Goal: Task Accomplishment & Management: Use online tool/utility

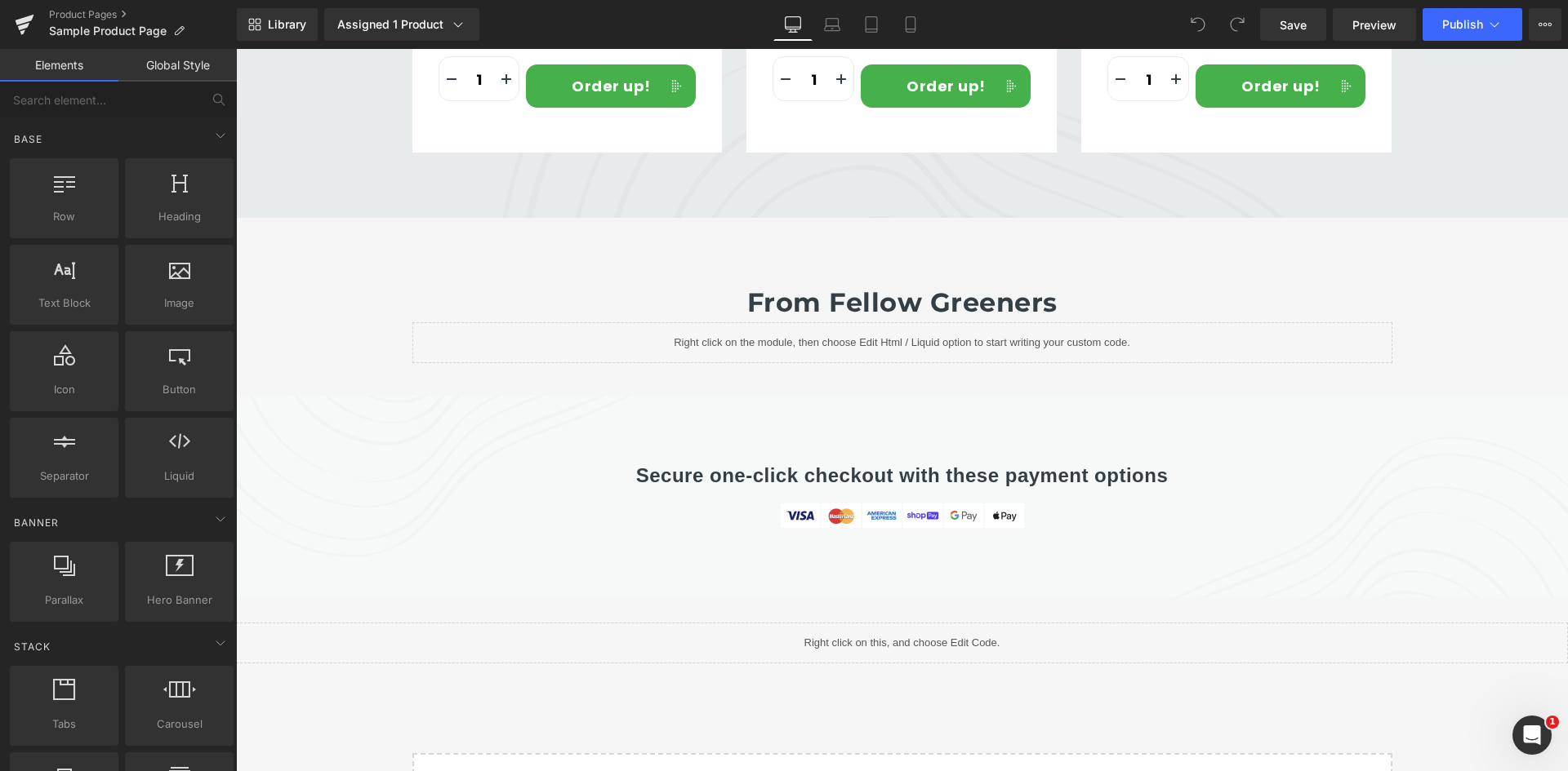
scroll to position [5436, 0]
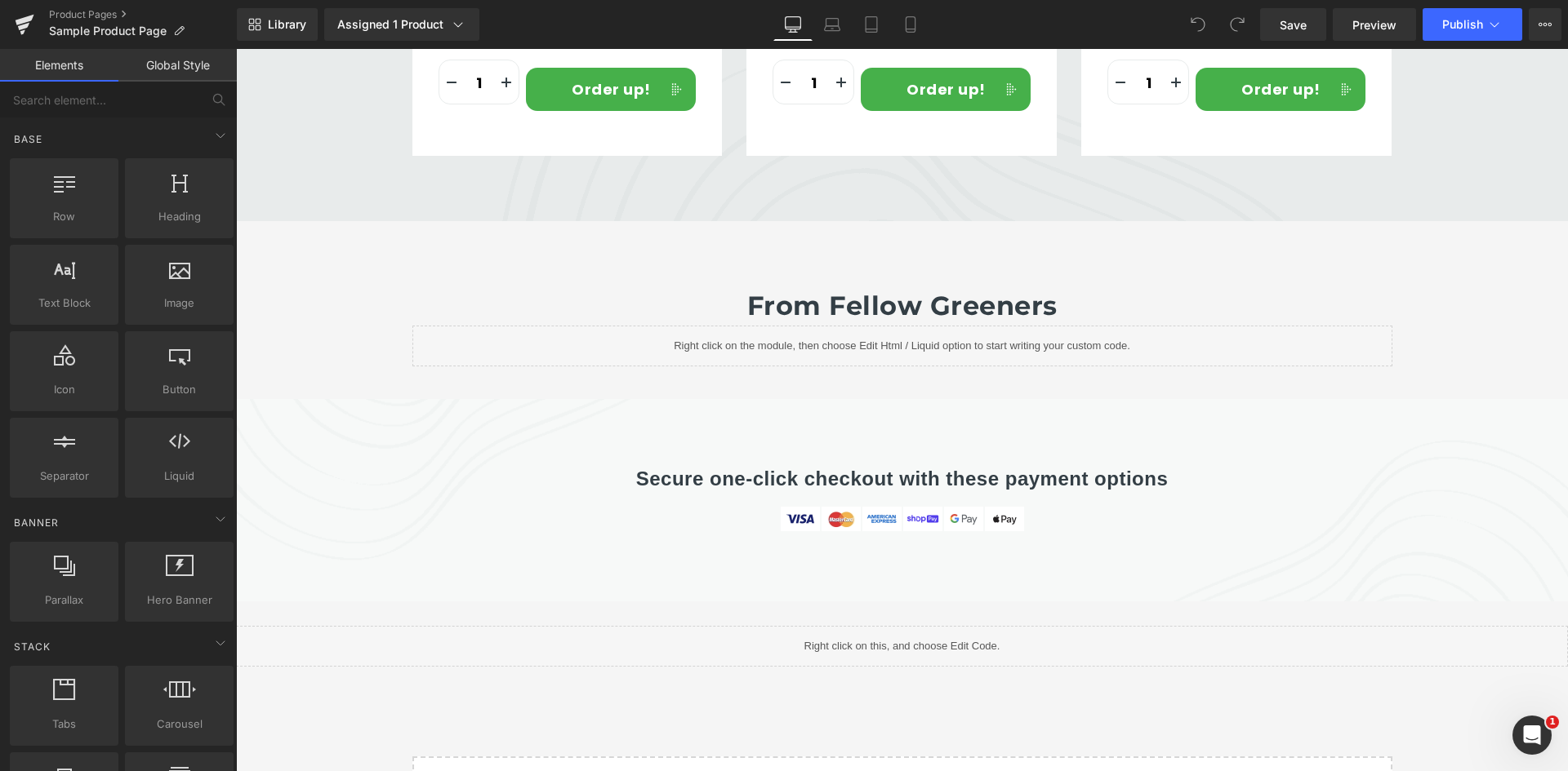
click at [1140, 25] on div "Library Assigned 1 Product Product Preview Clean Apple Cider Vinegar (58mg [MED…" at bounding box center [902, 25] width 1331 height 33
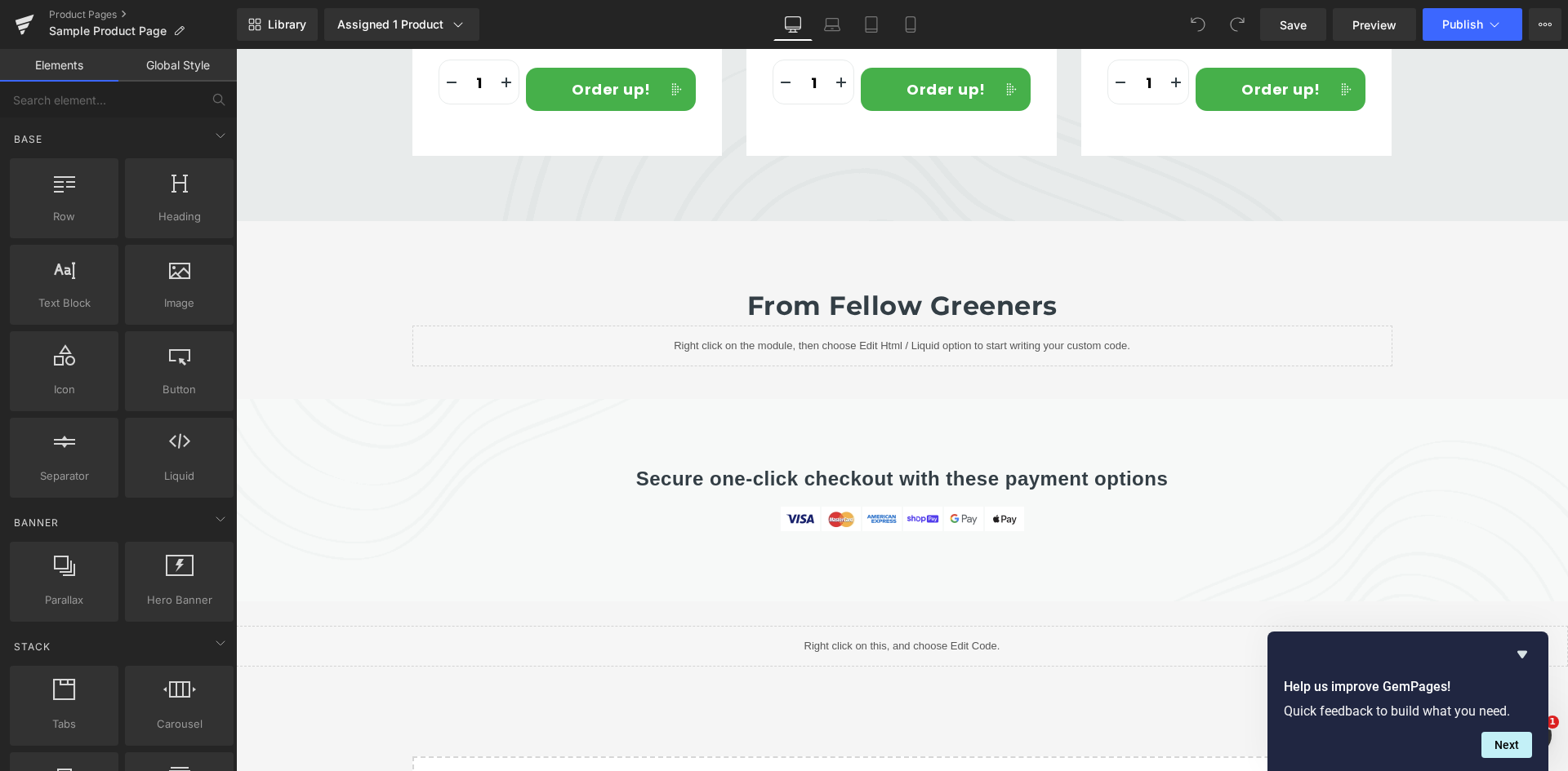
click at [471, 342] on div "From fellow greeners Heading Liquid Row Row 50px" at bounding box center [902, 311] width 1332 height 178
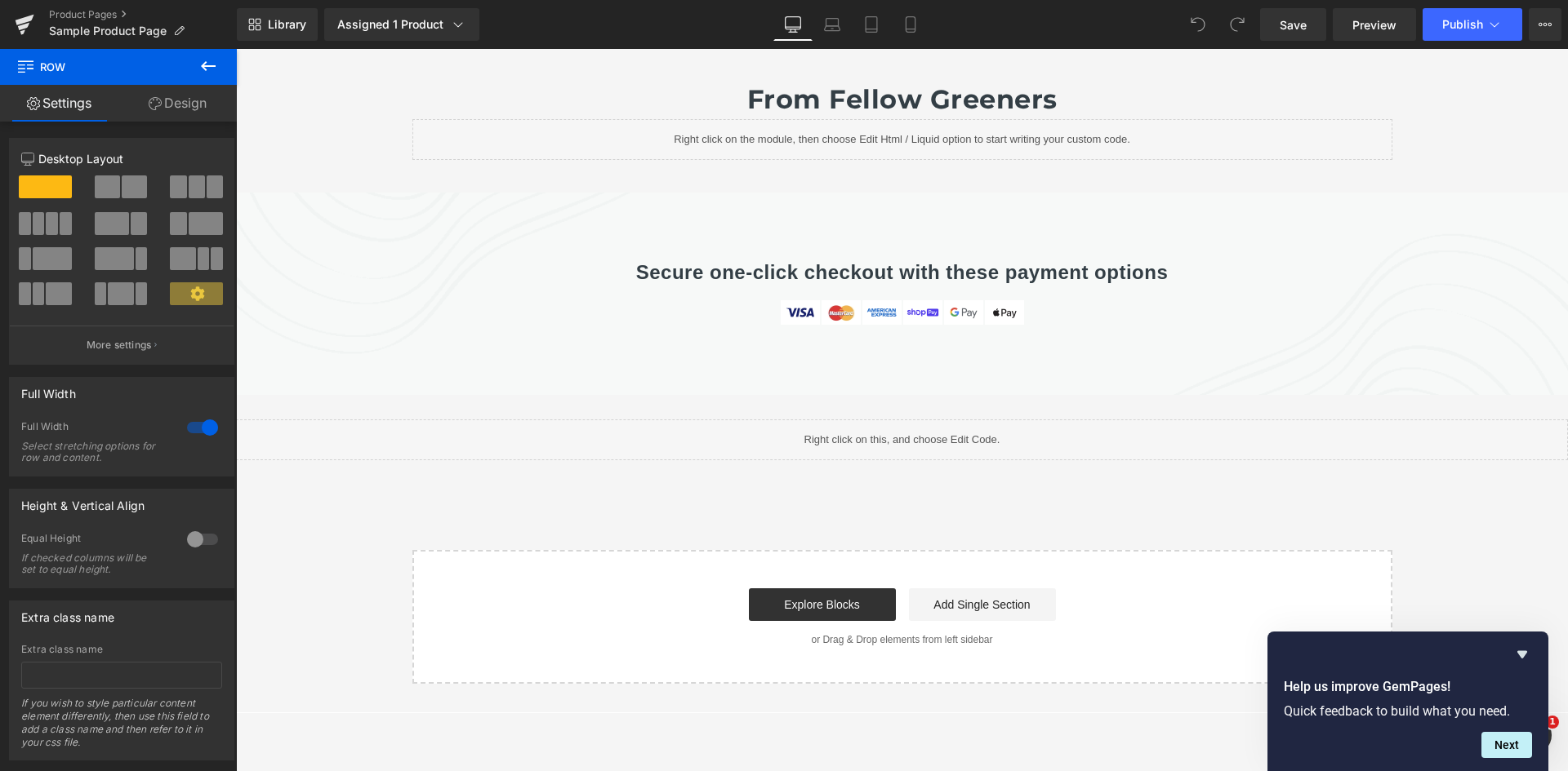
scroll to position [5762, 0]
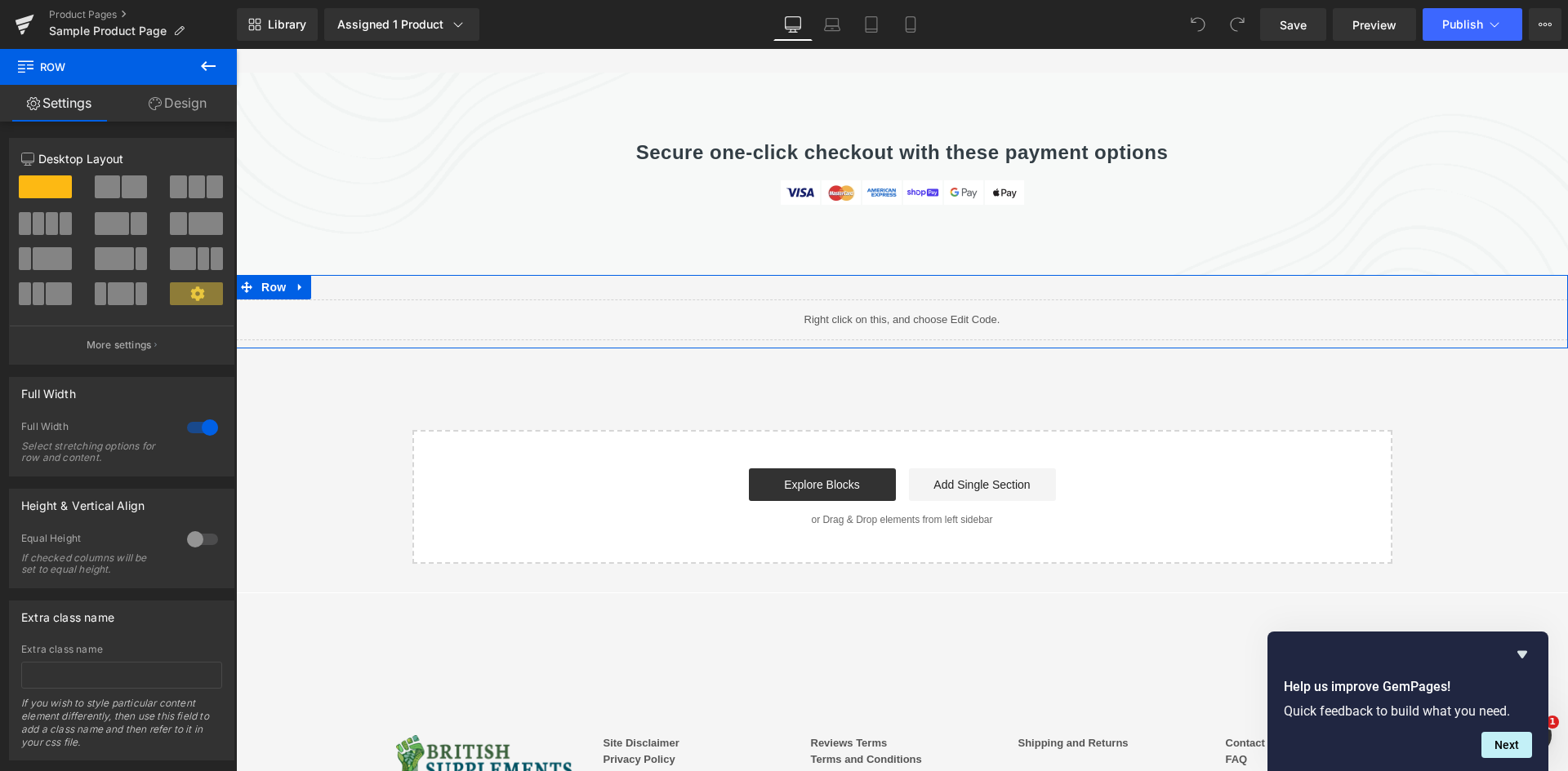
click at [574, 275] on div "Liquid Row" at bounding box center [902, 311] width 1332 height 74
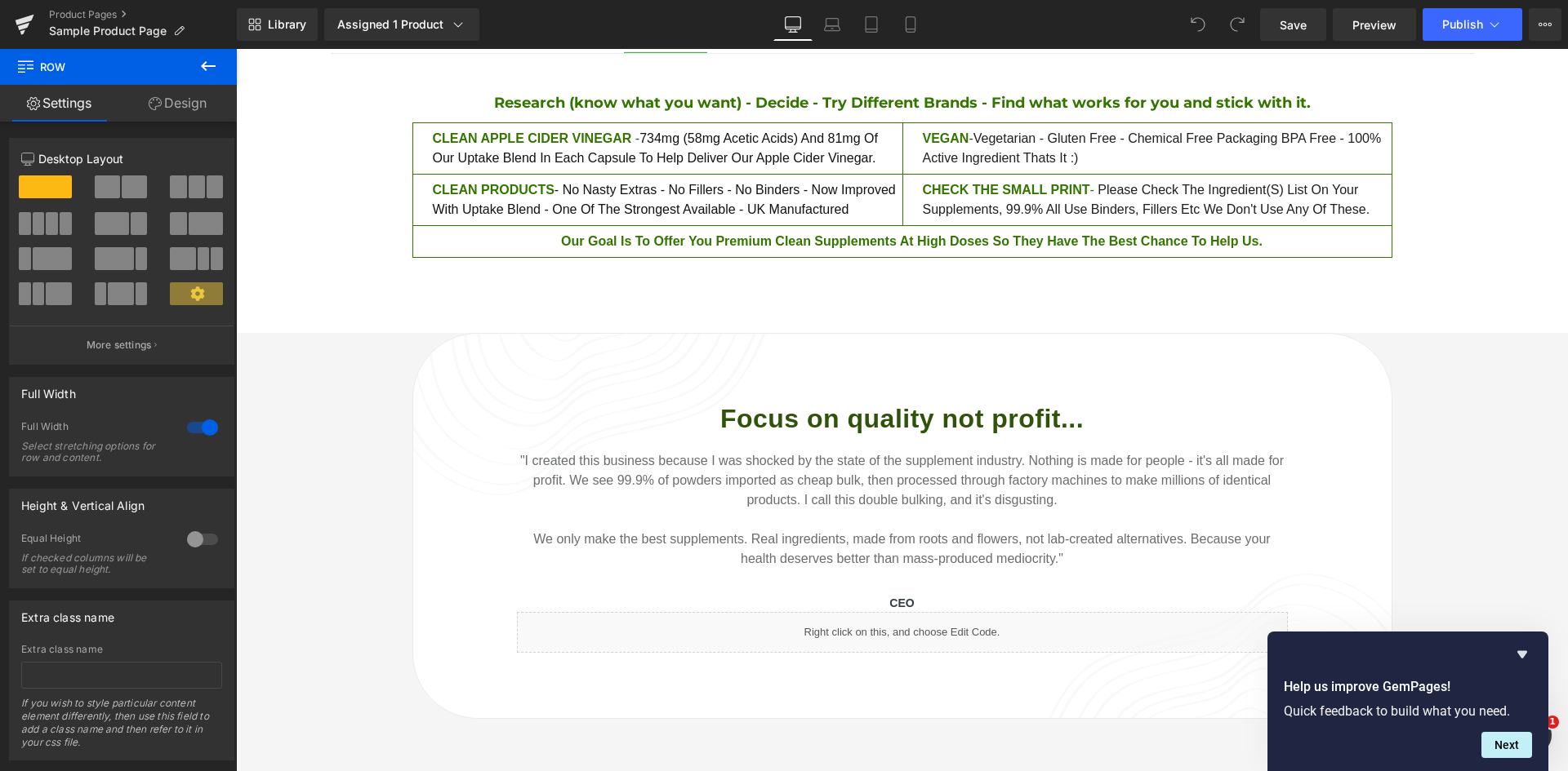
scroll to position [1551, 0]
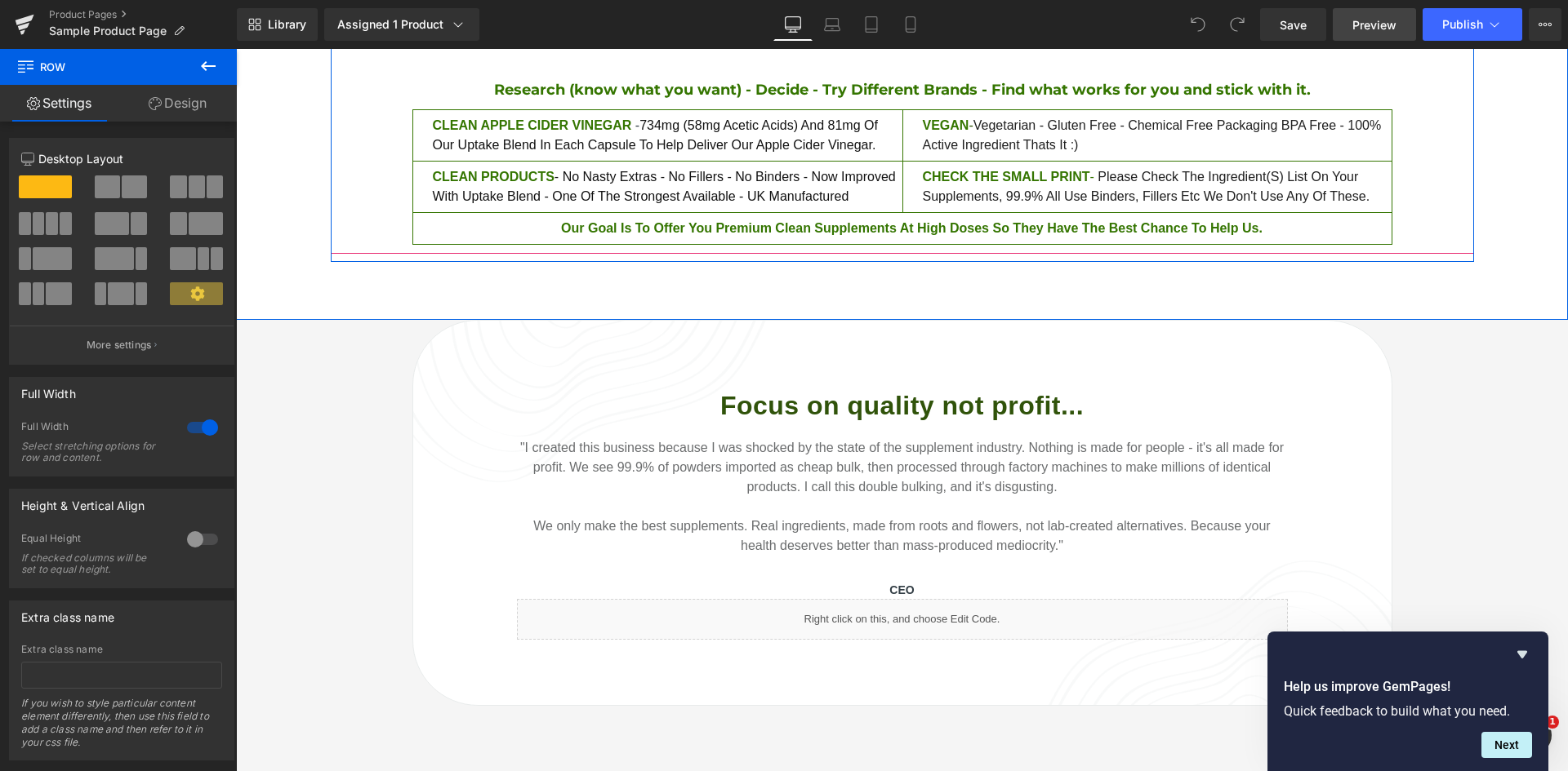
click at [1372, 33] on span "Preview" at bounding box center [1374, 25] width 45 height 17
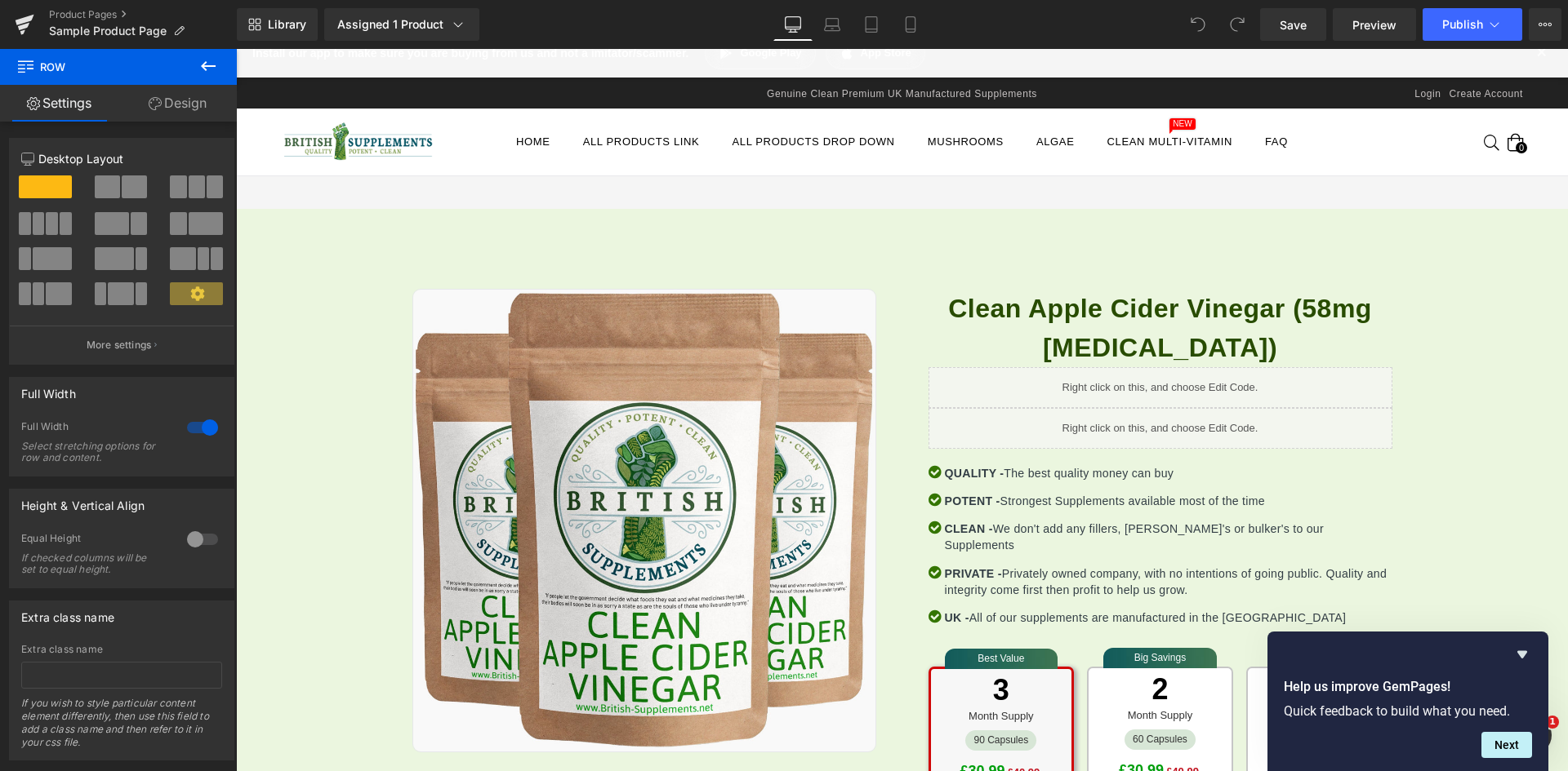
scroll to position [0, 0]
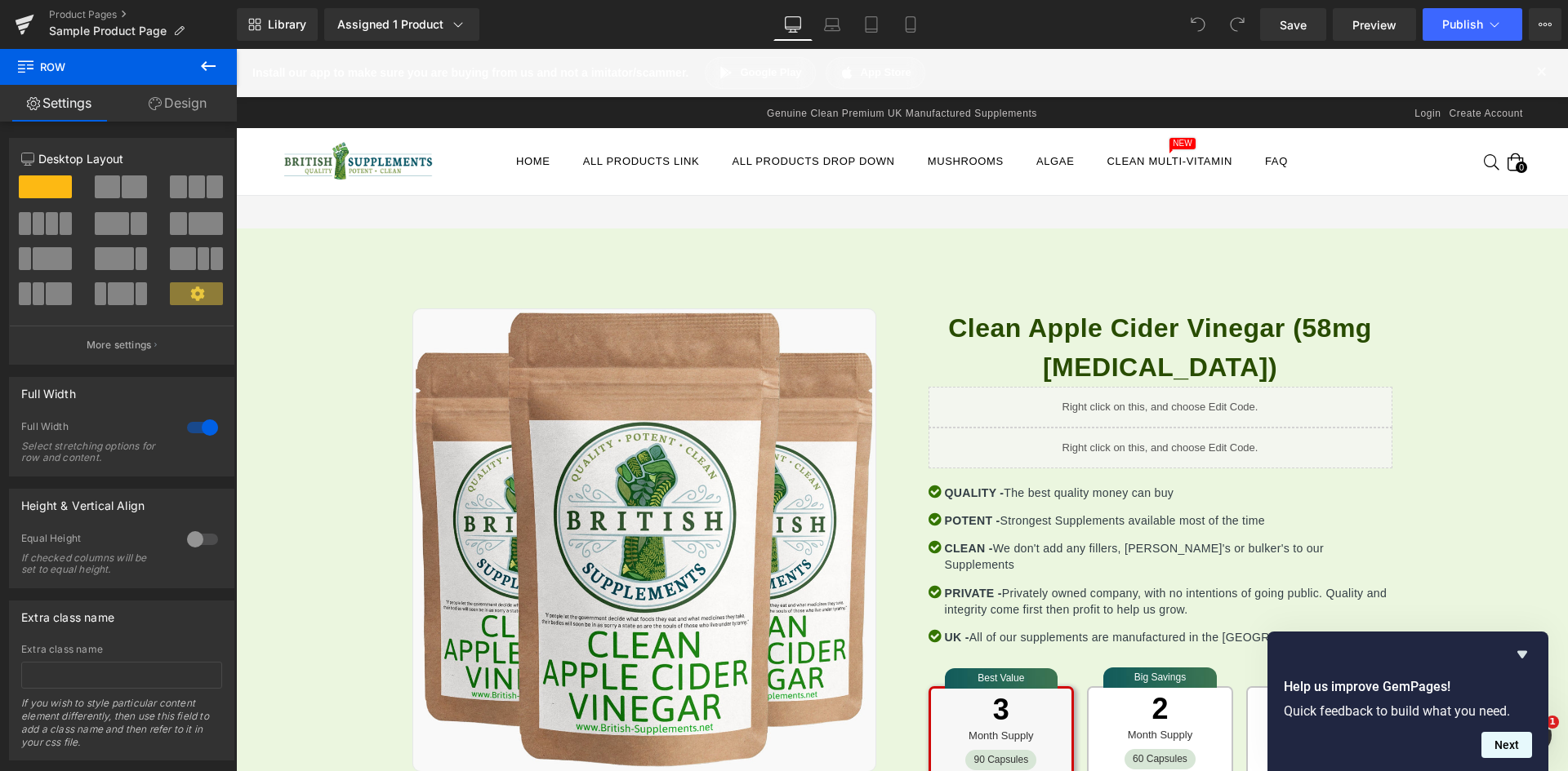
click at [1517, 739] on button "Next" at bounding box center [1506, 745] width 51 height 26
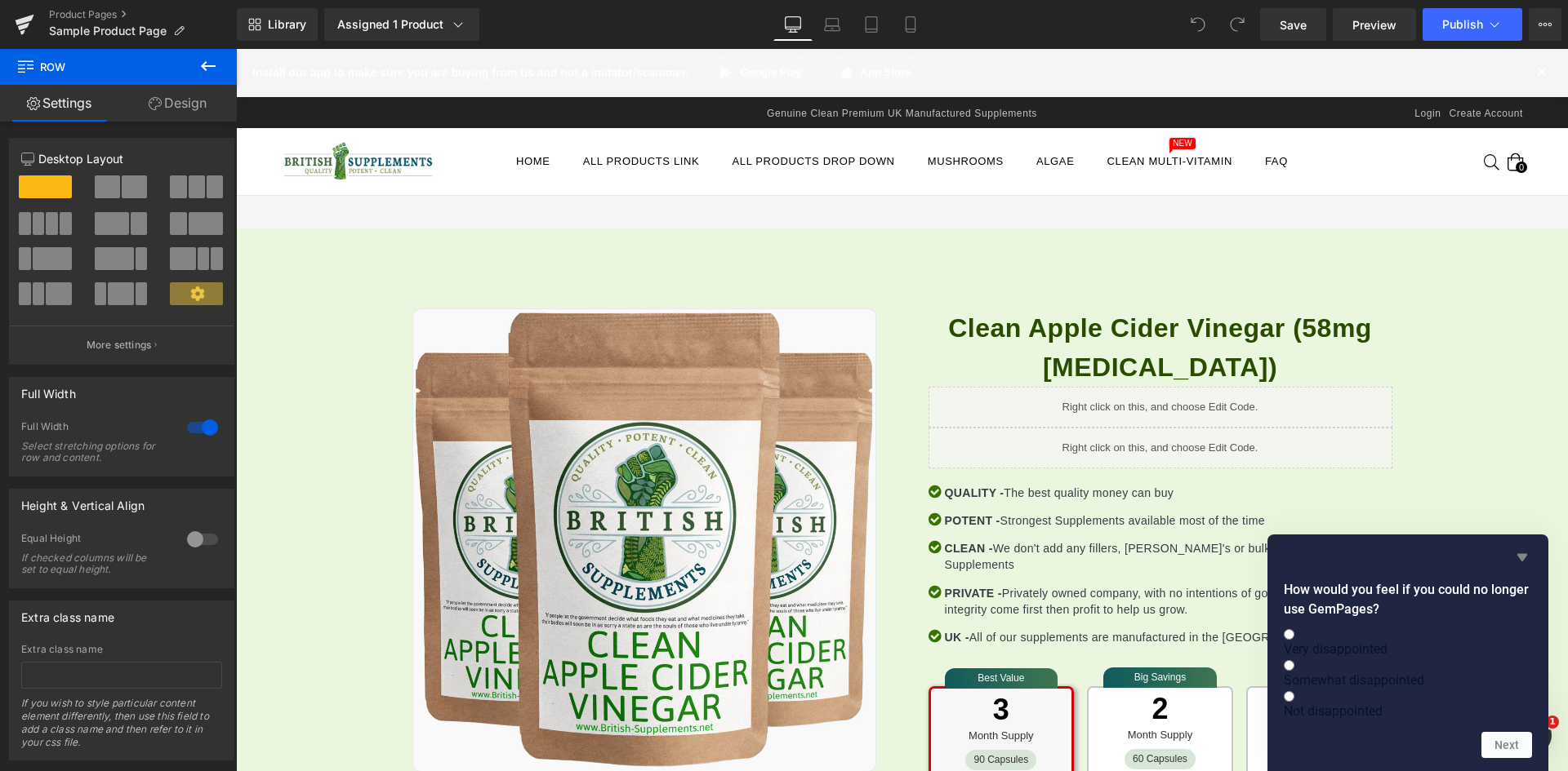
click at [1523, 554] on icon "Hide survey" at bounding box center [1522, 558] width 10 height 7
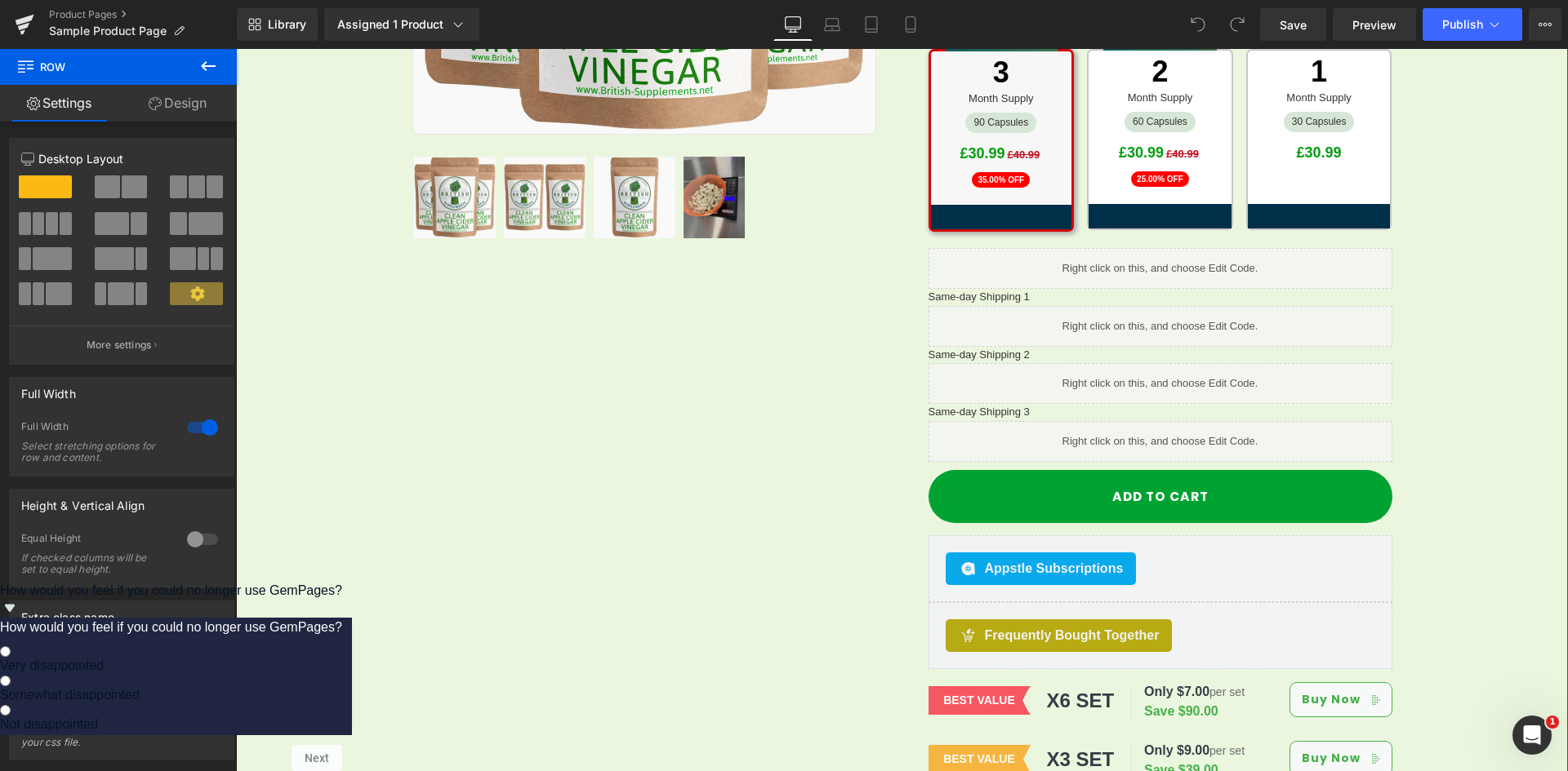
scroll to position [653, 0]
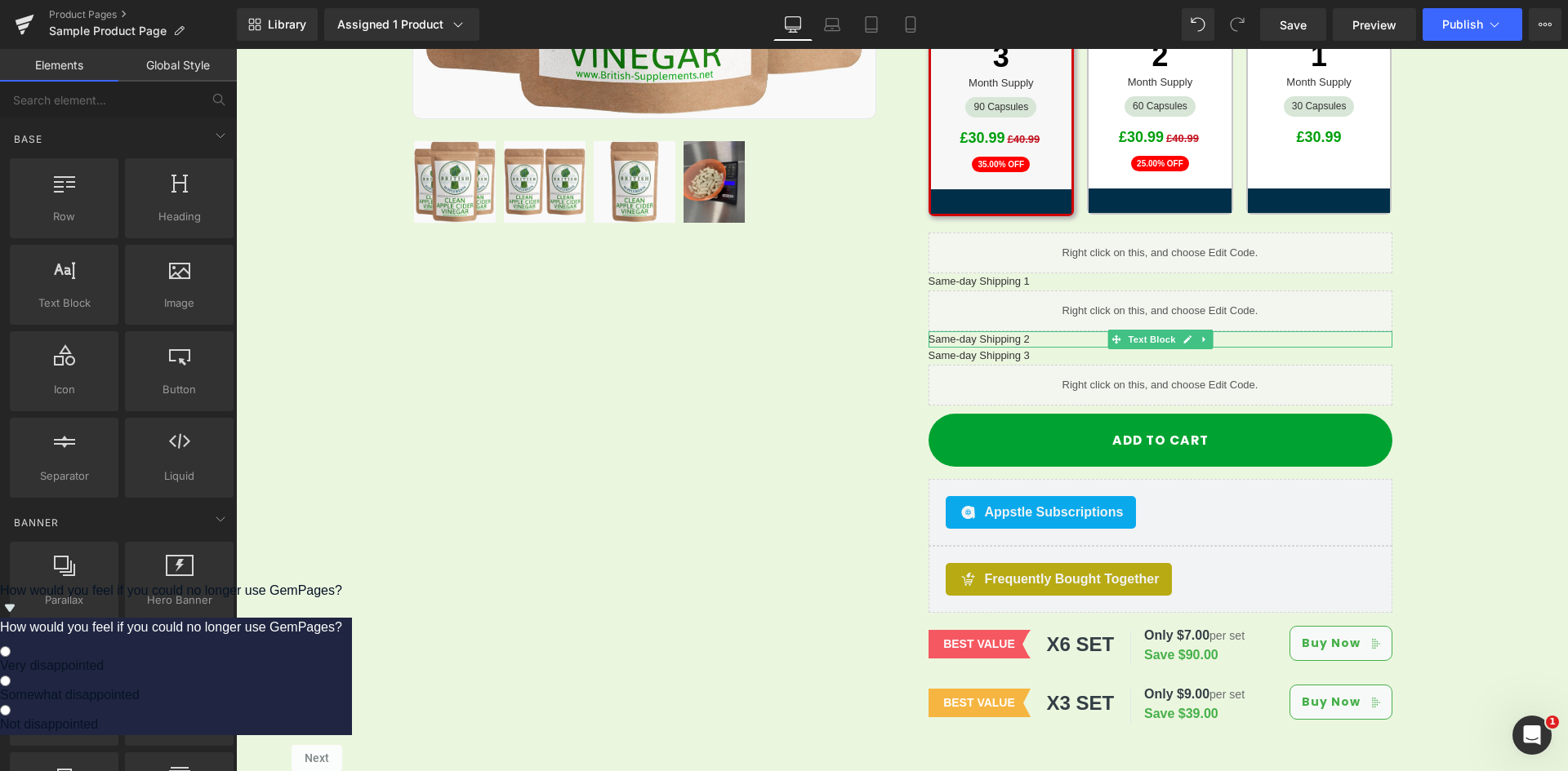
drag, startPoint x: 1241, startPoint y: 553, endPoint x: 1007, endPoint y: 504, distance: 239.1
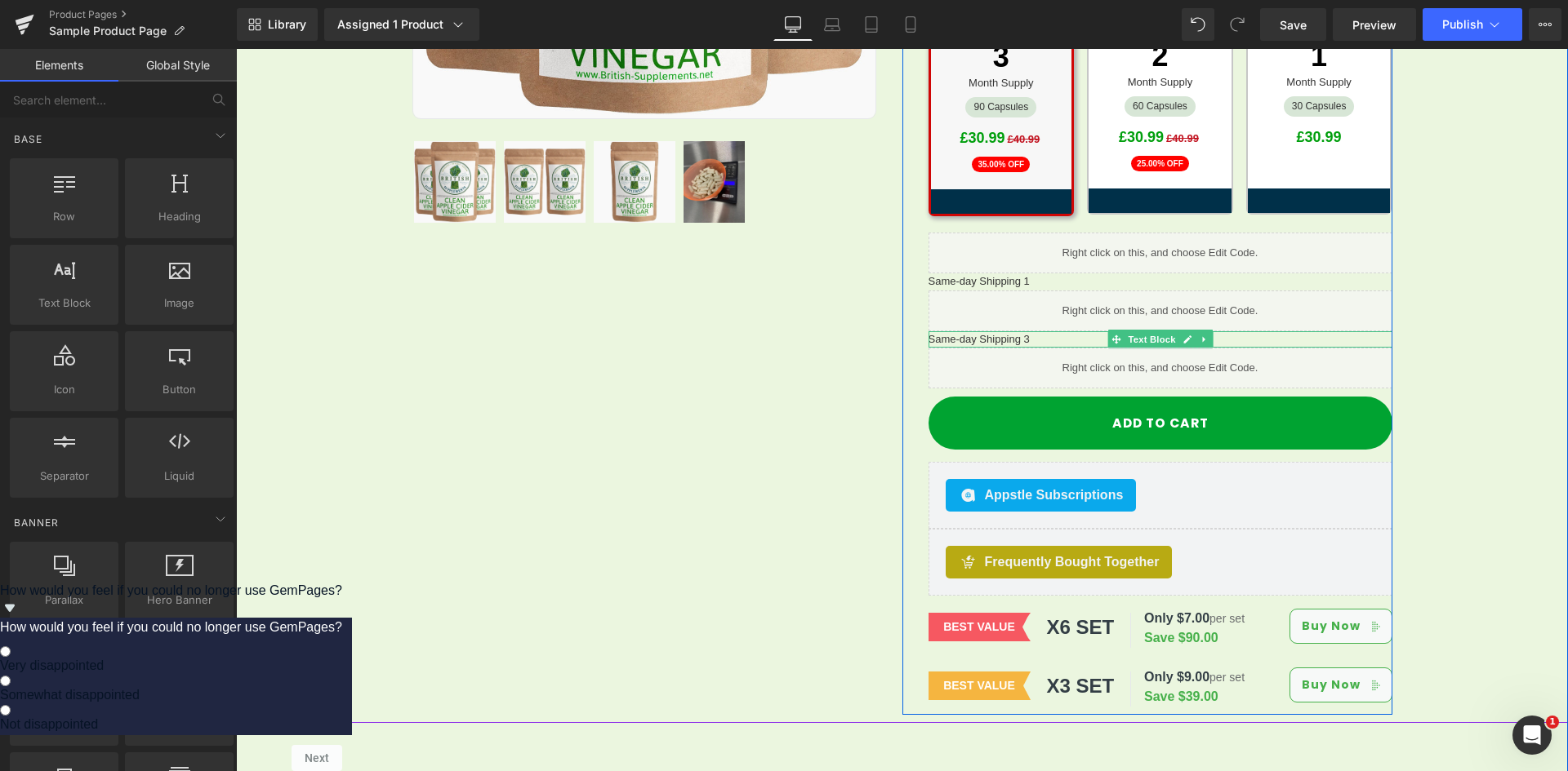
click at [1037, 331] on p "Same-day Shipping 3" at bounding box center [1160, 340] width 464 height 17
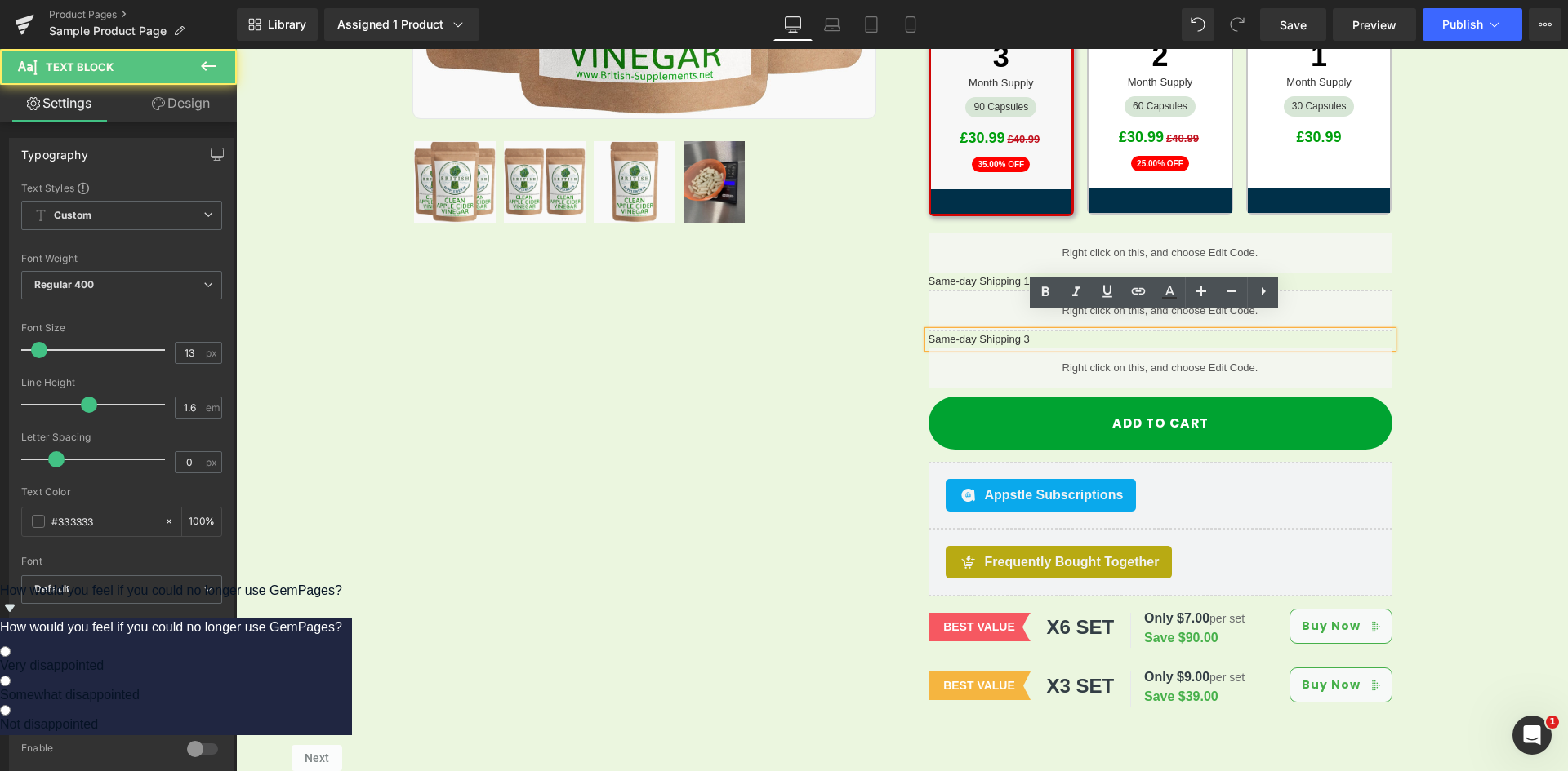
click at [1020, 331] on p "Same-day Shipping 3" at bounding box center [1160, 340] width 464 height 17
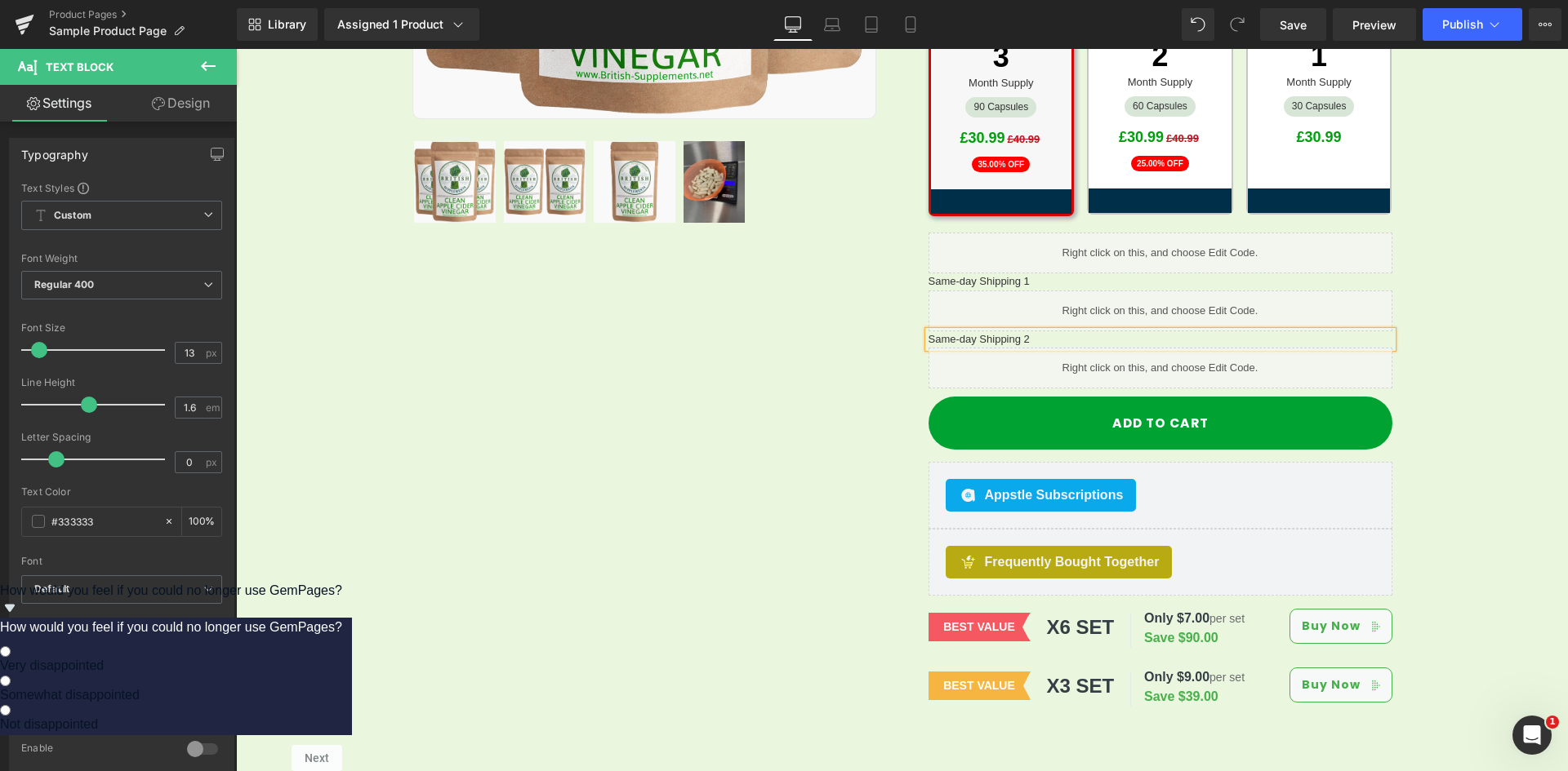
click at [1449, 315] on div "Sale Off (P) Image Row" at bounding box center [902, 171] width 1332 height 1108
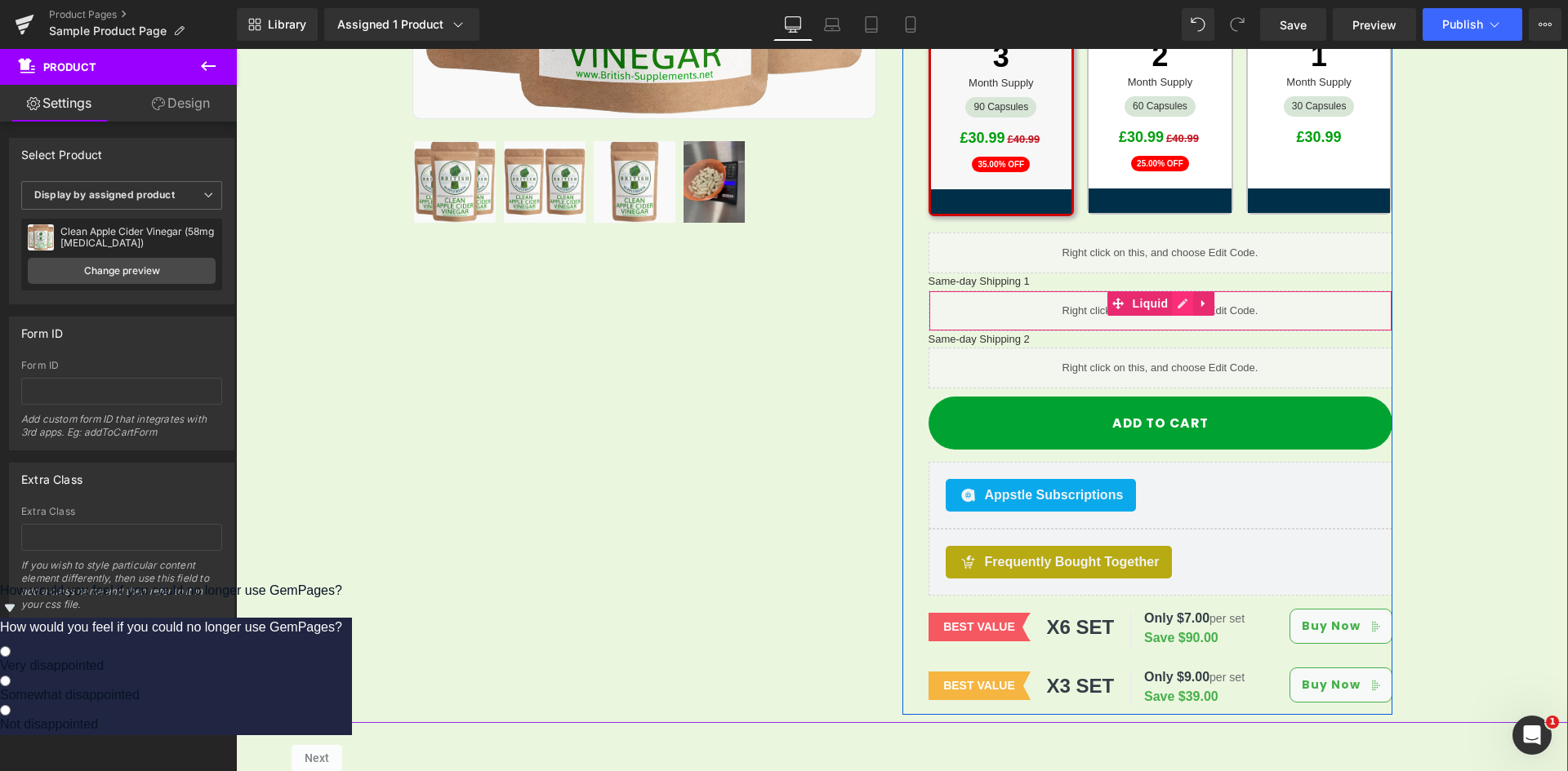
click at [1172, 292] on link at bounding box center [1182, 303] width 21 height 25
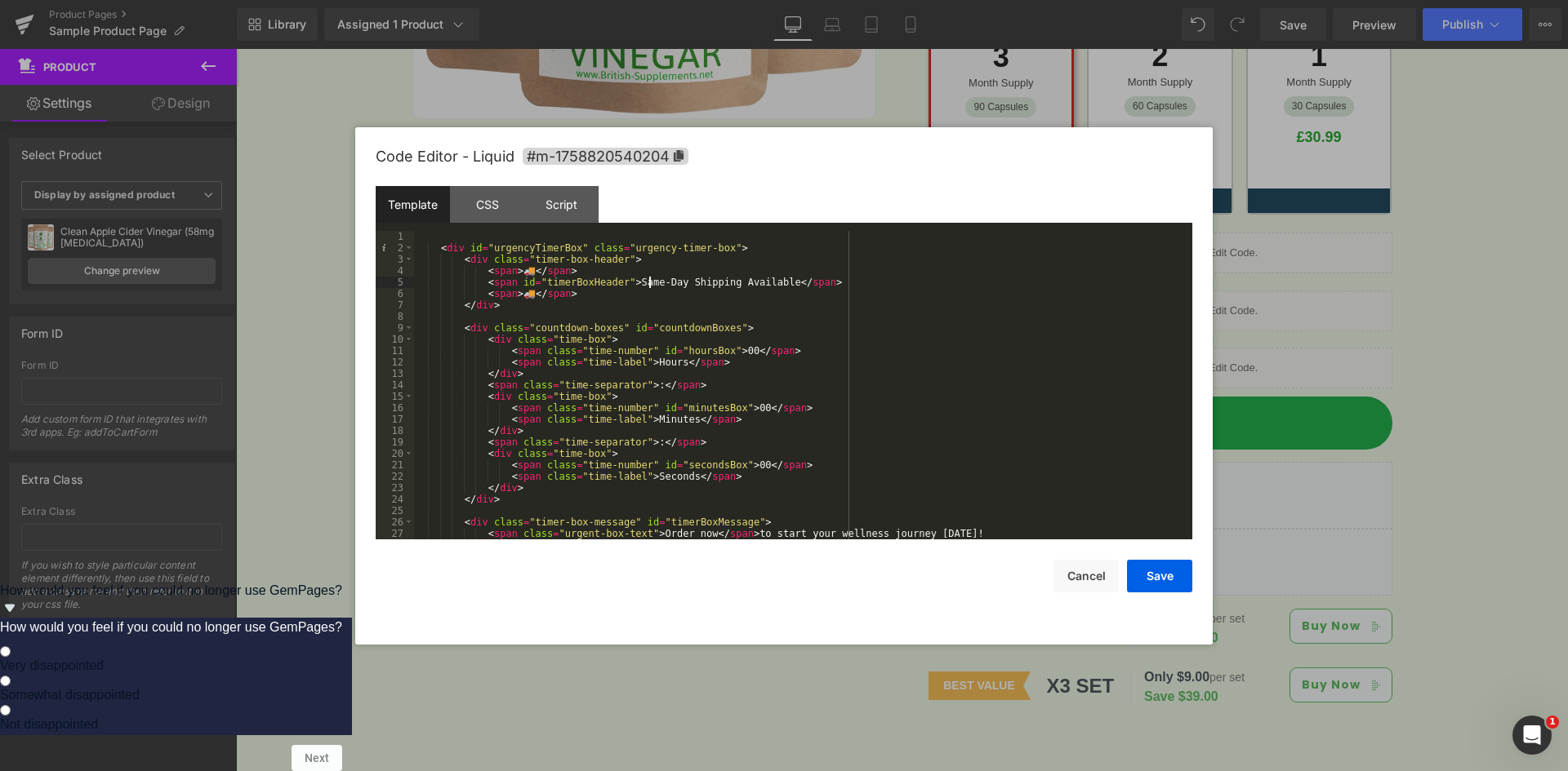
click at [650, 279] on div "< div id = "urgencyTimerBox" class = "urgency-timer-box" > < div class = "timer…" at bounding box center [799, 396] width 771 height 331
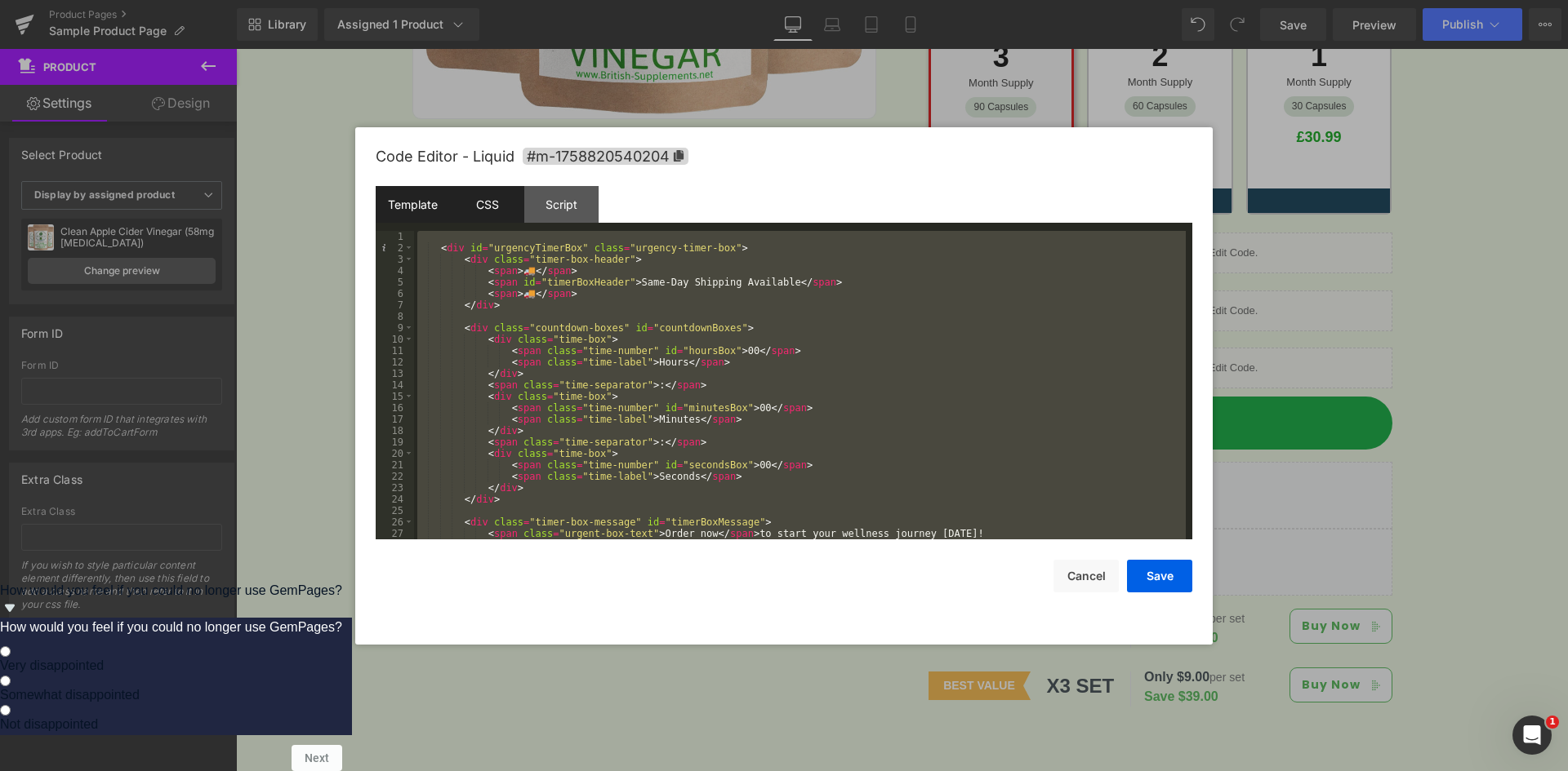
click at [508, 204] on div "CSS" at bounding box center [487, 204] width 74 height 36
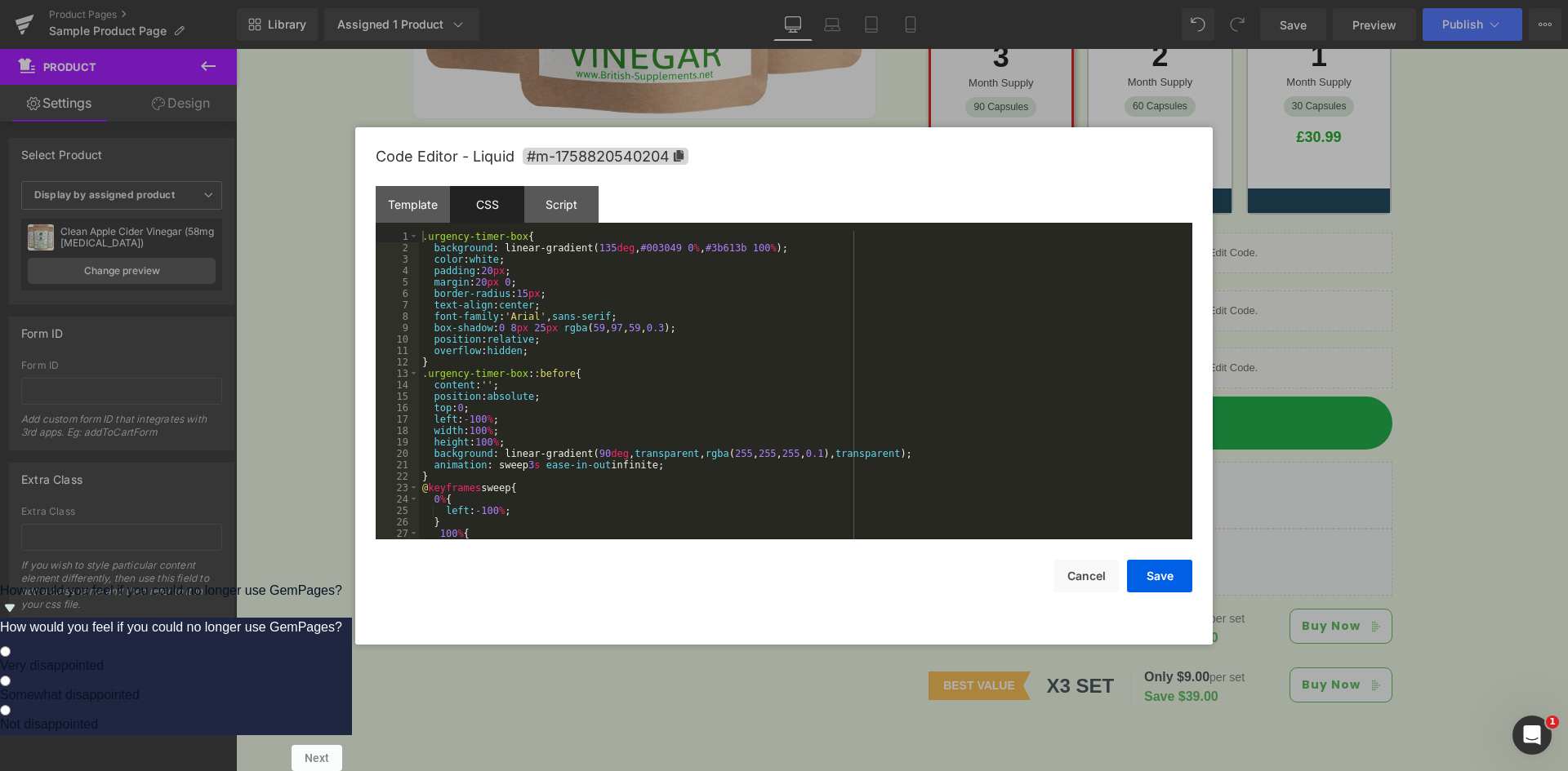
click at [601, 292] on div ".urgency-timer-box { background : linear-gradient( 135 deg , #003049 0 % , #3b6…" at bounding box center [802, 396] width 767 height 331
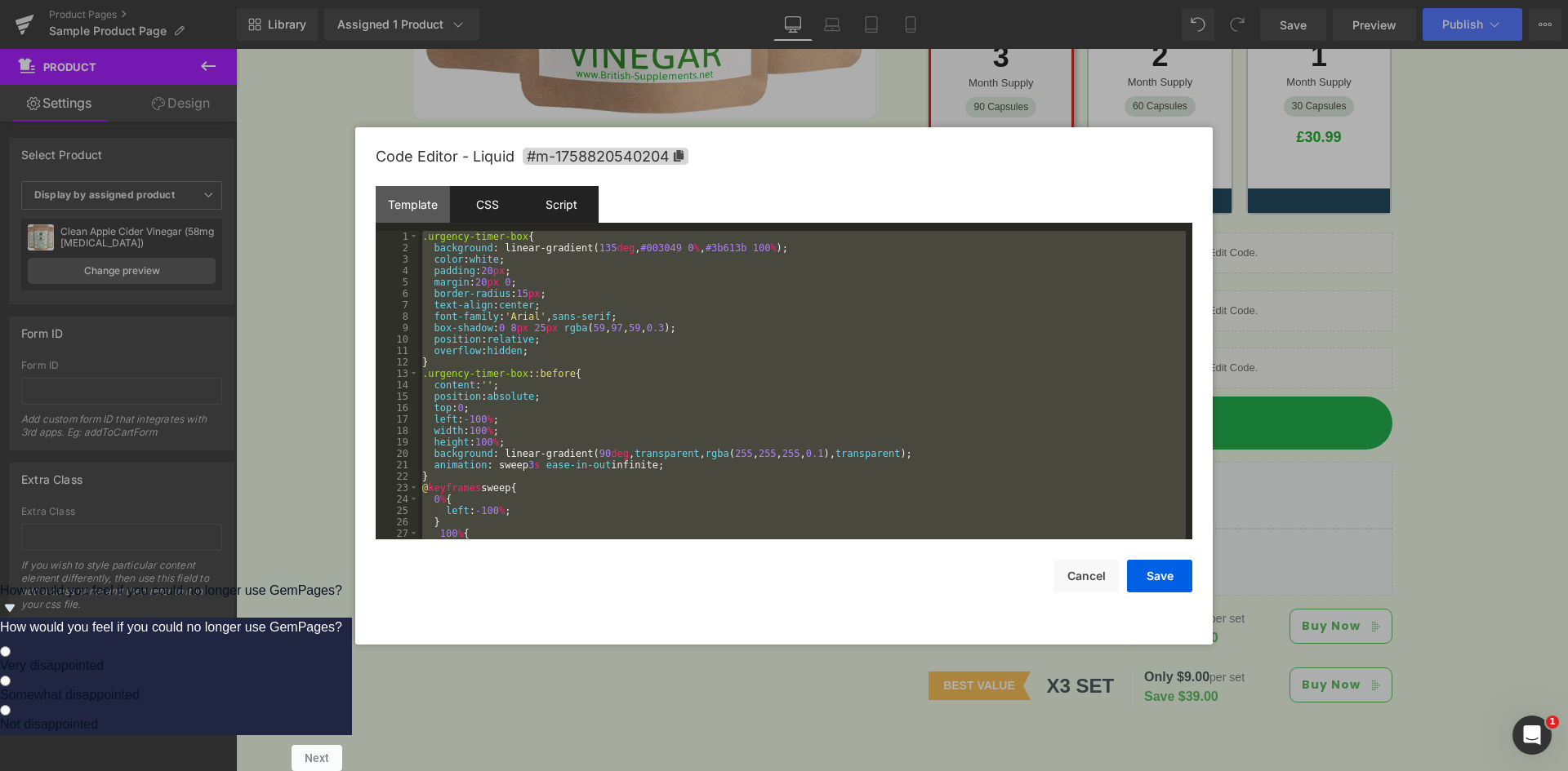
click at [548, 207] on div "Script" at bounding box center [561, 204] width 74 height 36
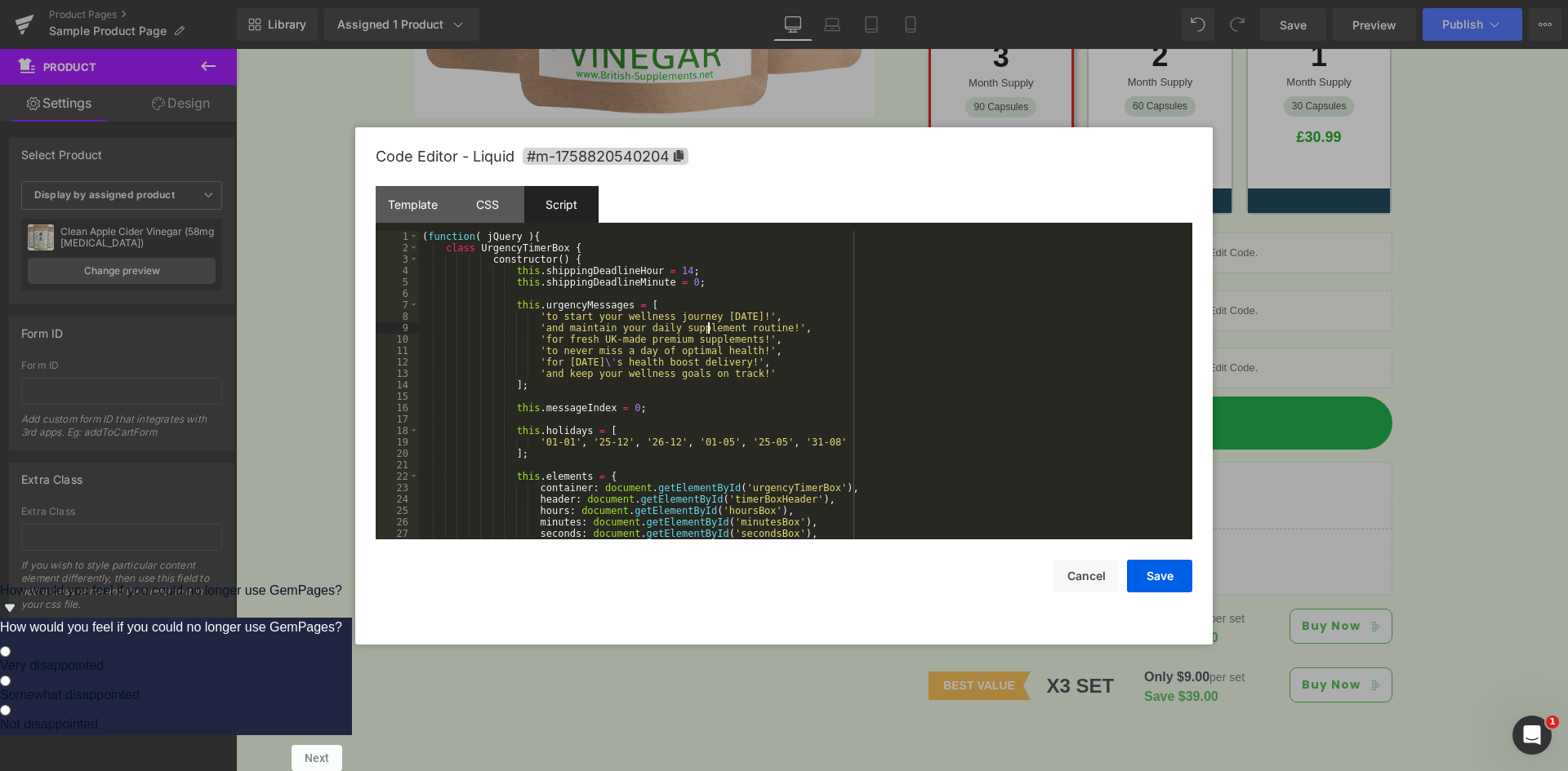
click at [709, 330] on div "( function ( jQuery ) { class UrgencyTimerBox { constructor ( ) { this . shippi…" at bounding box center [802, 396] width 767 height 331
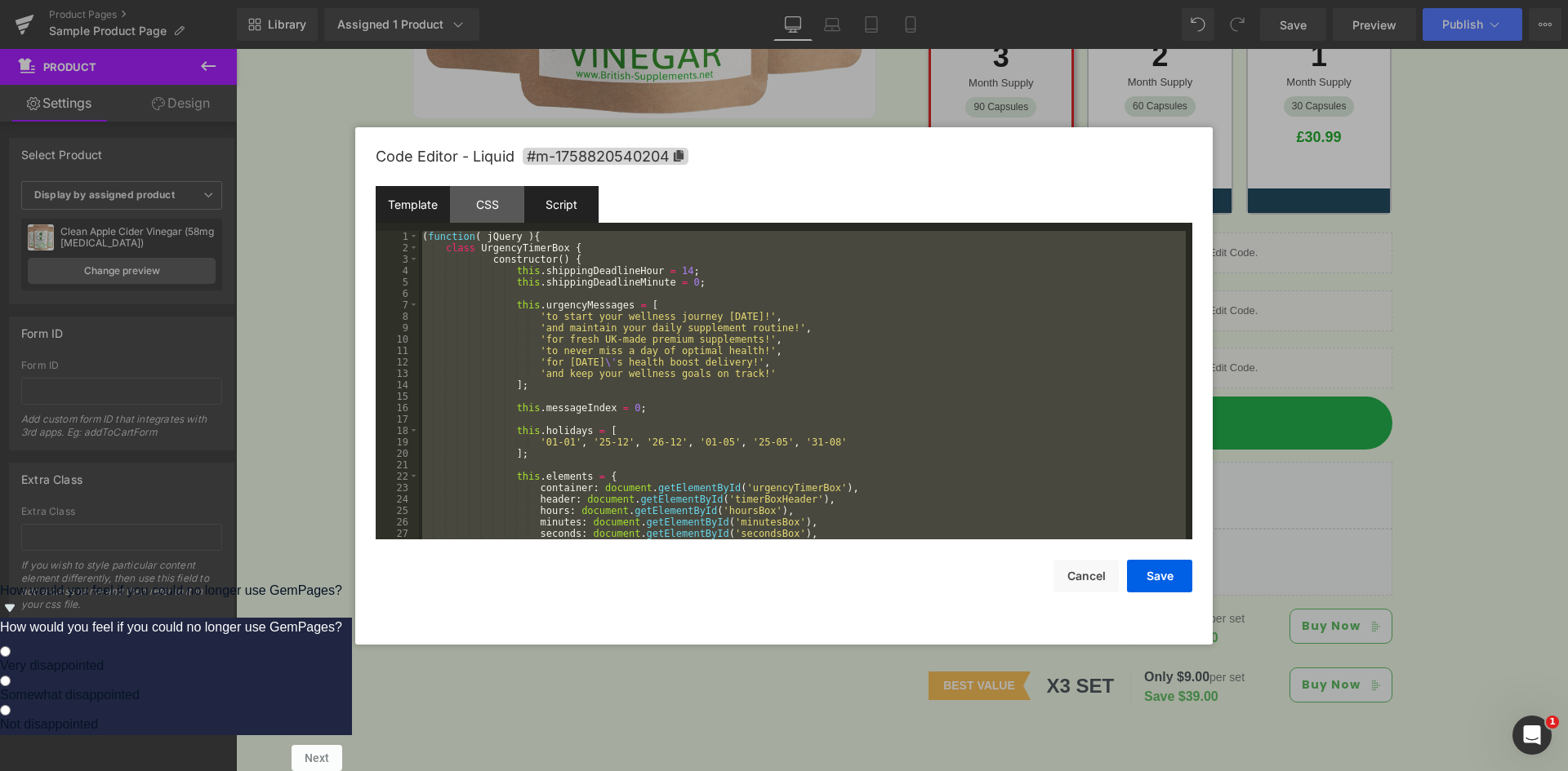
click at [446, 213] on div "Template" at bounding box center [412, 204] width 74 height 36
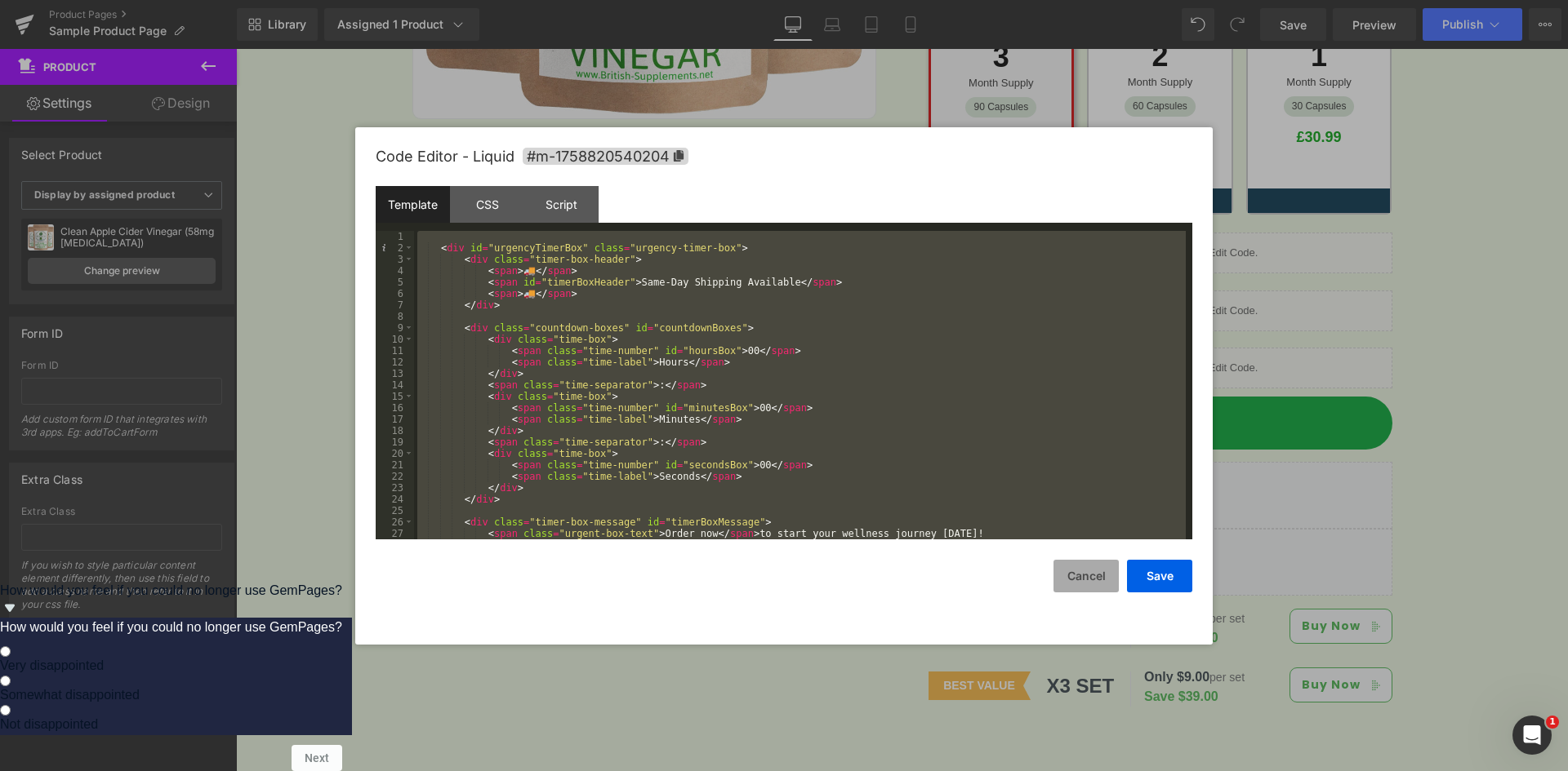
click at [1077, 582] on button "Cancel" at bounding box center [1086, 577] width 65 height 33
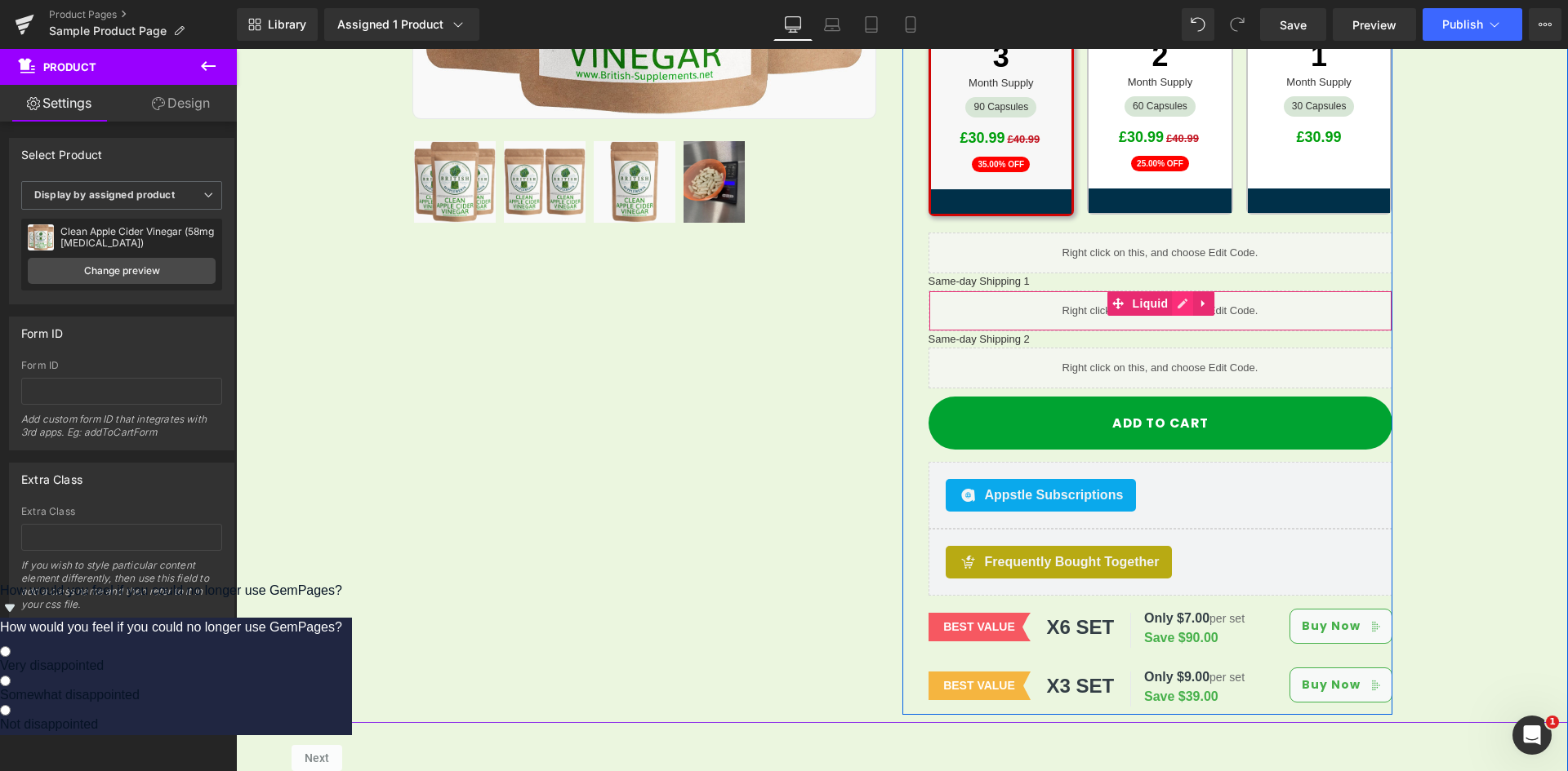
click at [1176, 297] on icon at bounding box center [1182, 302] width 12 height 12
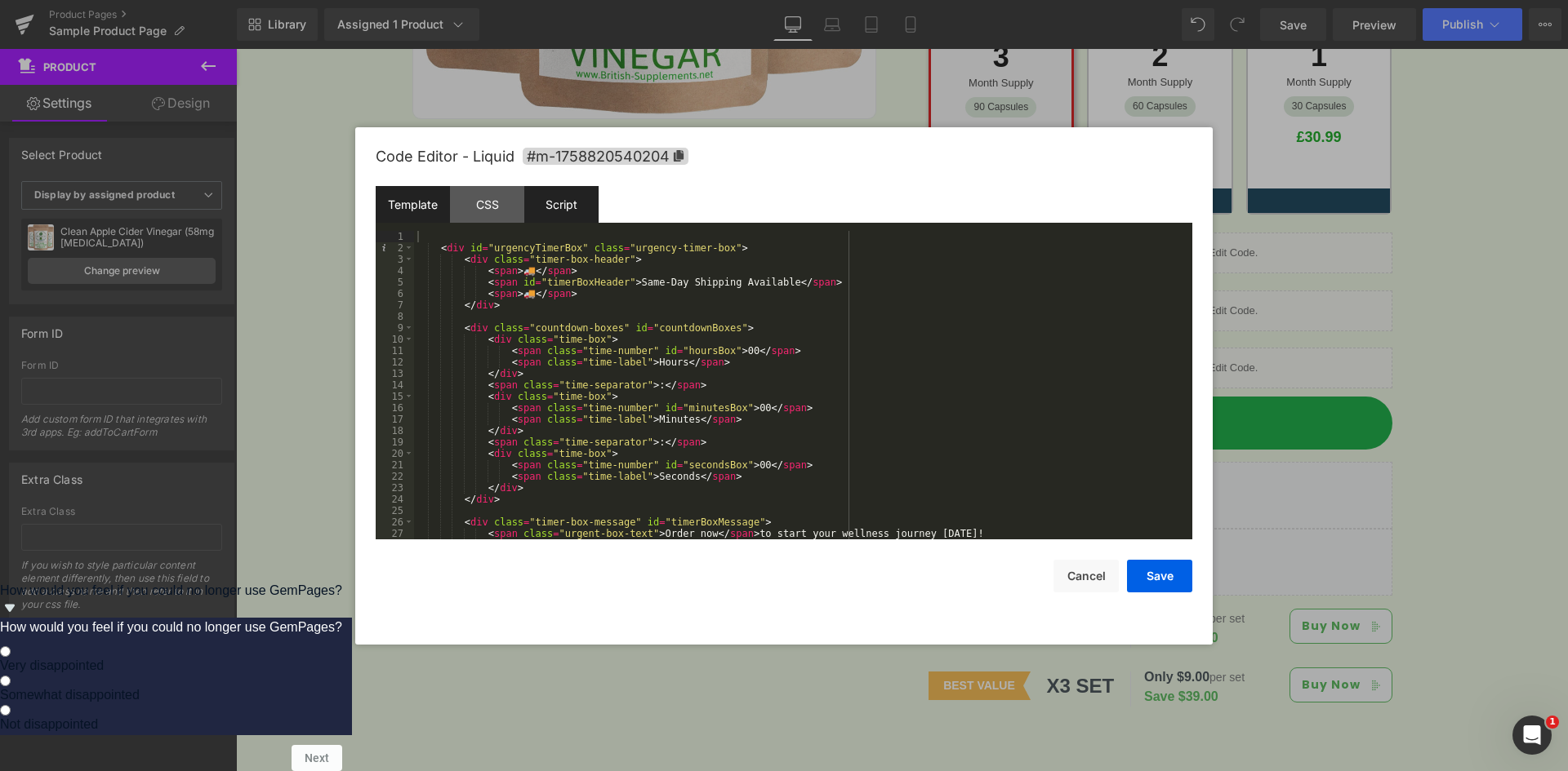
click at [572, 198] on div "Script" at bounding box center [561, 204] width 74 height 36
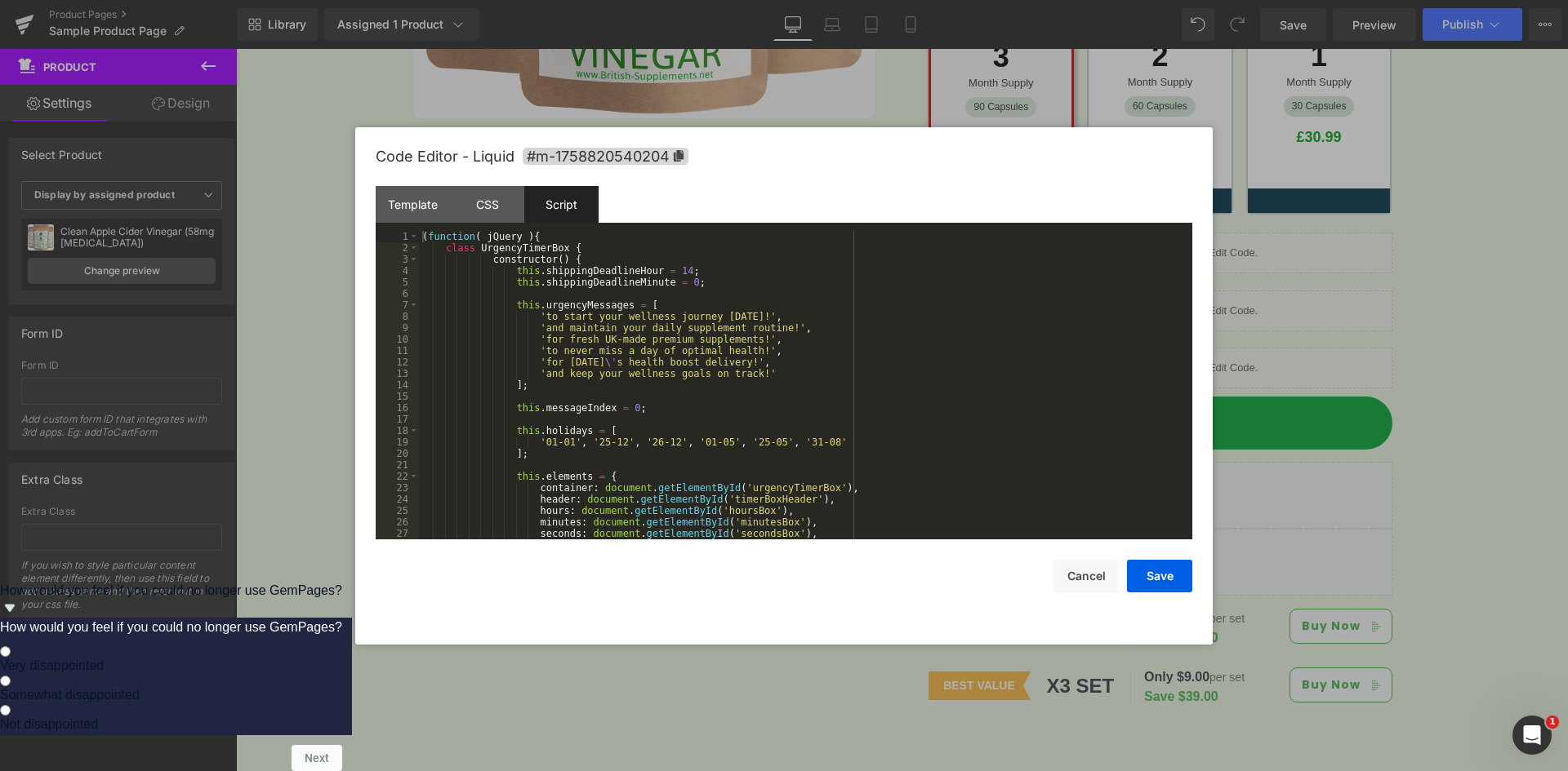
click at [472, 252] on div "( function ( jQuery ) { class UrgencyTimerBox { constructor ( ) { this . shippi…" at bounding box center [802, 396] width 767 height 331
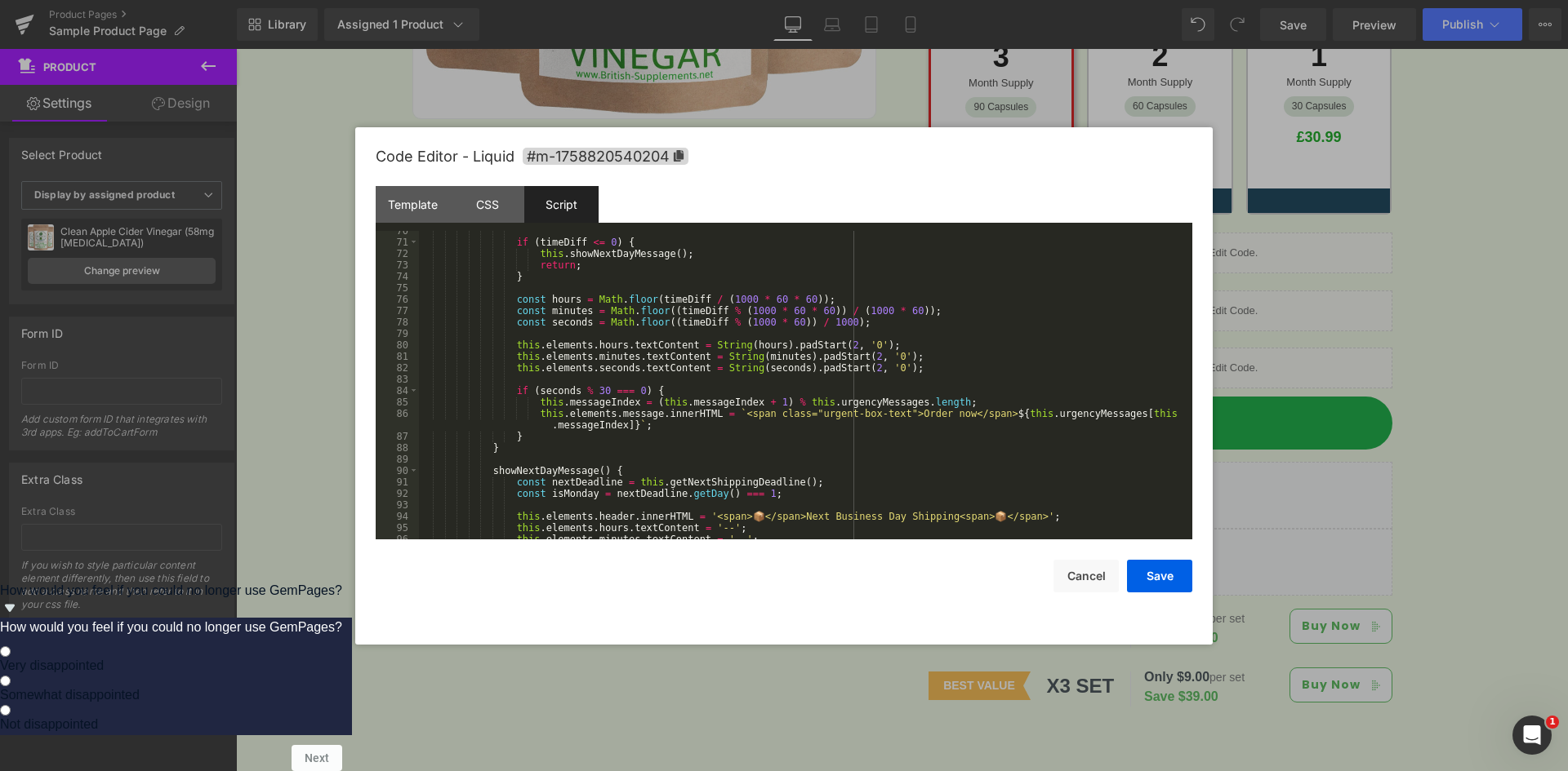
scroll to position [903, 0]
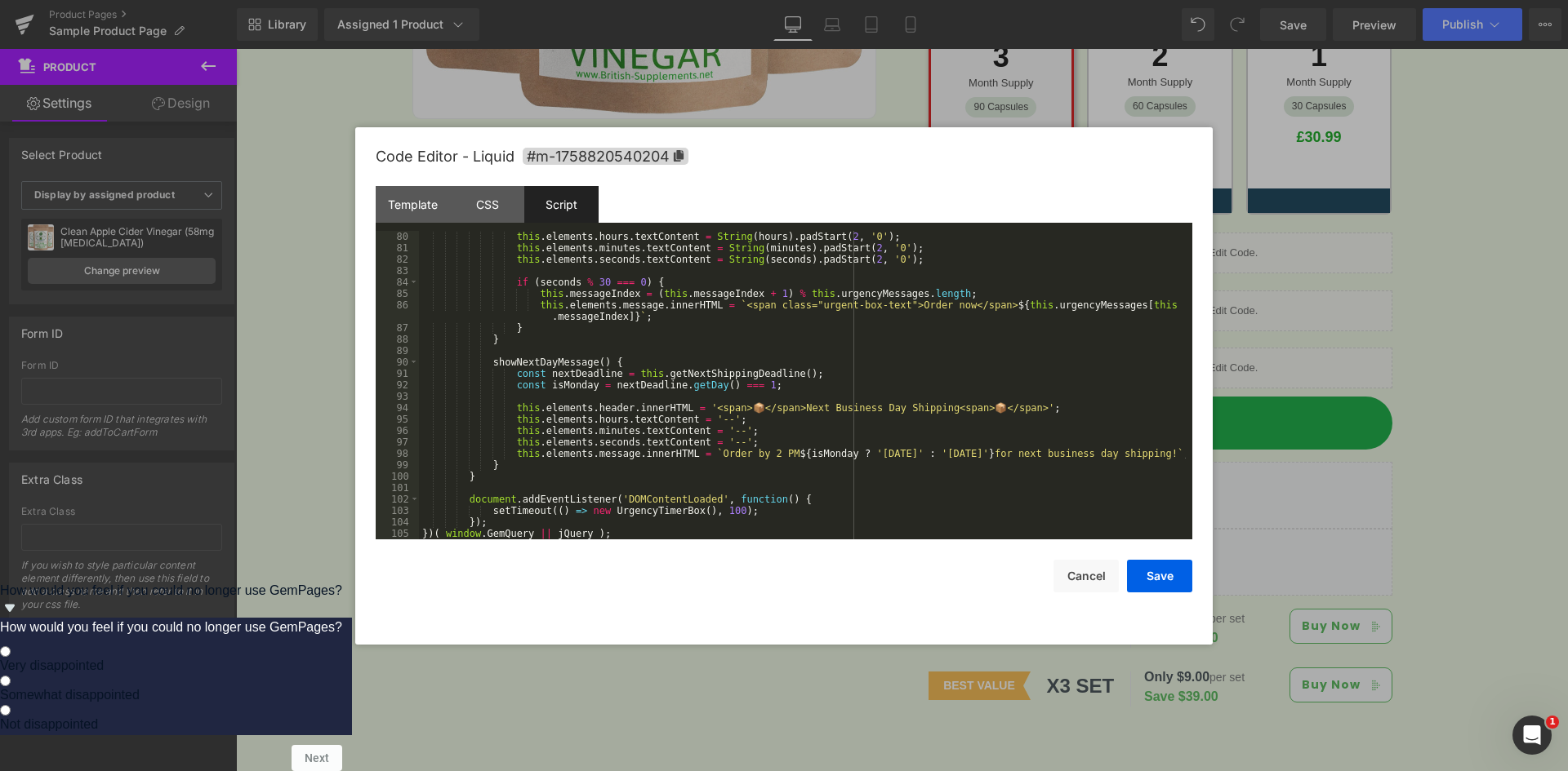
click at [779, 456] on div "this . elements . hours . textContent = String ( hours ) . padStart ( 2 , '0' )…" at bounding box center [802, 396] width 767 height 331
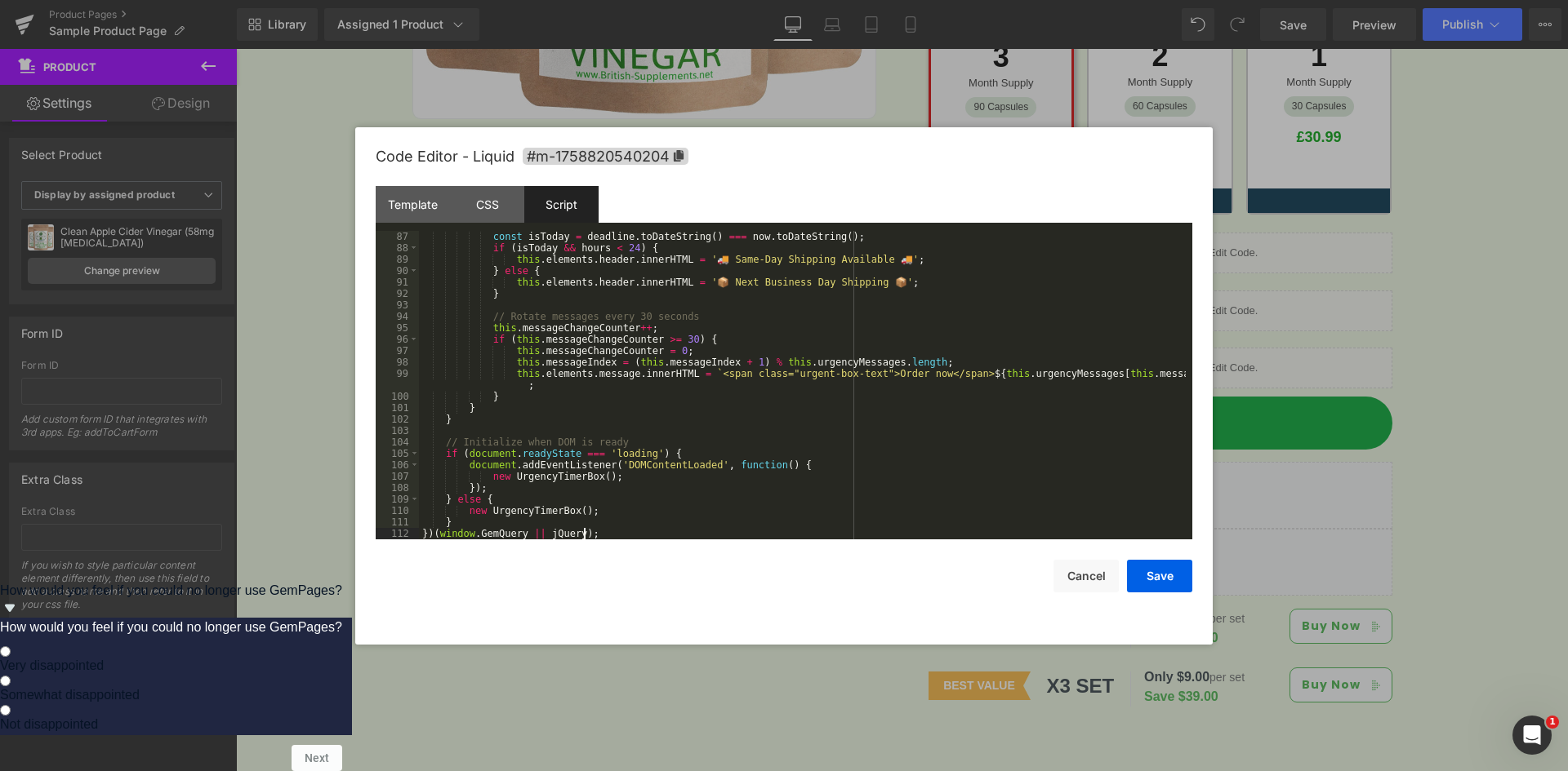
scroll to position [983, 0]
click at [1176, 584] on button "Save" at bounding box center [1159, 577] width 65 height 33
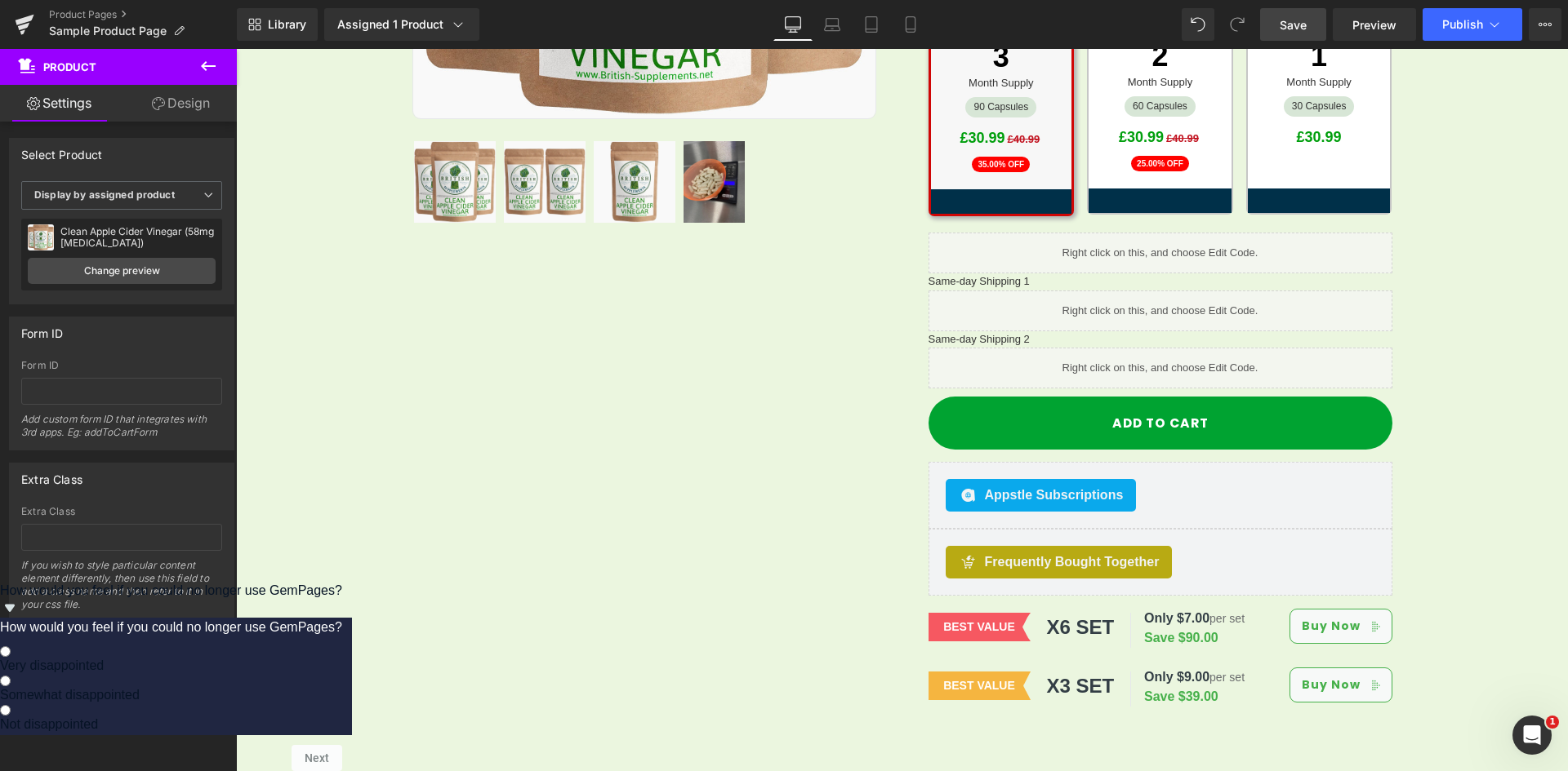
click at [1271, 24] on link "Save" at bounding box center [1293, 25] width 66 height 33
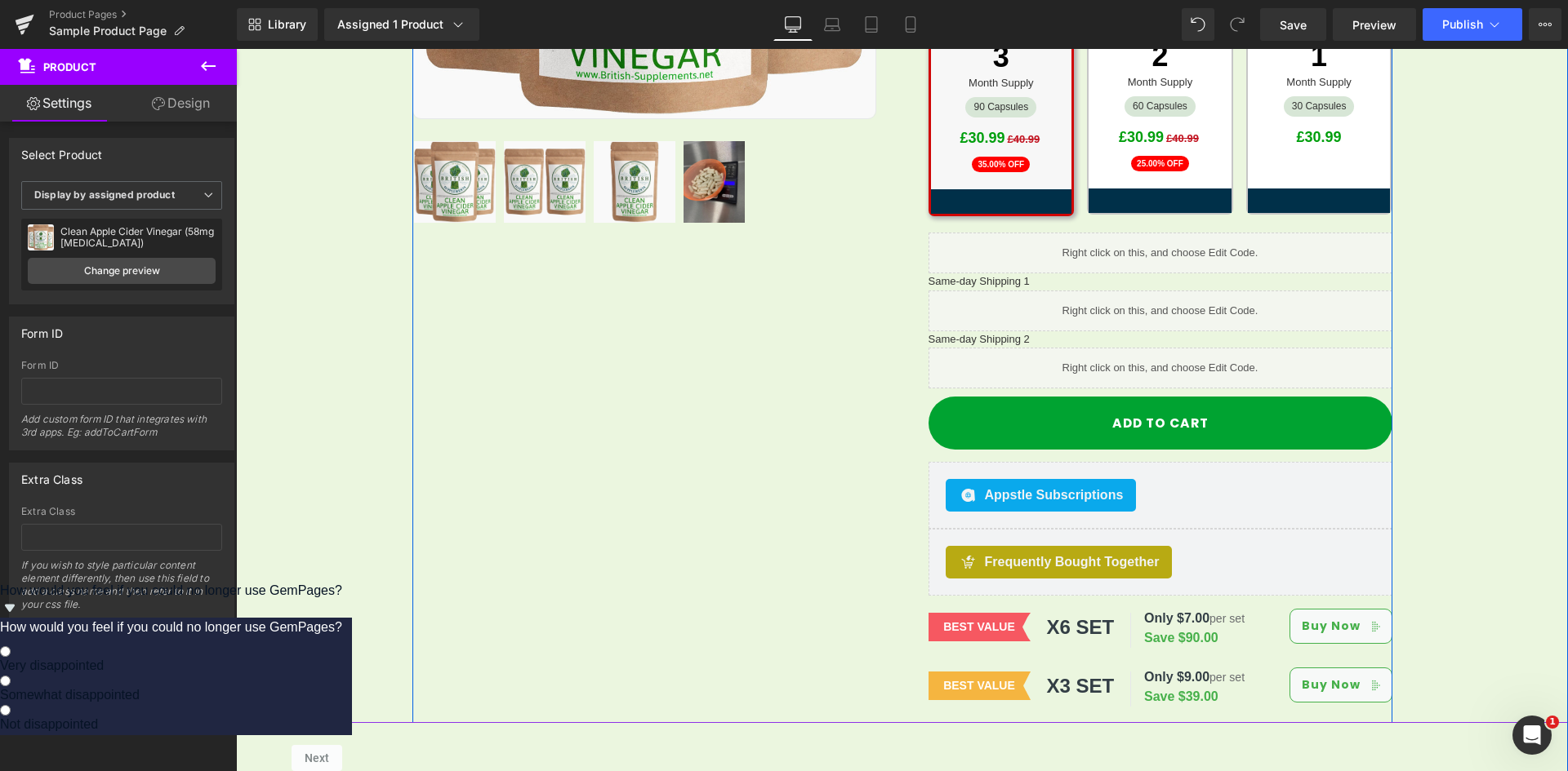
drag, startPoint x: 584, startPoint y: 351, endPoint x: 739, endPoint y: 359, distance: 155.2
click at [584, 351] on div "Sale Off (P) Image Row" at bounding box center [902, 171] width 980 height 1108
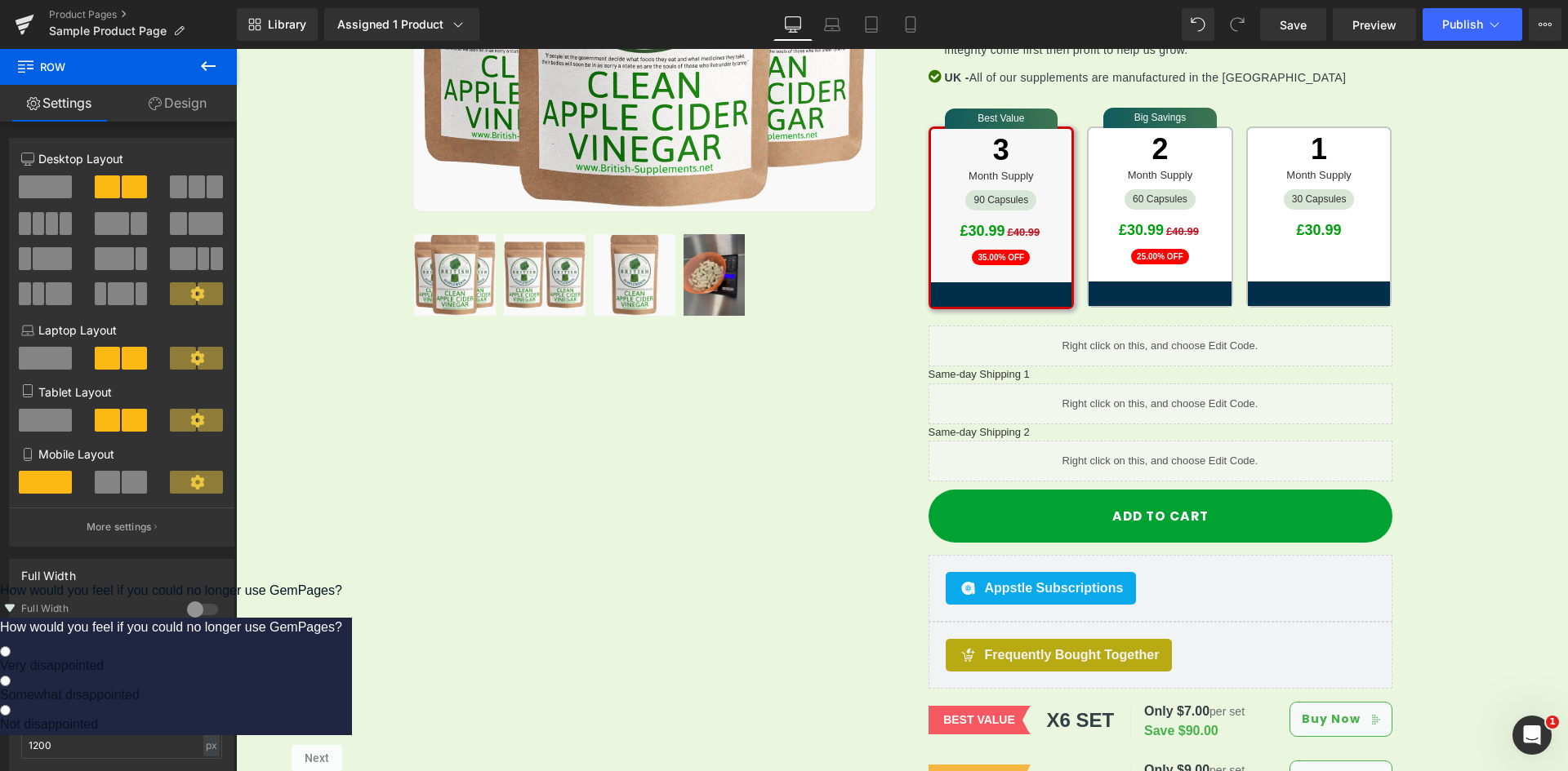
scroll to position [480, 0]
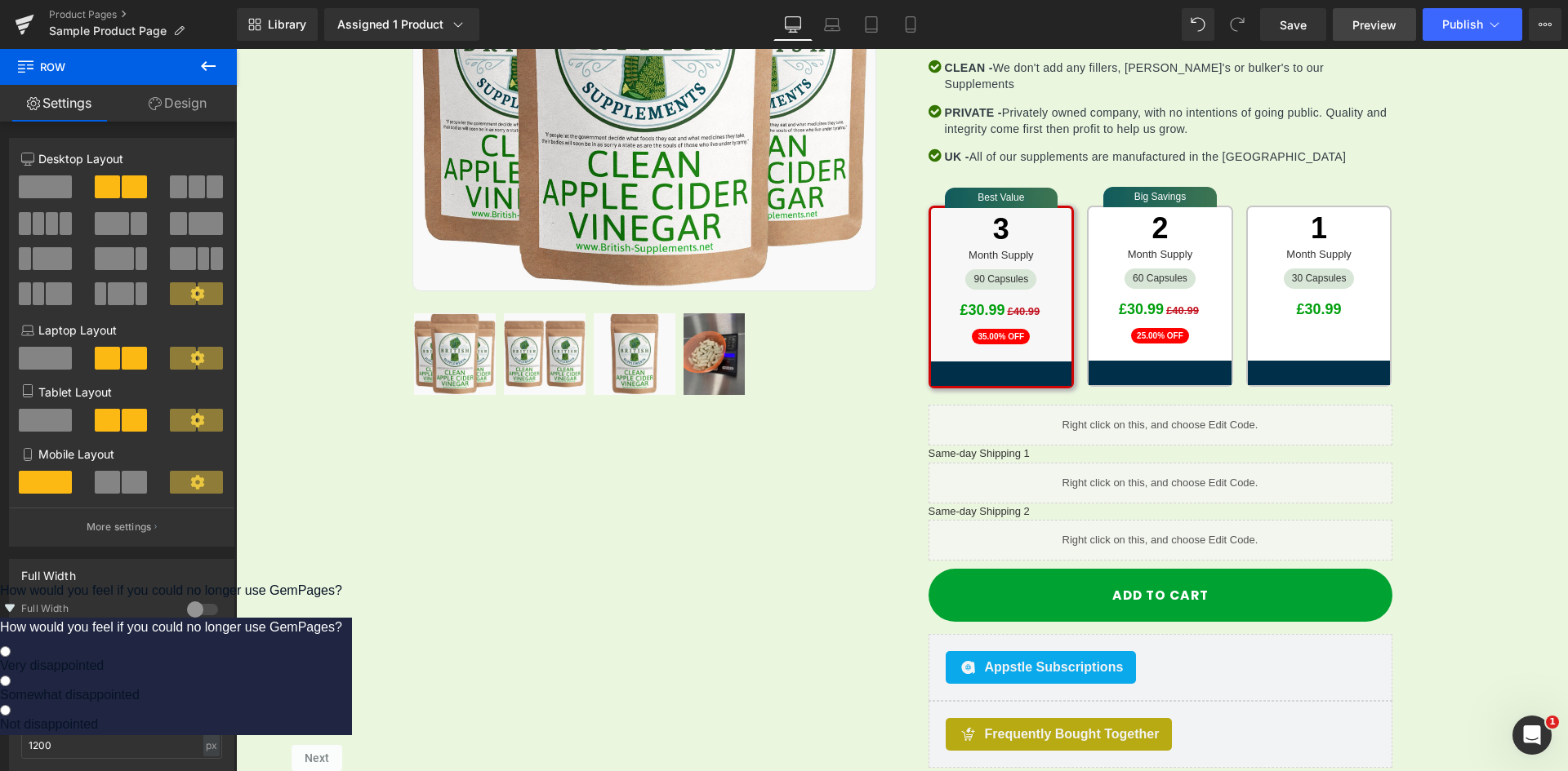
click at [1375, 20] on span "Preview" at bounding box center [1374, 25] width 45 height 17
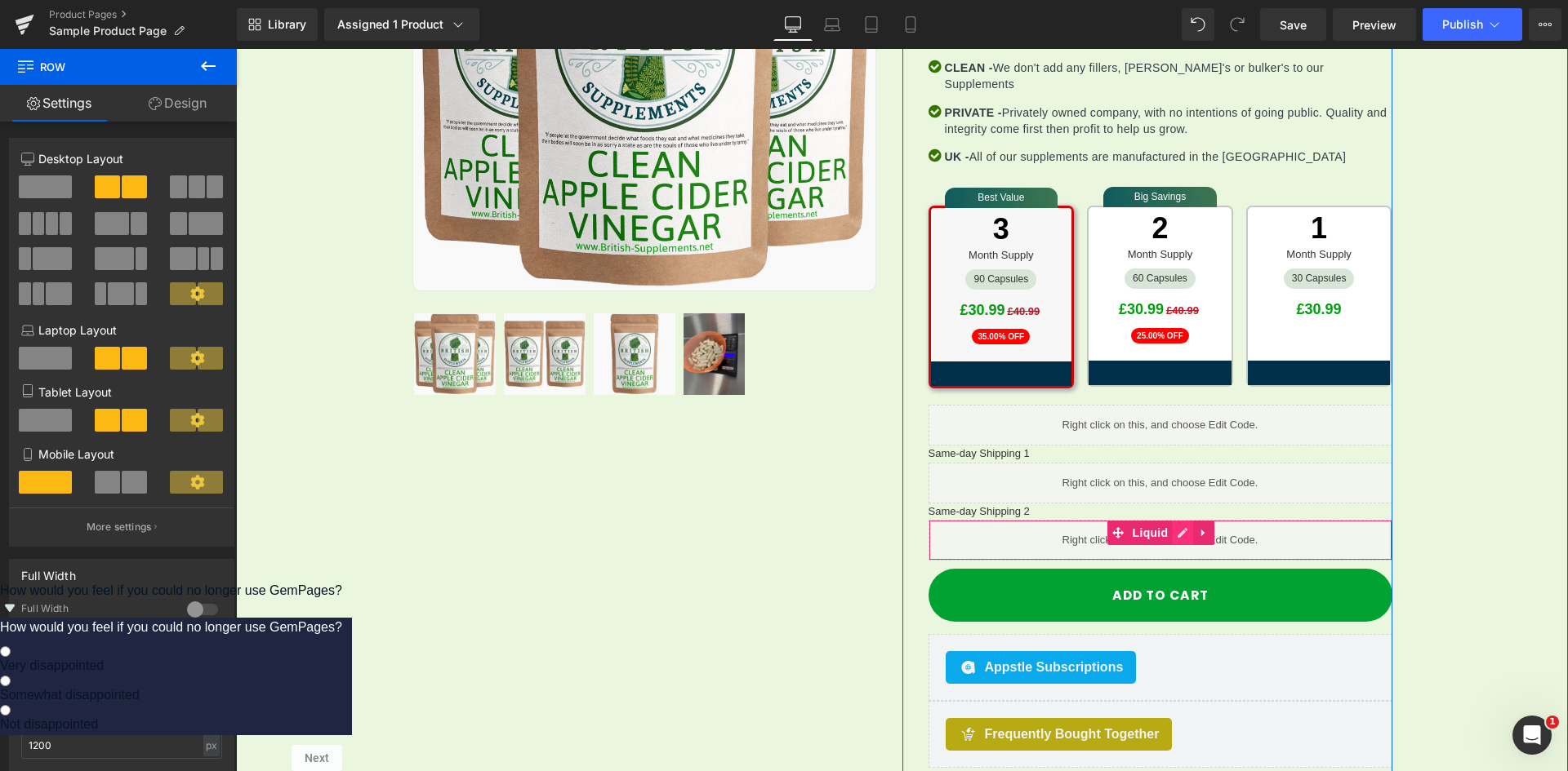
click at [1176, 528] on icon at bounding box center [1182, 533] width 12 height 12
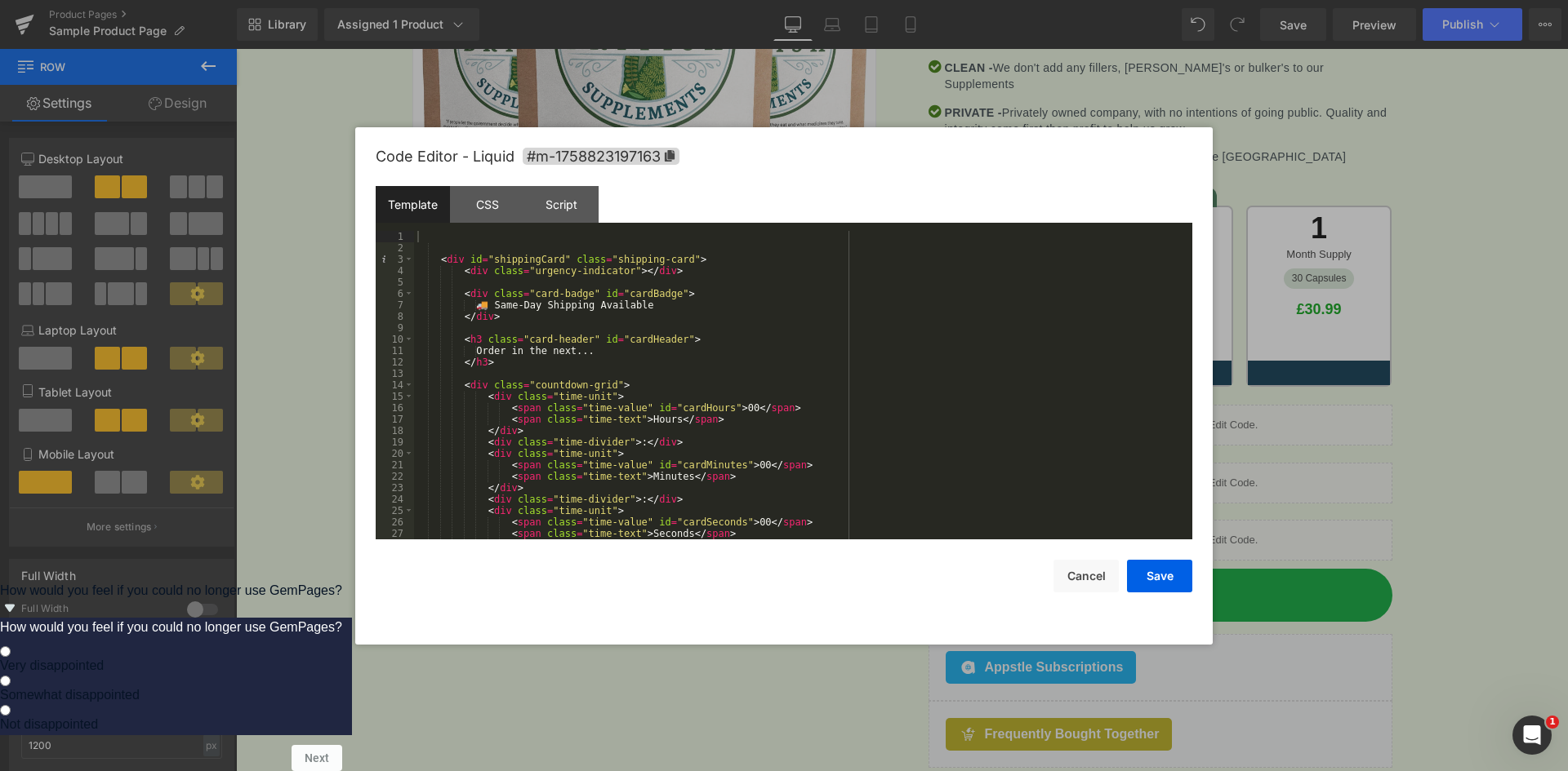
click at [412, 208] on div "Template" at bounding box center [412, 204] width 74 height 36
click at [599, 286] on div "< div id = "shippingCard" class = "shipping-card" > < div class = "urgency-indi…" at bounding box center [799, 396] width 771 height 331
click at [1081, 581] on button "Cancel" at bounding box center [1086, 577] width 65 height 33
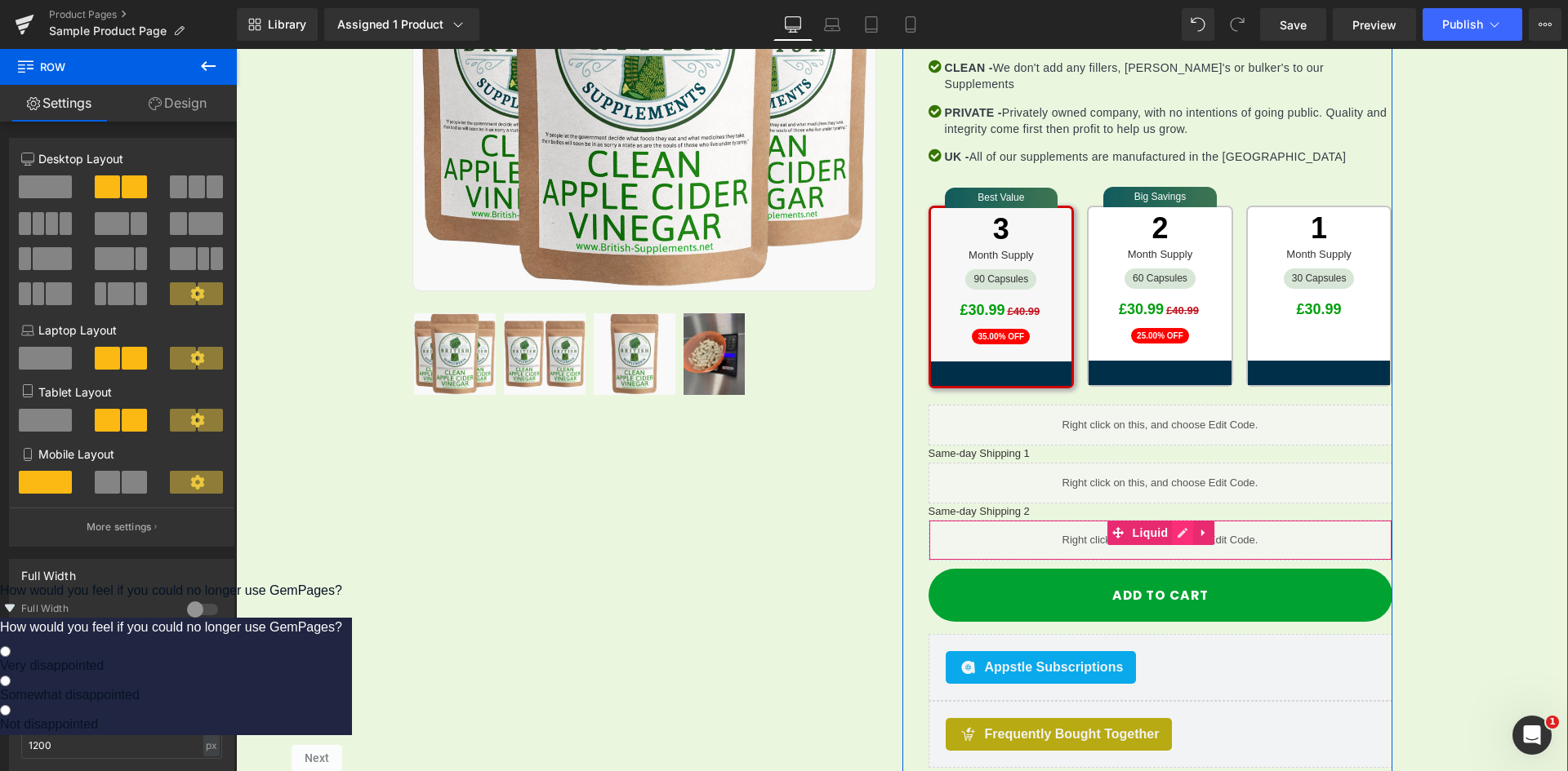
click at [1176, 528] on icon at bounding box center [1182, 533] width 12 height 12
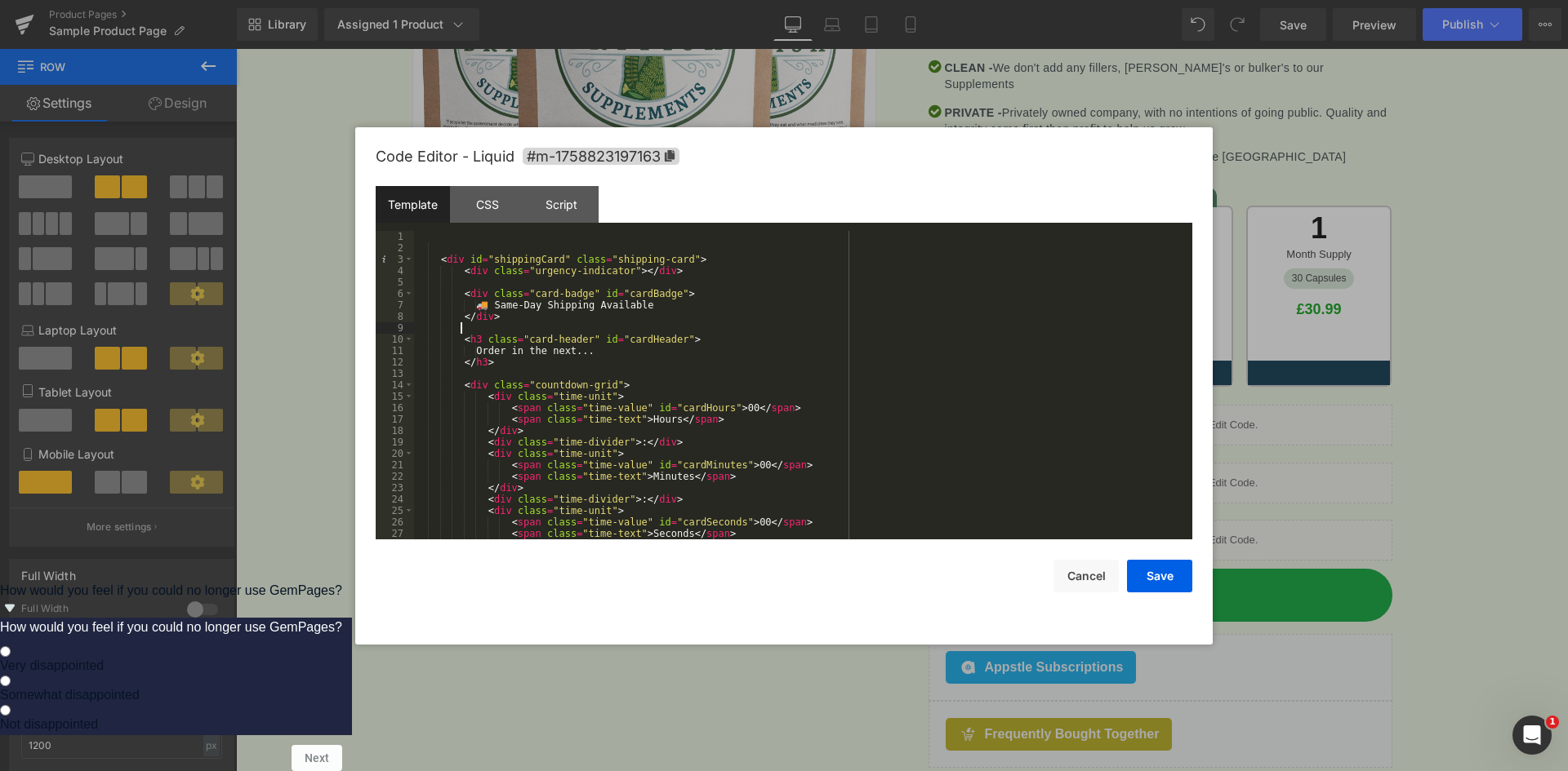
click at [644, 325] on div "< div id = "shippingCard" class = "shipping-card" > < div class = "urgency-indi…" at bounding box center [799, 396] width 771 height 331
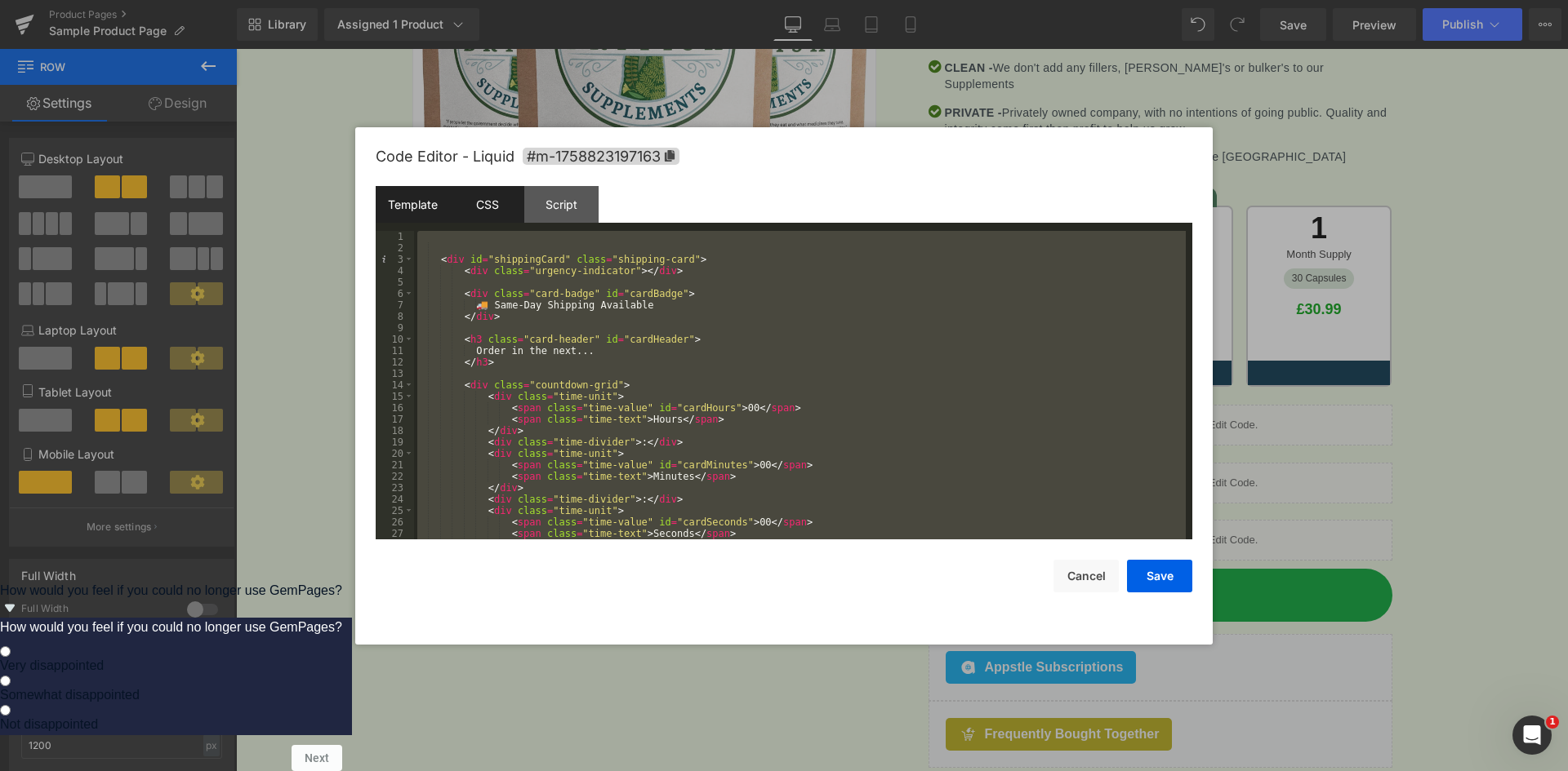
click at [489, 212] on div "CSS" at bounding box center [487, 204] width 74 height 36
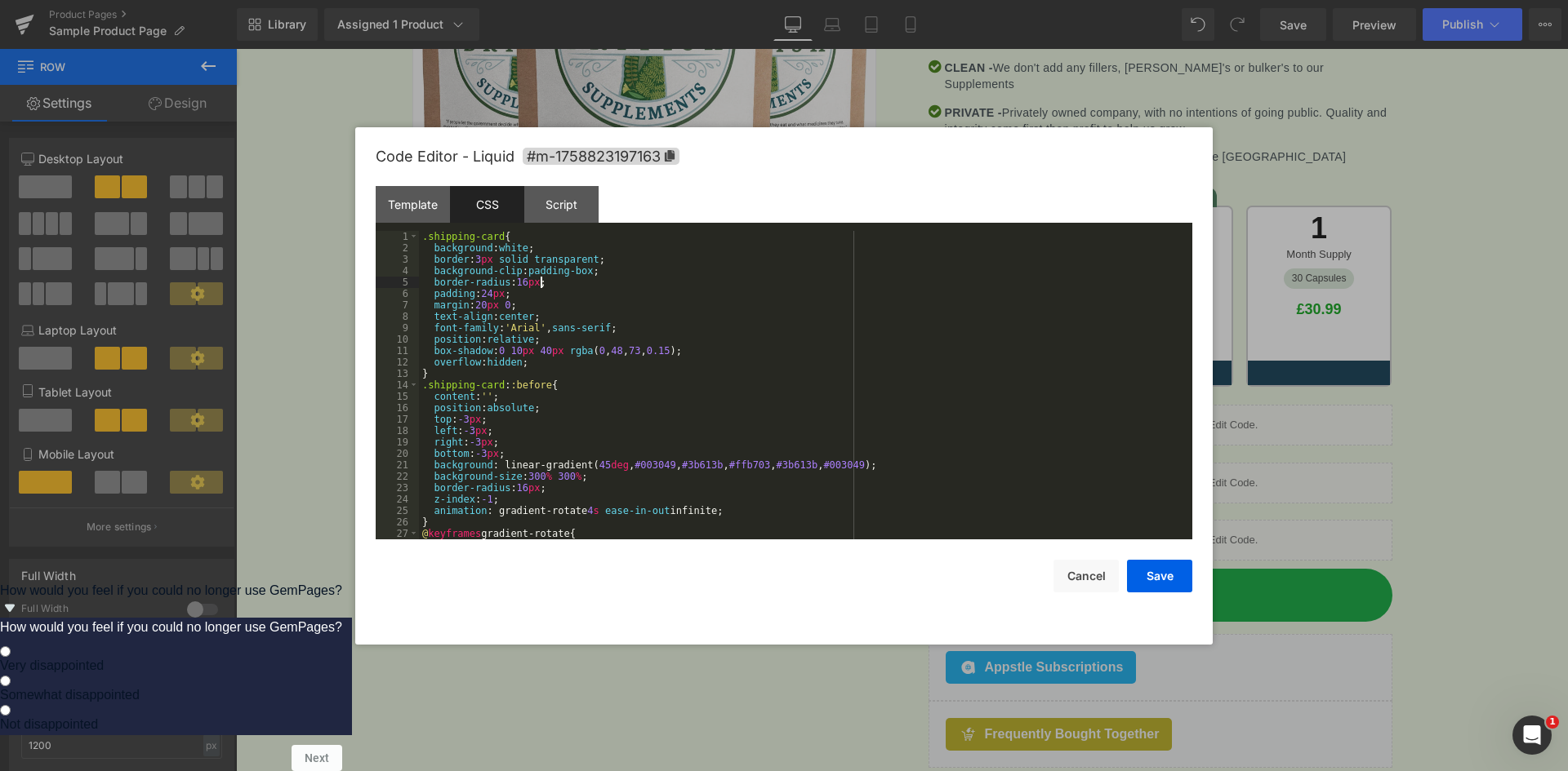
click at [592, 278] on div ".shipping-card { background : white ; border : 3 px solid transparent ; backgro…" at bounding box center [802, 396] width 767 height 331
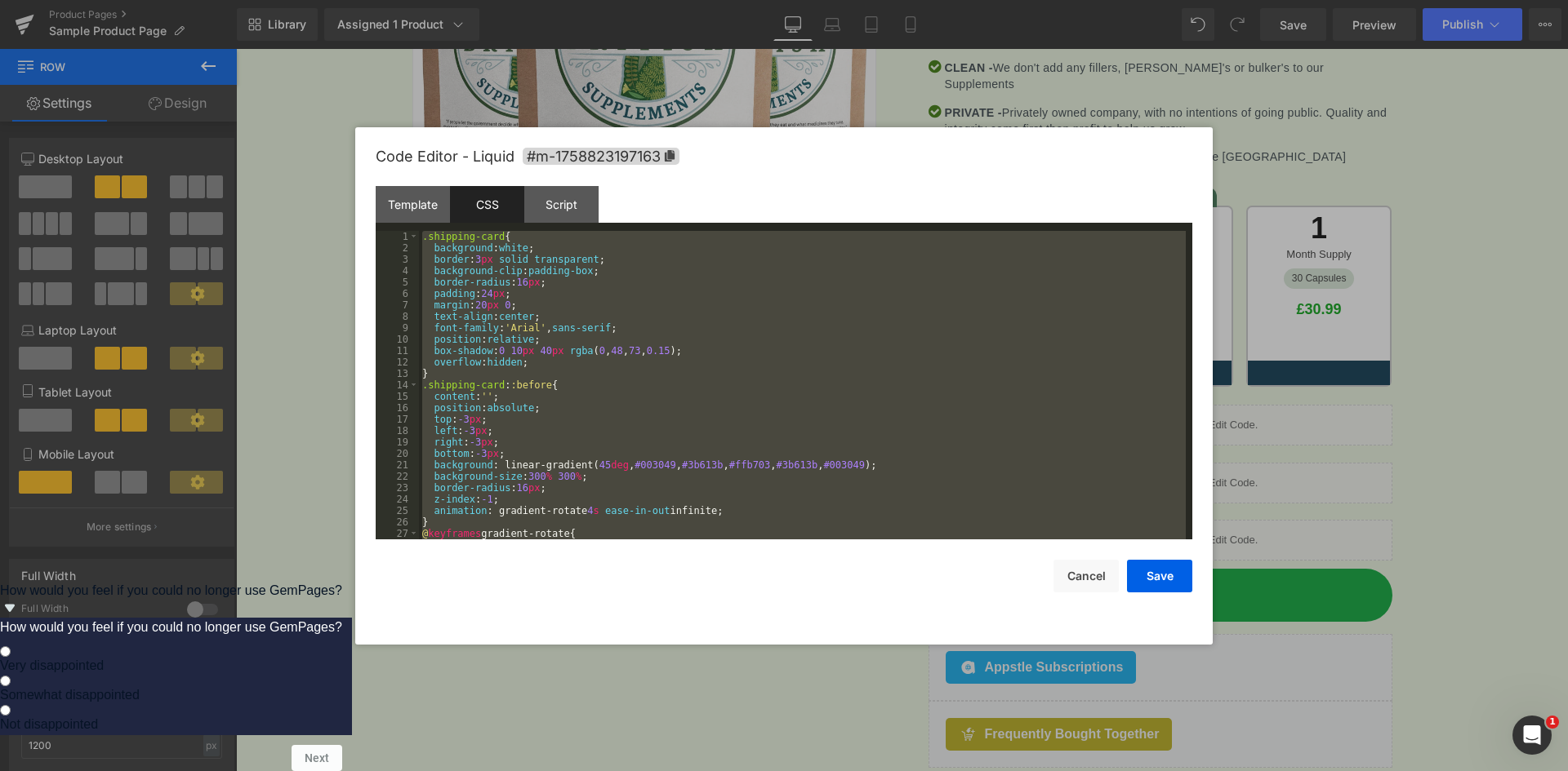
click at [499, 206] on div "CSS" at bounding box center [487, 204] width 74 height 36
click at [557, 198] on div "Script" at bounding box center [561, 204] width 74 height 36
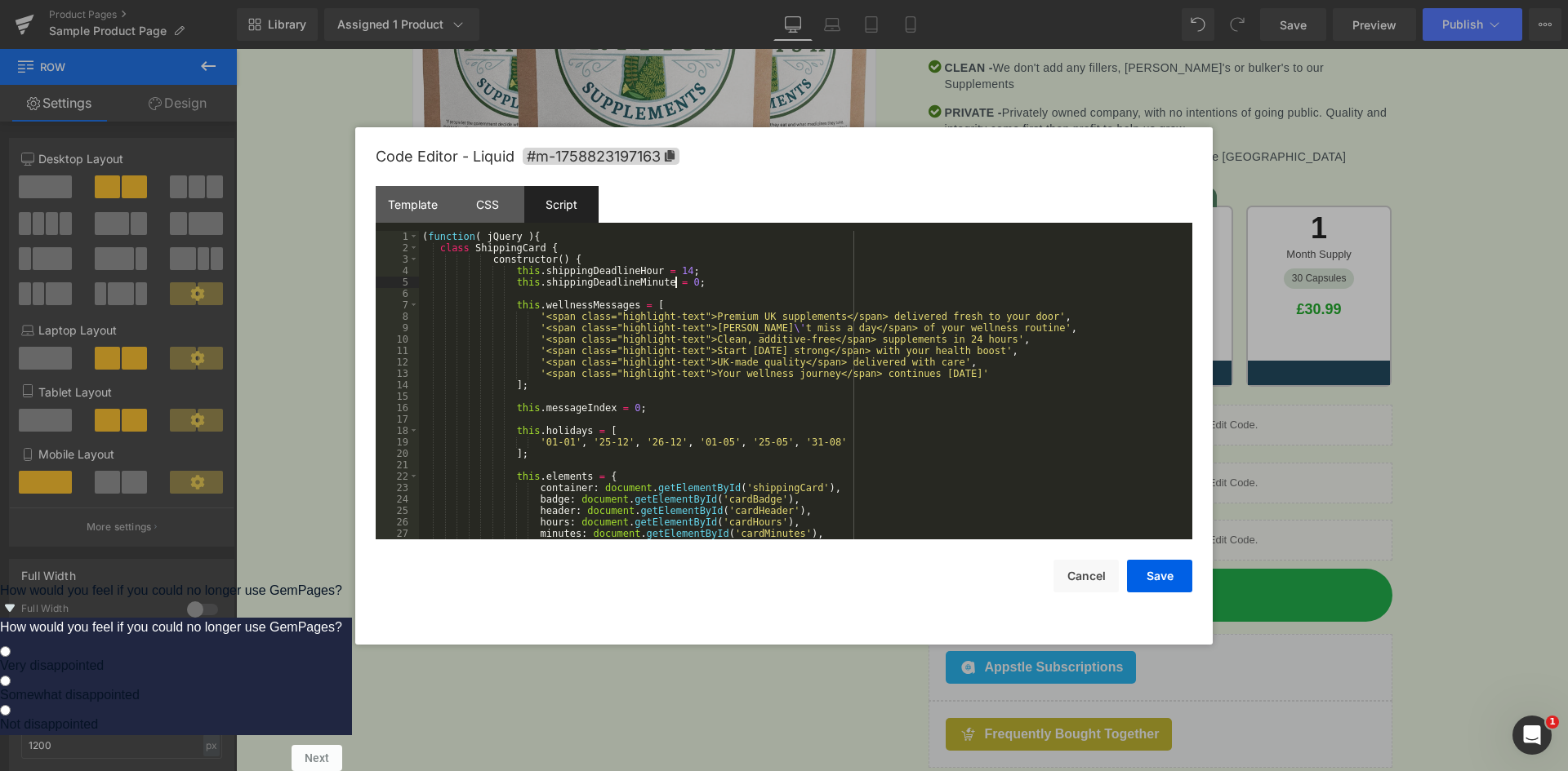
click at [674, 287] on div "( function ( jQuery ) { class ShippingCard { constructor ( ) { this . shippingD…" at bounding box center [802, 396] width 767 height 331
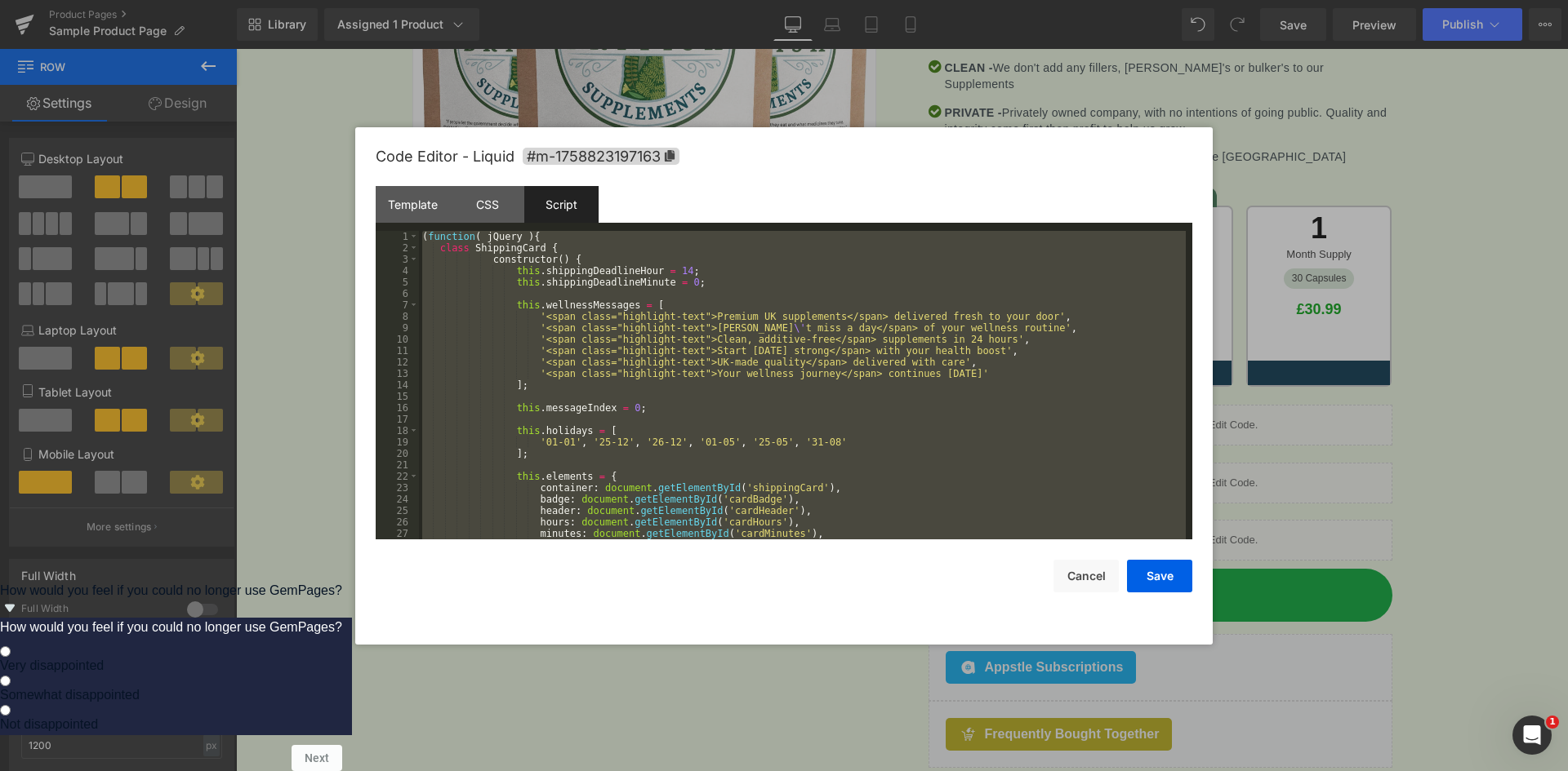
click at [567, 215] on div "Script" at bounding box center [561, 204] width 74 height 36
click at [480, 258] on div "( function ( jQuery ) { class ShippingCard { constructor ( ) { this . shippingD…" at bounding box center [802, 385] width 767 height 309
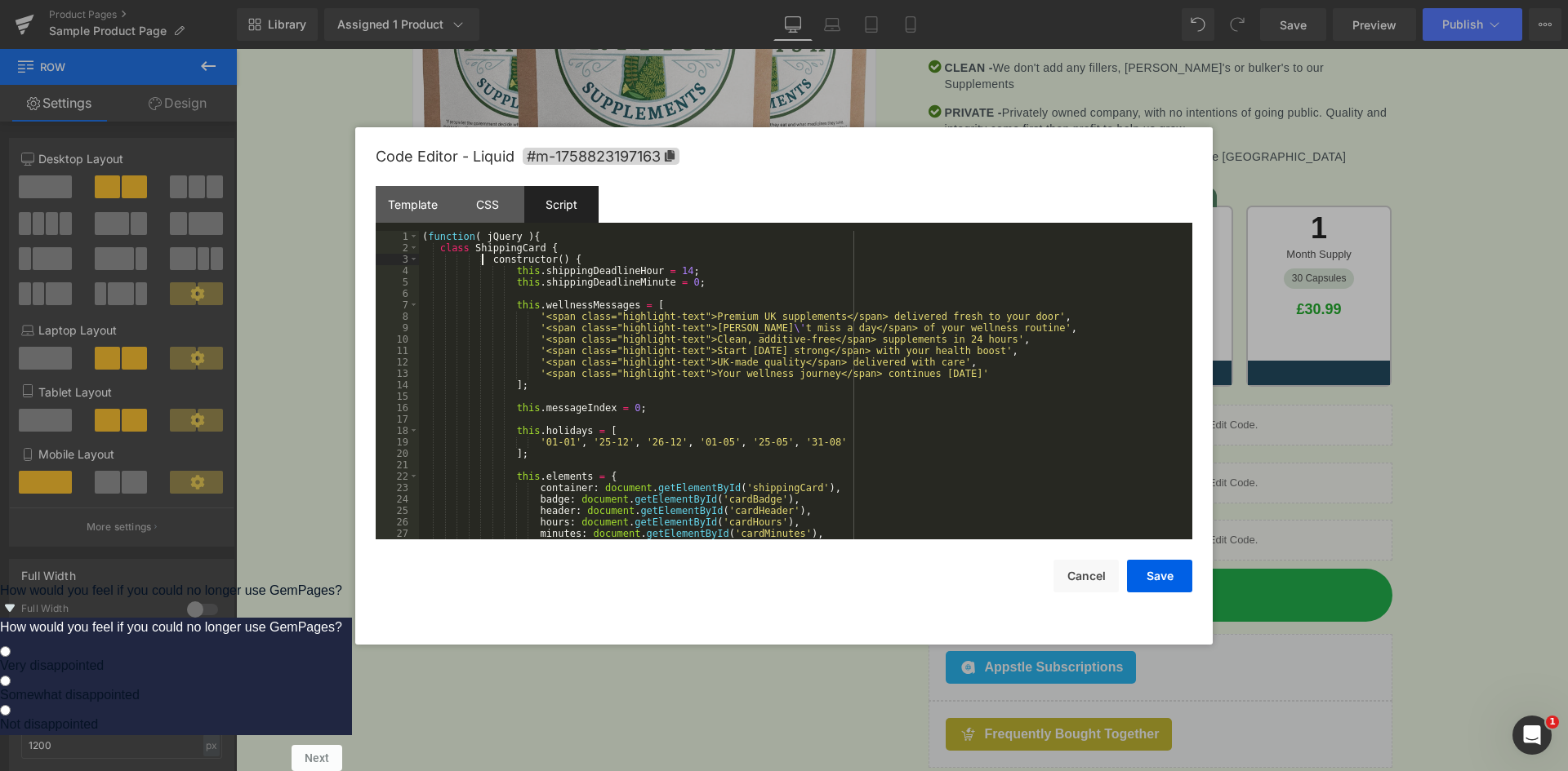
click at [543, 254] on div "( function ( jQuery ) { class ShippingCard { constructor ( ) { this . shippingD…" at bounding box center [802, 396] width 767 height 331
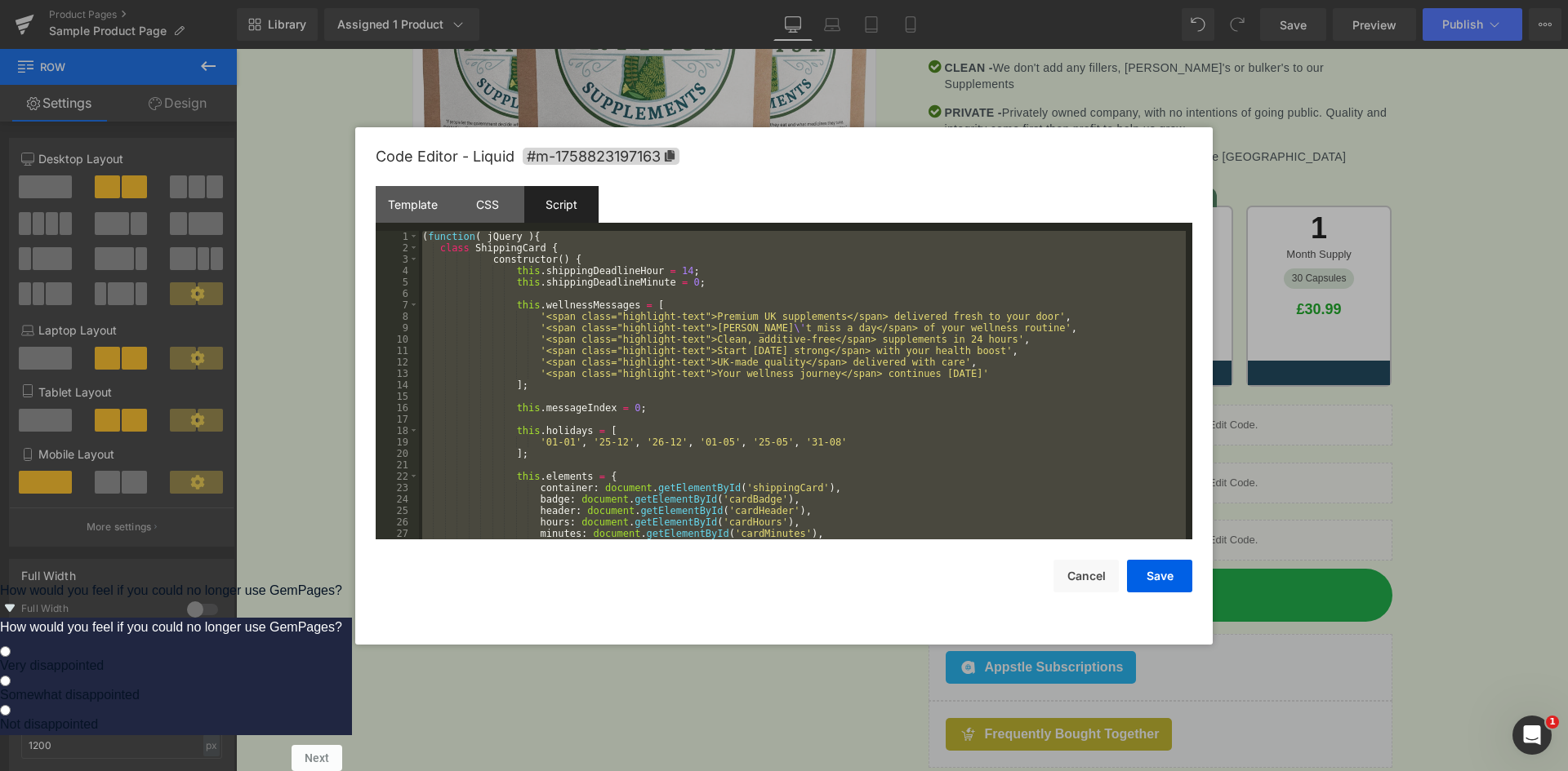
scroll to position [1063, 0]
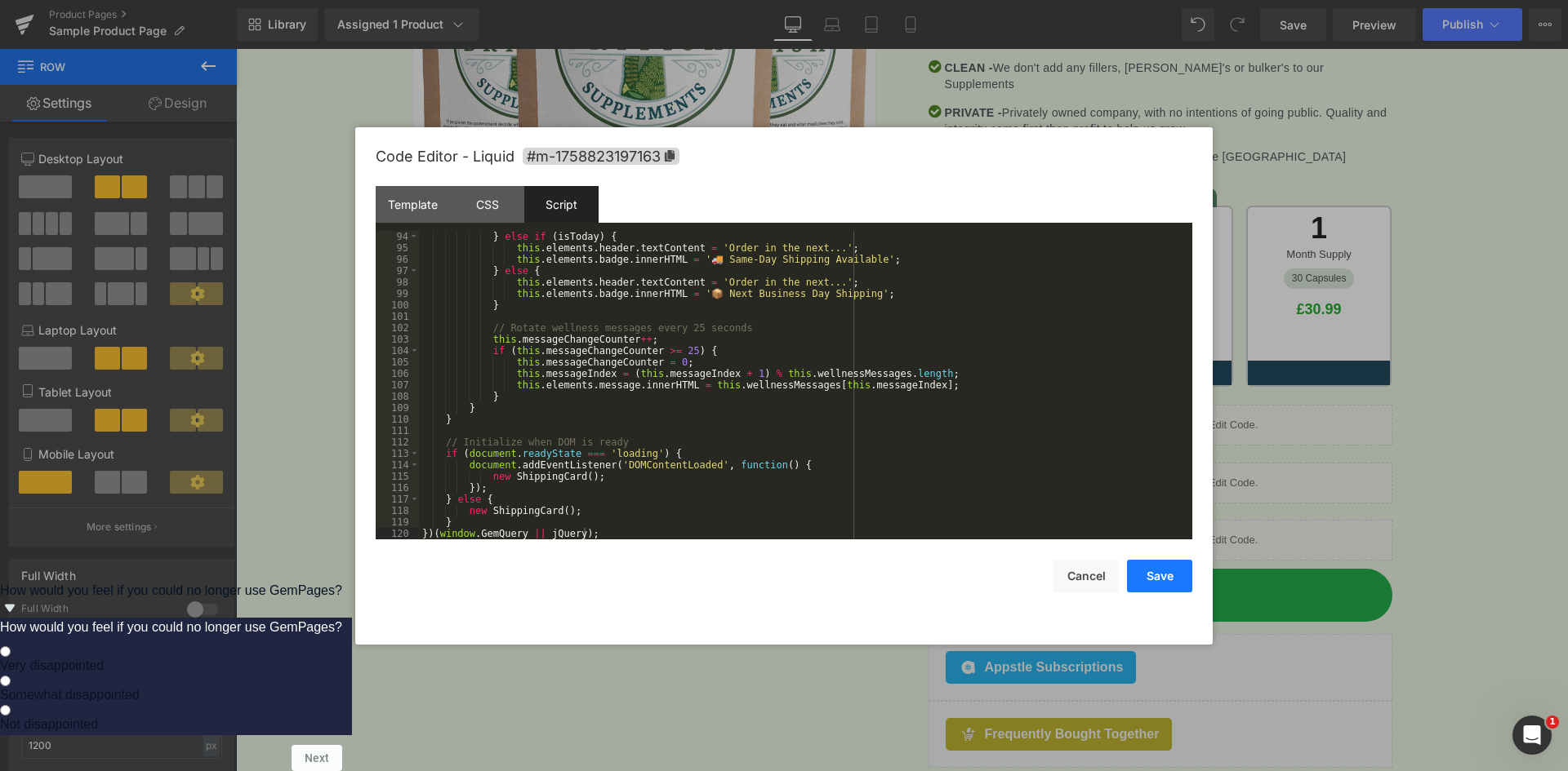
click at [1161, 577] on button "Save" at bounding box center [1159, 577] width 65 height 33
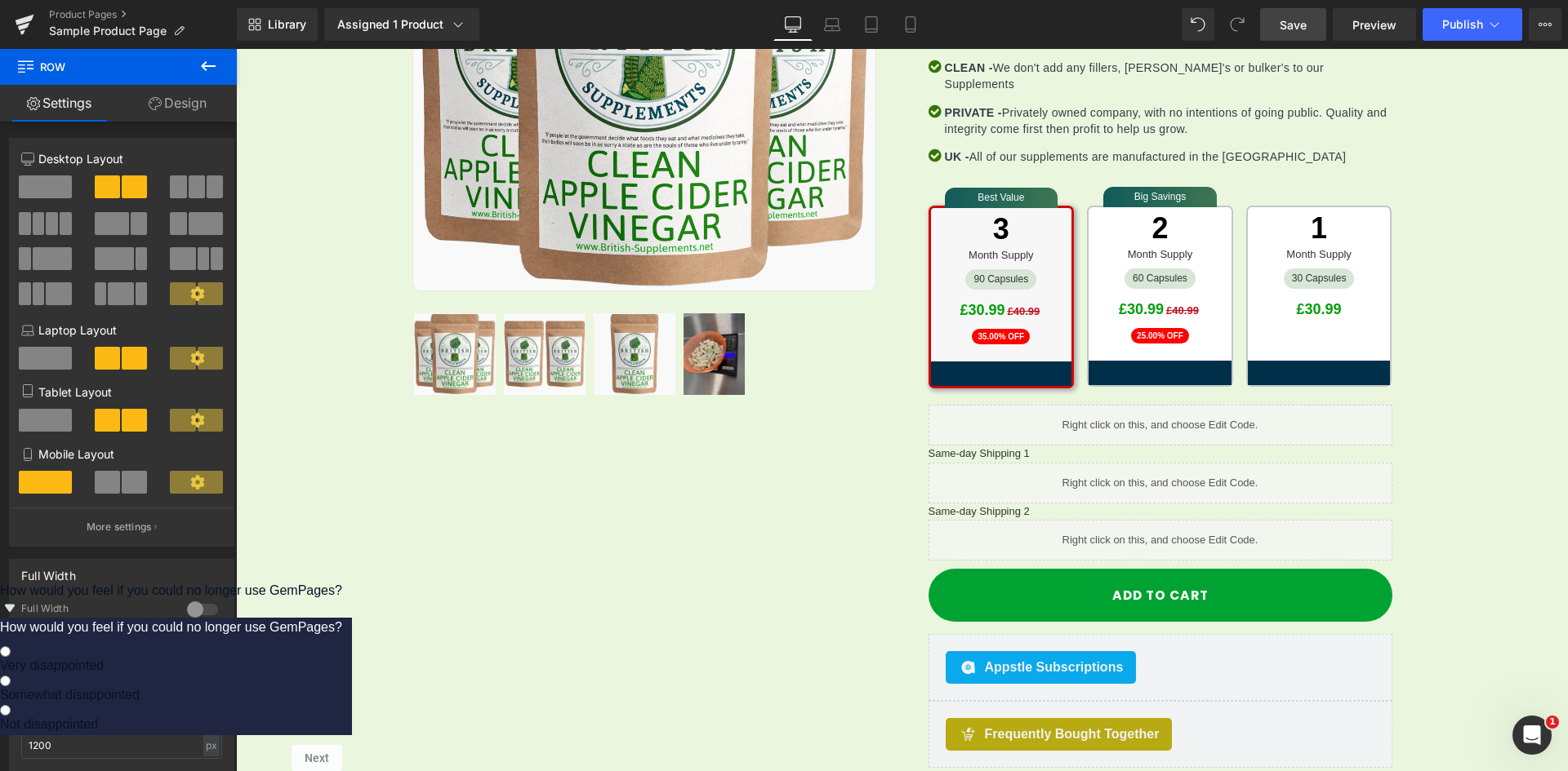
click at [1310, 36] on link "Save" at bounding box center [1293, 25] width 66 height 33
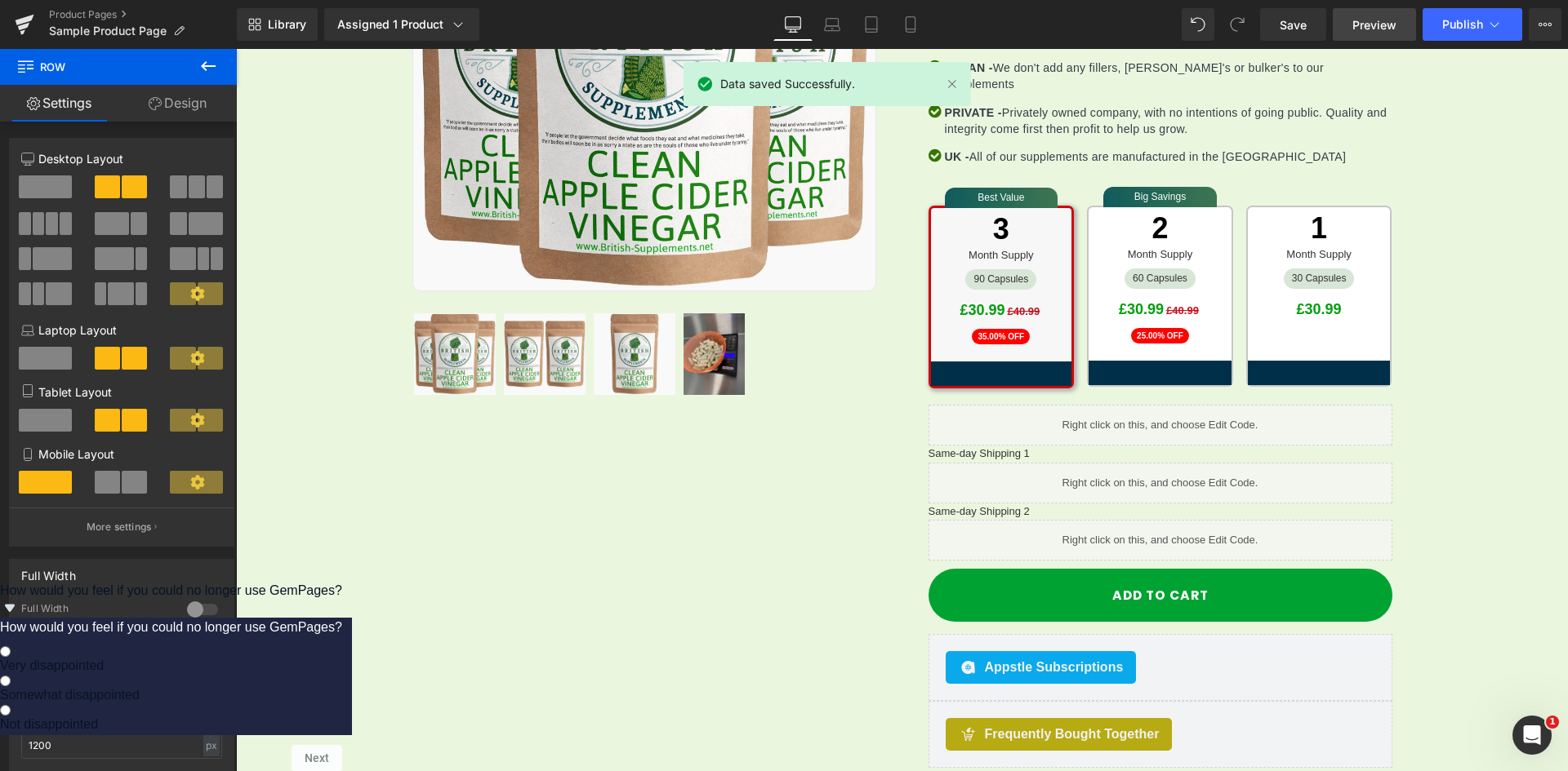
click at [1372, 31] on span "Preview" at bounding box center [1374, 25] width 45 height 17
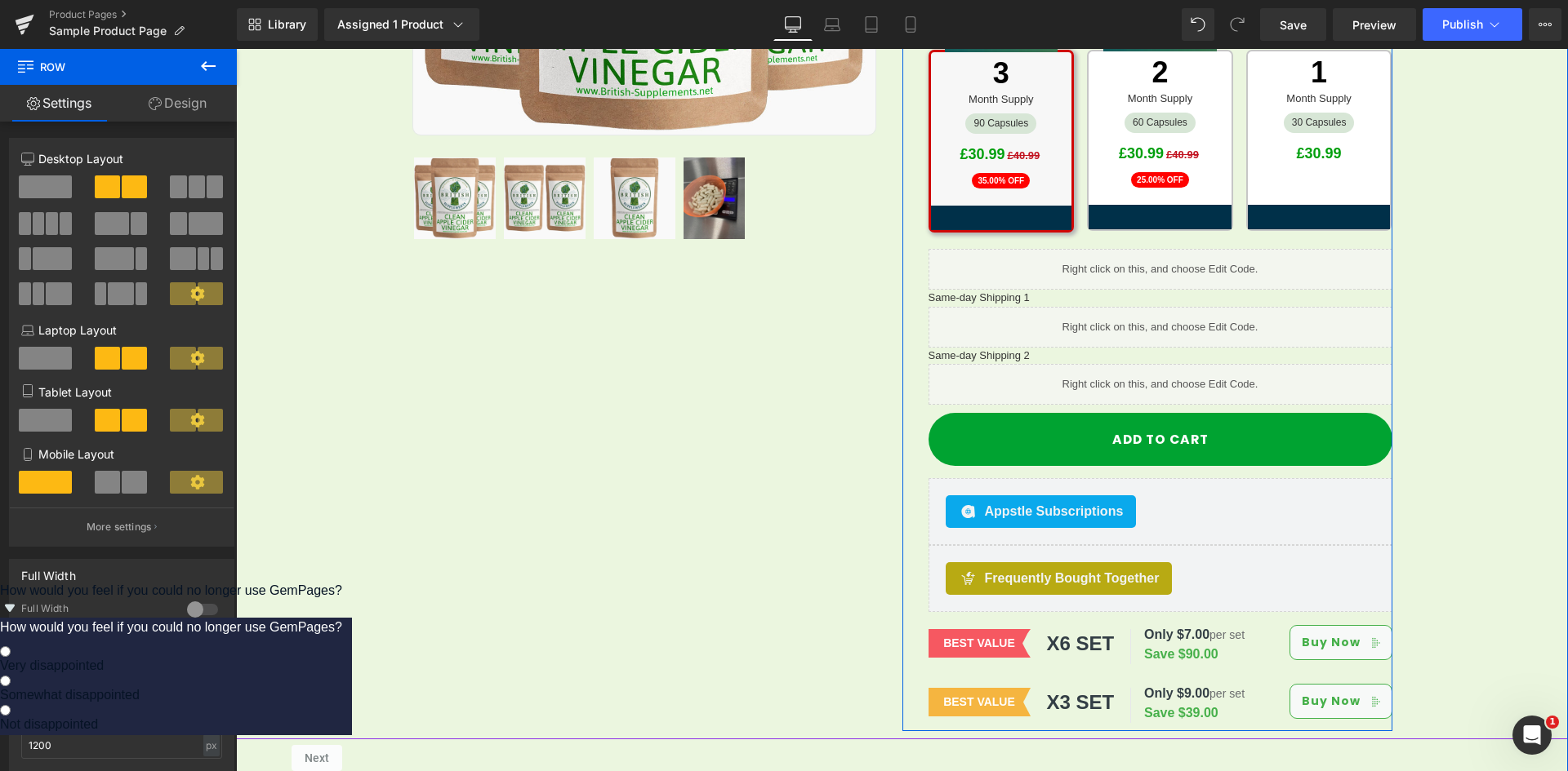
scroll to position [644, 0]
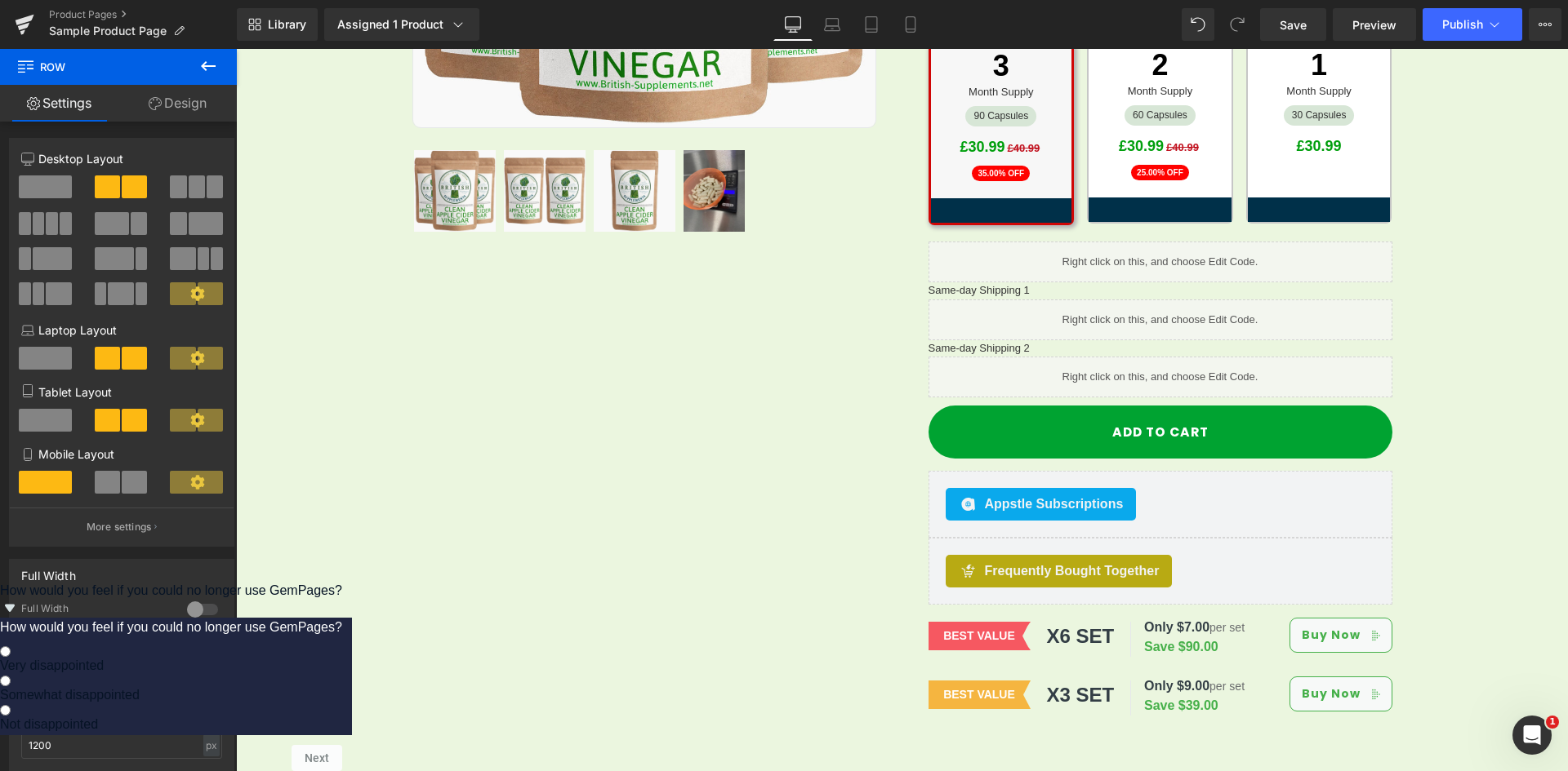
click at [203, 67] on icon at bounding box center [208, 65] width 15 height 10
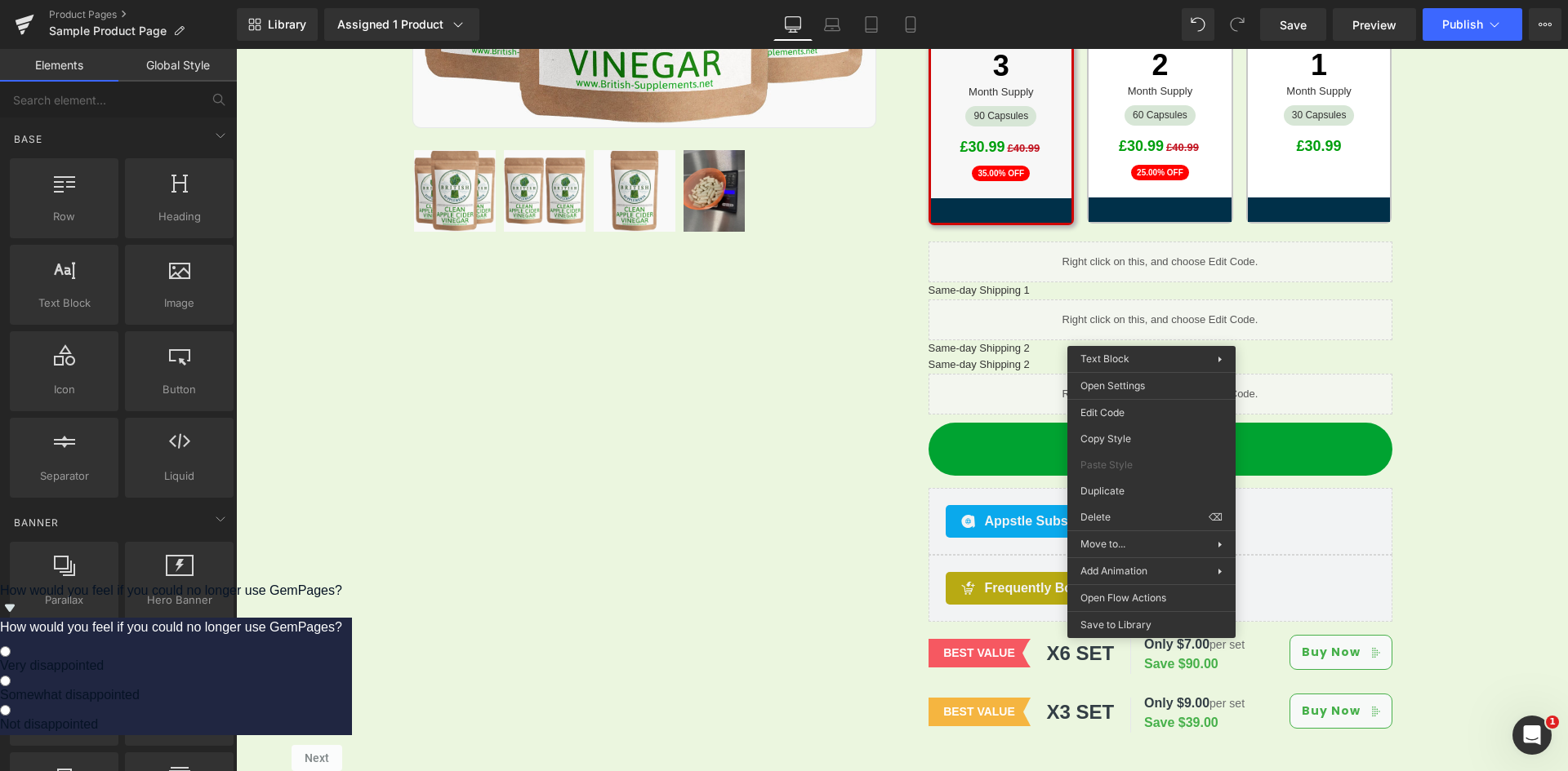
drag, startPoint x: 1344, startPoint y: 534, endPoint x: 1107, endPoint y: 487, distance: 241.6
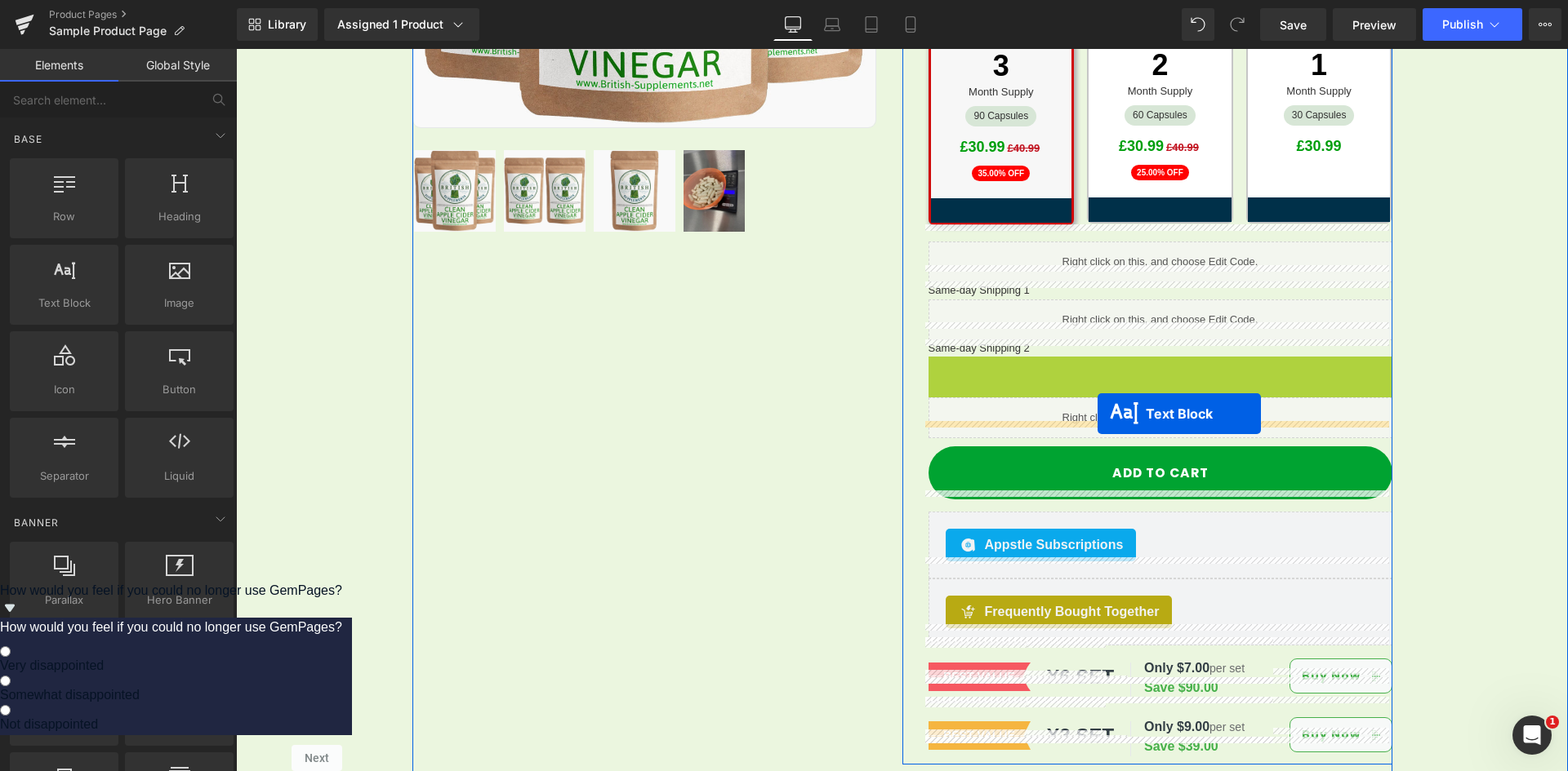
drag, startPoint x: 1109, startPoint y: 351, endPoint x: 1097, endPoint y: 414, distance: 64.1
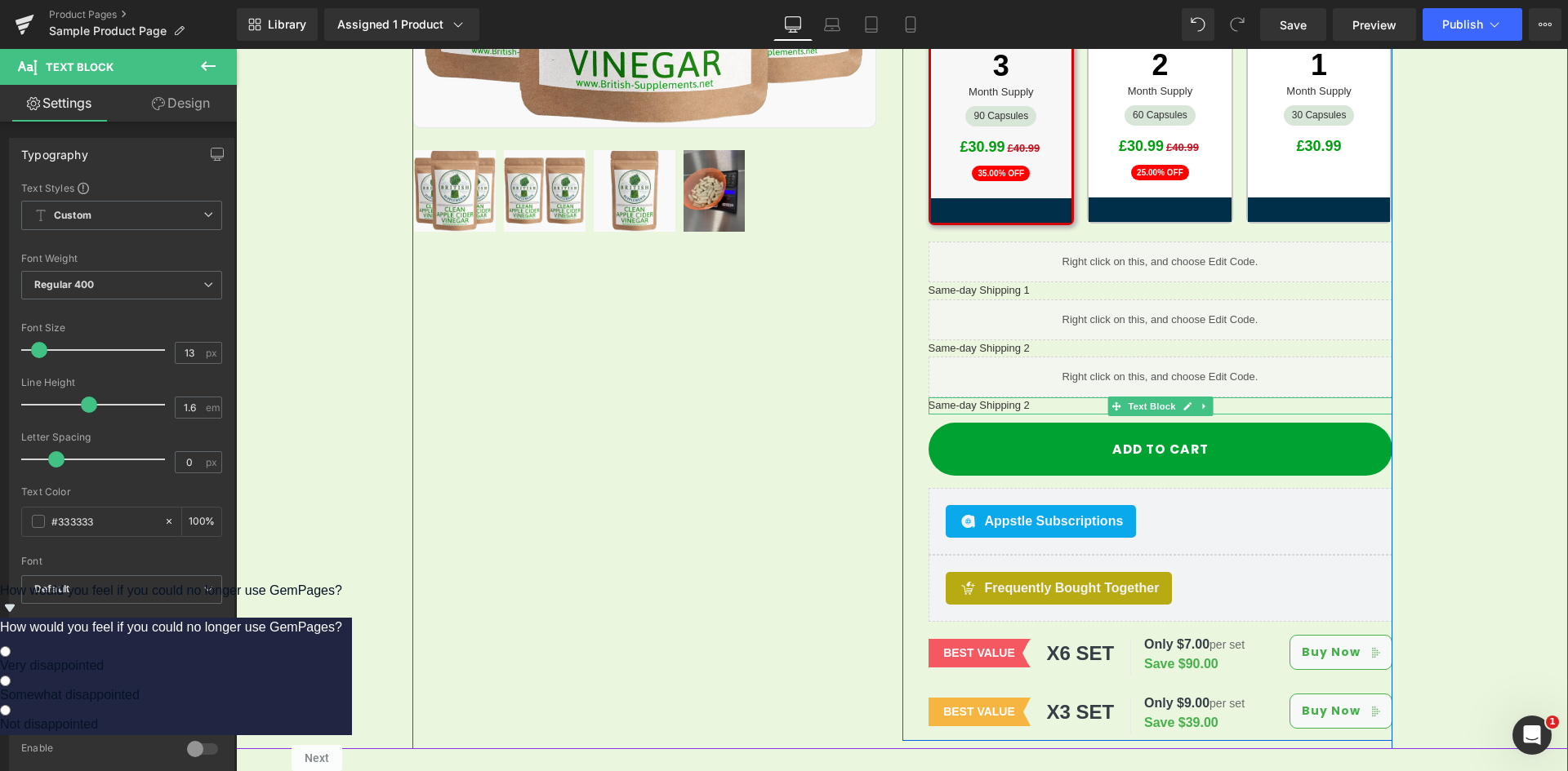
click at [1030, 398] on p "Same-day Shipping 2" at bounding box center [1160, 406] width 464 height 17
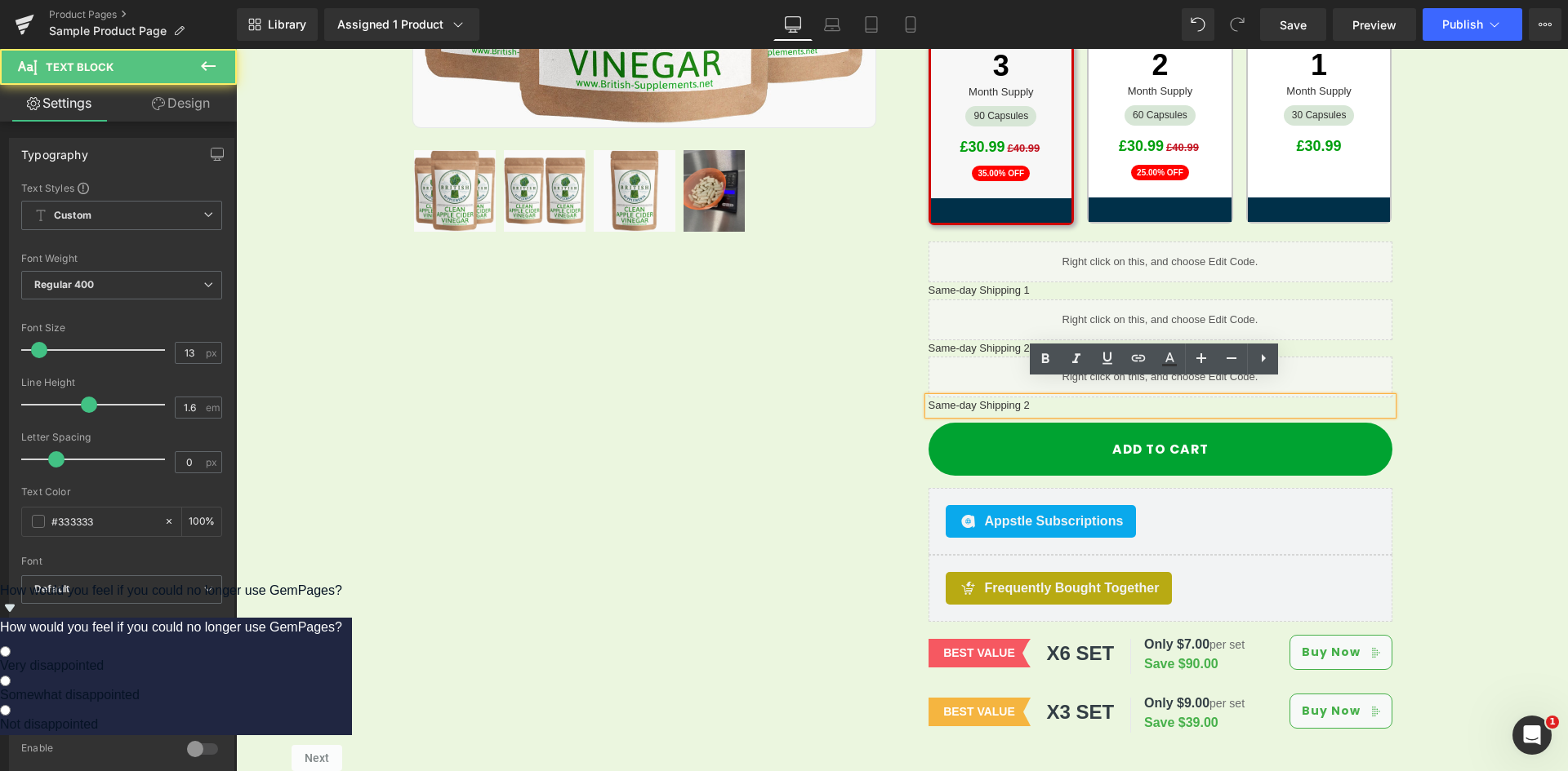
click at [1028, 398] on p "Same-day Shipping 2" at bounding box center [1160, 406] width 464 height 17
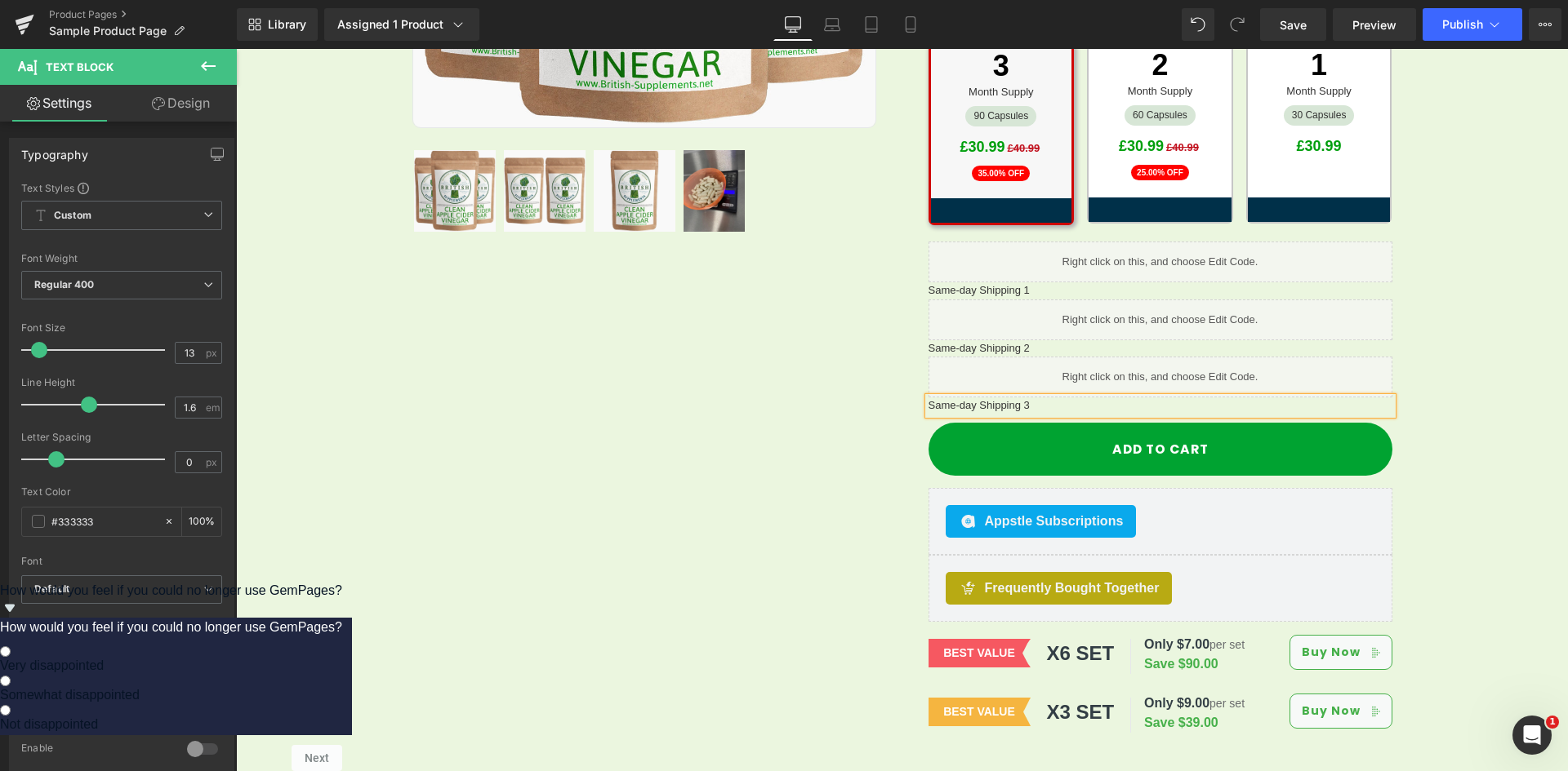
click at [776, 391] on div "Sale Off (P) Image Row" at bounding box center [902, 187] width 980 height 1125
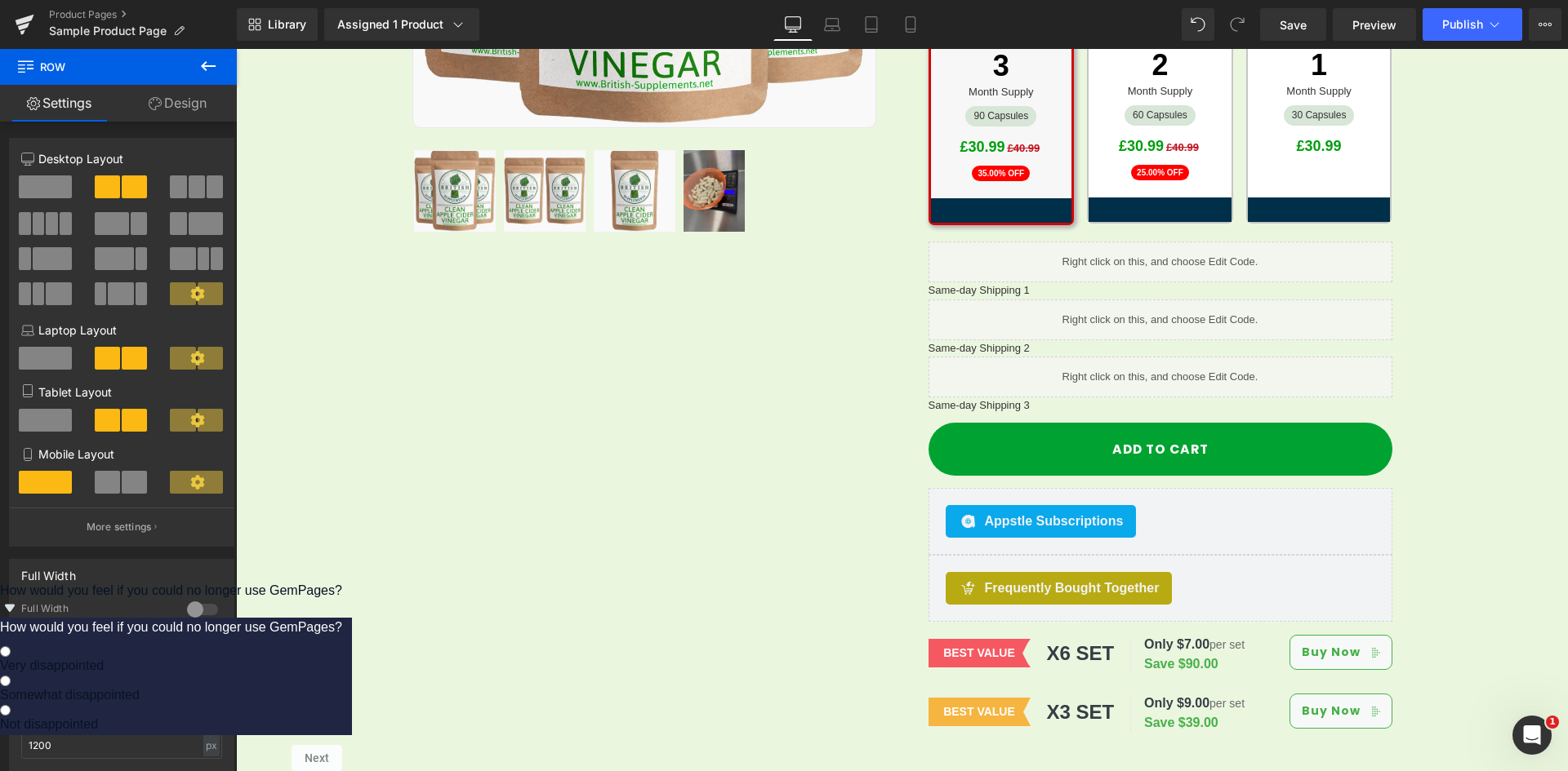
drag, startPoint x: 213, startPoint y: 67, endPoint x: 150, endPoint y: 69, distance: 63.0
click at [213, 67] on icon at bounding box center [208, 65] width 15 height 10
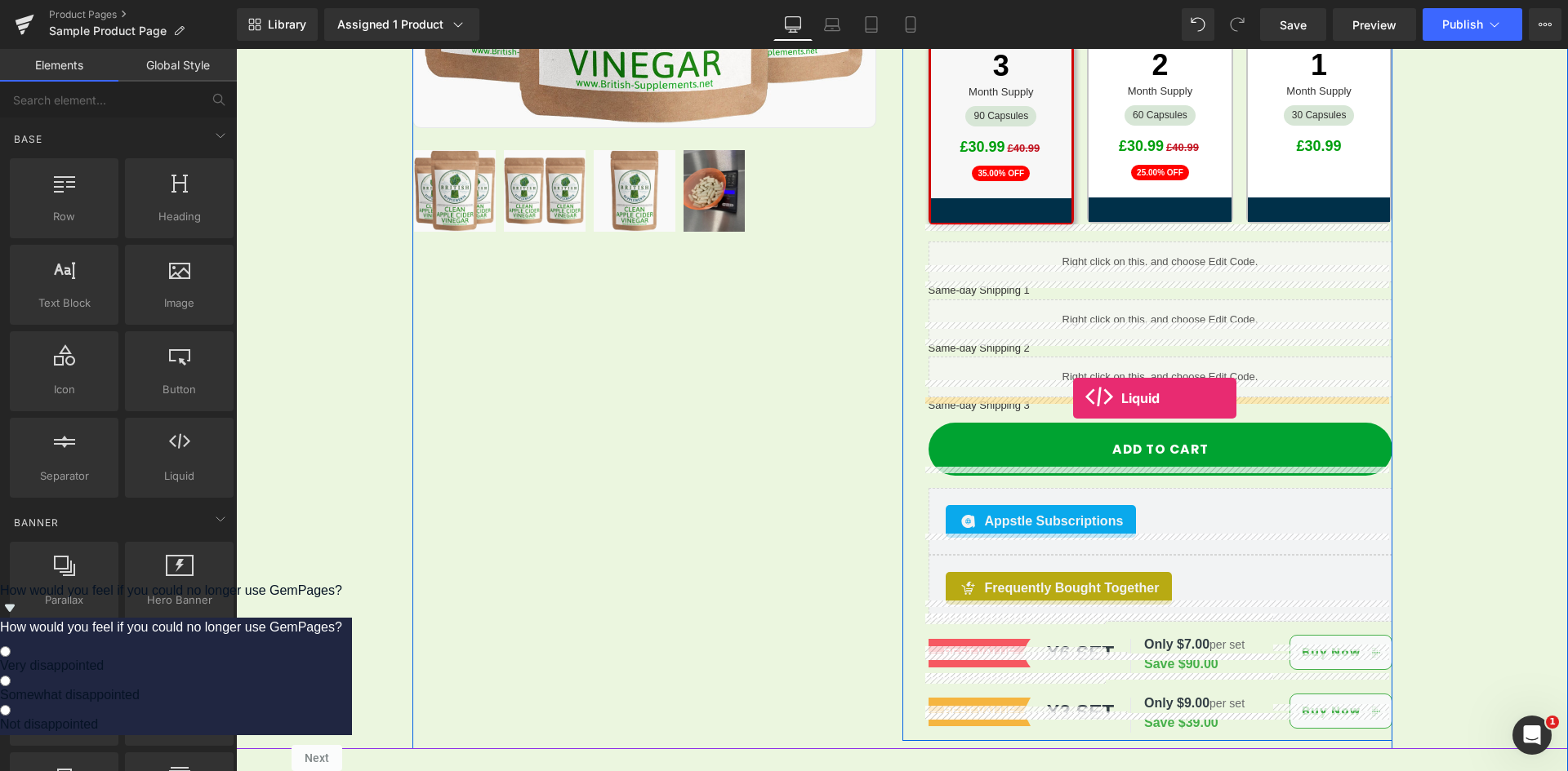
drag, startPoint x: 917, startPoint y: 417, endPoint x: 1073, endPoint y: 399, distance: 157.0
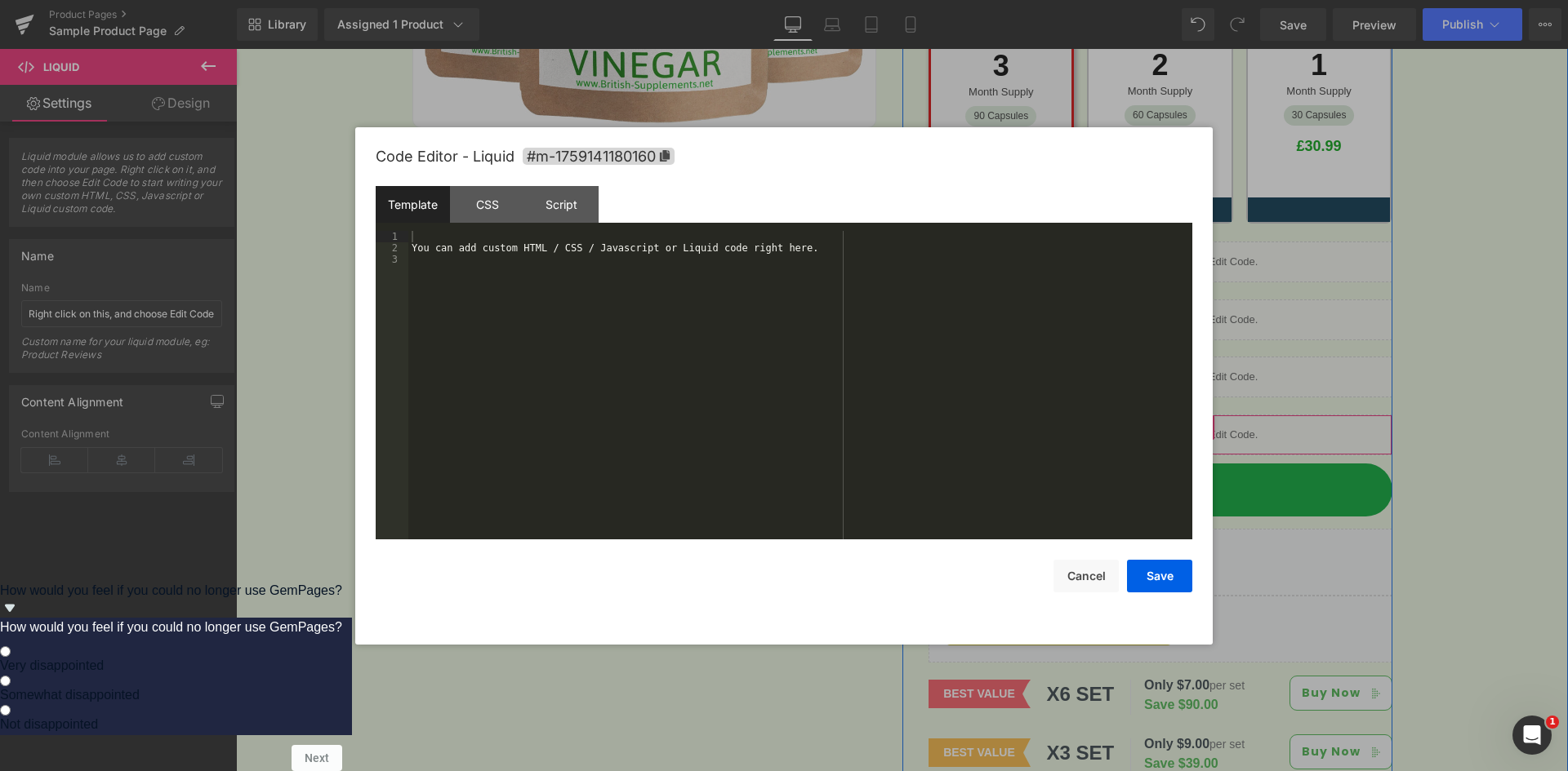
click at [1181, 415] on ul "Liquid" at bounding box center [1161, 427] width 108 height 25
click at [503, 251] on div "You can add custom HTML / CSS / Javascript or Liquid code right here." at bounding box center [799, 396] width 784 height 331
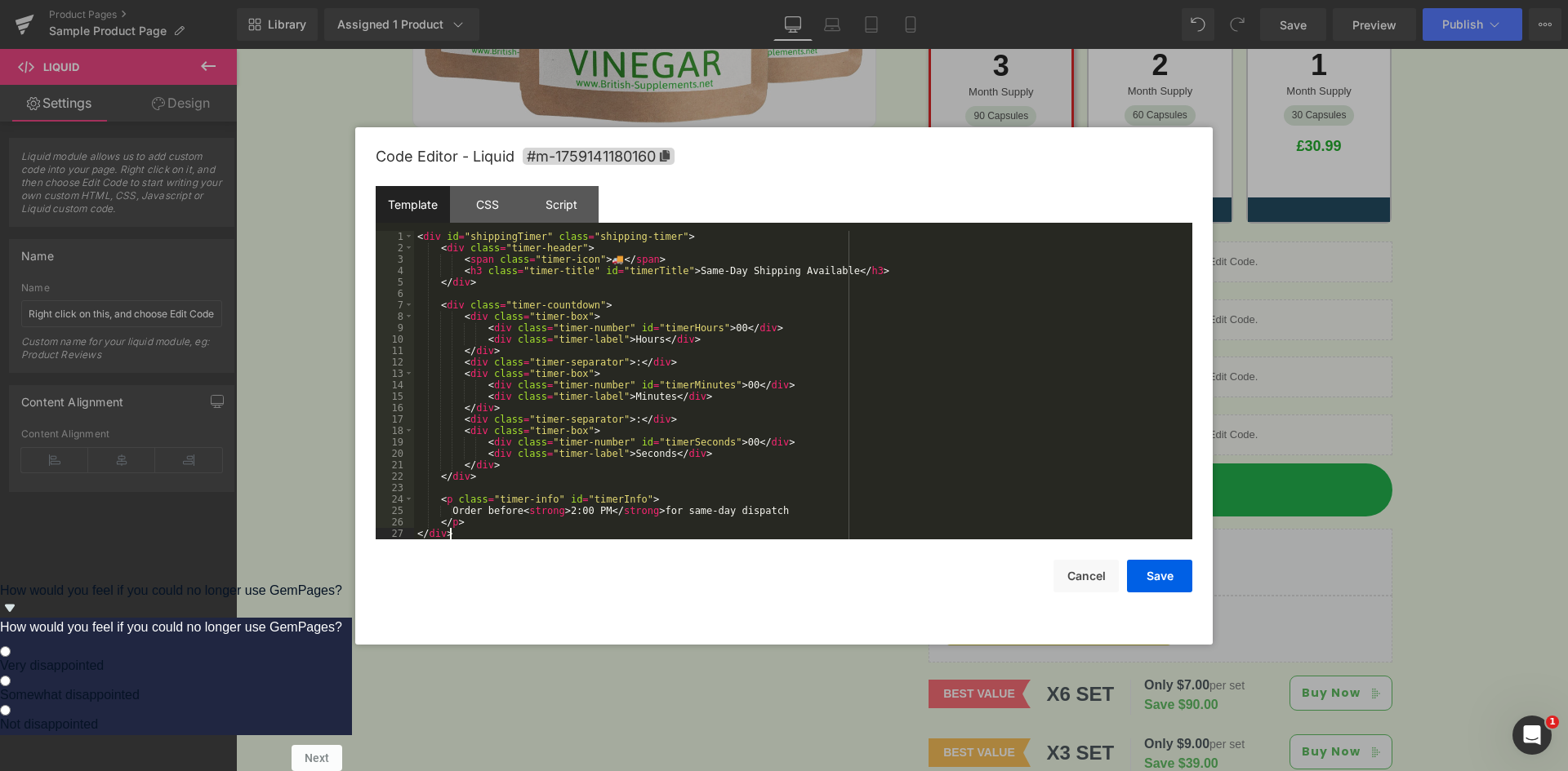
click at [682, 290] on div "< div id = "shippingTimer" class = "shipping-timer" > < div class = "timer-head…" at bounding box center [803, 396] width 779 height 331
click at [497, 210] on div "CSS" at bounding box center [487, 204] width 74 height 36
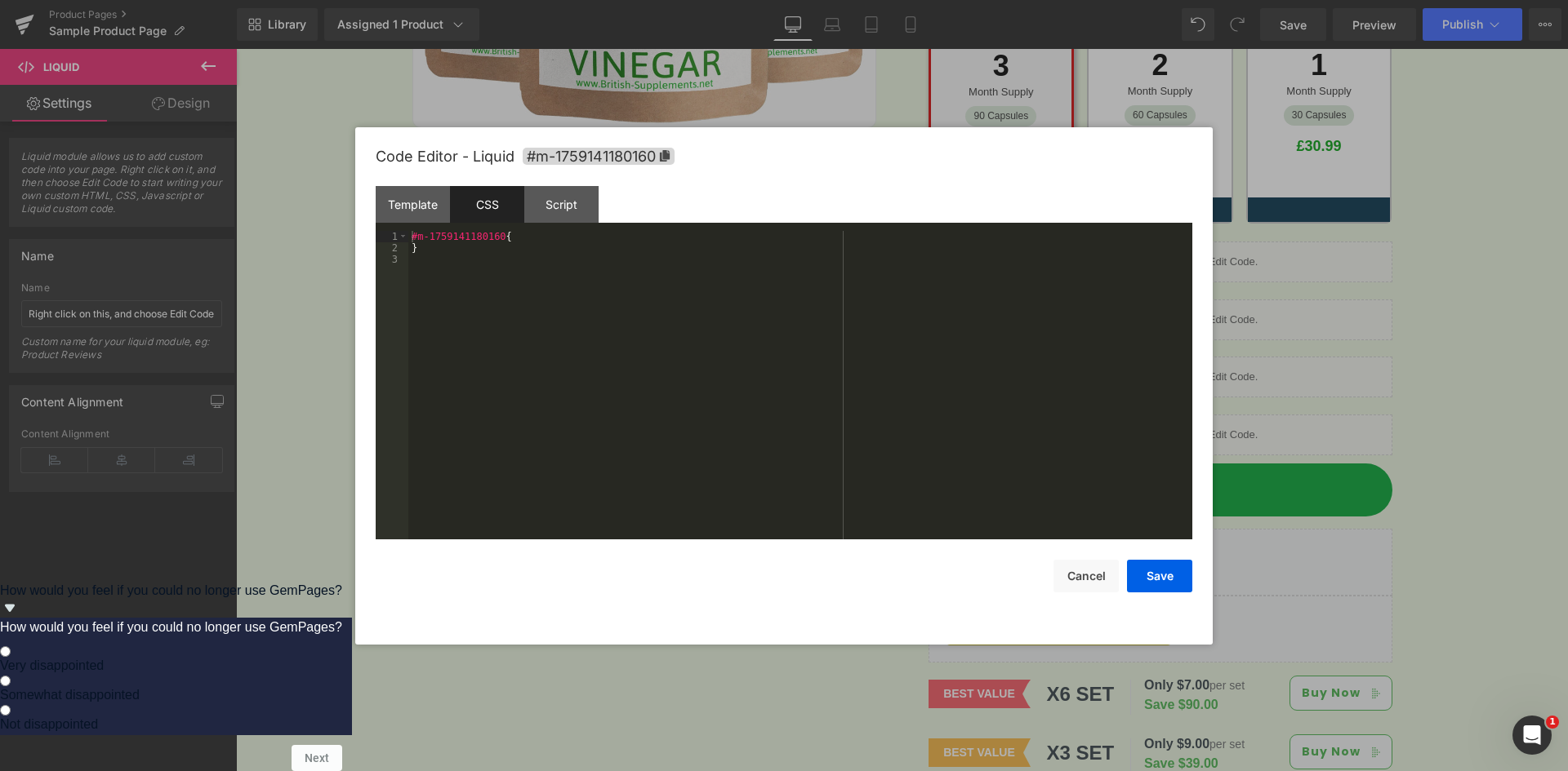
click at [561, 234] on div "#m-1759141180160 { }" at bounding box center [799, 396] width 784 height 331
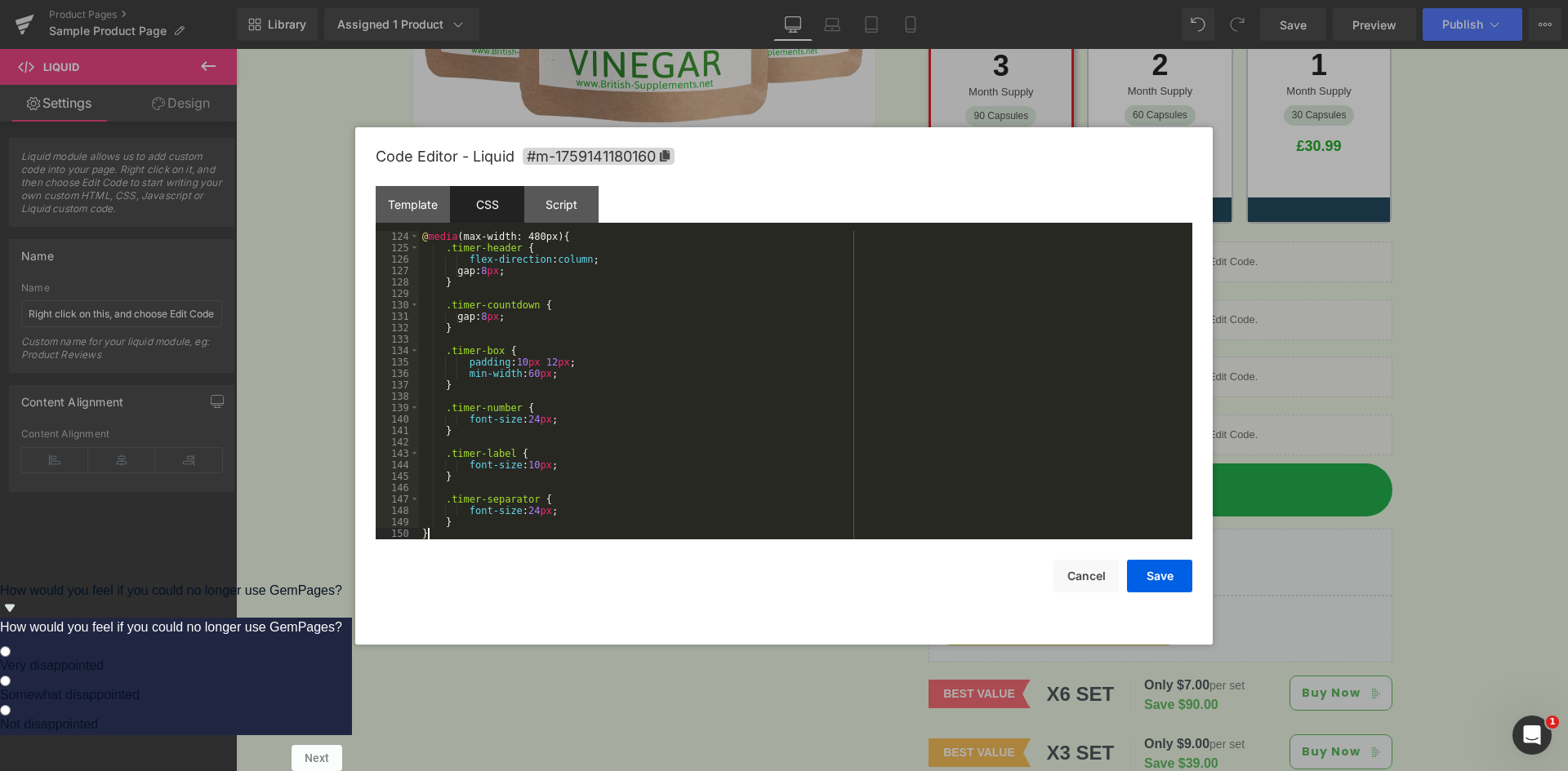
scroll to position [1406, 0]
click at [561, 191] on div "Script" at bounding box center [561, 204] width 74 height 36
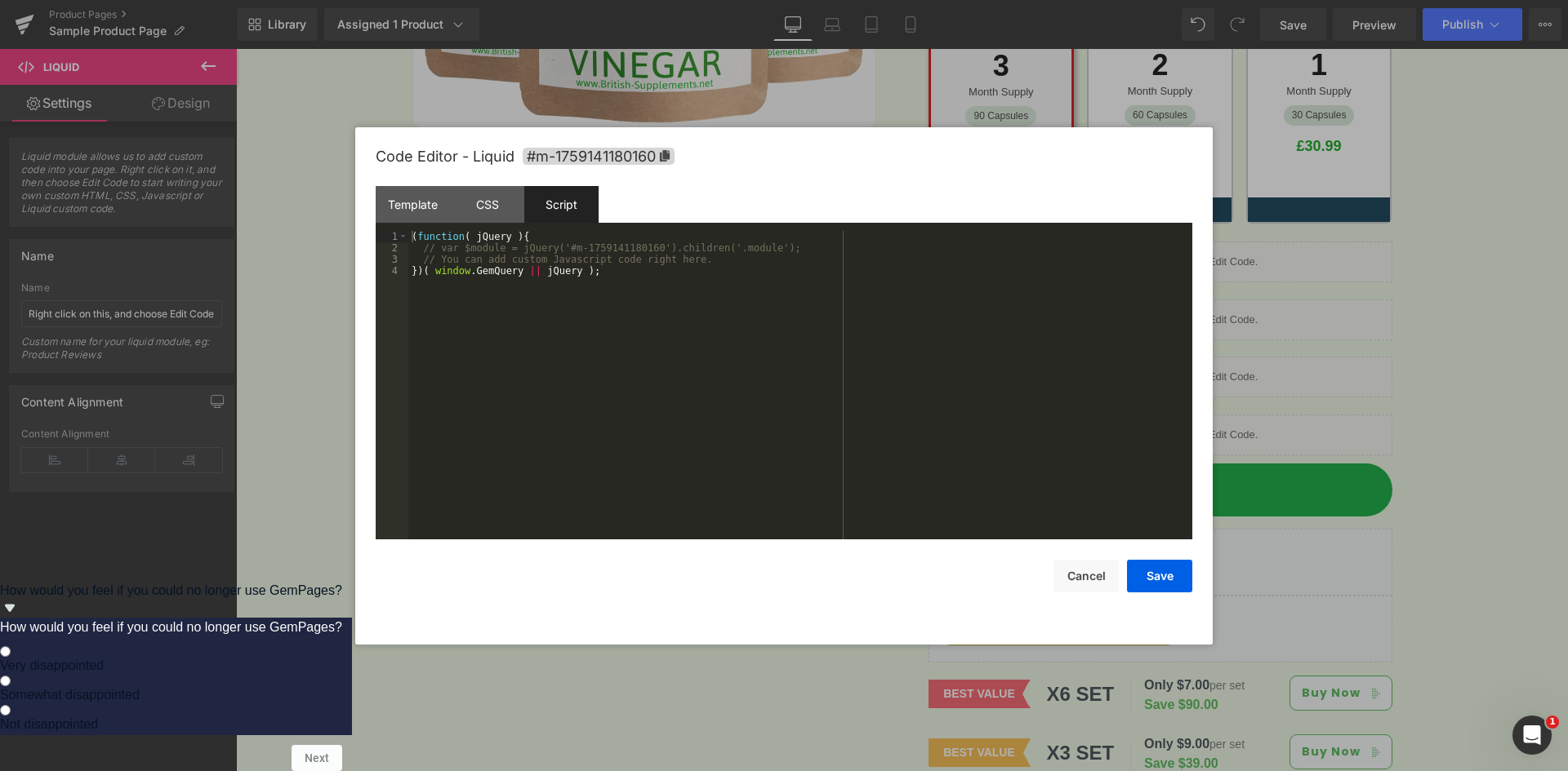
click at [565, 209] on div "Script" at bounding box center [561, 204] width 74 height 36
click at [556, 269] on div "( function ( jQuery ) { // var $module = jQuery('#m-1759141180160').children('.…" at bounding box center [799, 396] width 784 height 331
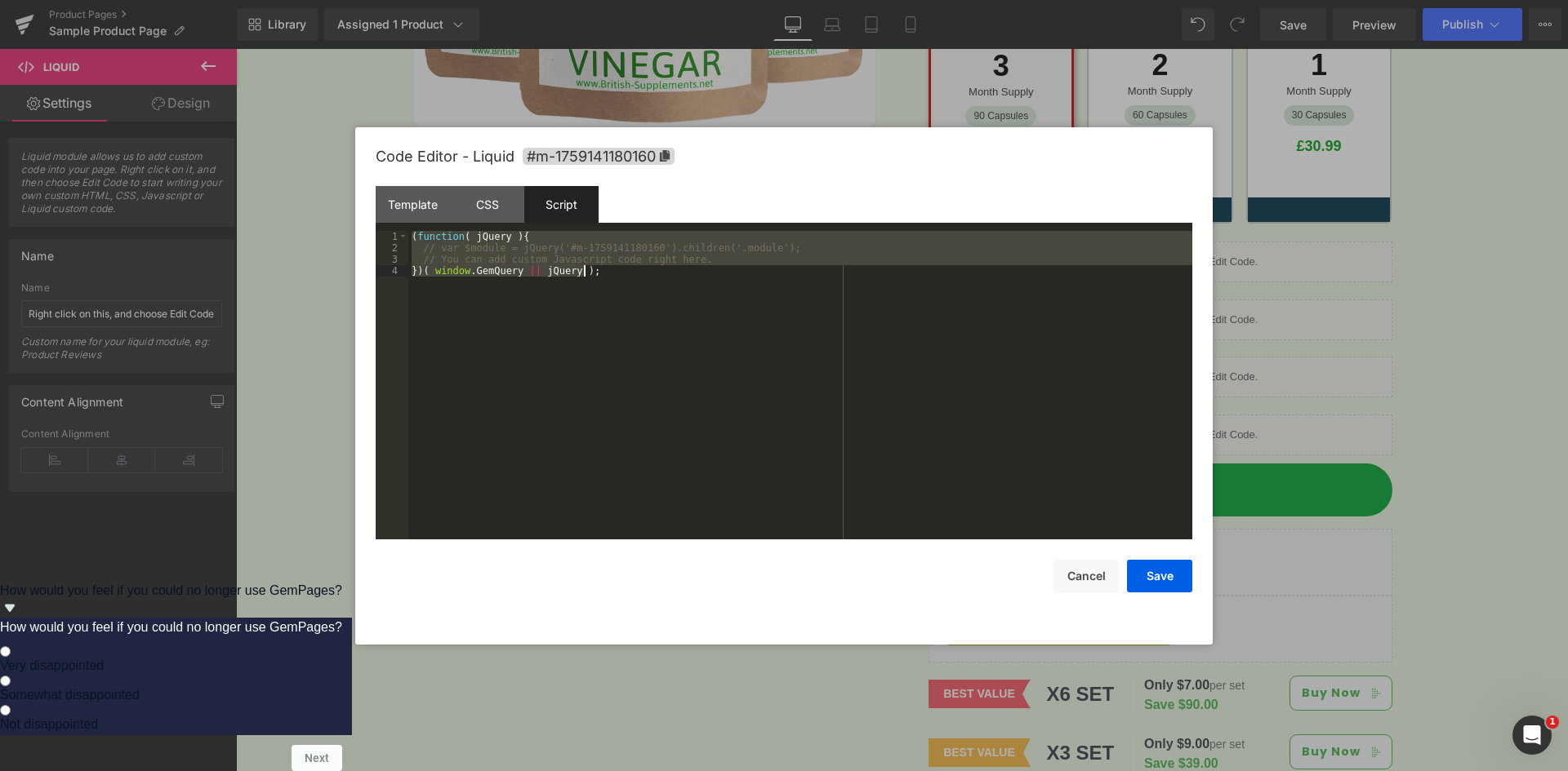
scroll to position [697, 0]
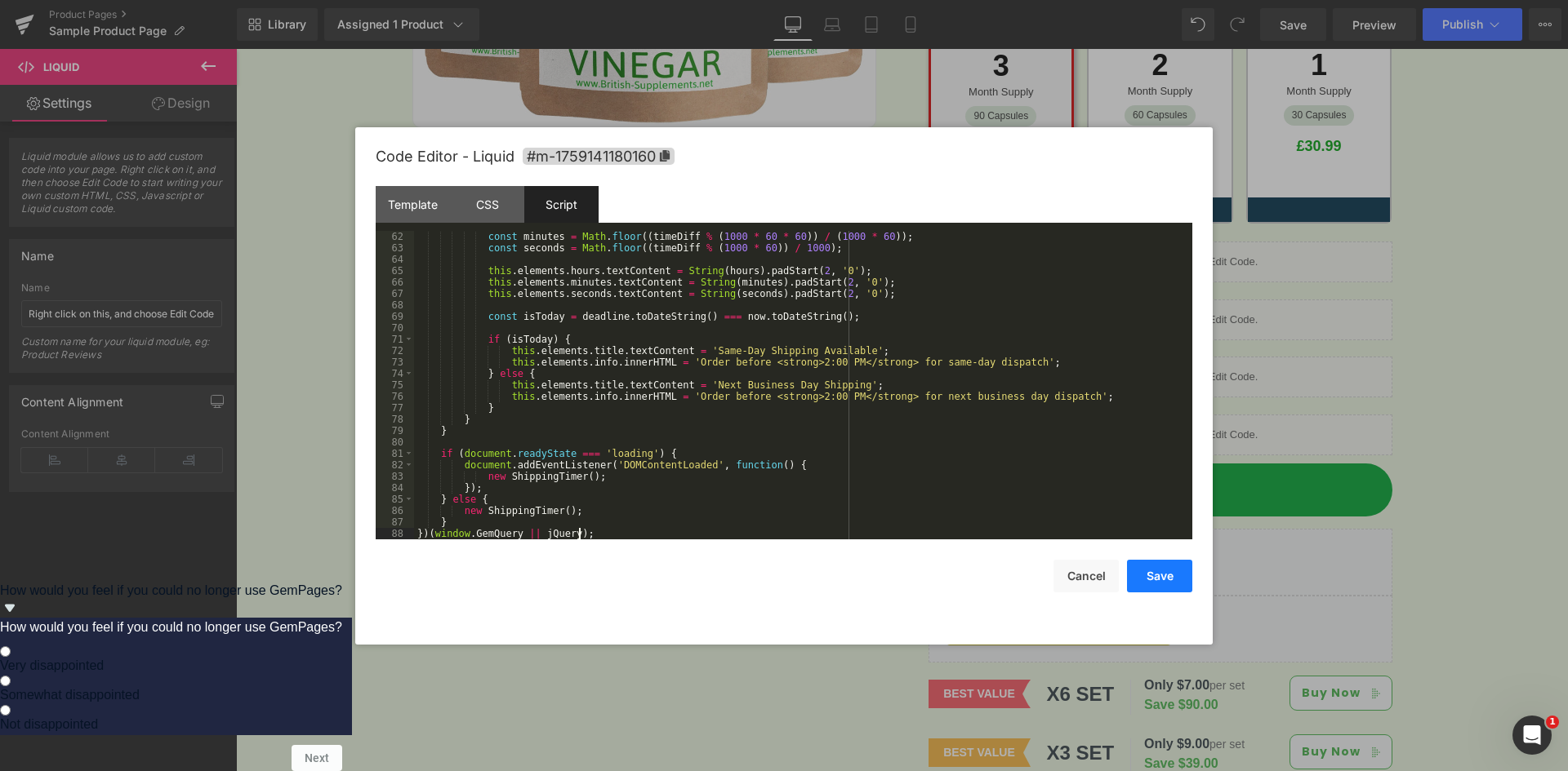
click at [1146, 582] on button "Save" at bounding box center [1159, 577] width 65 height 33
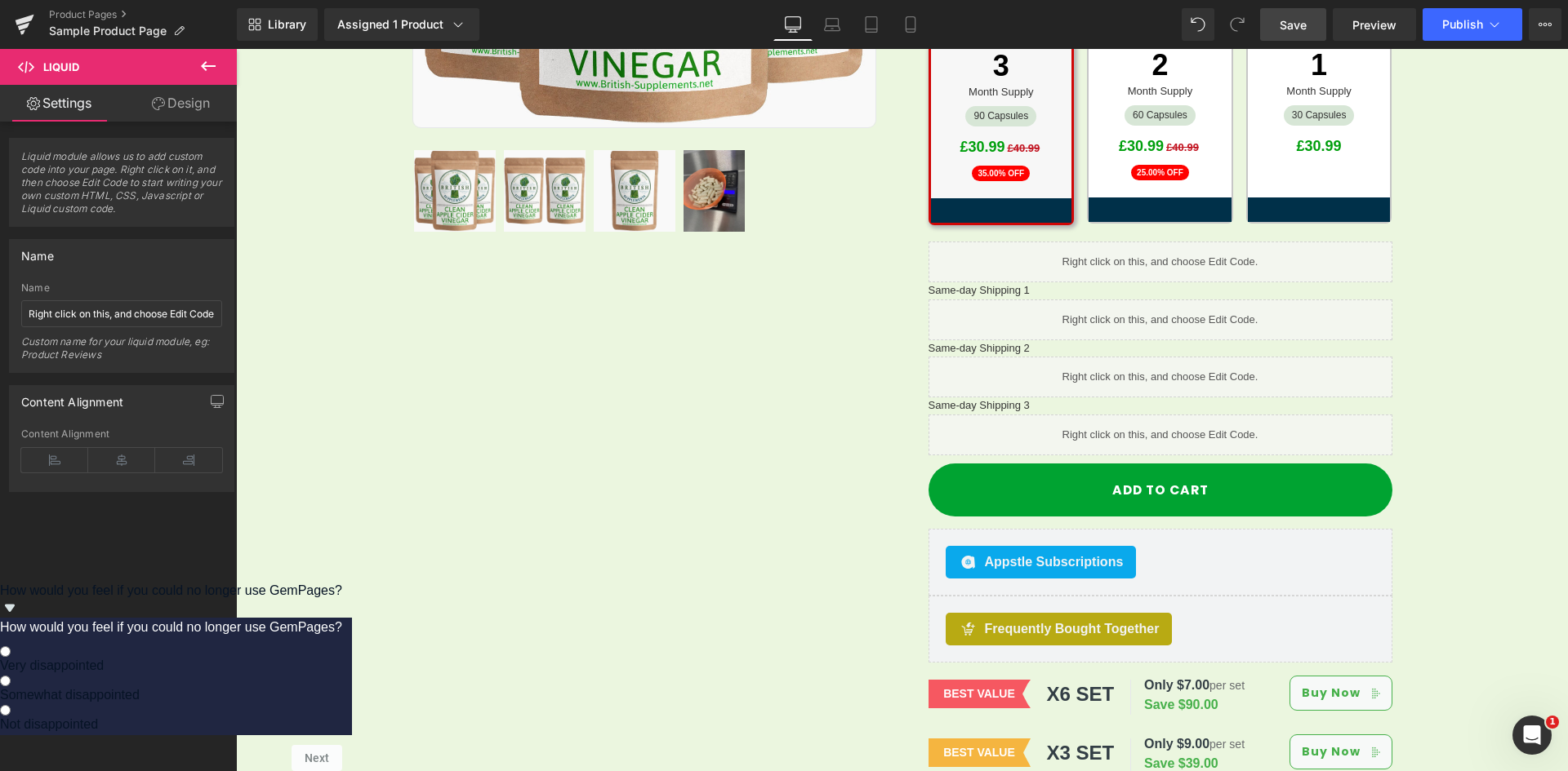
click at [1291, 28] on span "Save" at bounding box center [1293, 25] width 27 height 17
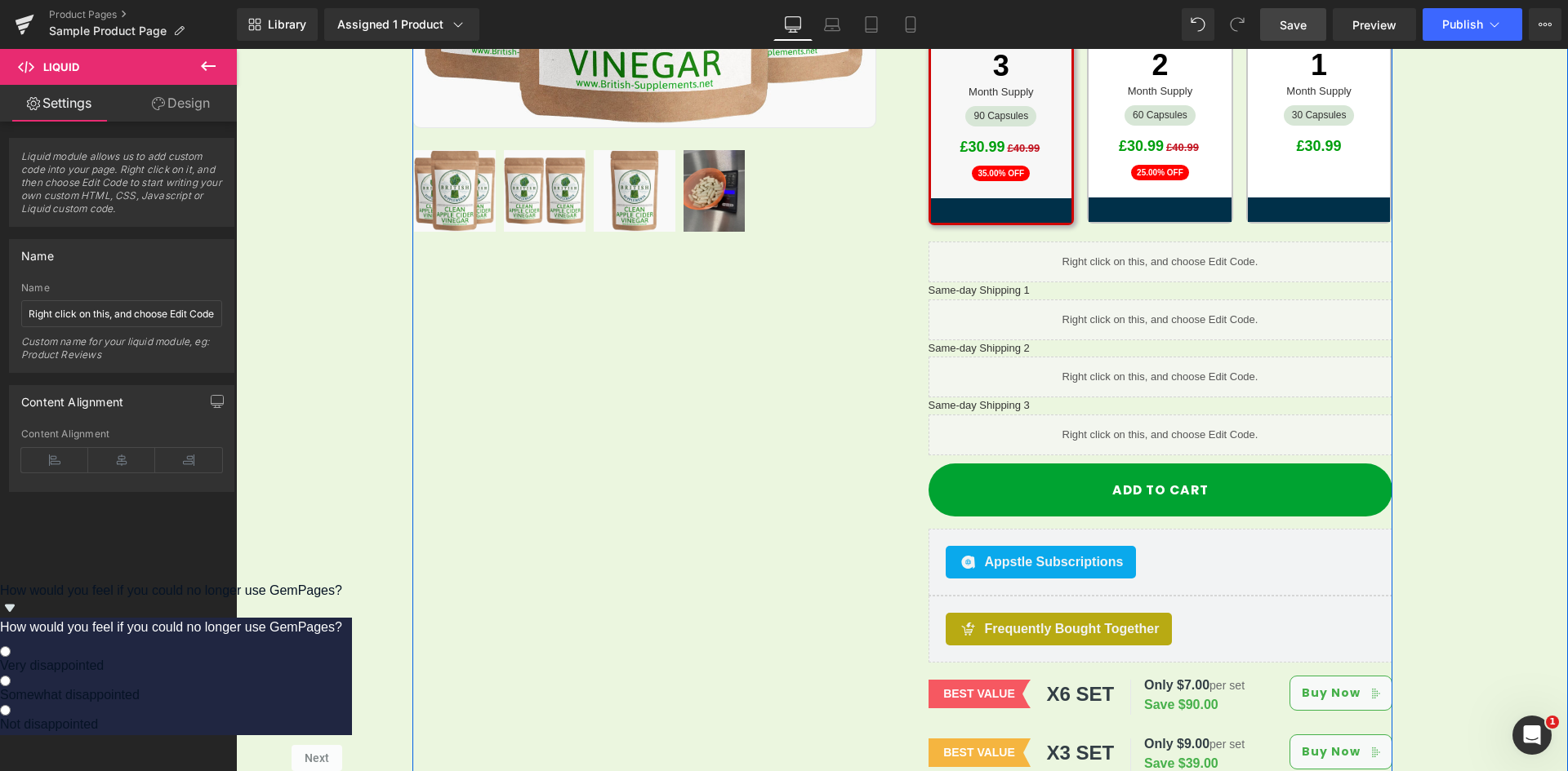
drag, startPoint x: 719, startPoint y: 472, endPoint x: 654, endPoint y: 359, distance: 130.4
click at [719, 472] on div "Sale Off (P) Image Row" at bounding box center [902, 207] width 980 height 1165
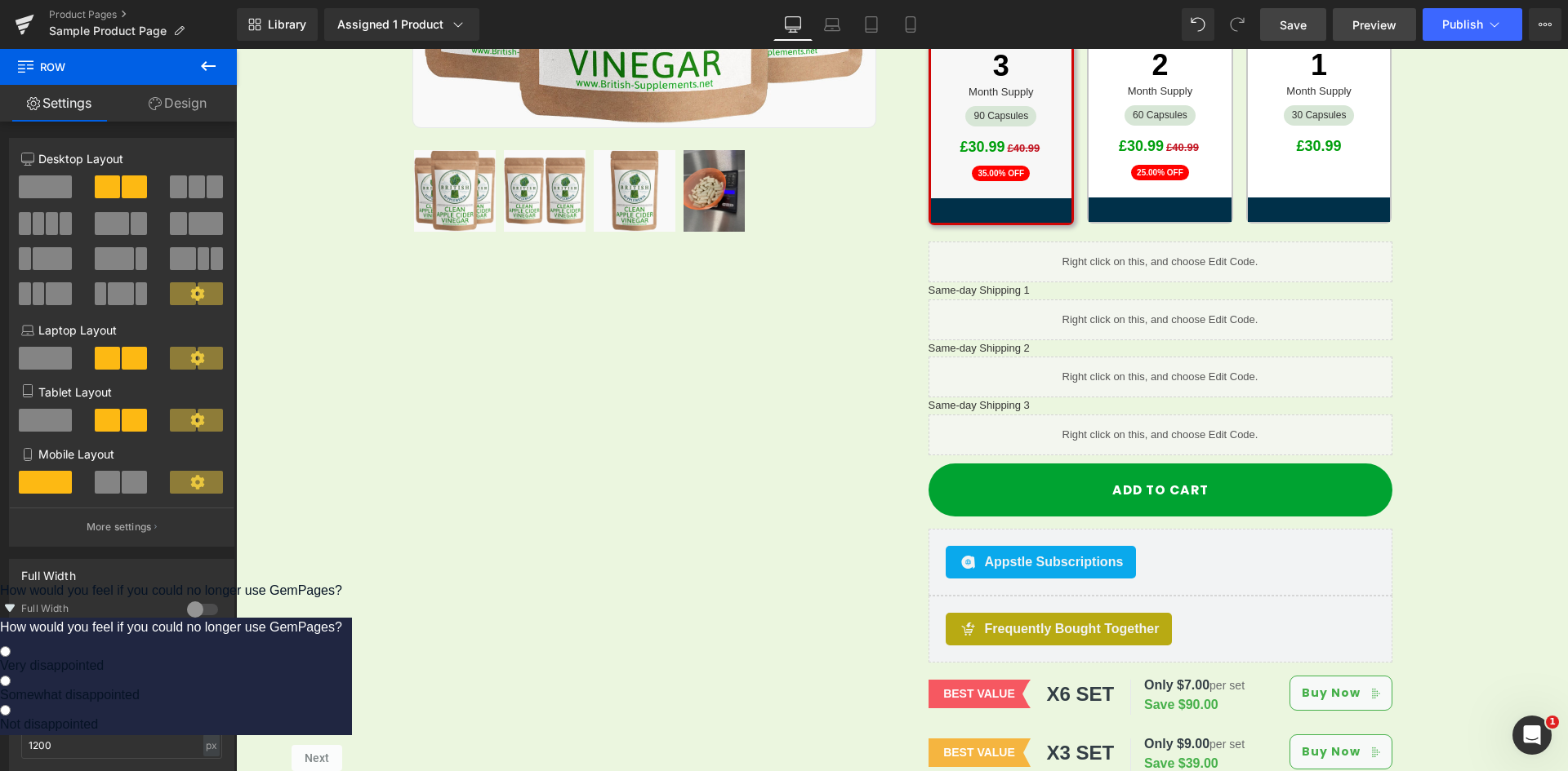
click at [1363, 18] on span "Preview" at bounding box center [1374, 25] width 45 height 17
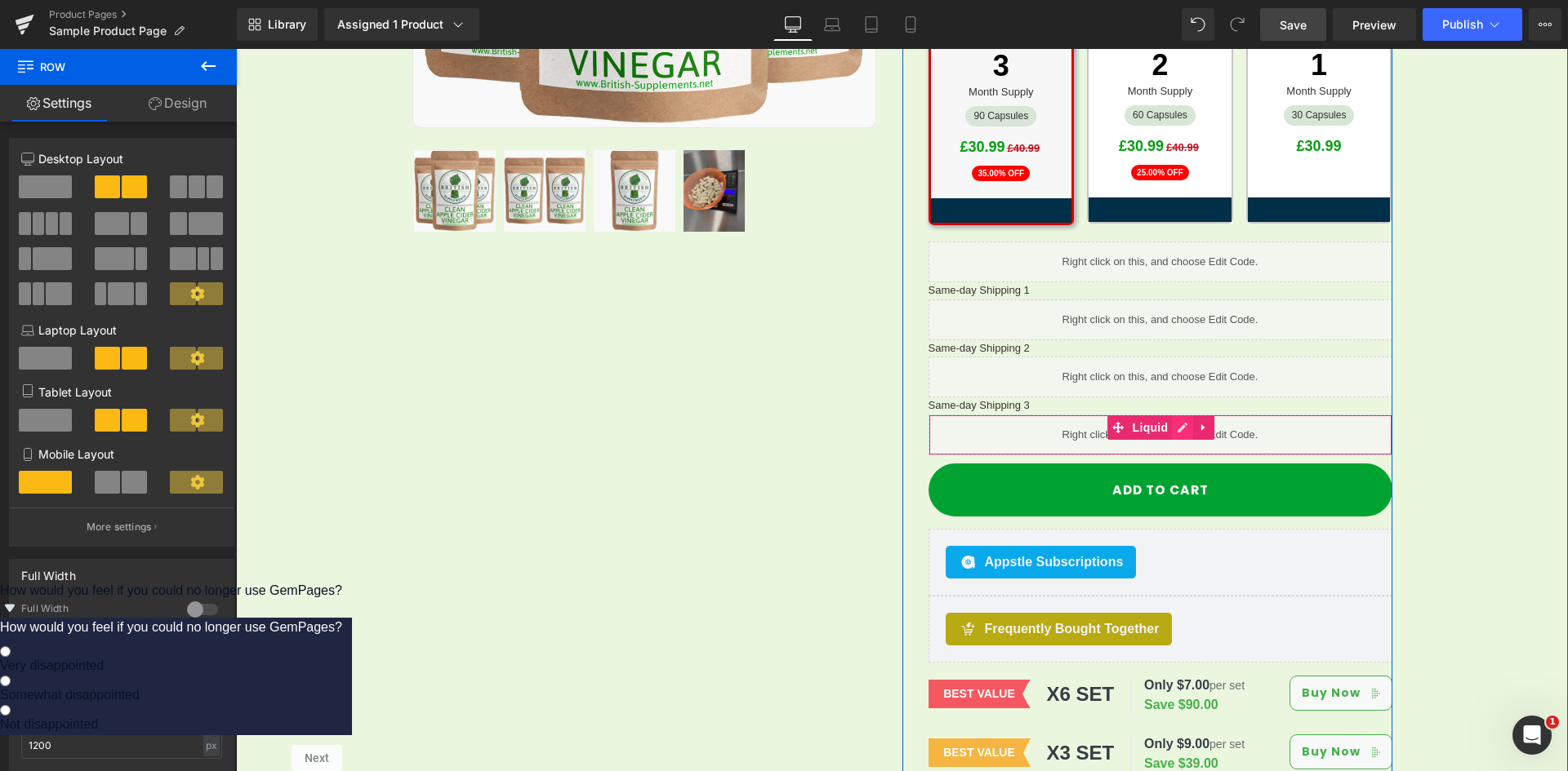
click at [1176, 422] on icon at bounding box center [1182, 428] width 12 height 12
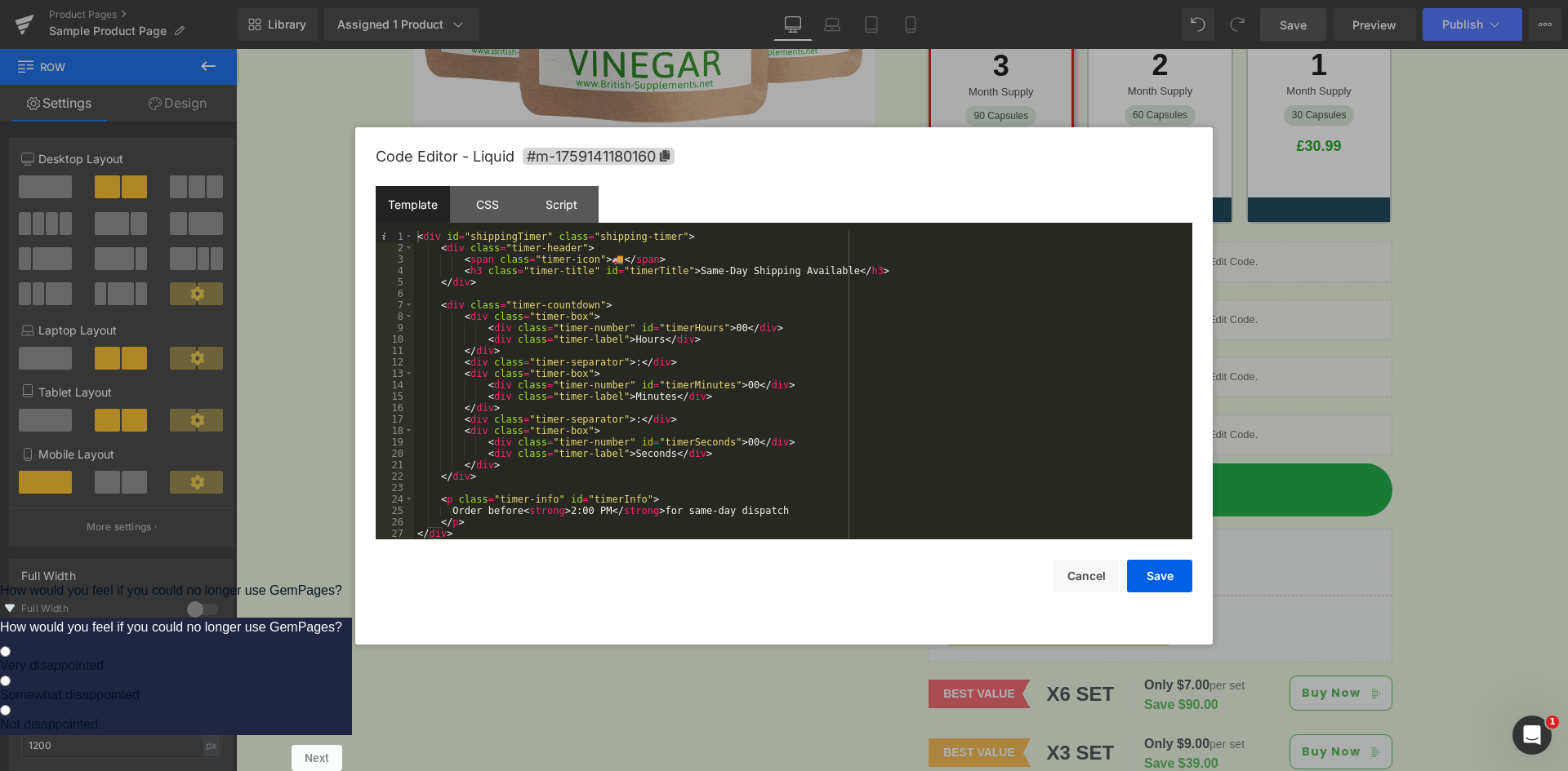
click at [436, 208] on div "Template" at bounding box center [412, 204] width 74 height 36
click at [569, 278] on div "< div id = "shippingTimer" class = "shipping-timer" > < div class = "timer-head…" at bounding box center [803, 396] width 779 height 331
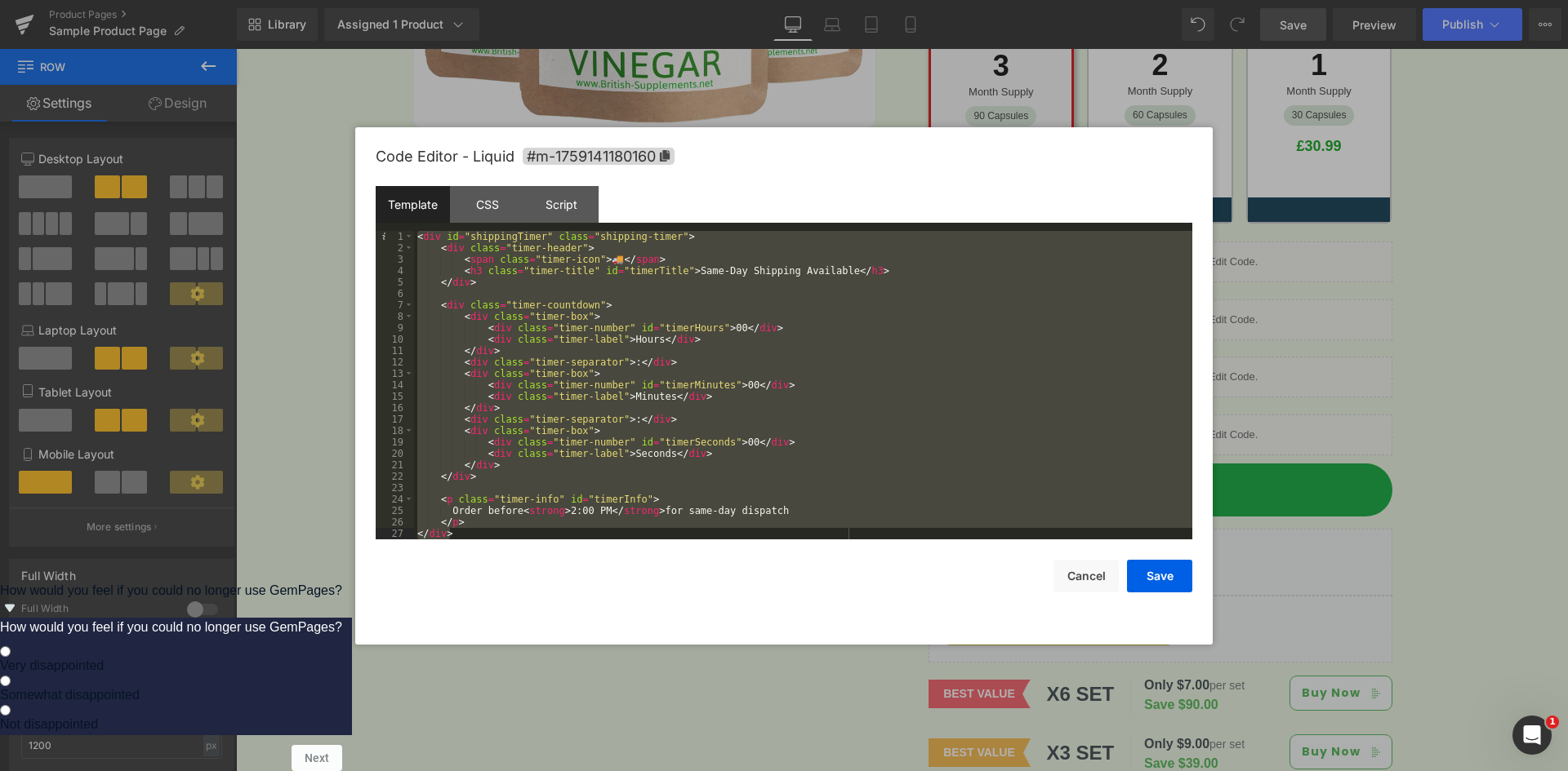
scroll to position [12, 0]
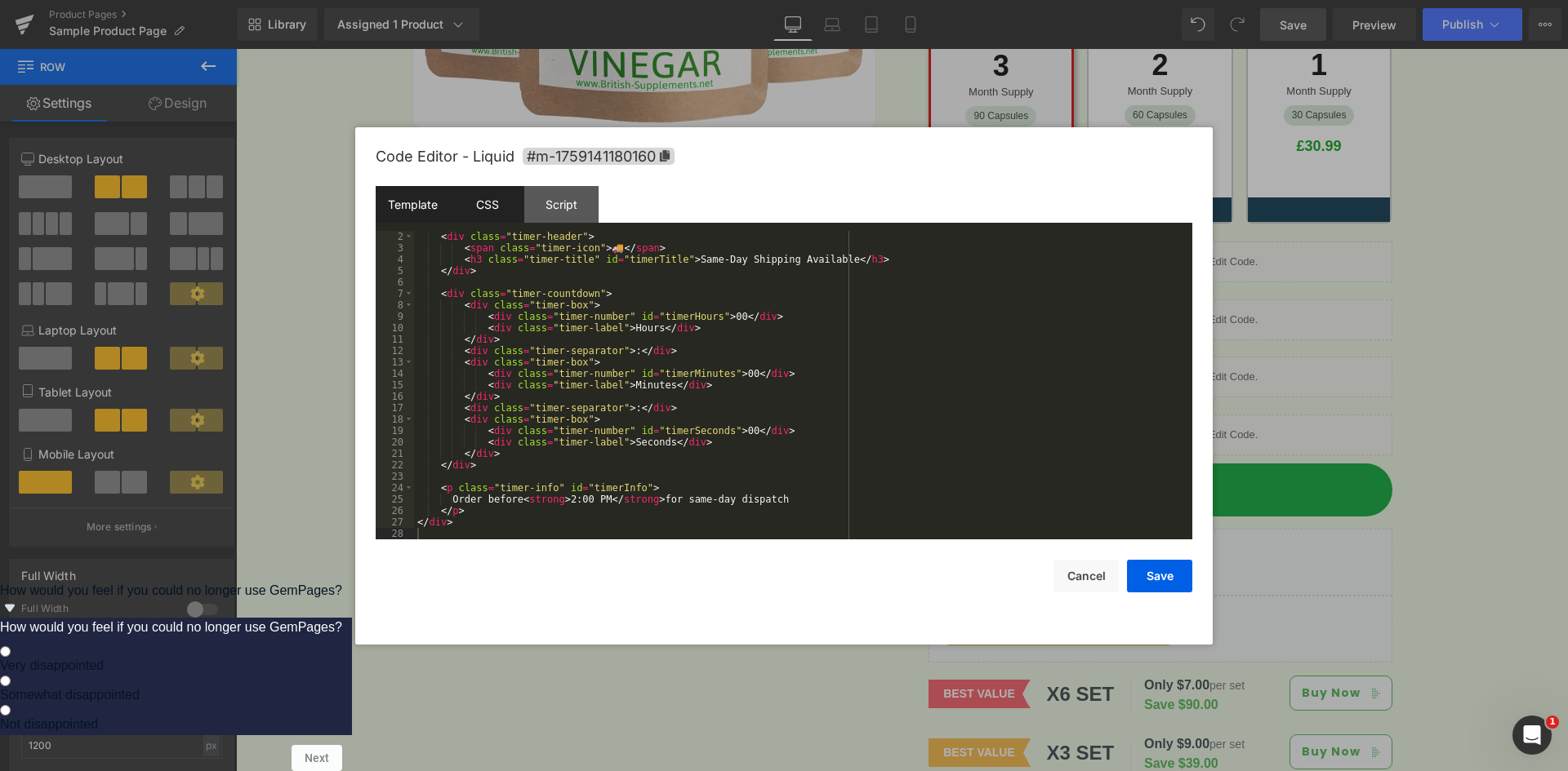
click at [488, 193] on div "CSS" at bounding box center [487, 204] width 74 height 36
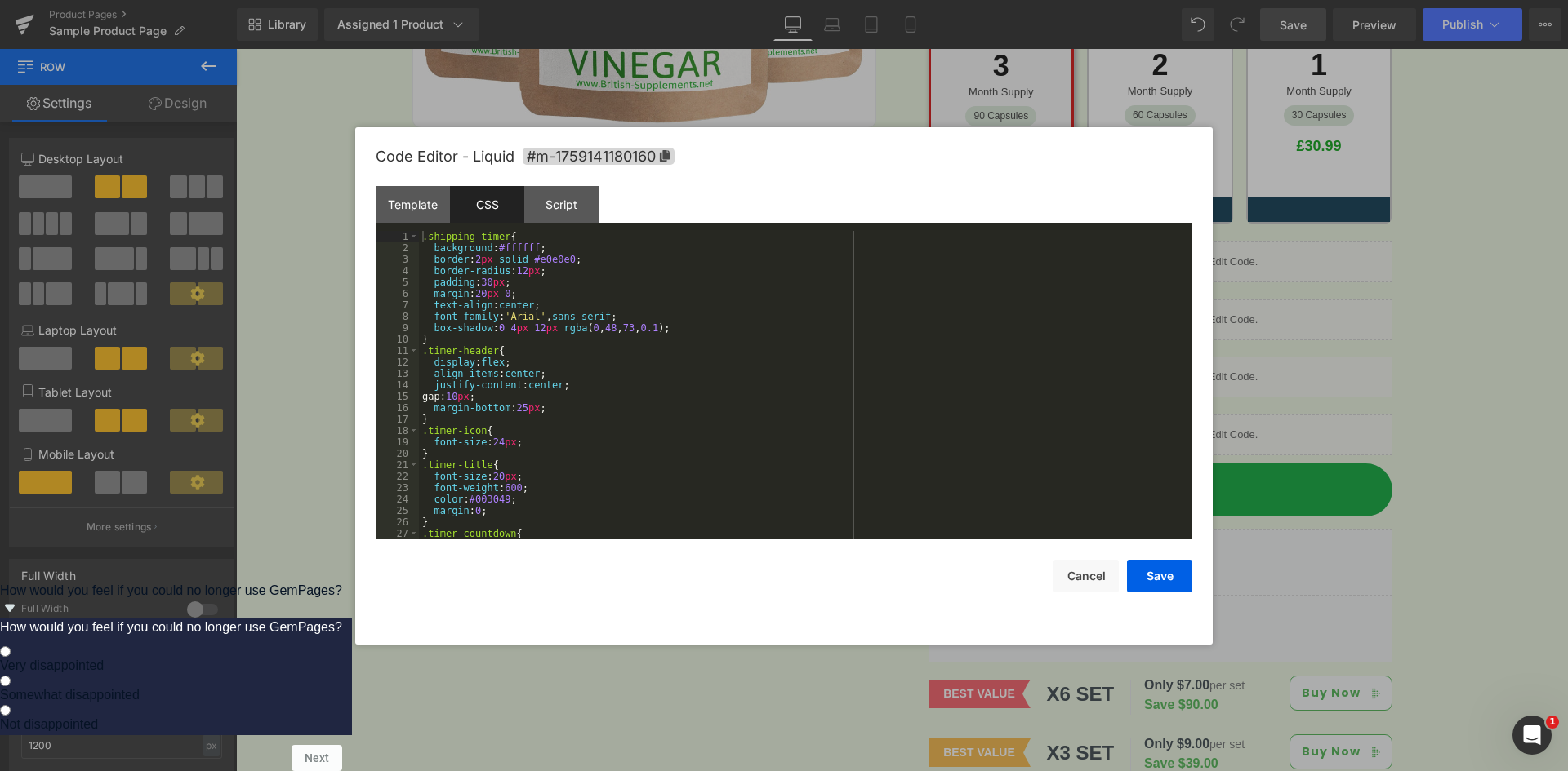
click at [593, 266] on div ".shipping-timer { background : #ffffff ; border : 2 px solid #e0e0e0 ; border-r…" at bounding box center [802, 396] width 767 height 331
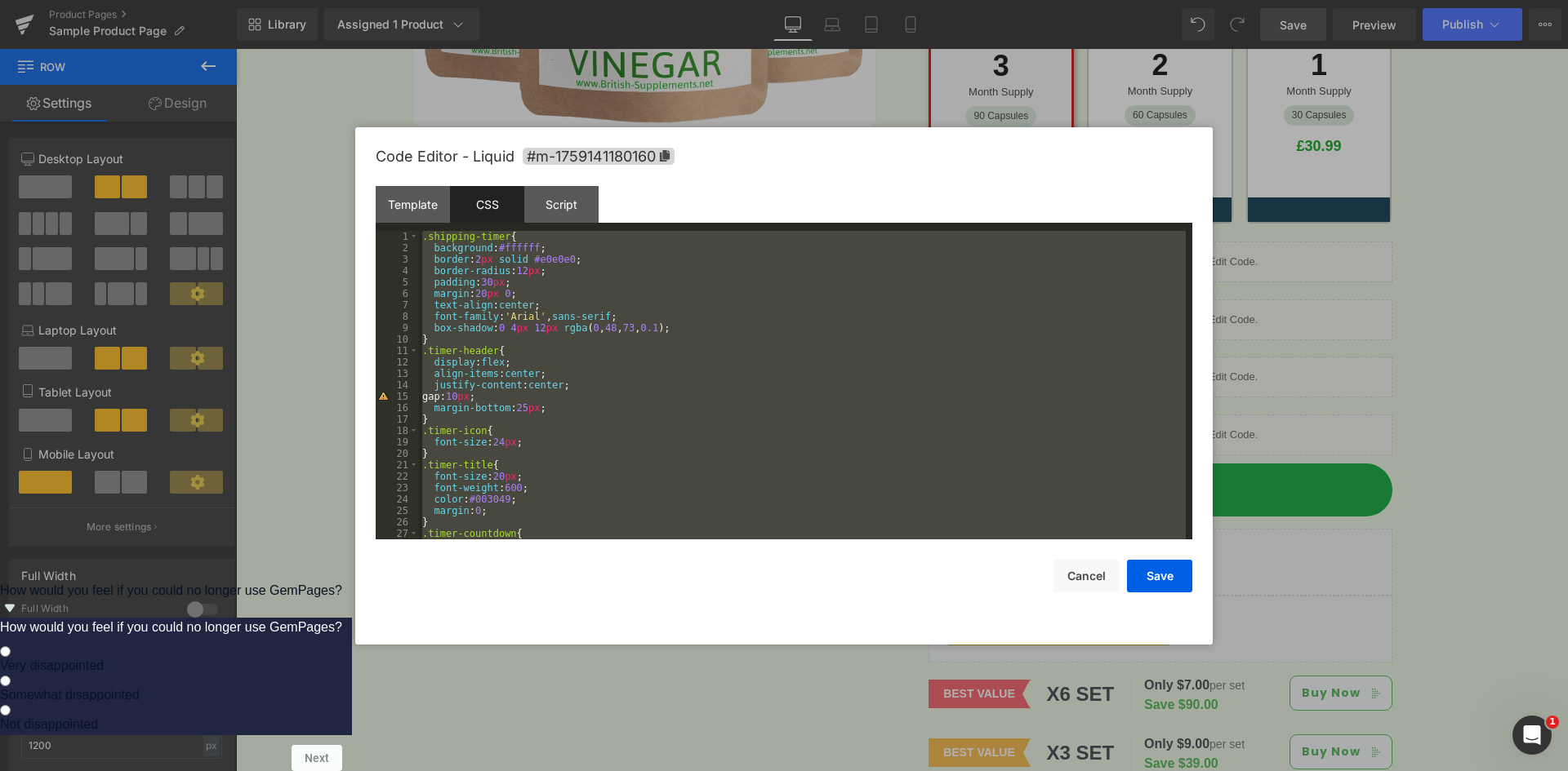
scroll to position [1451, 0]
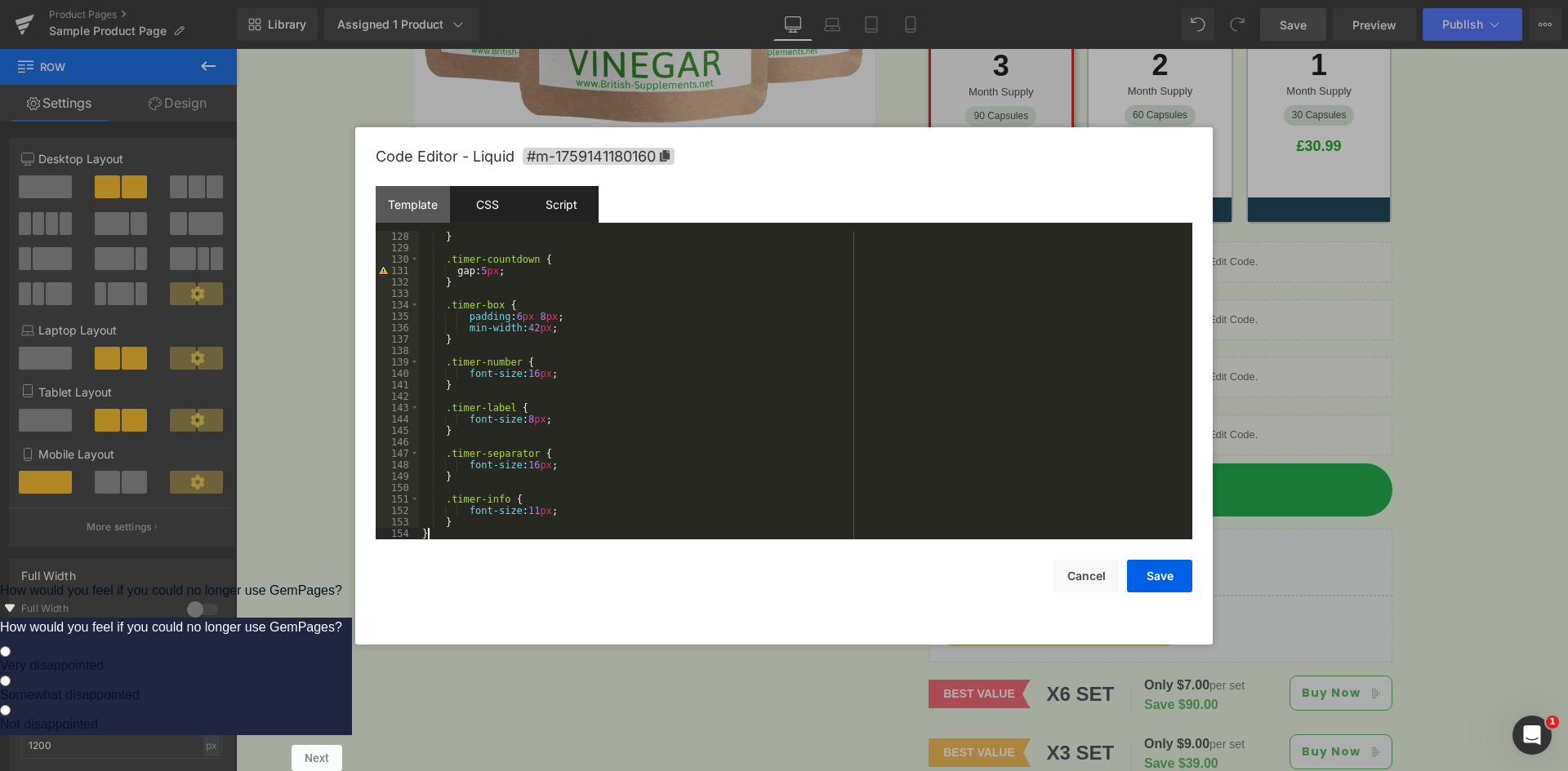
click at [589, 208] on div "Script" at bounding box center [561, 204] width 74 height 36
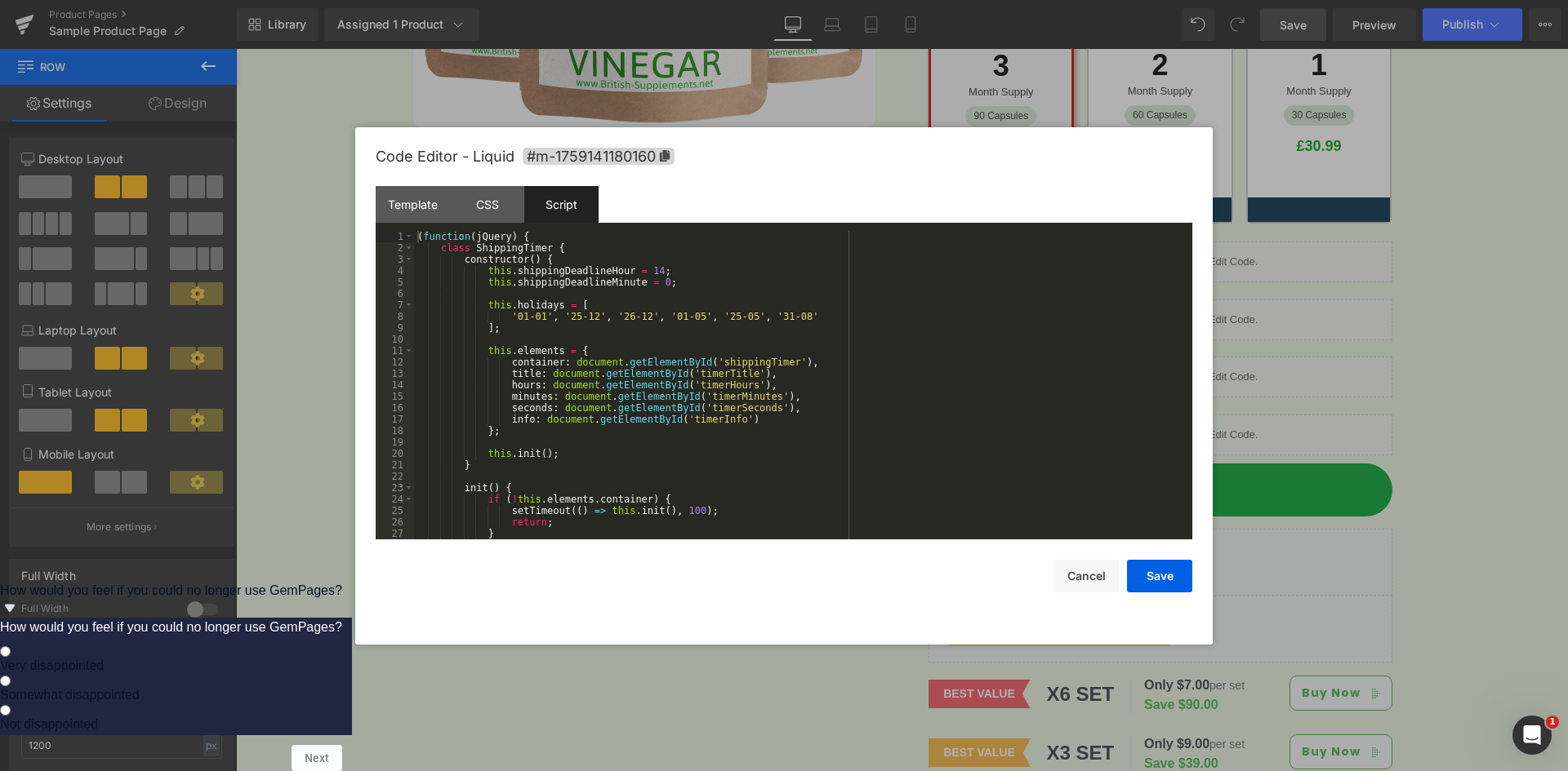
click at [647, 251] on div "( function ( jQuery ) { class ShippingTimer { constructor ( ) { this . shipping…" at bounding box center [799, 396] width 771 height 331
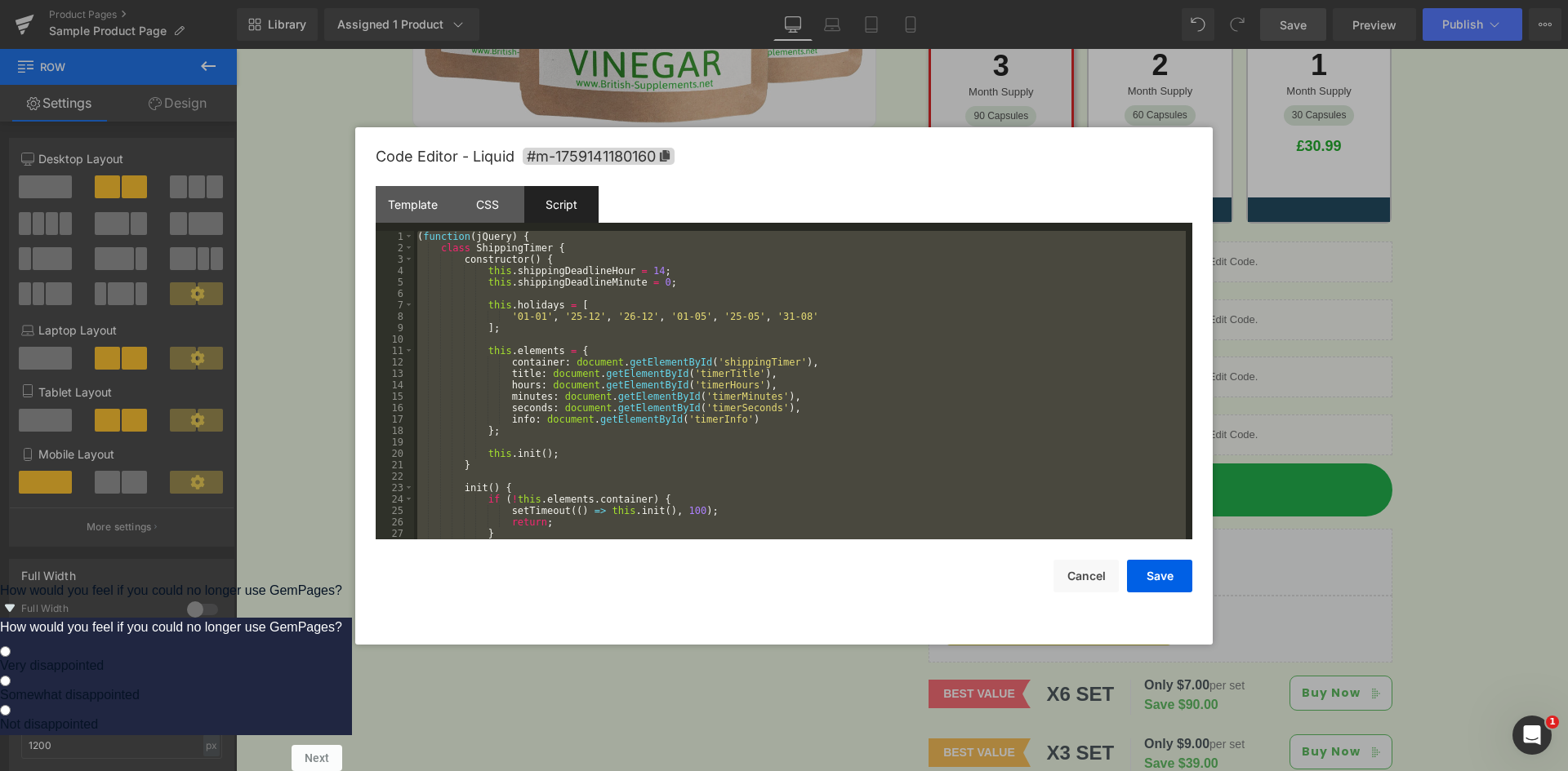
scroll to position [697, 0]
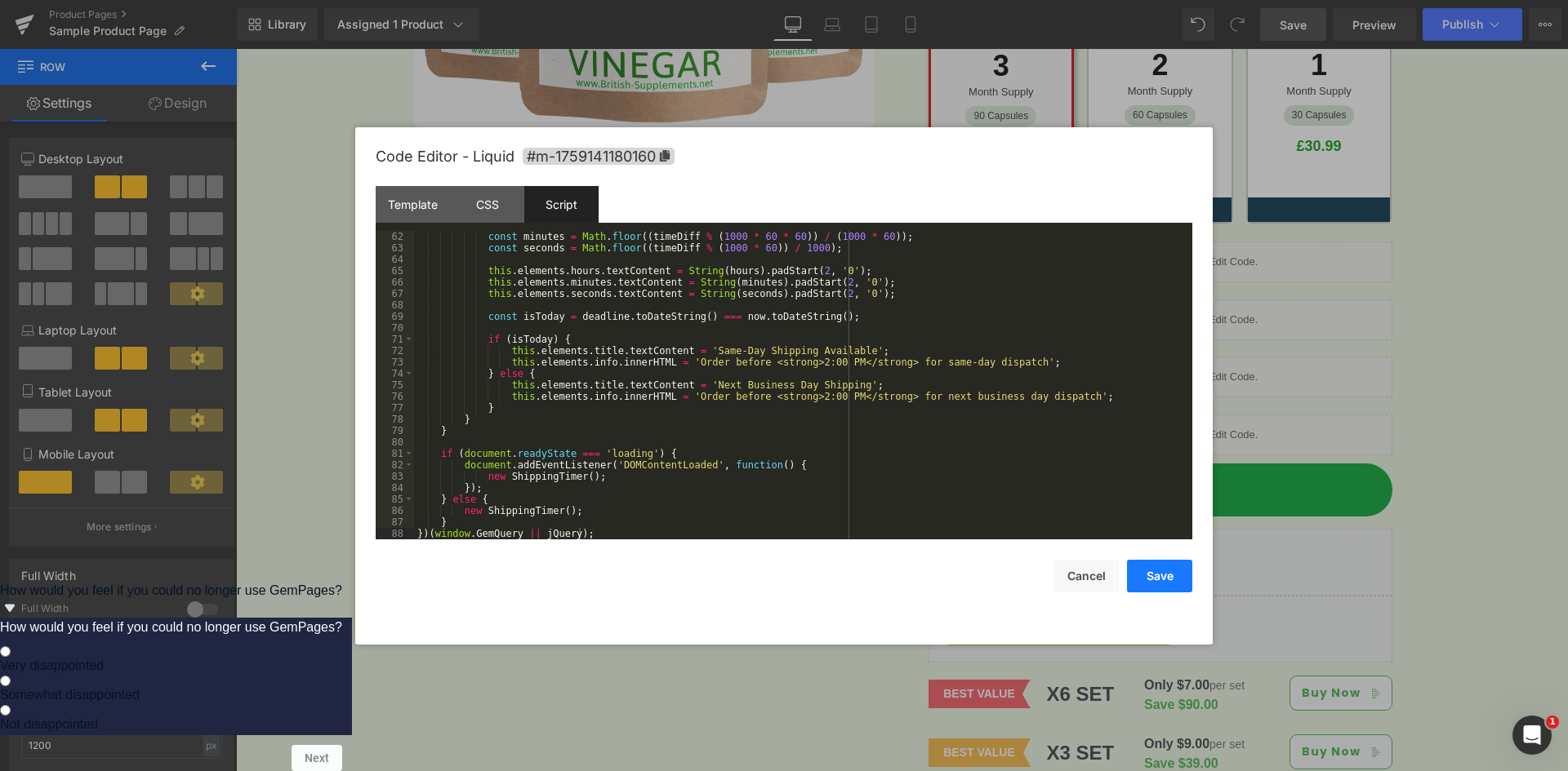
click at [1158, 578] on button "Save" at bounding box center [1159, 577] width 65 height 33
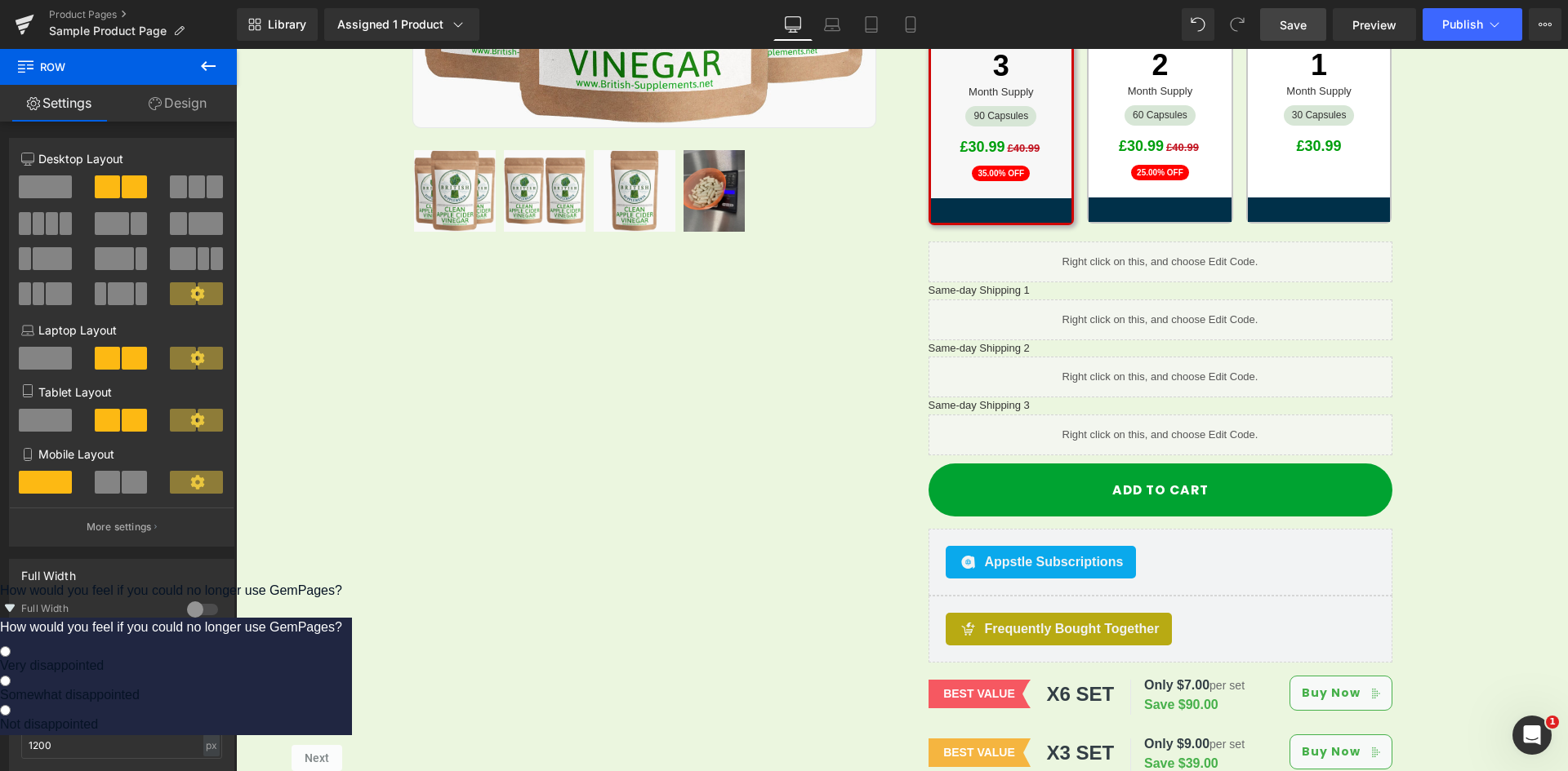
click at [1283, 27] on span "Save" at bounding box center [1293, 25] width 27 height 17
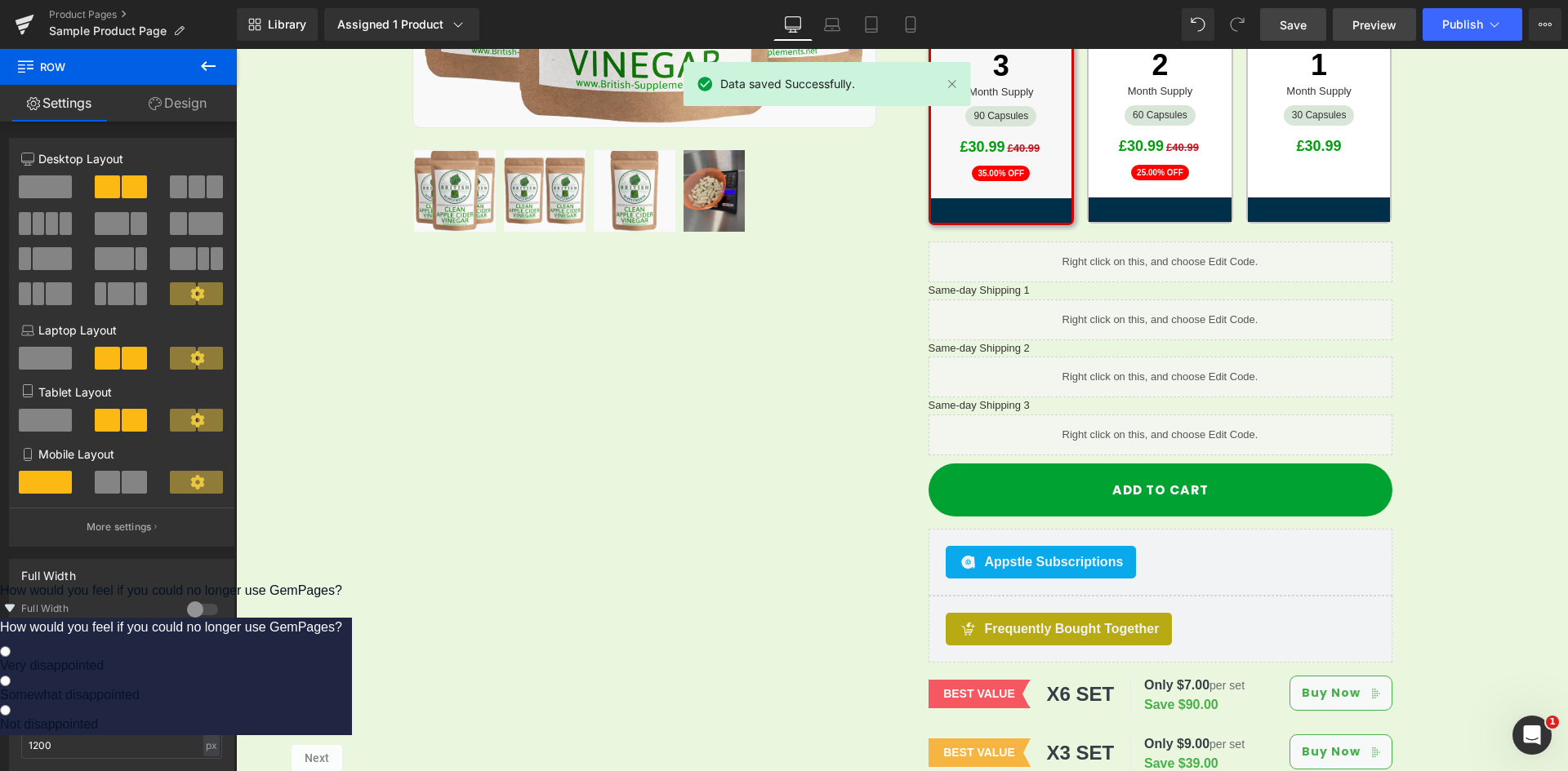
drag, startPoint x: 1375, startPoint y: 25, endPoint x: 1408, endPoint y: 19, distance: 33.5
click at [1375, 24] on span "Preview" at bounding box center [1374, 25] width 45 height 17
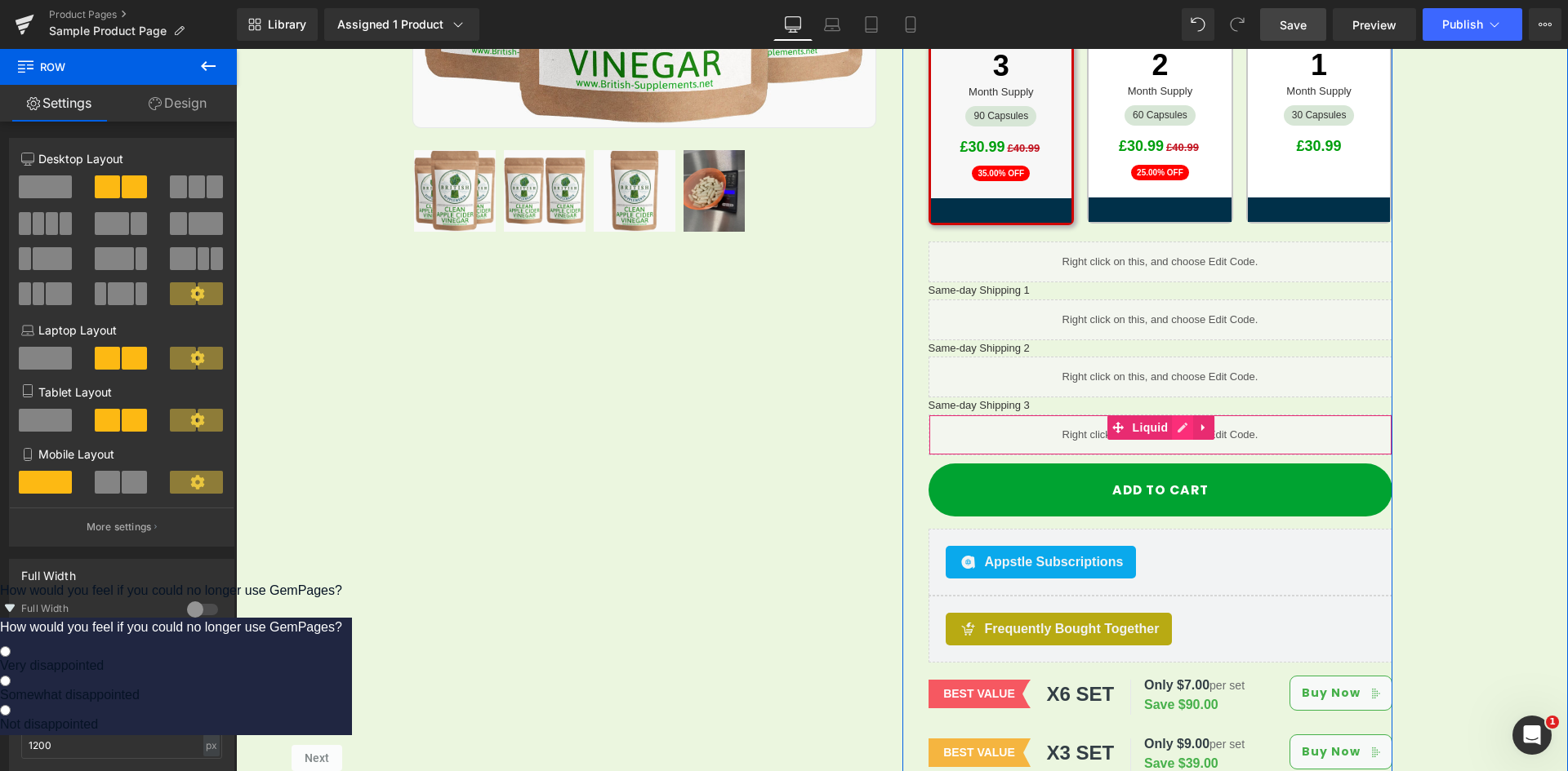
click at [1176, 422] on icon at bounding box center [1182, 428] width 12 height 12
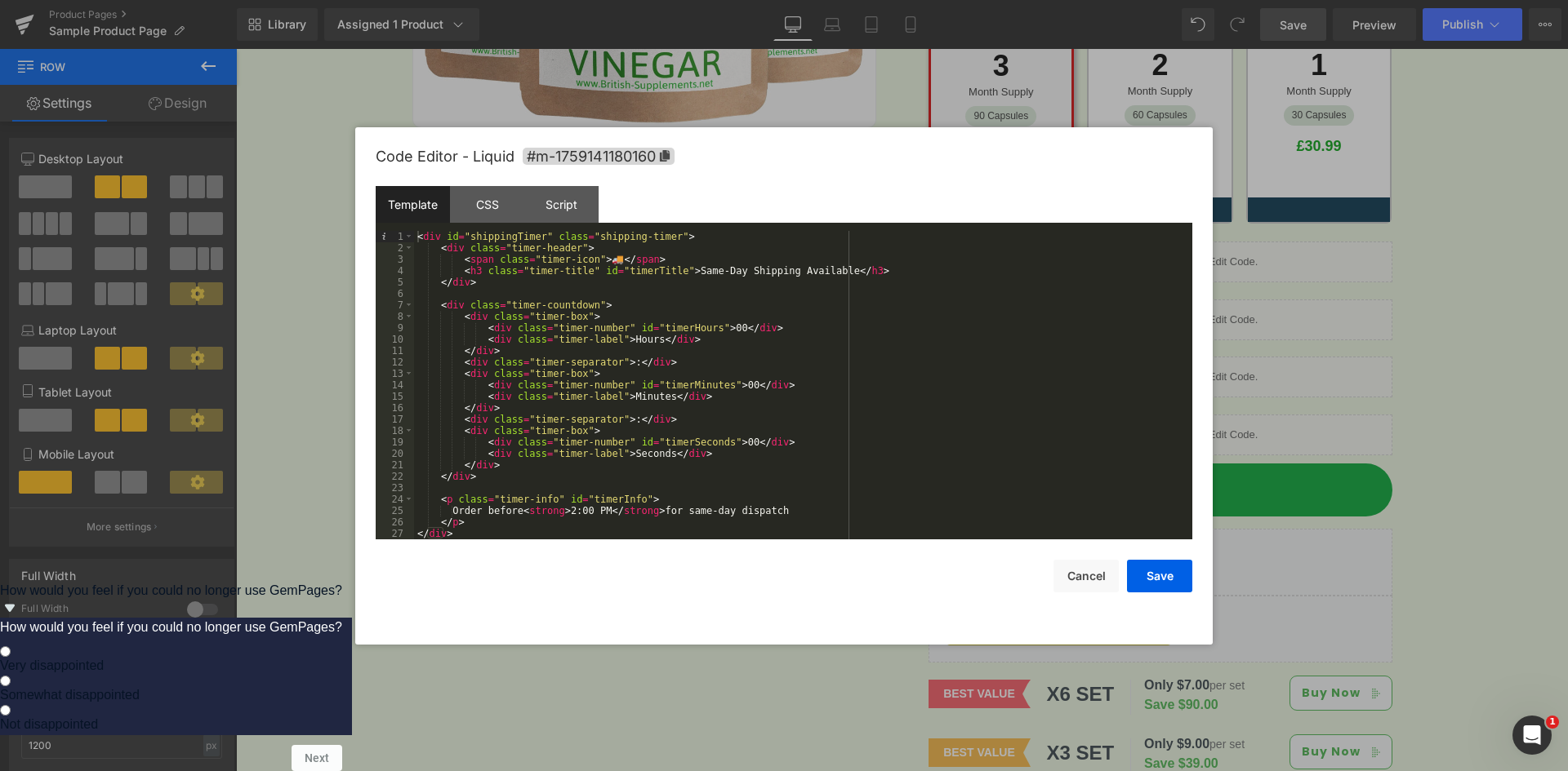
click at [425, 205] on div "Template" at bounding box center [412, 204] width 74 height 36
click at [536, 284] on div "< div id = "shippingTimer" class = "shipping-timer" > < div class = "timer-head…" at bounding box center [799, 396] width 771 height 331
click at [471, 203] on div "CSS" at bounding box center [487, 204] width 74 height 36
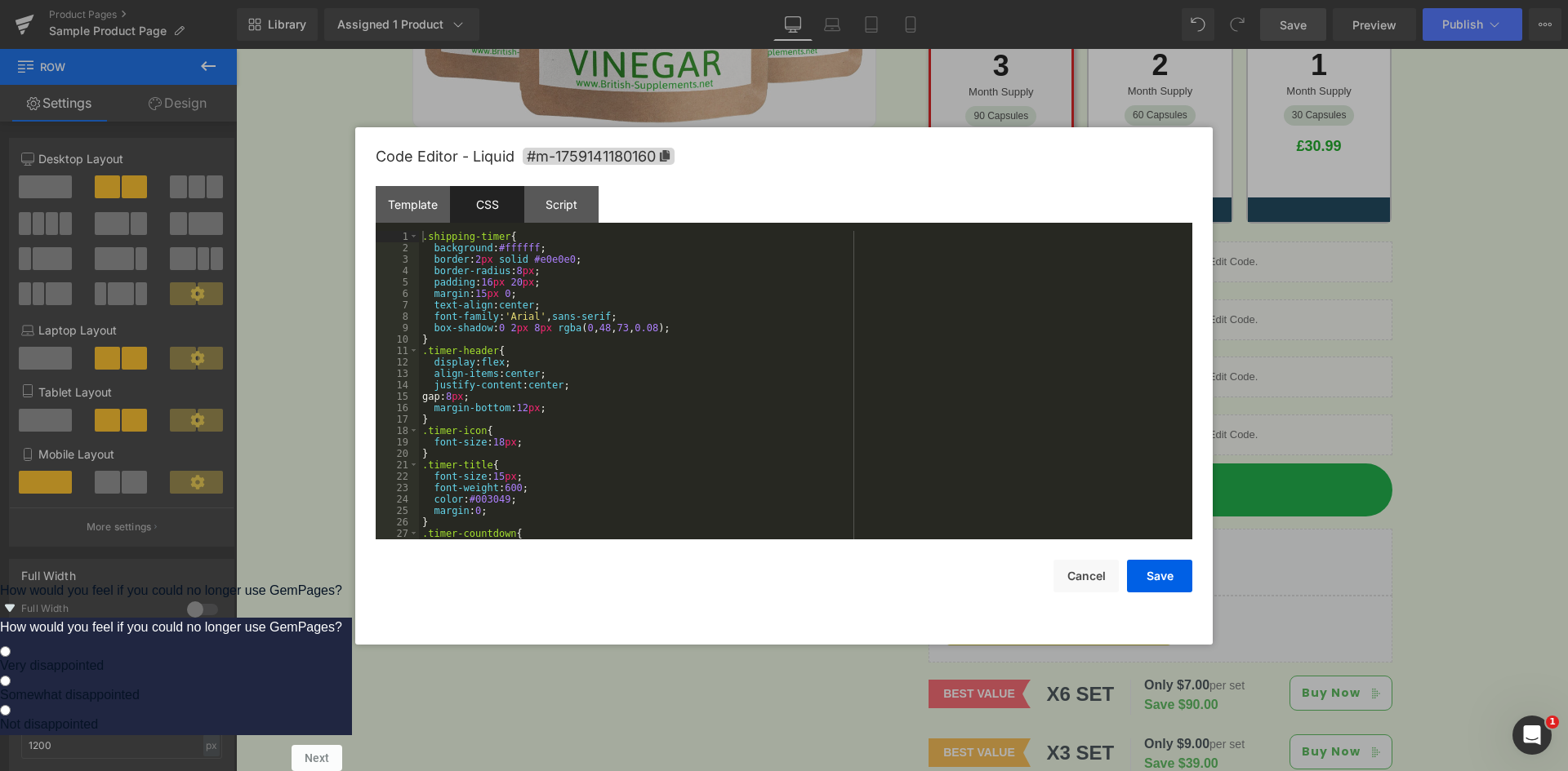
click at [554, 273] on div ".shipping-timer { background : #ffffff ; border : 2 px solid #e0e0e0 ; border-r…" at bounding box center [802, 396] width 767 height 331
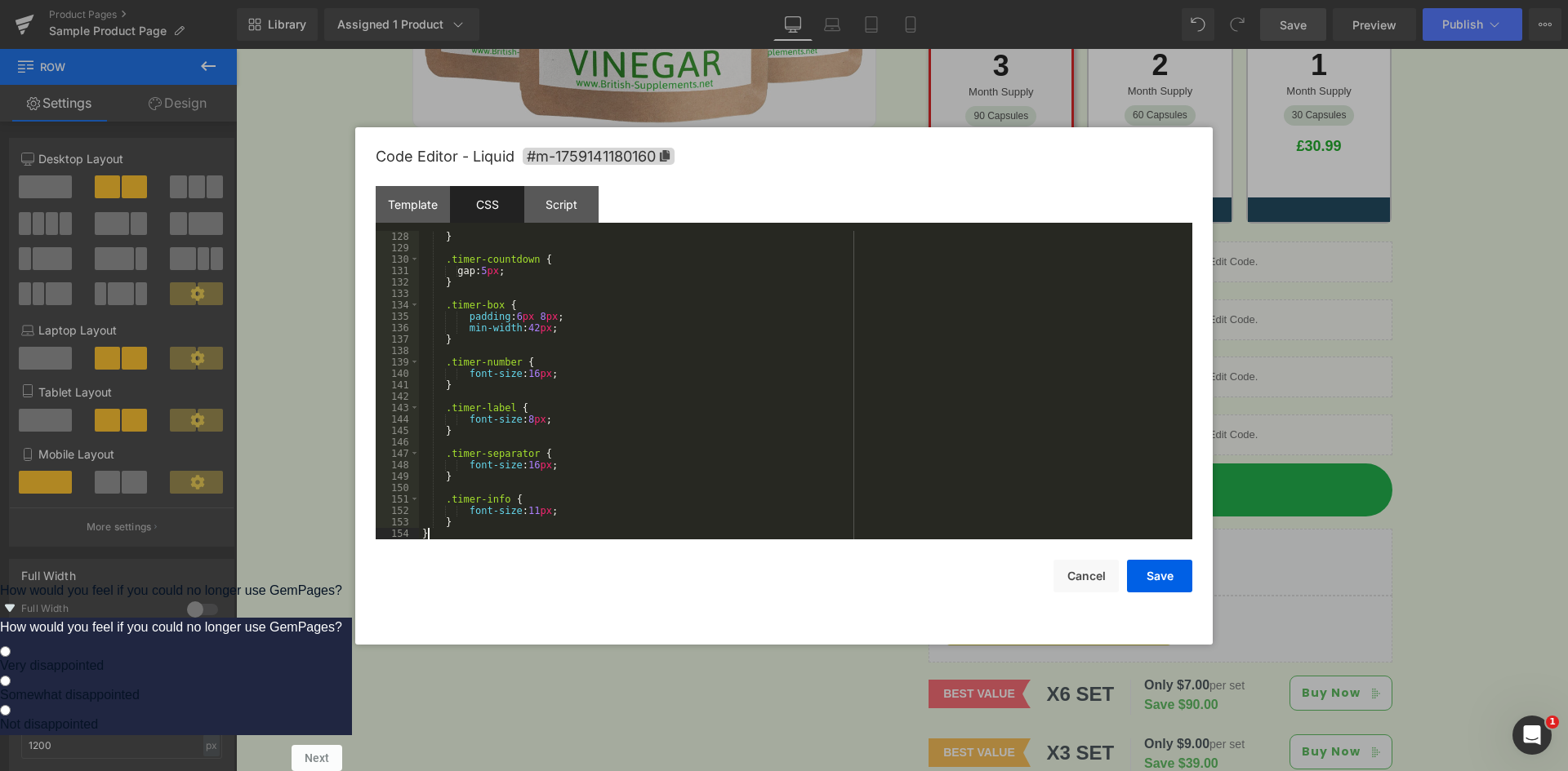
scroll to position [1451, 0]
click at [570, 210] on div "Script" at bounding box center [561, 204] width 74 height 36
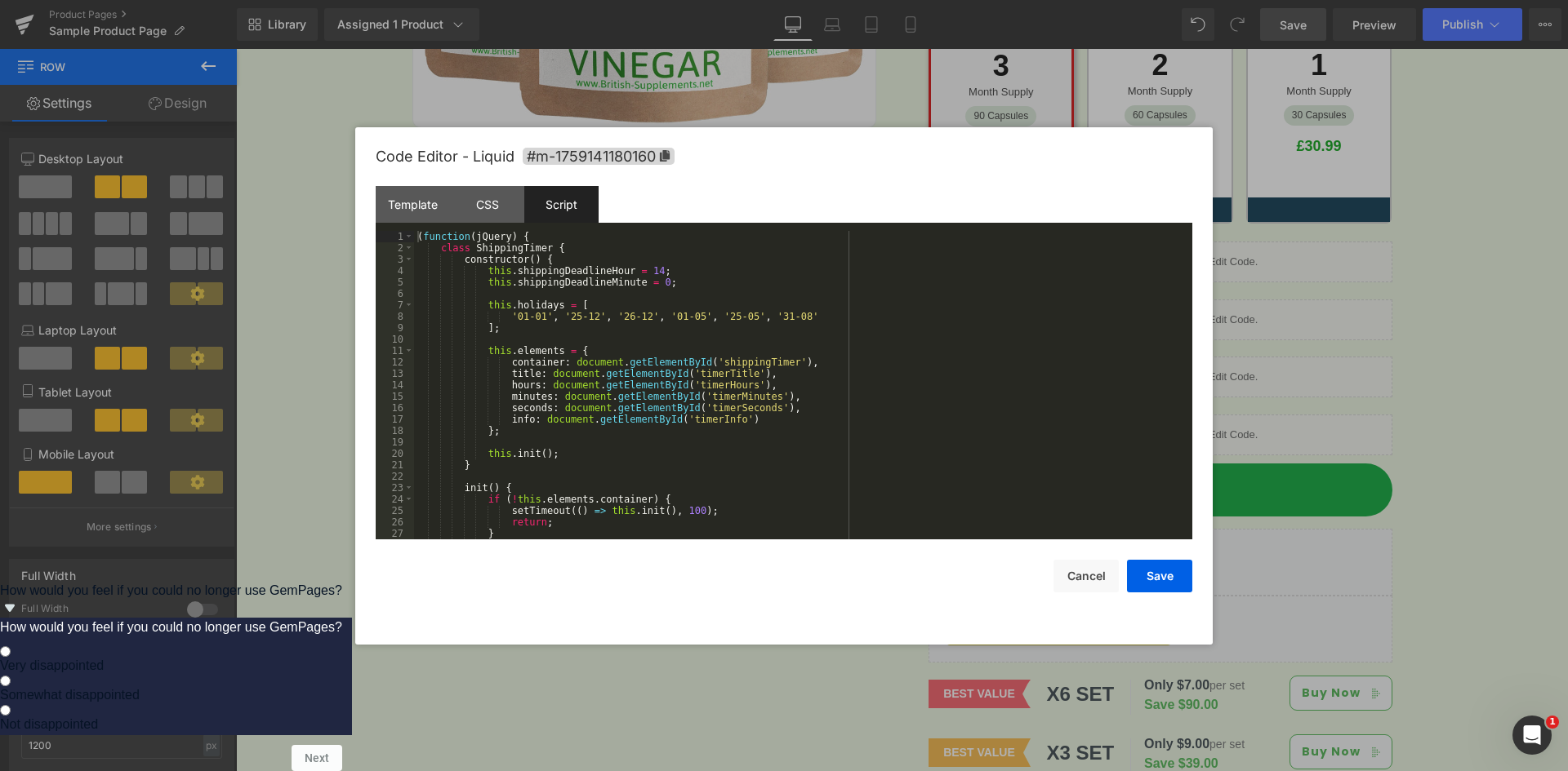
click at [567, 284] on div "( function ( jQuery ) { class ShippingTimer { constructor ( ) { this . shipping…" at bounding box center [799, 396] width 771 height 331
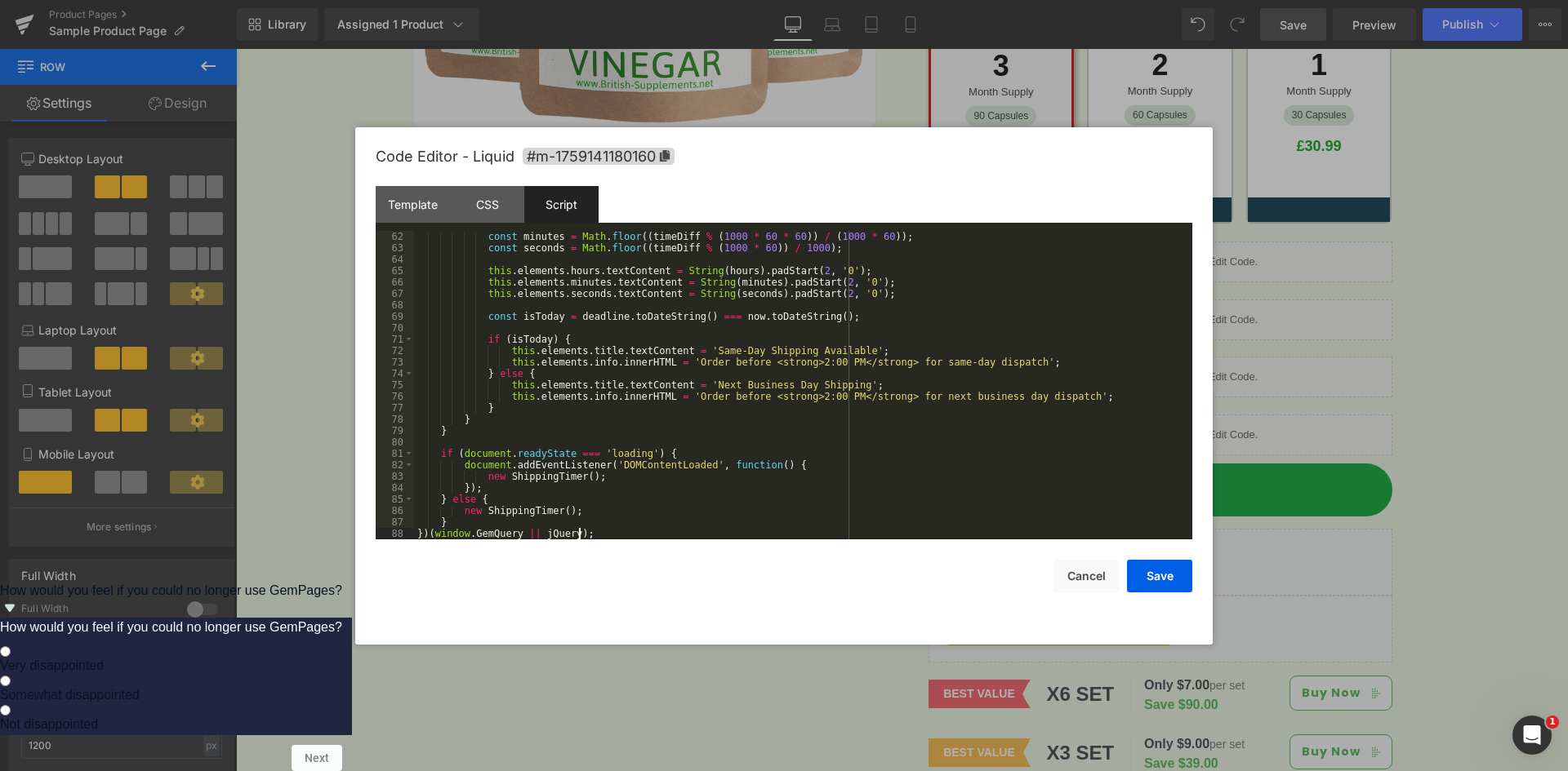
scroll to position [697, 0]
drag, startPoint x: 1151, startPoint y: 568, endPoint x: 1167, endPoint y: 568, distance: 16.0
click at [1152, 568] on button "Save" at bounding box center [1159, 577] width 65 height 33
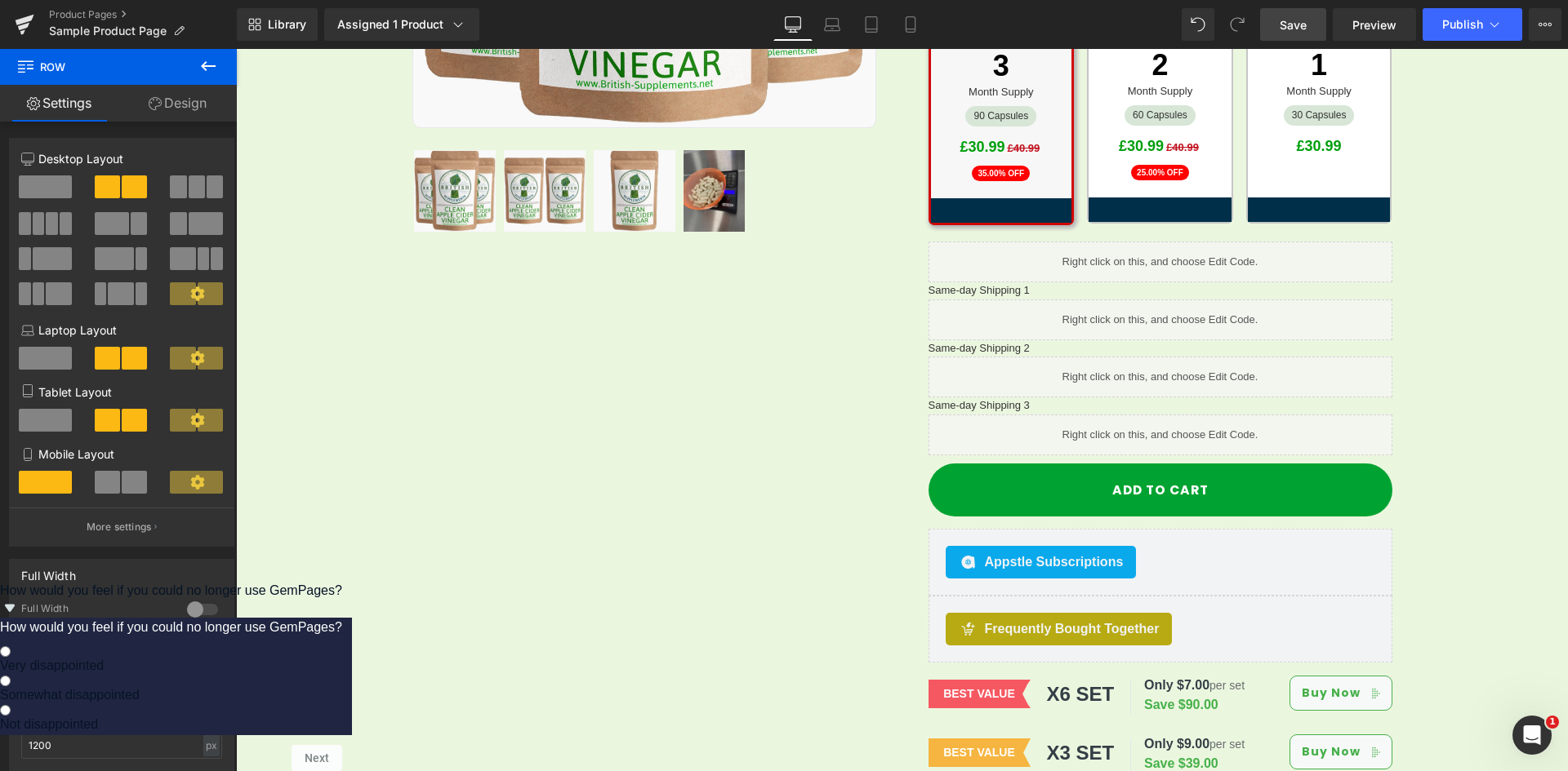
click at [1298, 30] on span "Save" at bounding box center [1293, 25] width 27 height 17
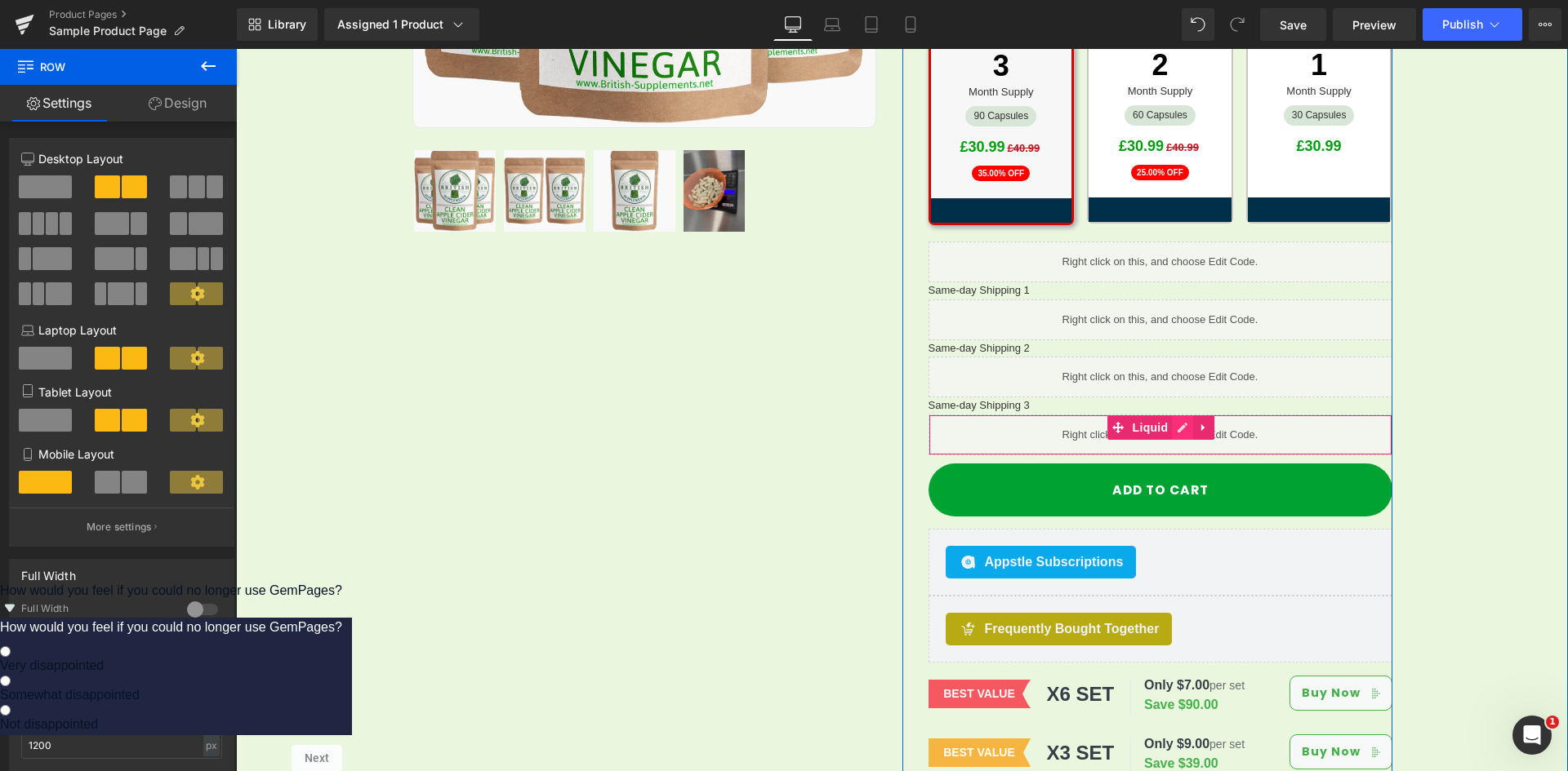
click at [1179, 415] on link at bounding box center [1182, 427] width 21 height 25
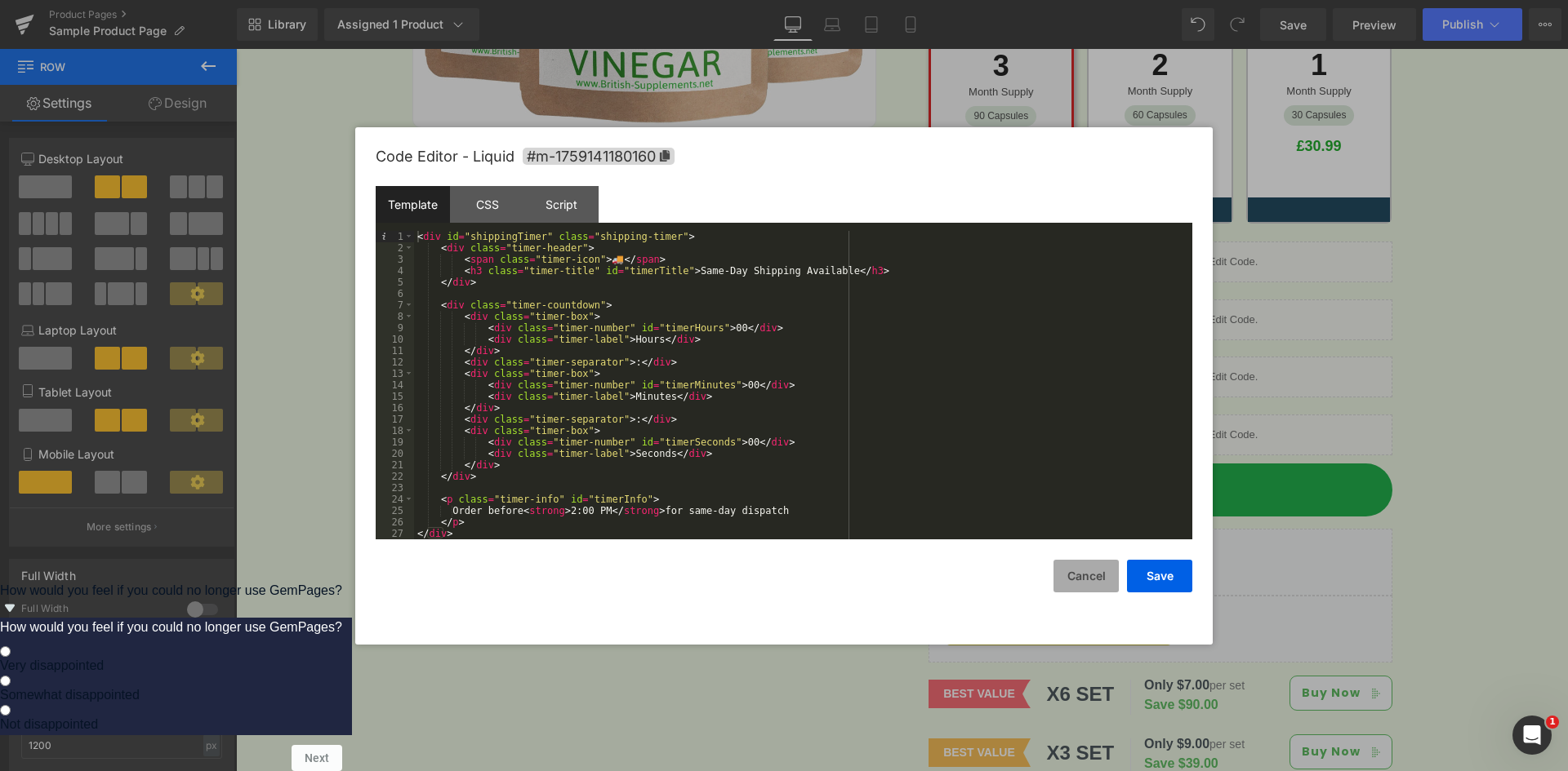
drag, startPoint x: 1079, startPoint y: 574, endPoint x: 801, endPoint y: 479, distance: 293.8
click at [1079, 574] on button "Cancel" at bounding box center [1086, 577] width 65 height 33
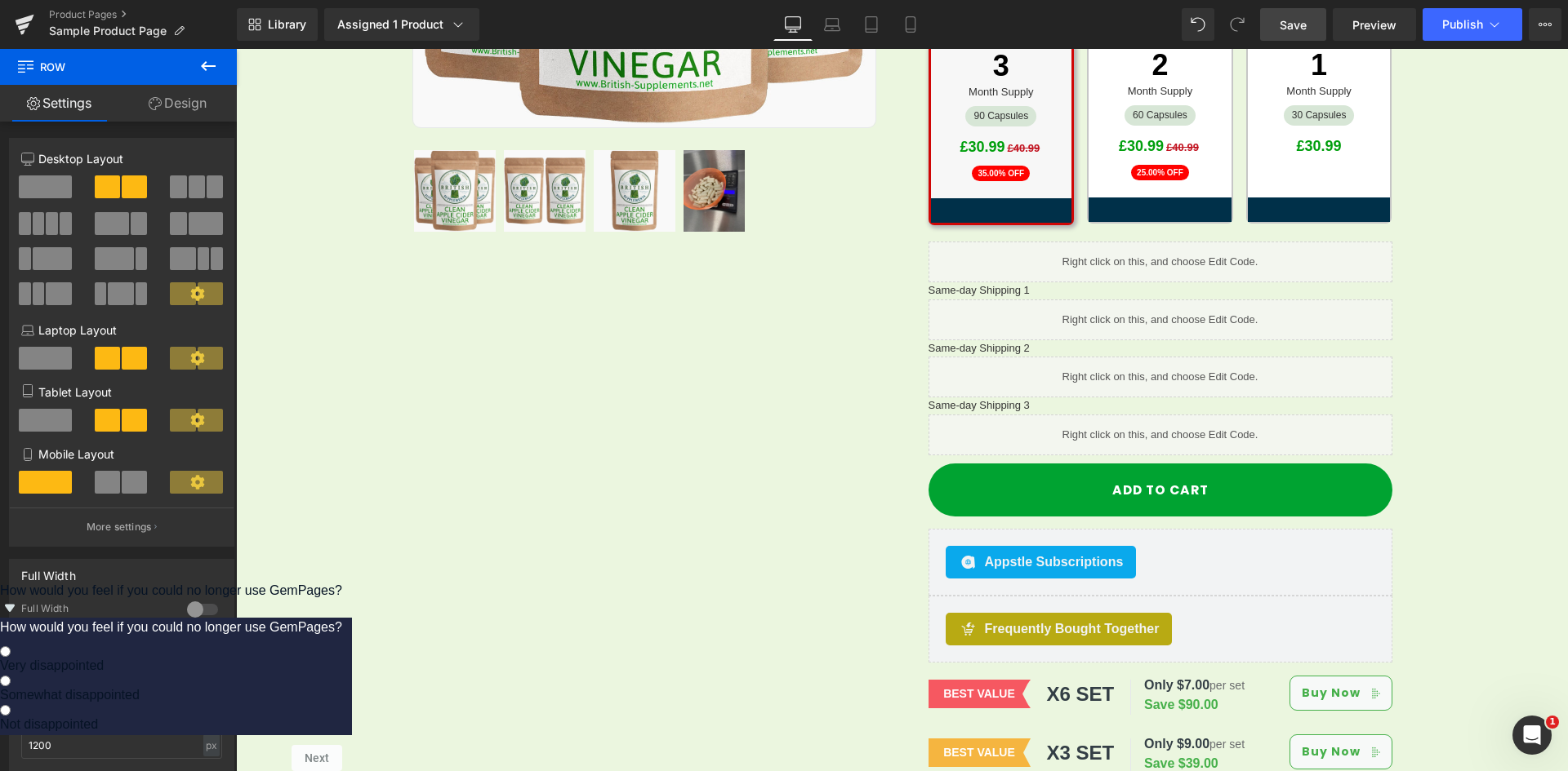
click at [1291, 31] on span "Save" at bounding box center [1293, 25] width 27 height 17
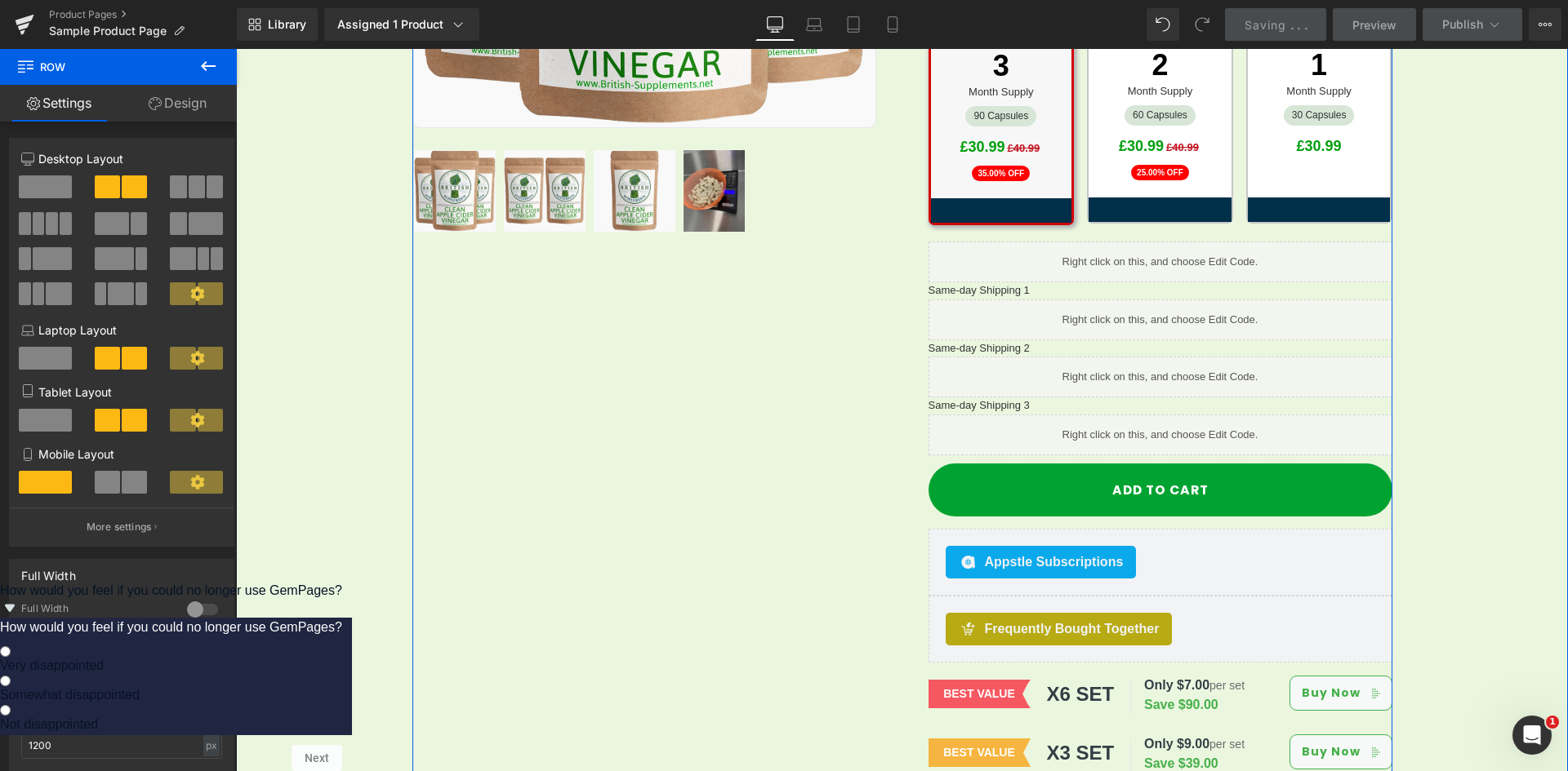
click at [473, 406] on div "Sale Off (P) Image Row" at bounding box center [902, 207] width 980 height 1165
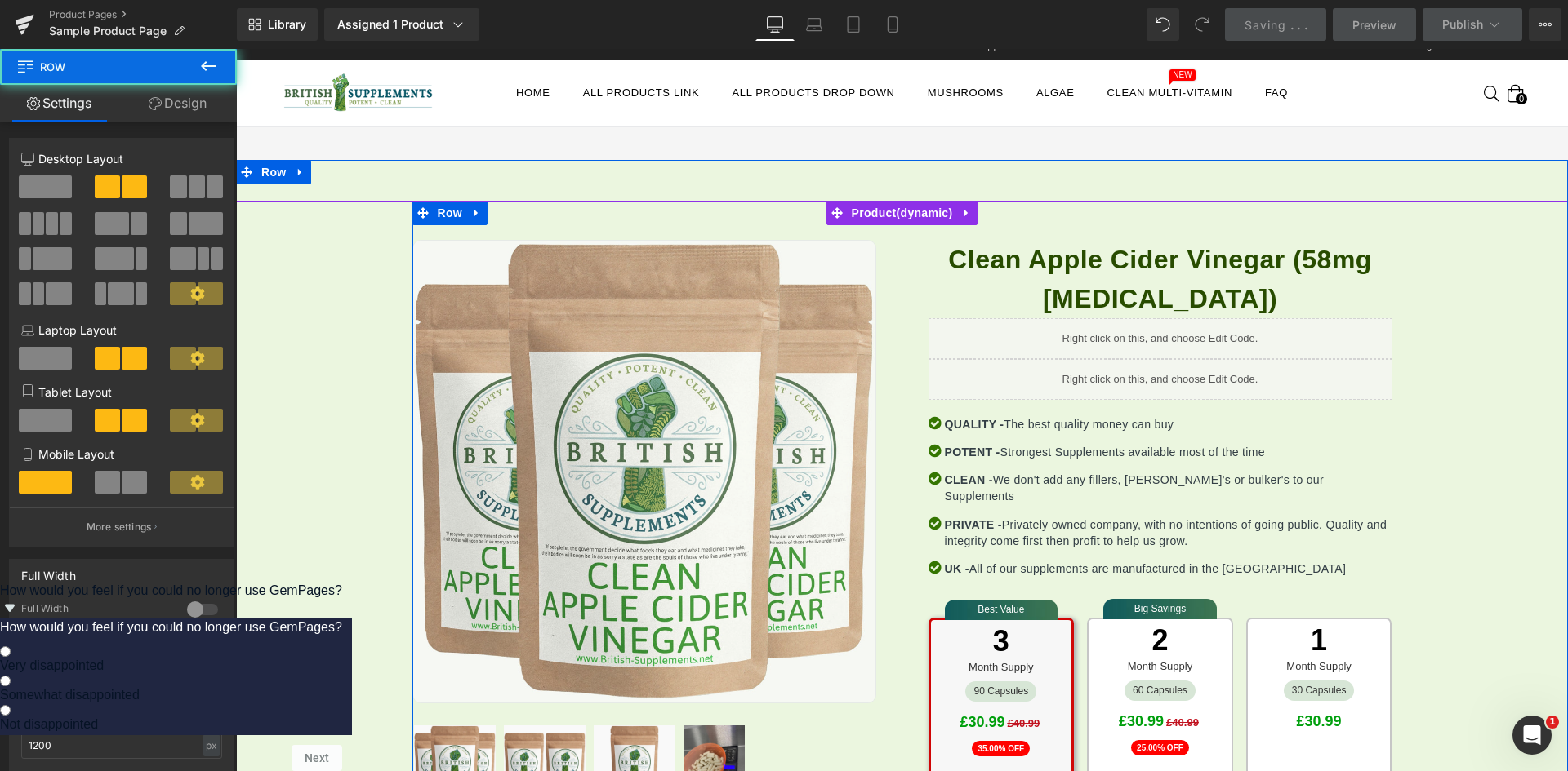
scroll to position [0, 0]
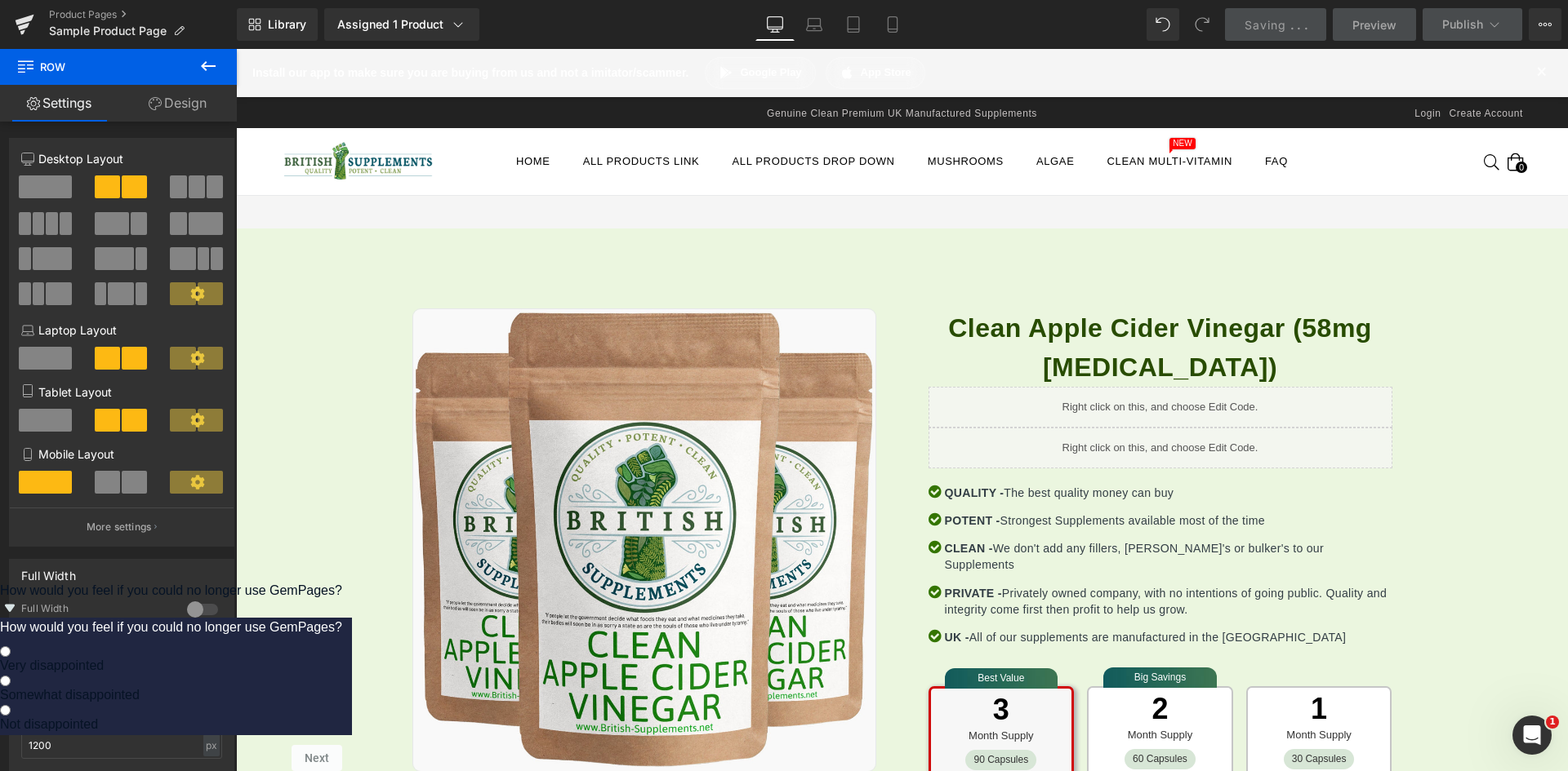
click at [1286, 37] on link "Saving . . ." at bounding box center [1275, 25] width 102 height 33
click at [1250, 14] on link "Saving . . ." at bounding box center [1275, 25] width 102 height 33
click at [1313, 26] on link "Saving . . ." at bounding box center [1275, 25] width 102 height 33
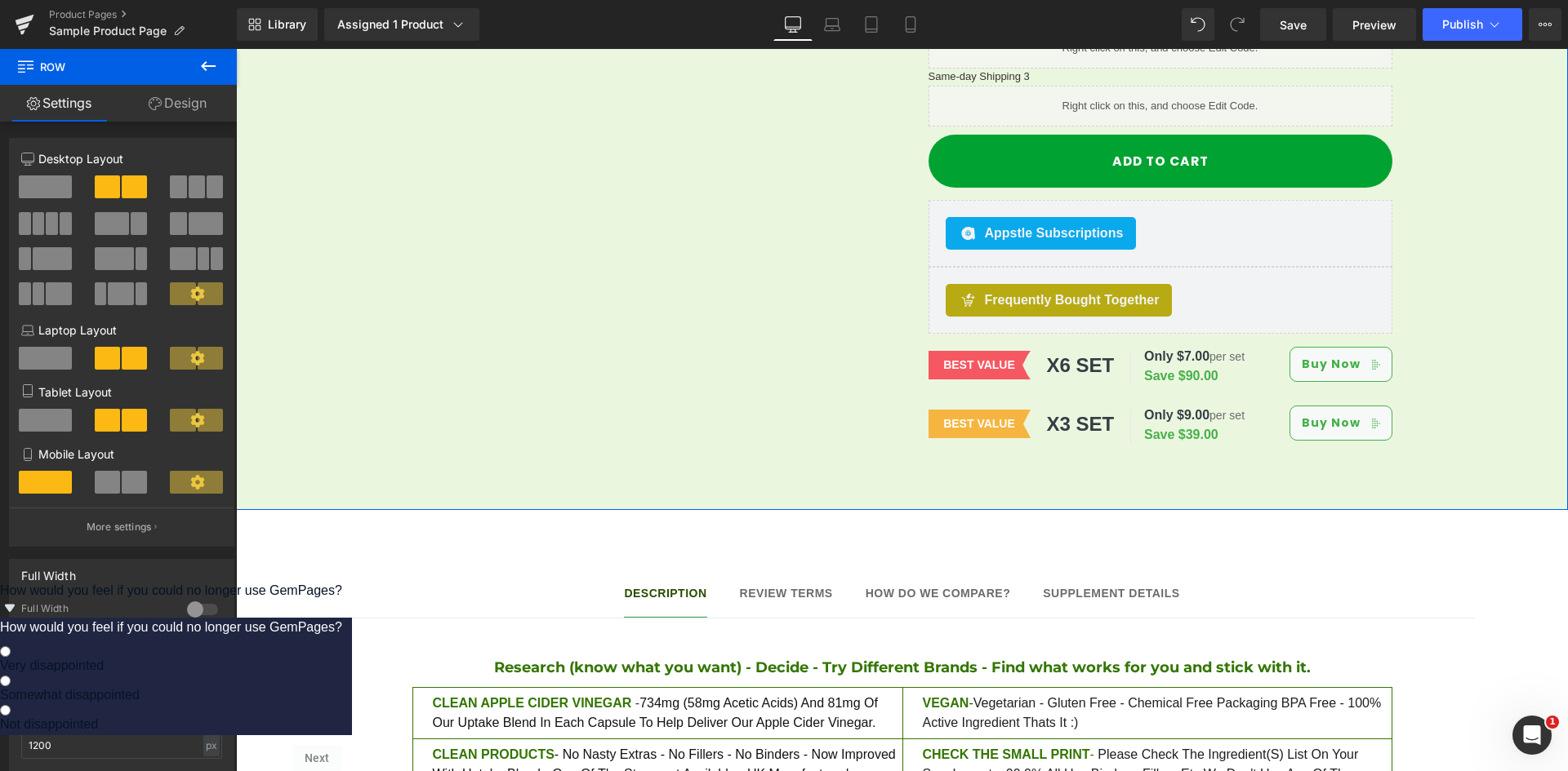
scroll to position [980, 0]
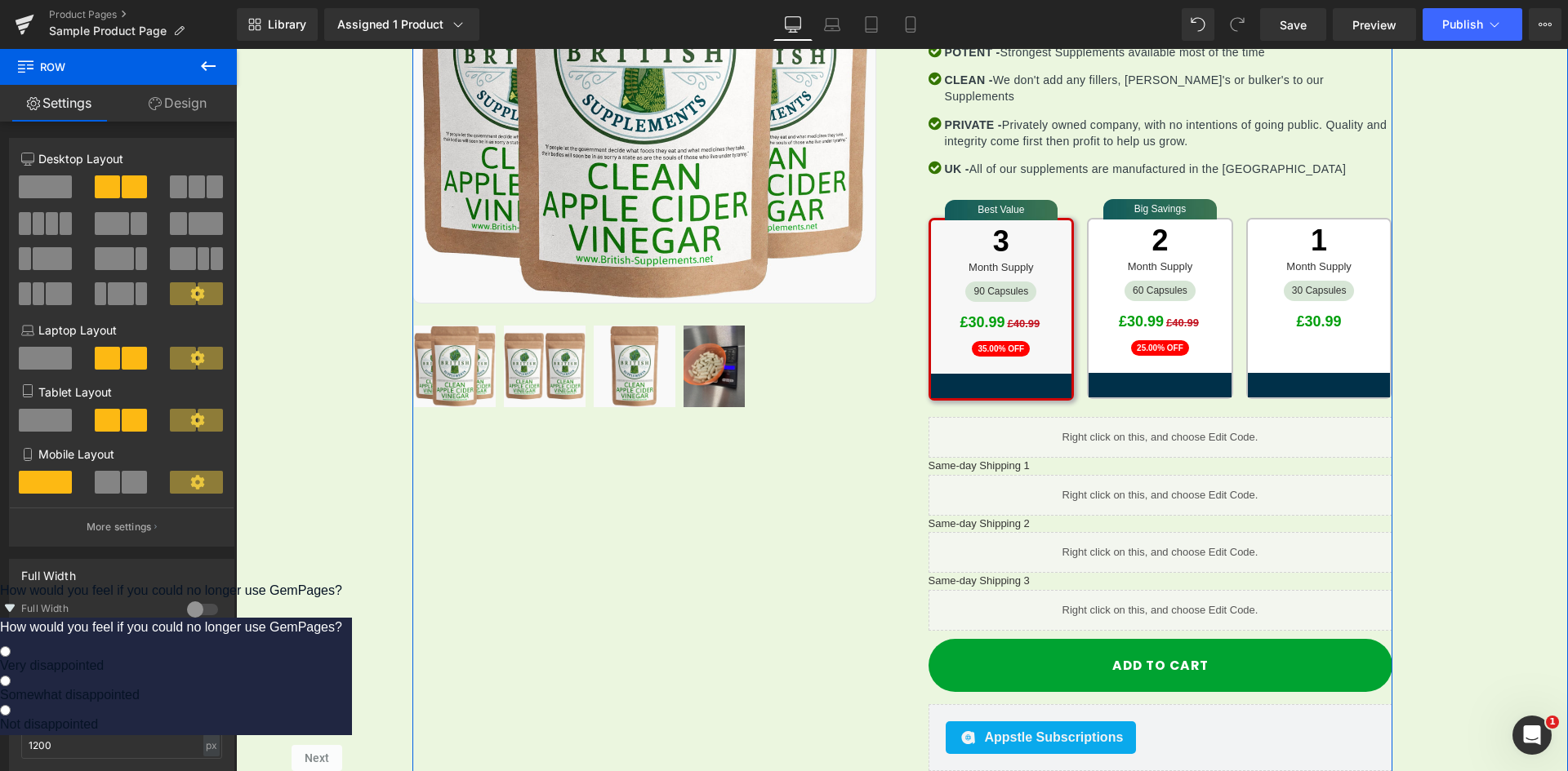
scroll to position [653, 0]
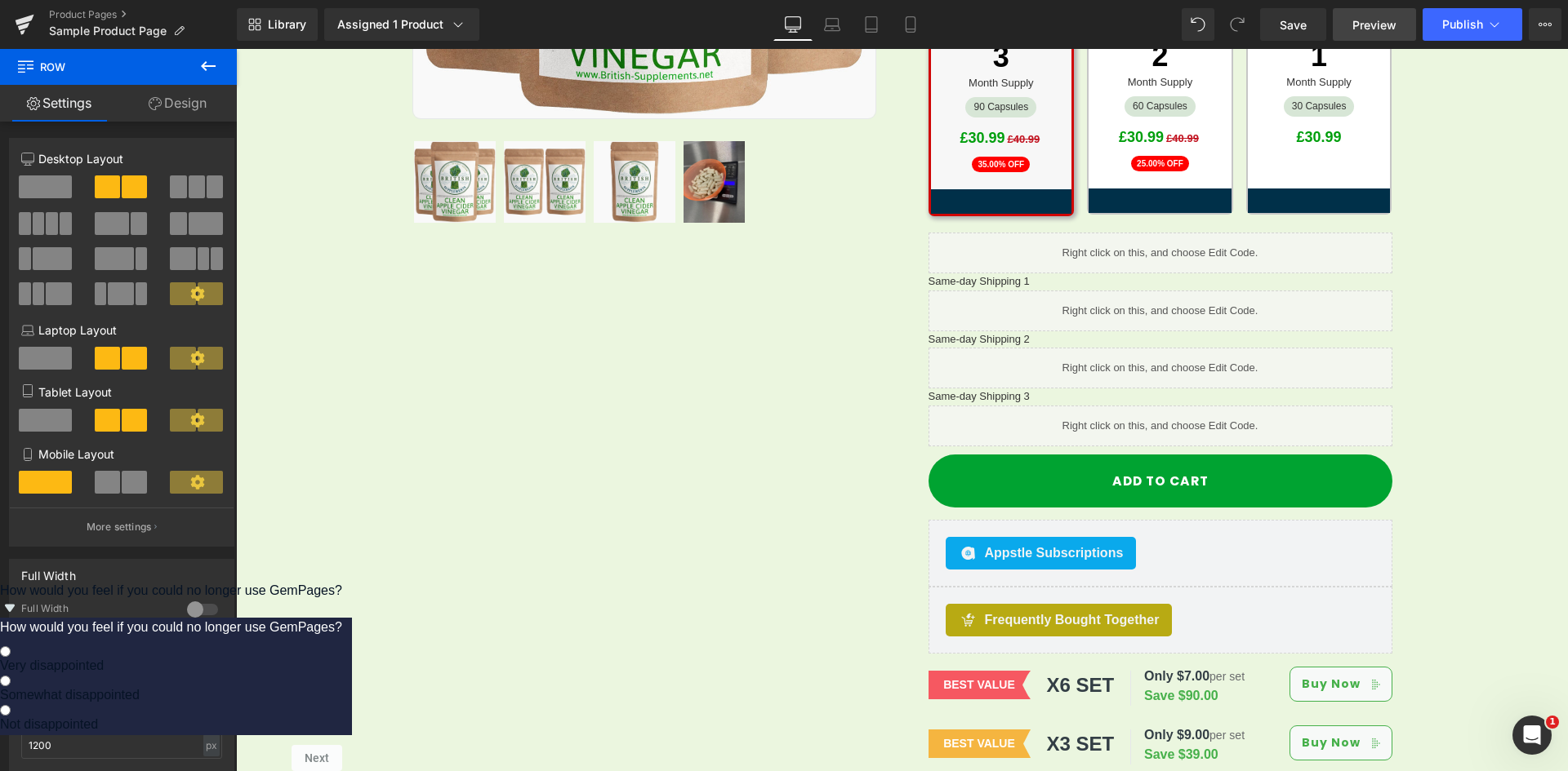
click at [1385, 25] on span "Preview" at bounding box center [1374, 25] width 45 height 17
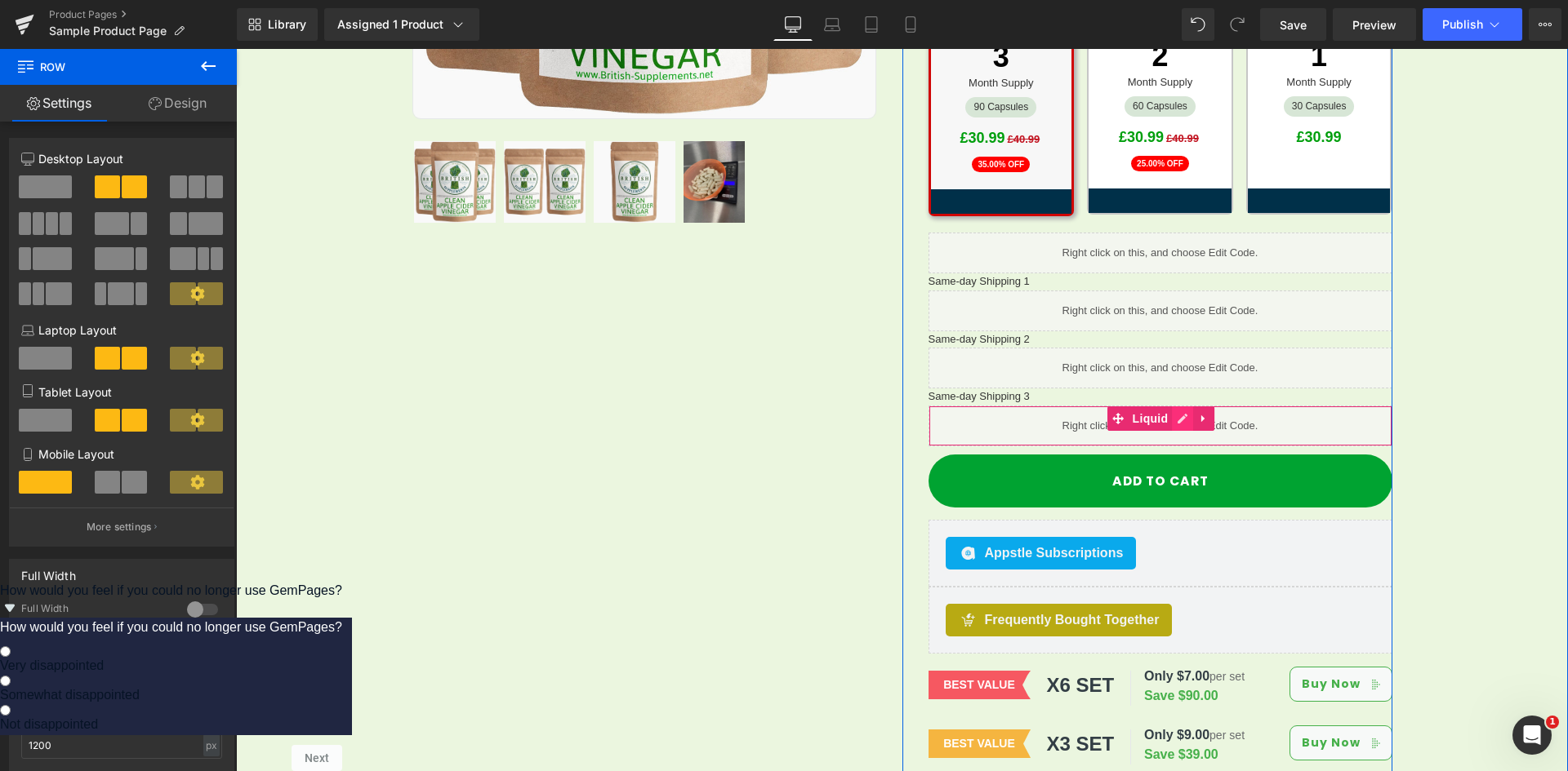
click at [1176, 413] on icon at bounding box center [1182, 419] width 12 height 12
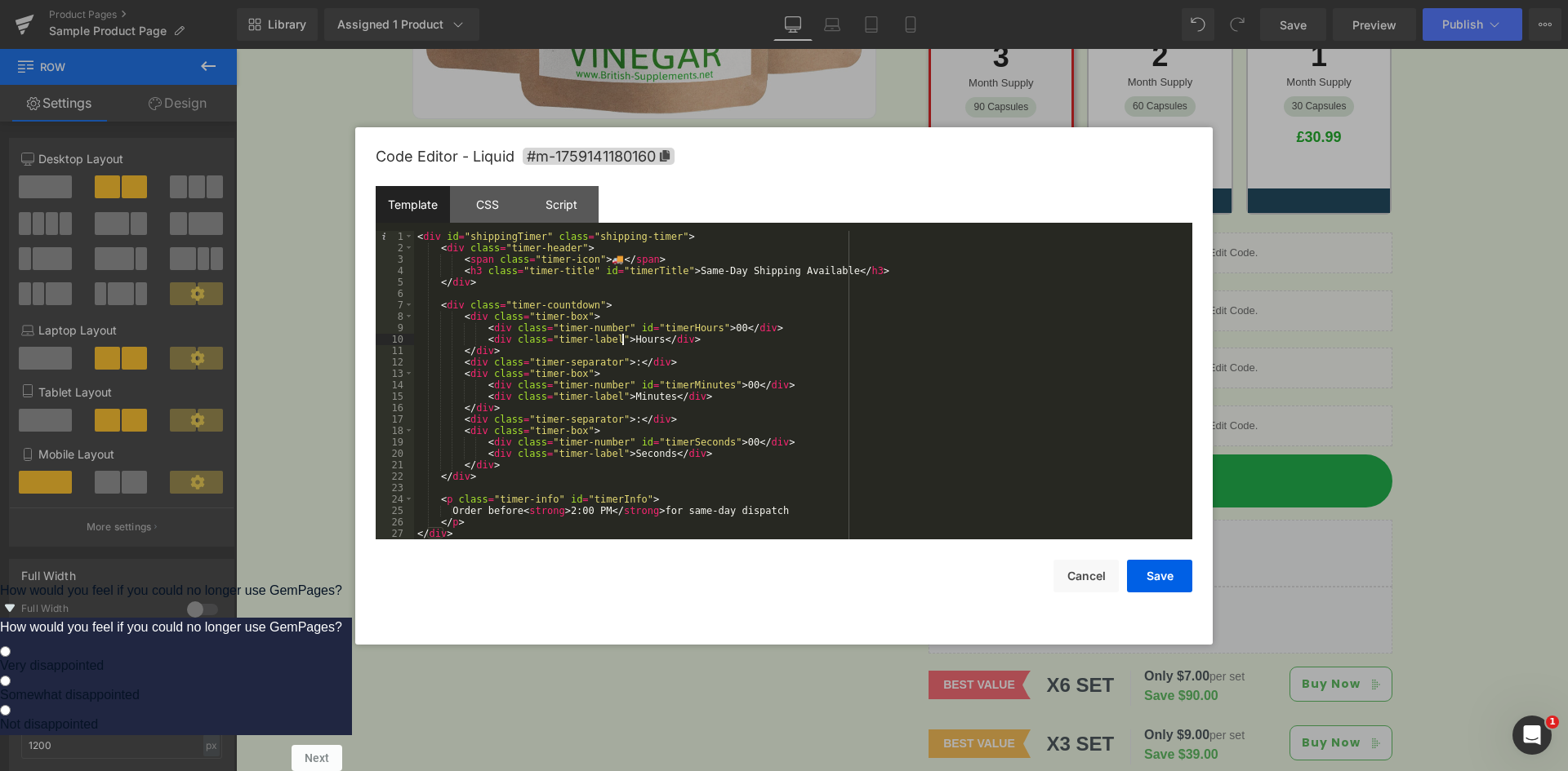
click at [620, 343] on div "< div id = "shippingTimer" class = "shipping-timer" > < div class = "timer-head…" at bounding box center [803, 396] width 779 height 331
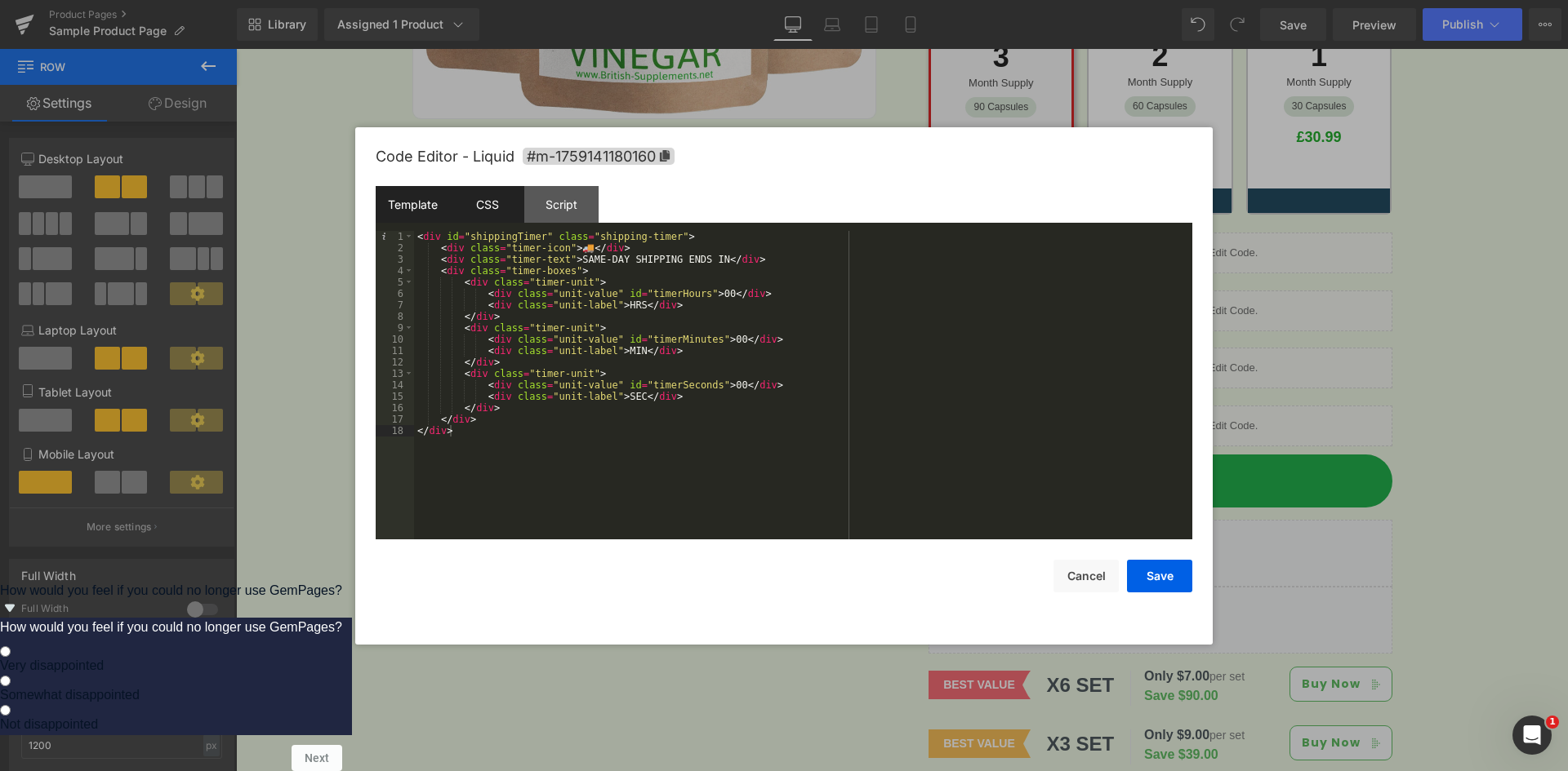
click at [490, 211] on div "CSS" at bounding box center [487, 204] width 74 height 36
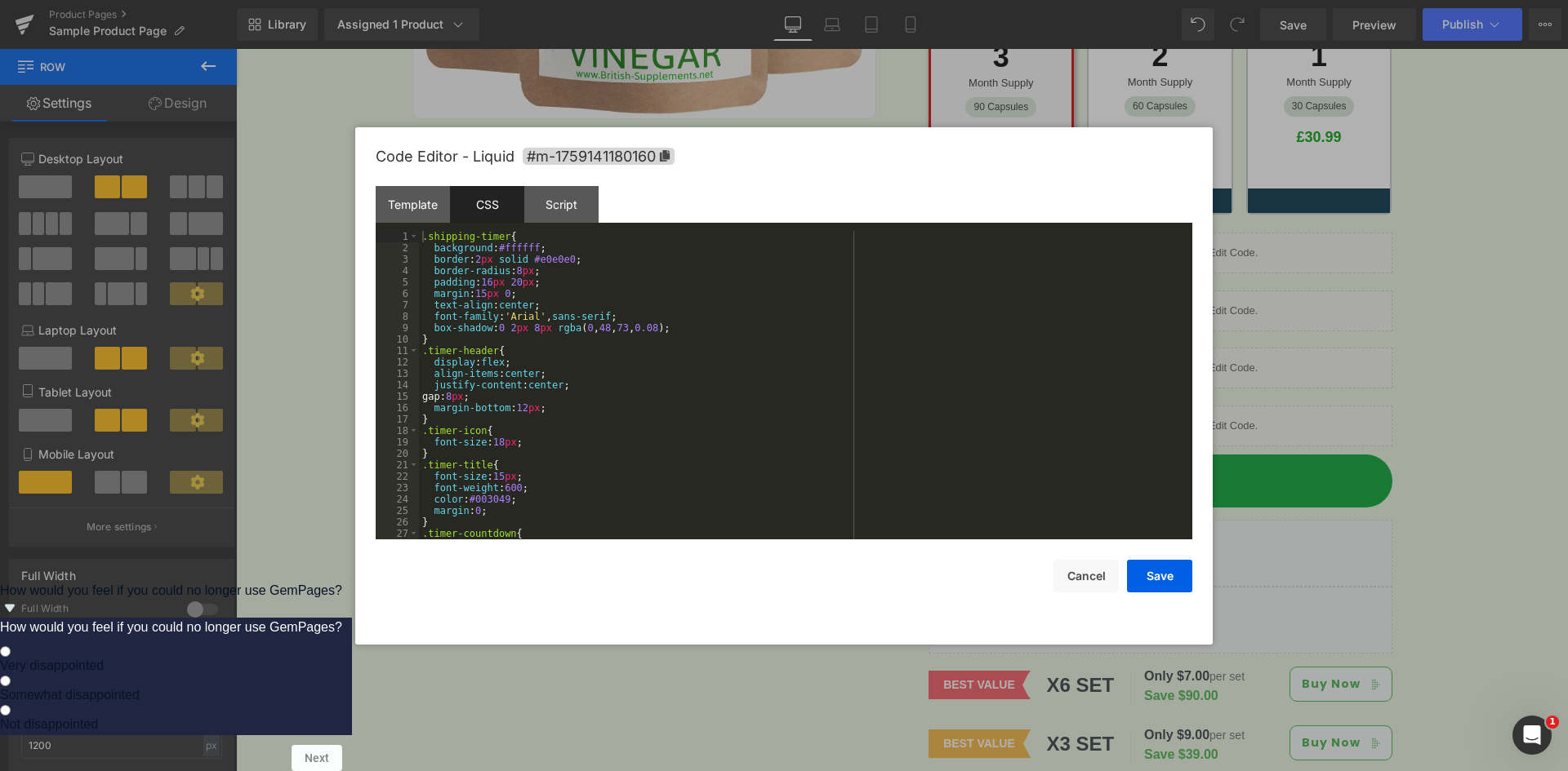
click at [580, 287] on div ".shipping-timer { background : #ffffff ; border : 2 px solid #e0e0e0 ; border-r…" at bounding box center [802, 396] width 767 height 331
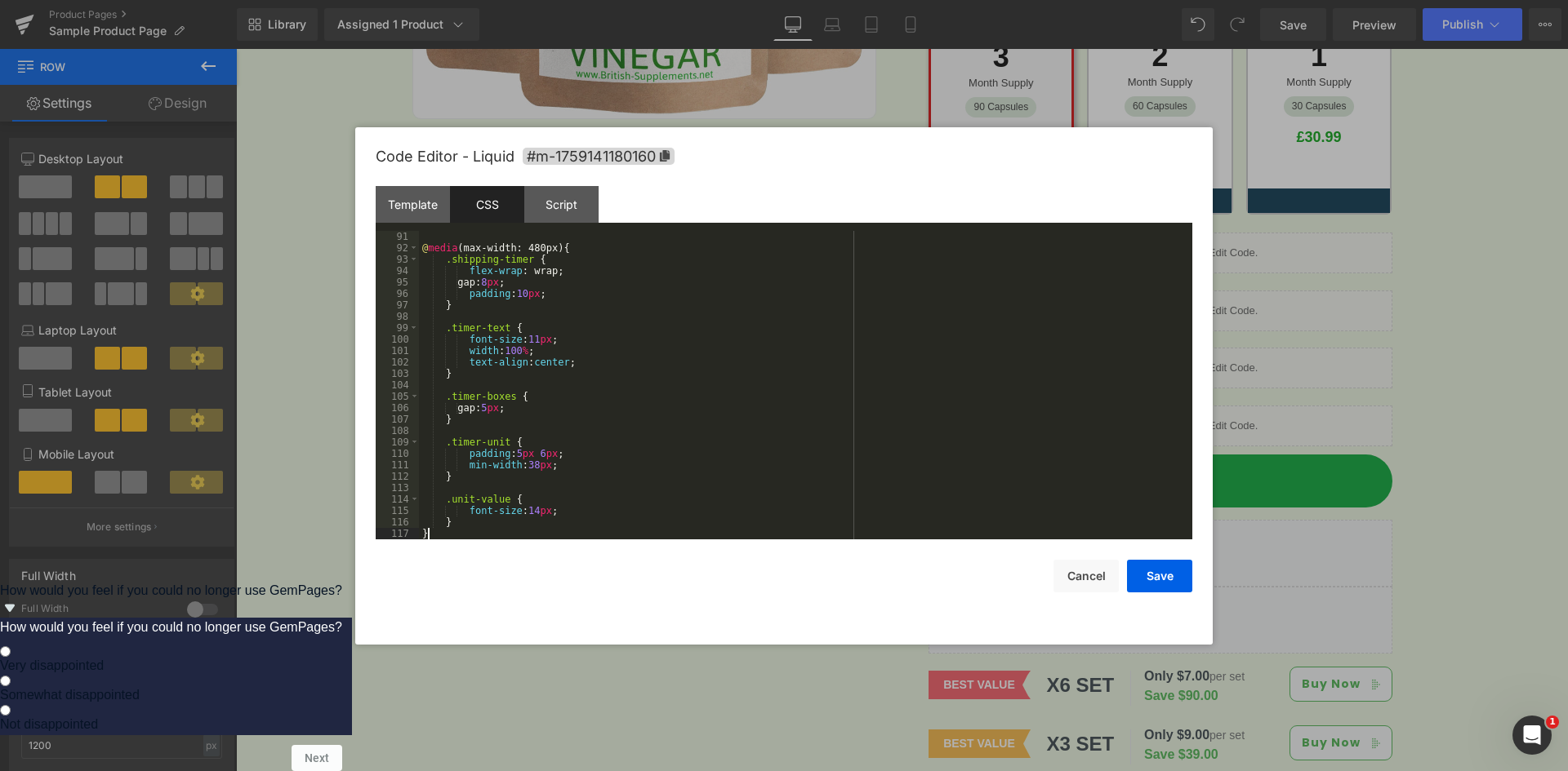
scroll to position [1028, 0]
click at [556, 221] on div "Script" at bounding box center [561, 204] width 74 height 36
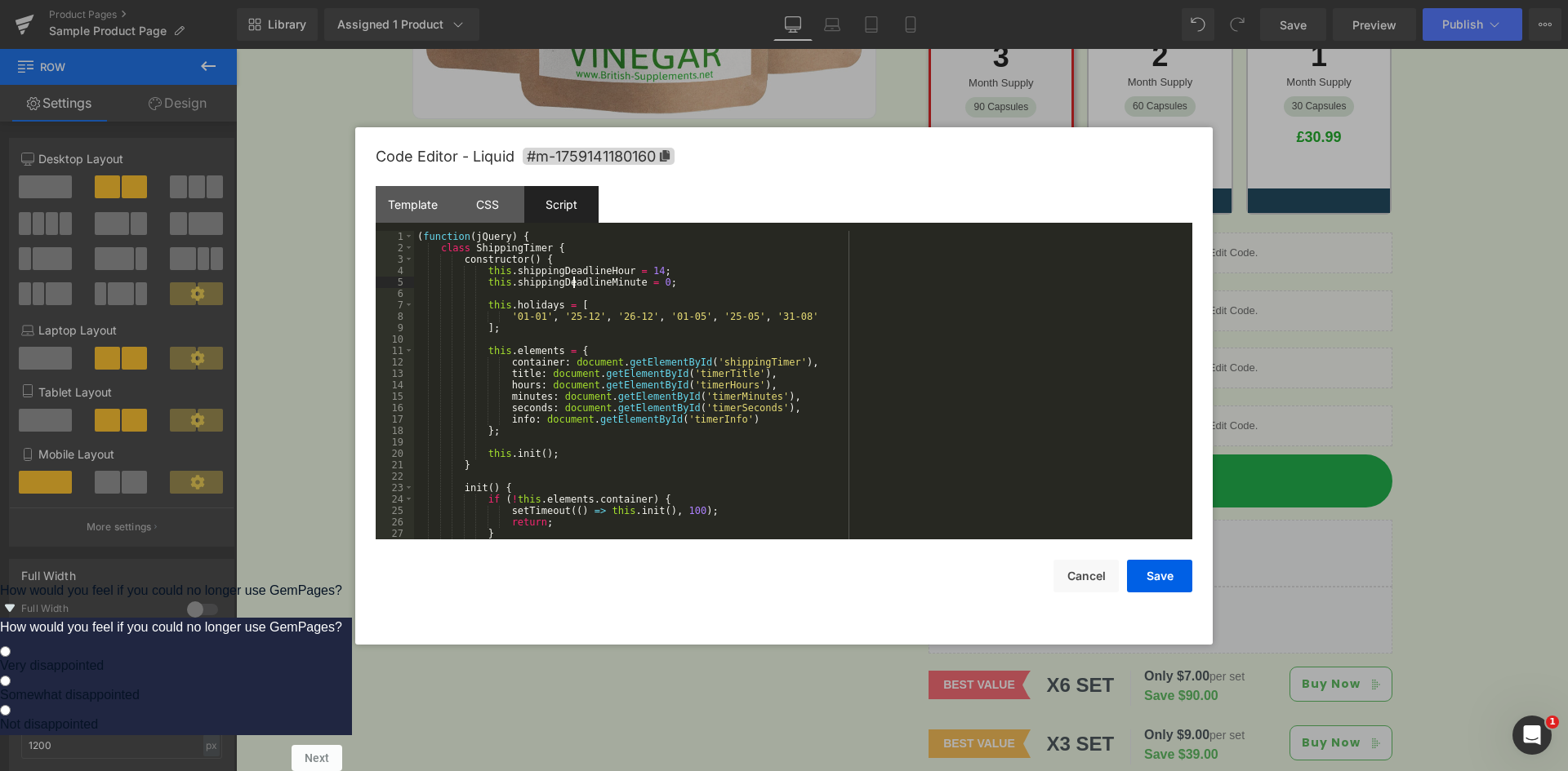
click at [570, 286] on div "( function ( jQuery ) { class ShippingTimer { constructor ( ) { this . shipping…" at bounding box center [799, 396] width 771 height 331
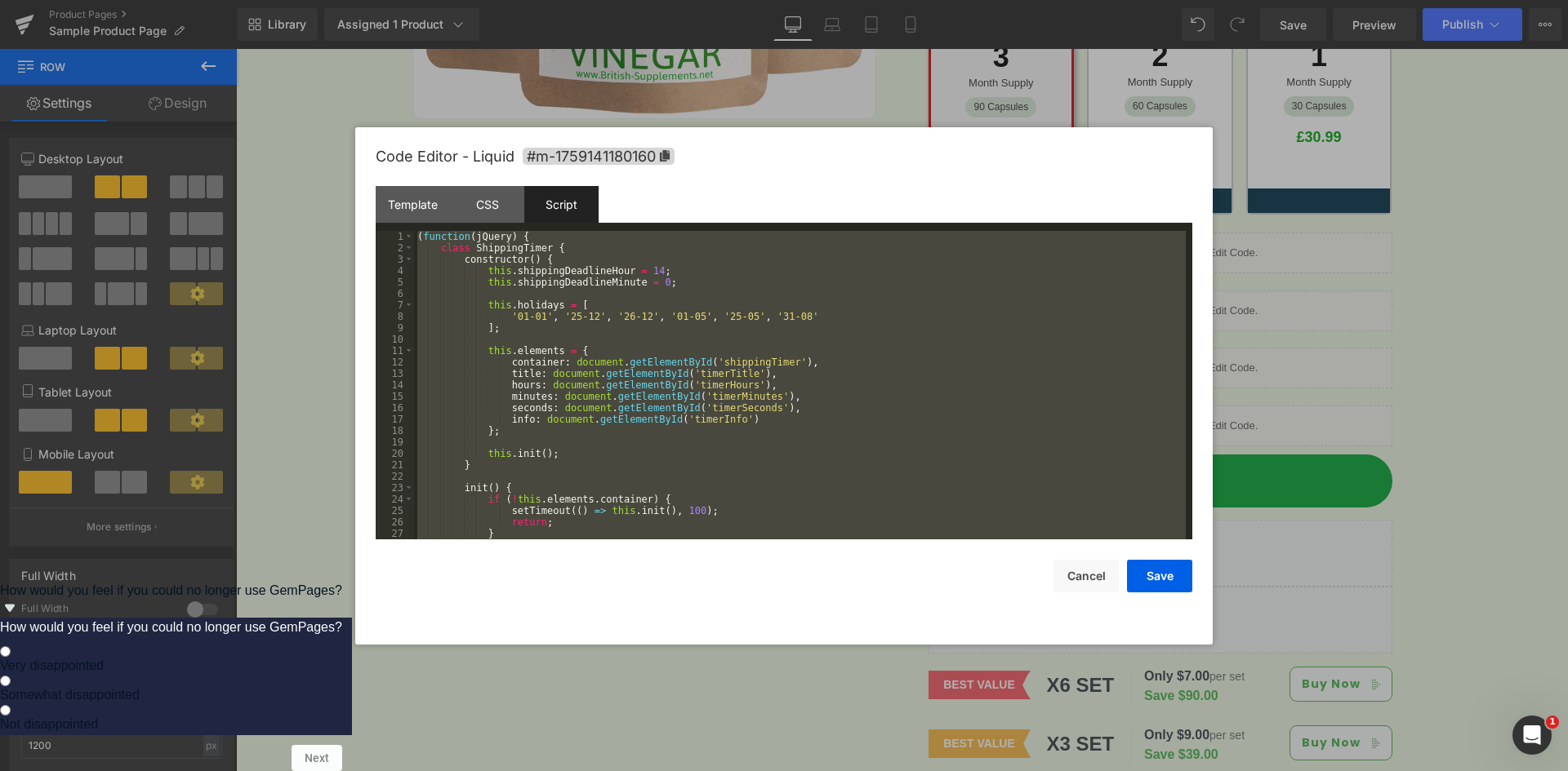
scroll to position [560, 0]
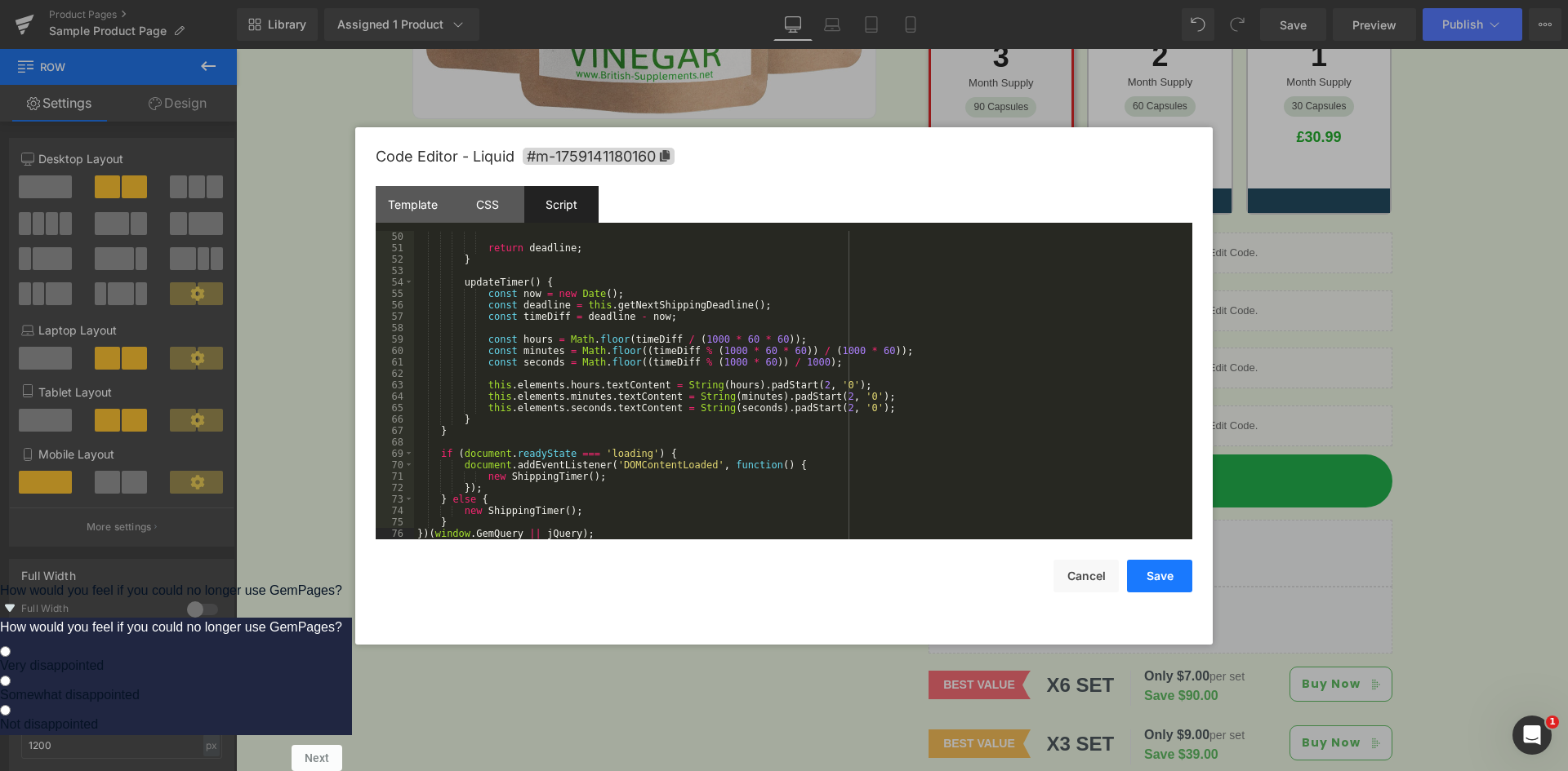
click at [1175, 575] on button "Save" at bounding box center [1159, 577] width 65 height 33
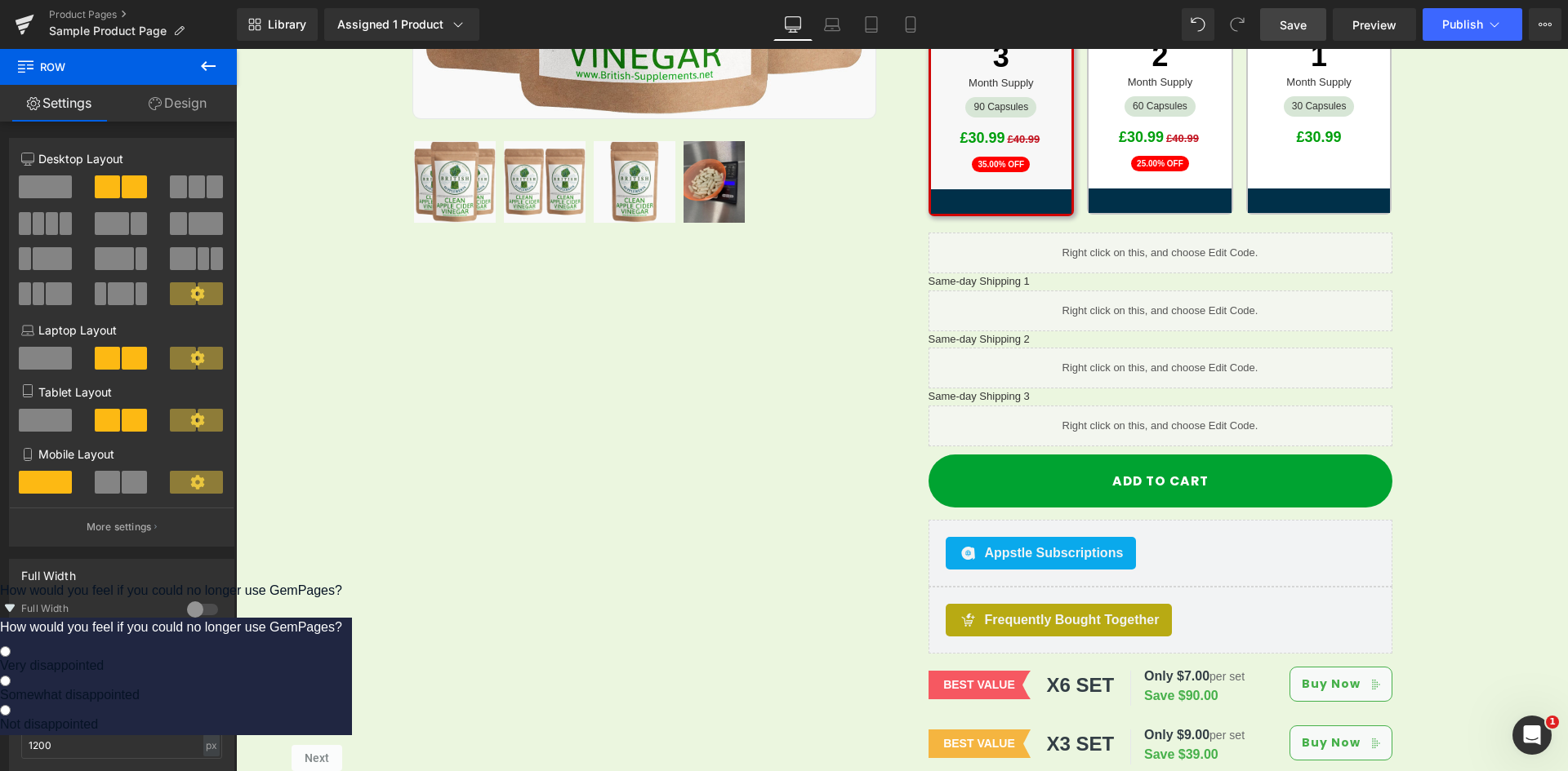
click at [1308, 25] on link "Save" at bounding box center [1293, 25] width 66 height 33
click at [1008, 34] on div "Library Assigned 1 Product Product Preview Clean Apple Cider Vinegar (58mg [MED…" at bounding box center [902, 25] width 1331 height 33
click at [1383, 35] on link "Preview" at bounding box center [1374, 25] width 84 height 33
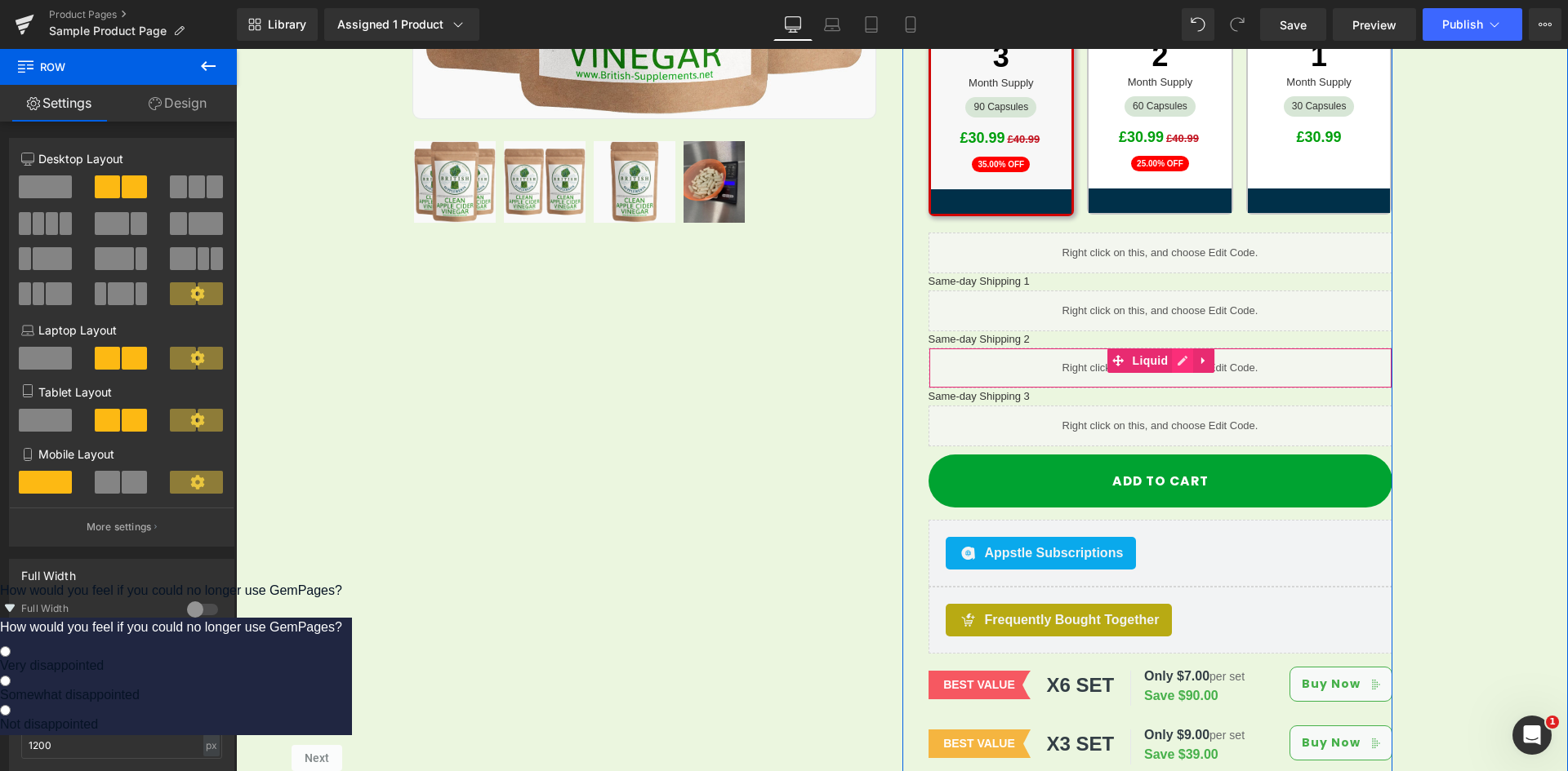
click at [1176, 350] on link at bounding box center [1182, 361] width 21 height 25
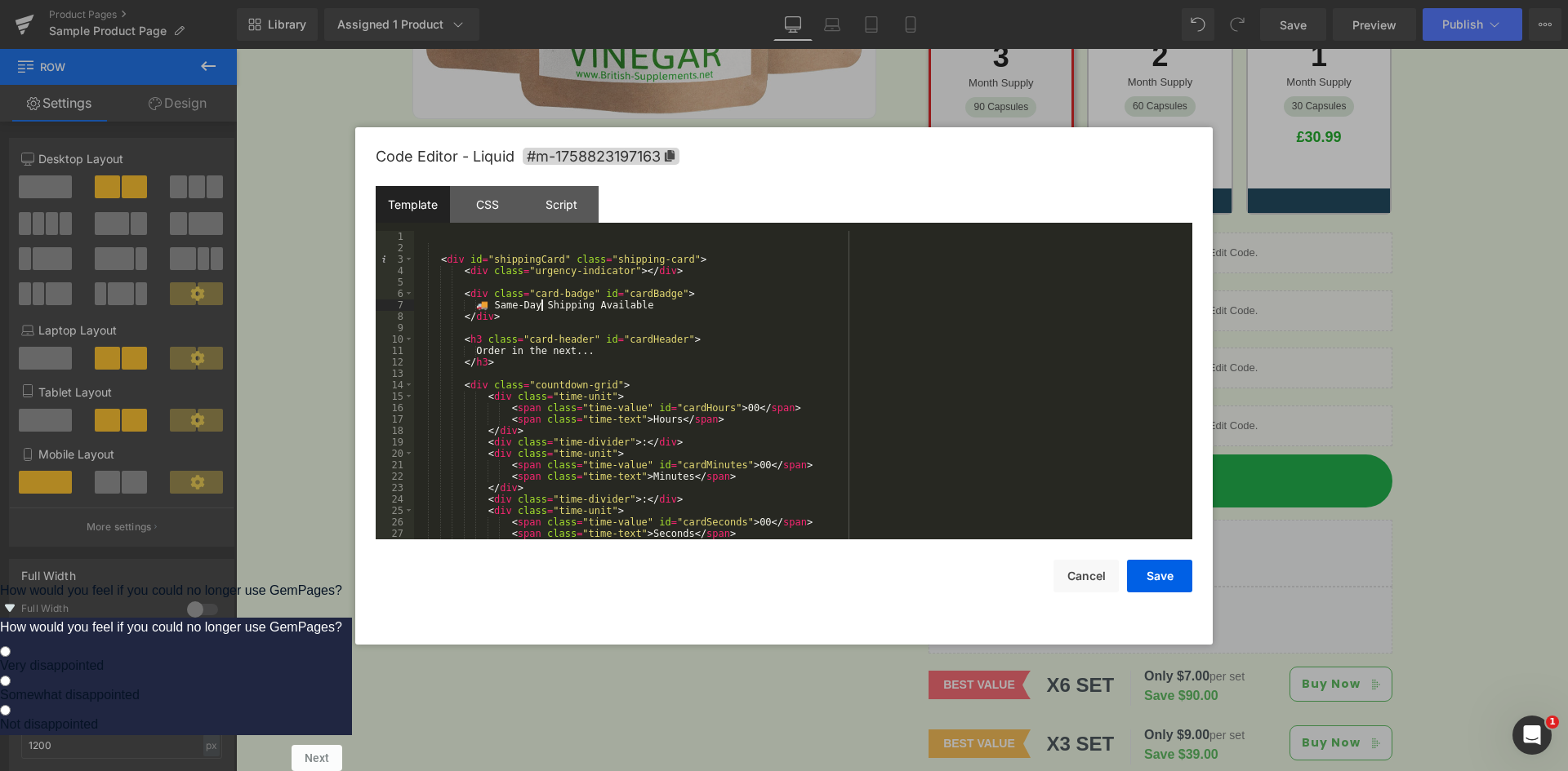
click at [543, 306] on div "< div id = "shippingCard" class = "shipping-card" > < div class = "urgency-indi…" at bounding box center [799, 396] width 771 height 331
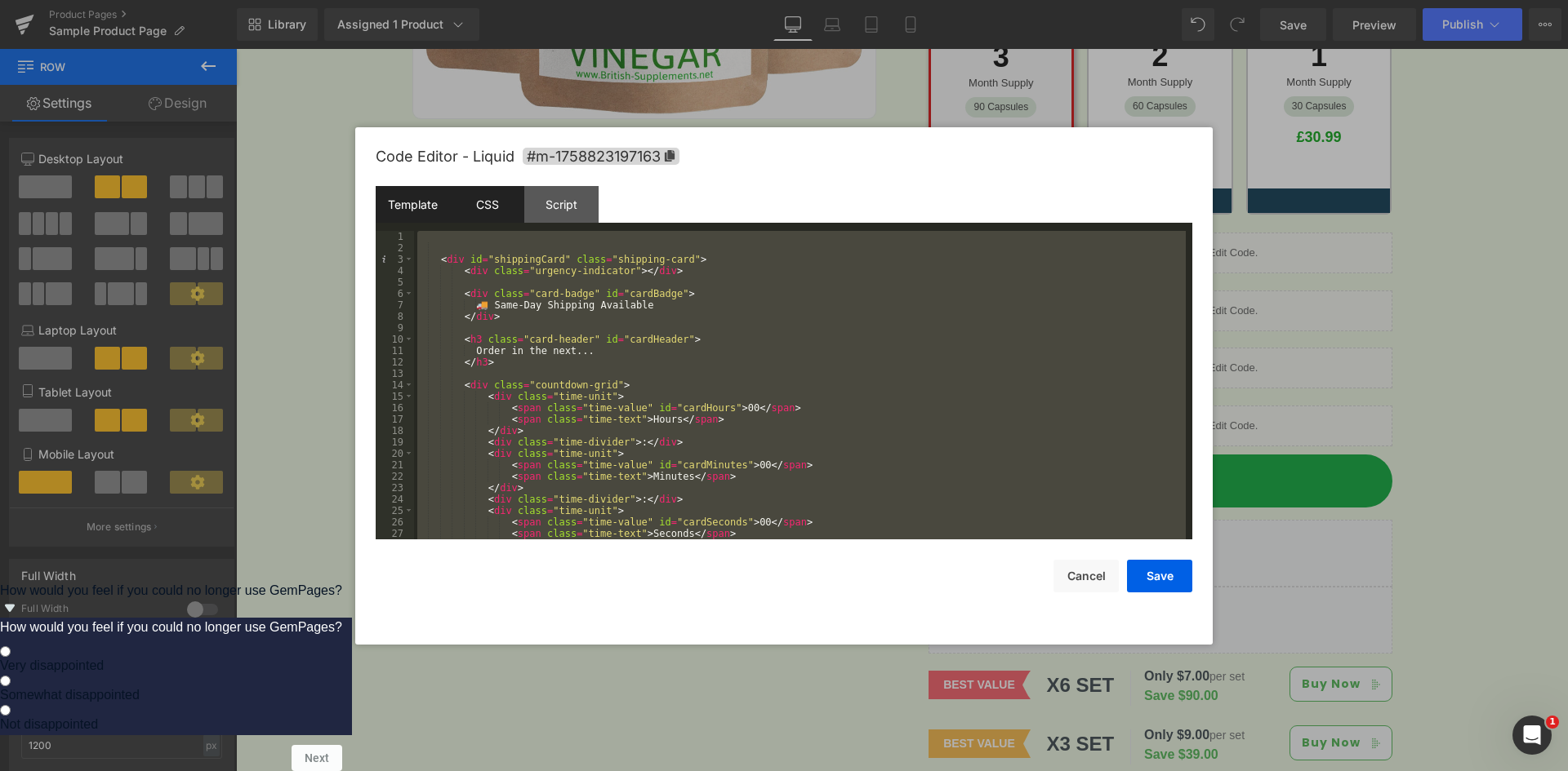
click at [503, 211] on div "CSS" at bounding box center [487, 204] width 74 height 36
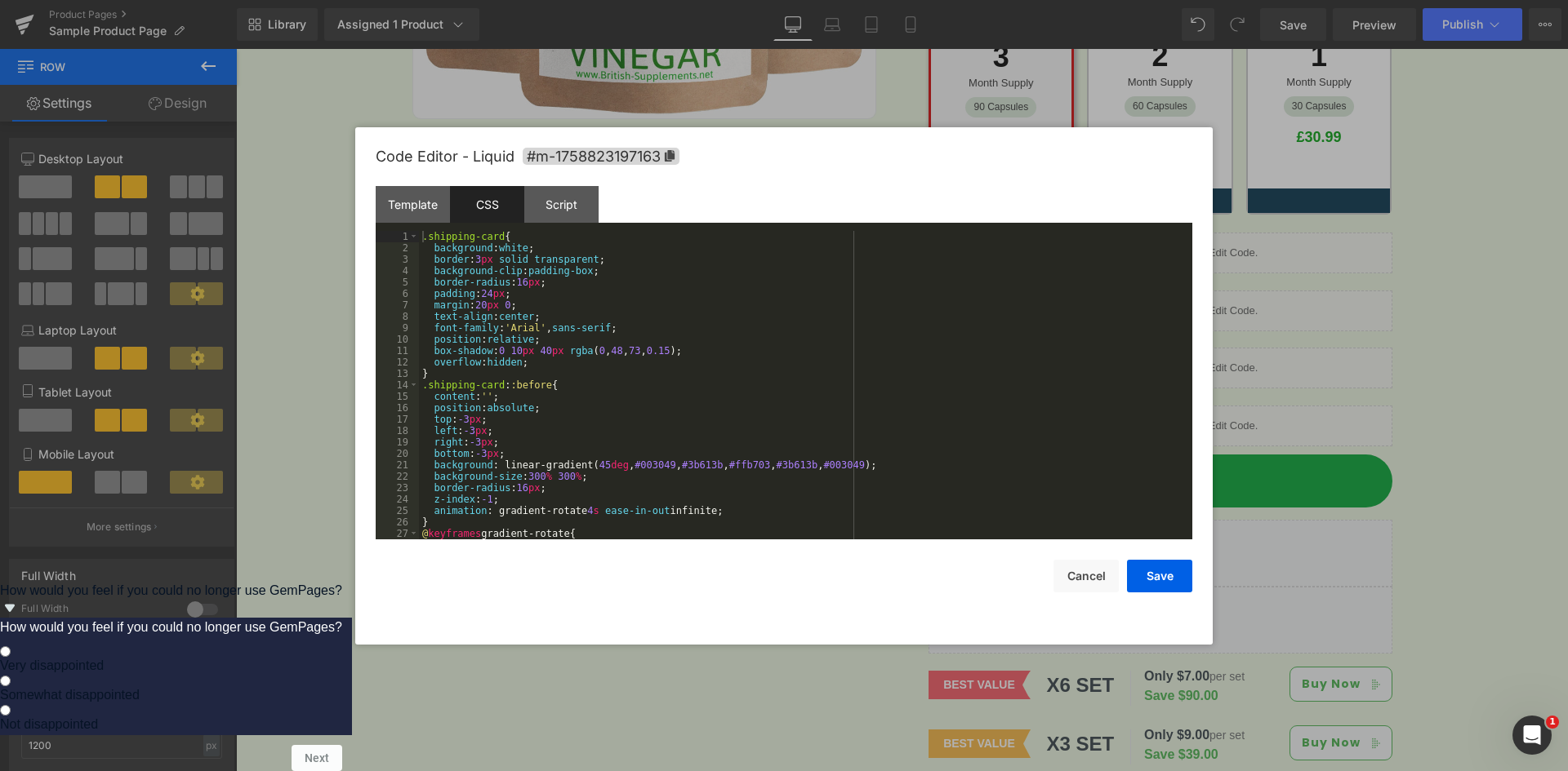
click at [658, 313] on div ".shipping-card { background : white ; border : 3 px solid transparent ; backgro…" at bounding box center [802, 396] width 767 height 331
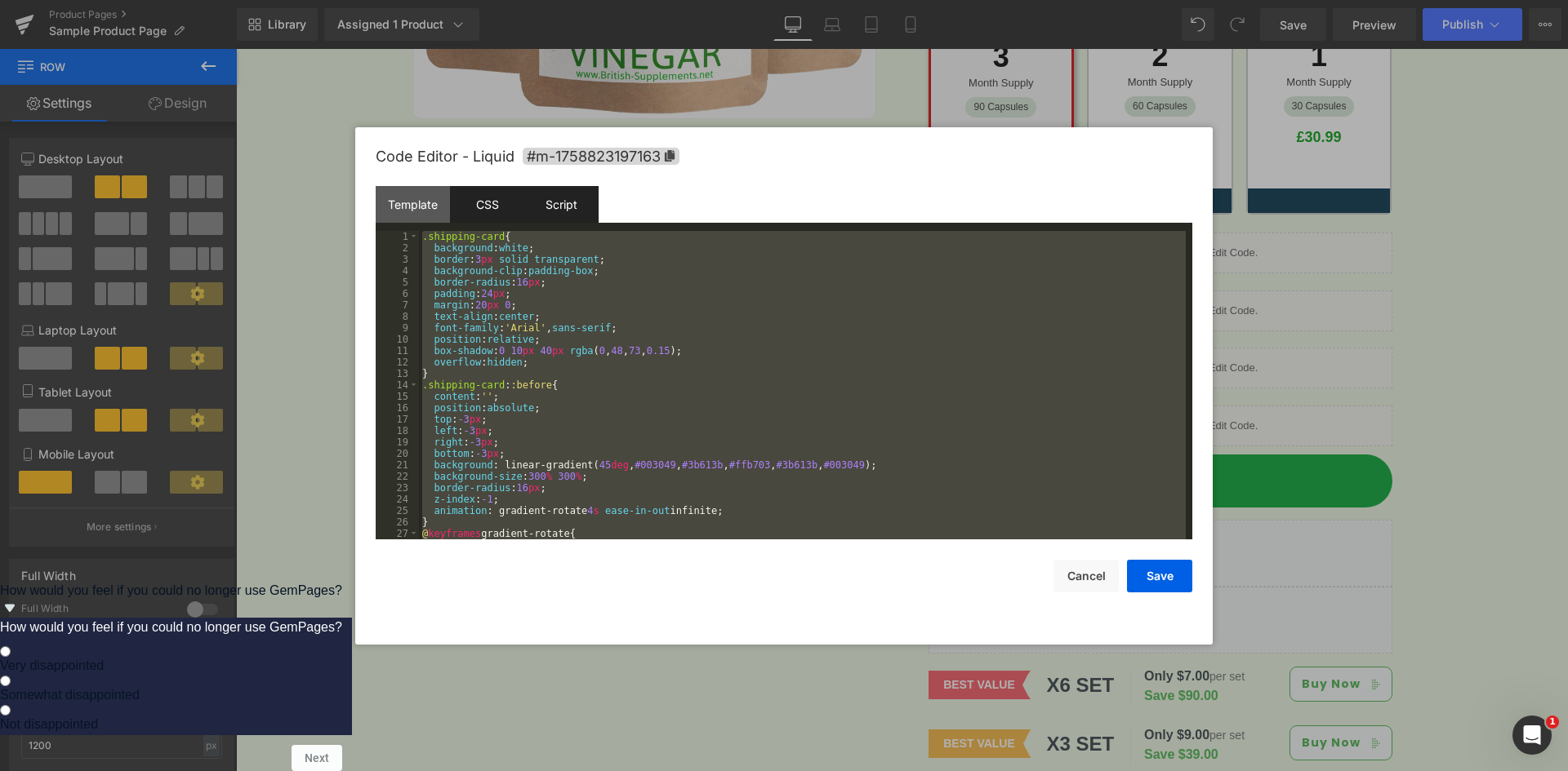
click at [577, 200] on div "Script" at bounding box center [561, 204] width 74 height 36
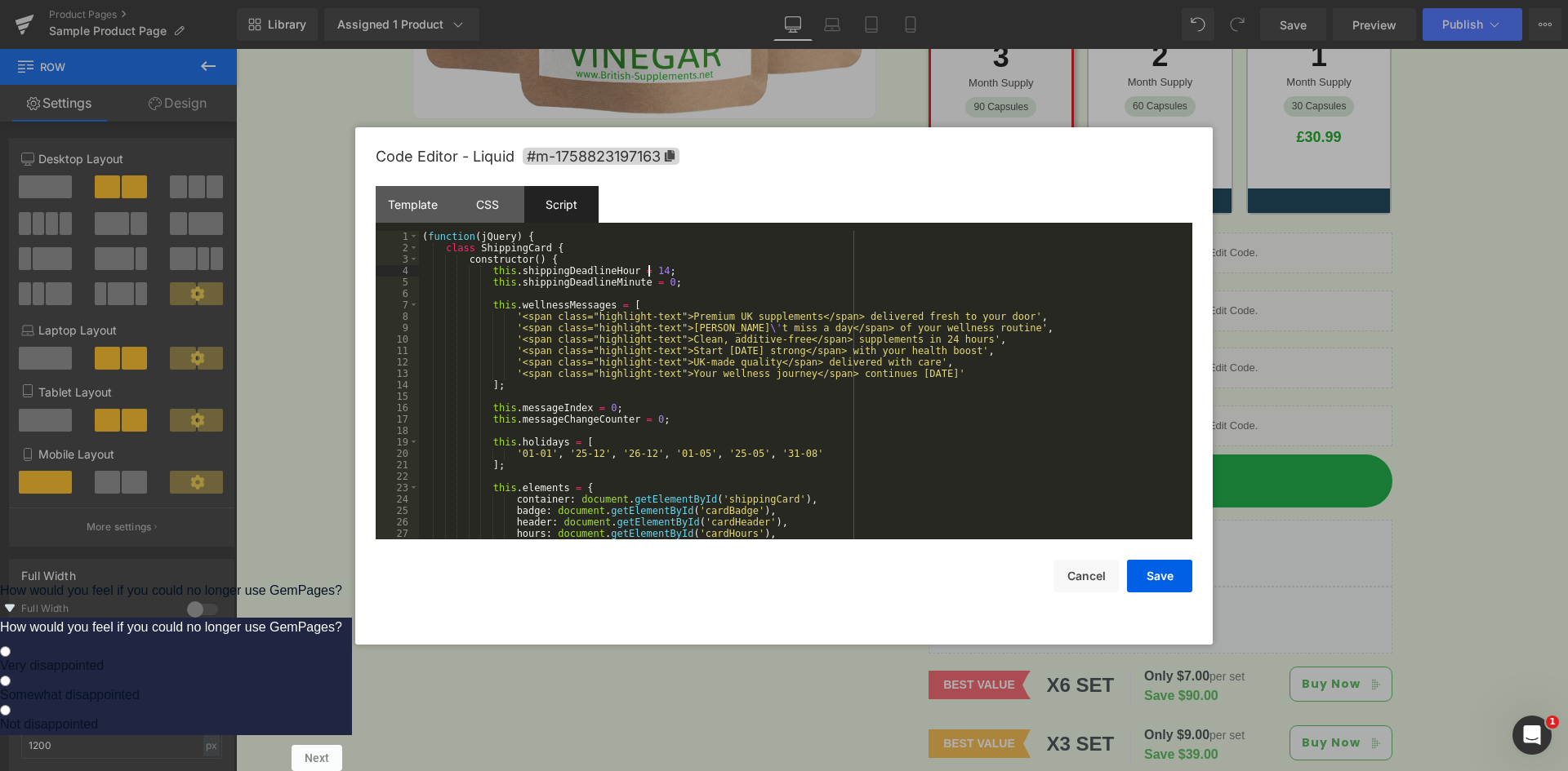
click at [648, 276] on div "( function ( jQuery ) { class ShippingCard { constructor ( ) { this . shippingD…" at bounding box center [802, 396] width 767 height 331
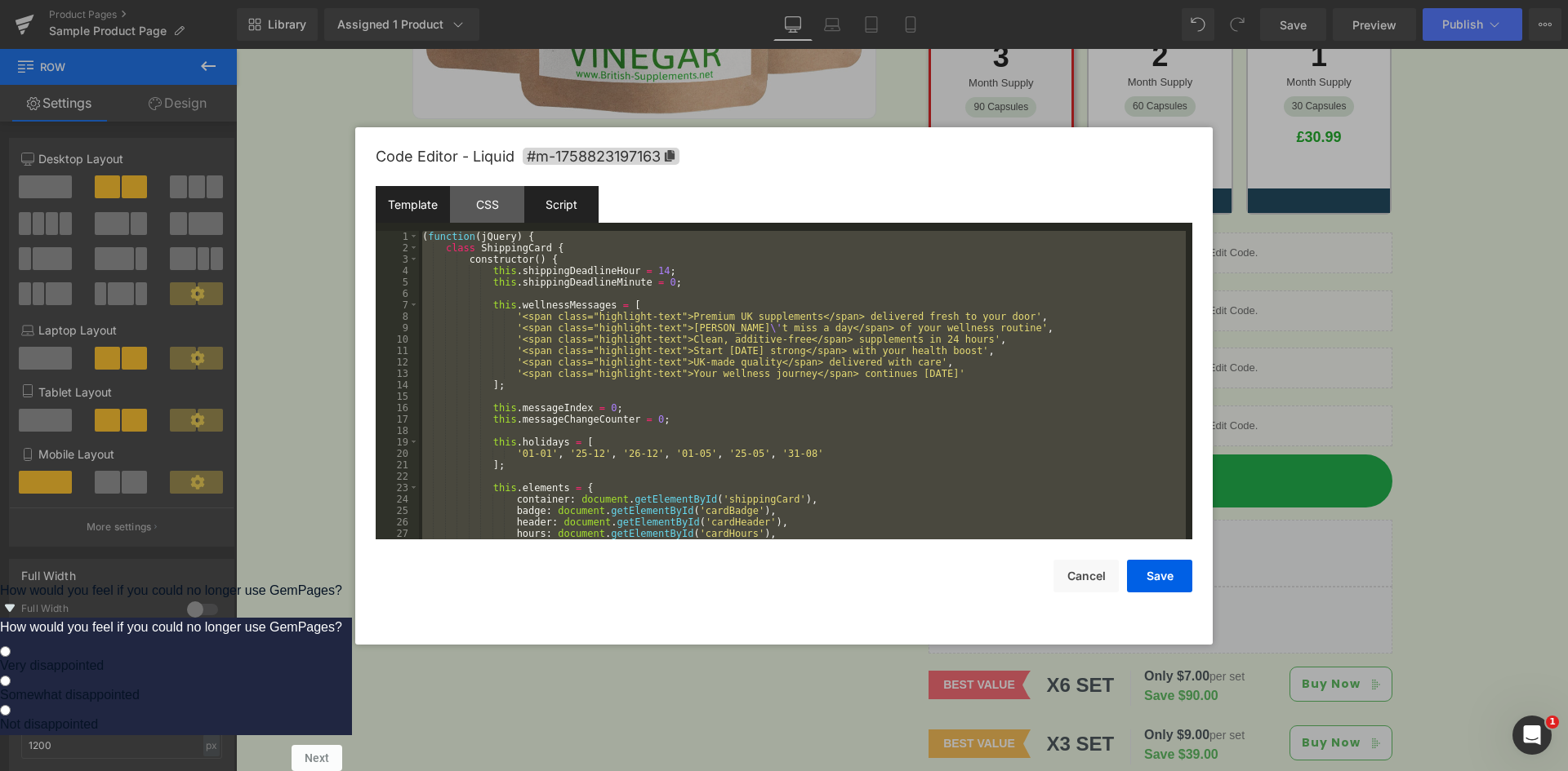
click at [396, 196] on div "Template" at bounding box center [412, 204] width 74 height 36
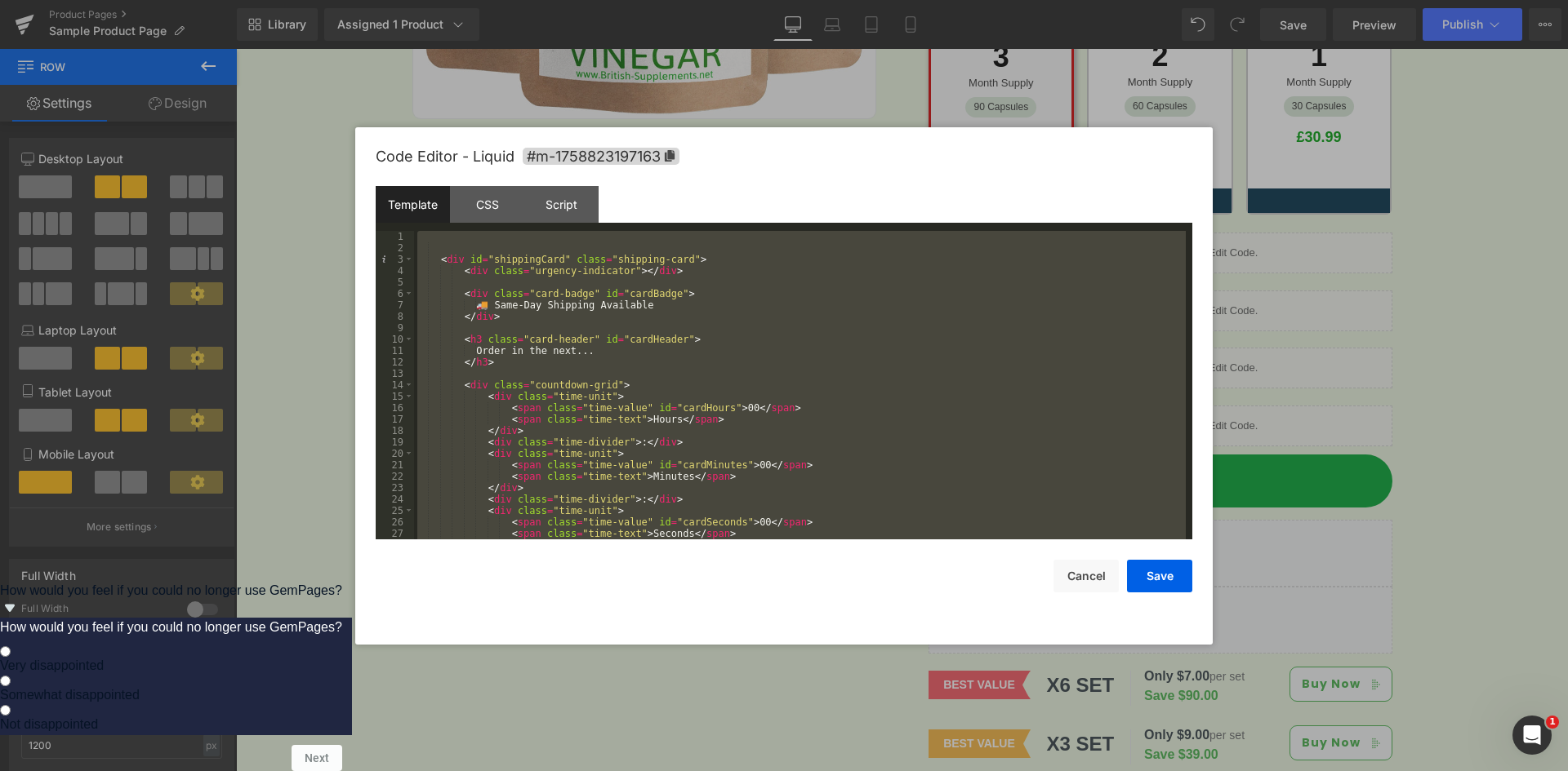
click at [548, 280] on div "< div id = "shippingCard" class = "shipping-card" > < div class = "urgency-indi…" at bounding box center [799, 385] width 771 height 309
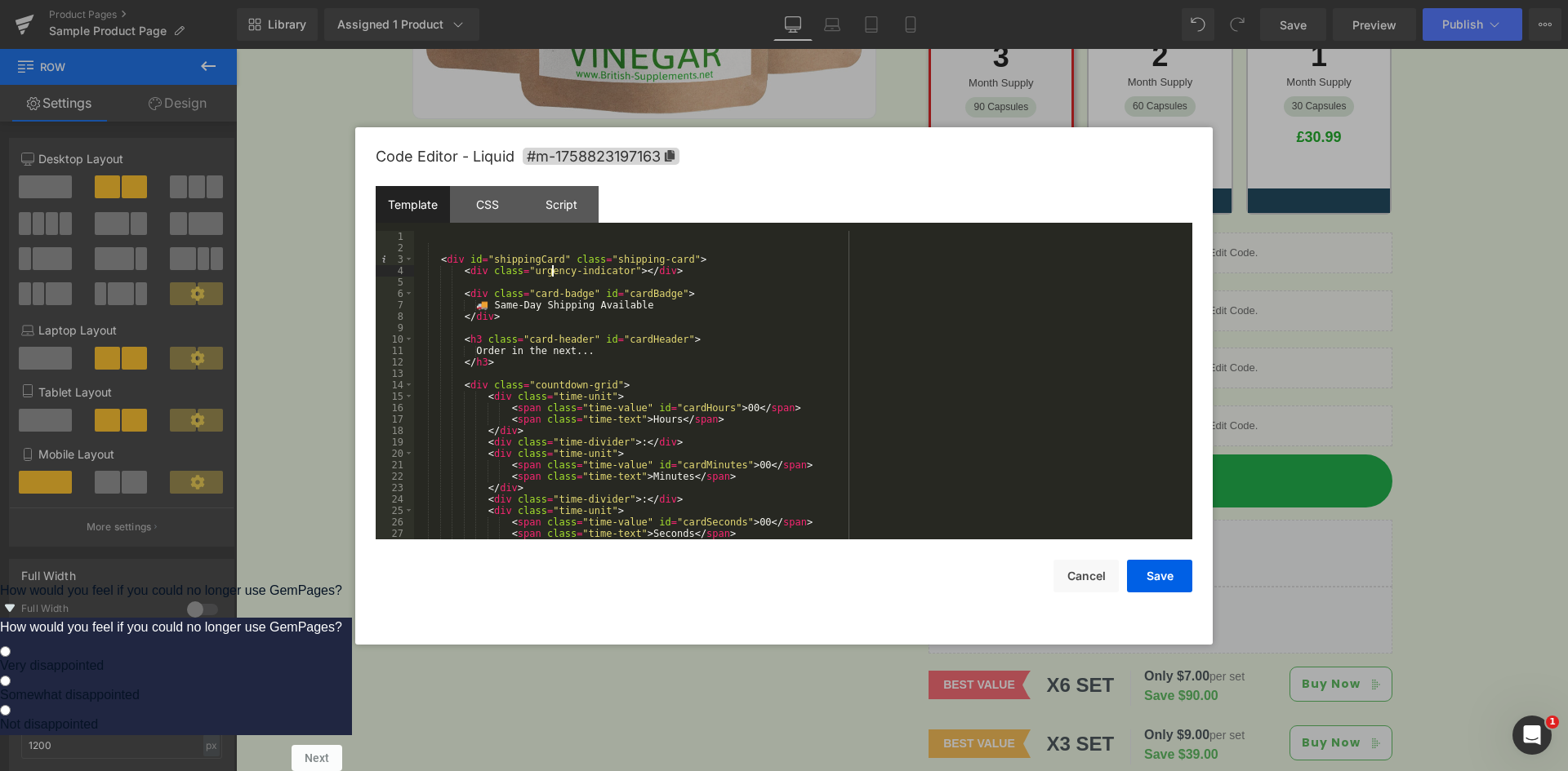
click at [554, 265] on div "< div id = "shippingCard" class = "shipping-card" > < div class = "urgency-indi…" at bounding box center [799, 396] width 771 height 331
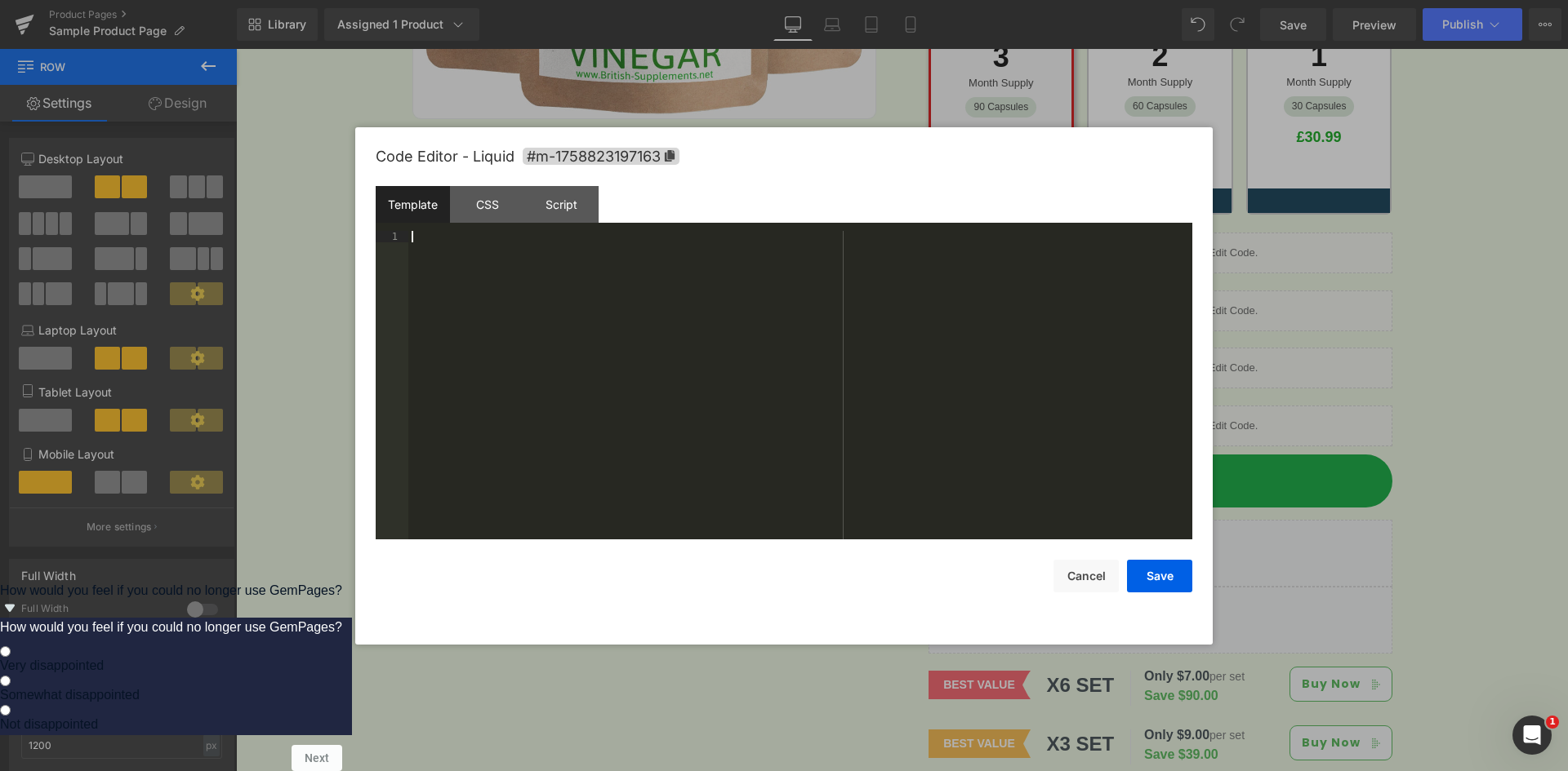
scroll to position [114, 0]
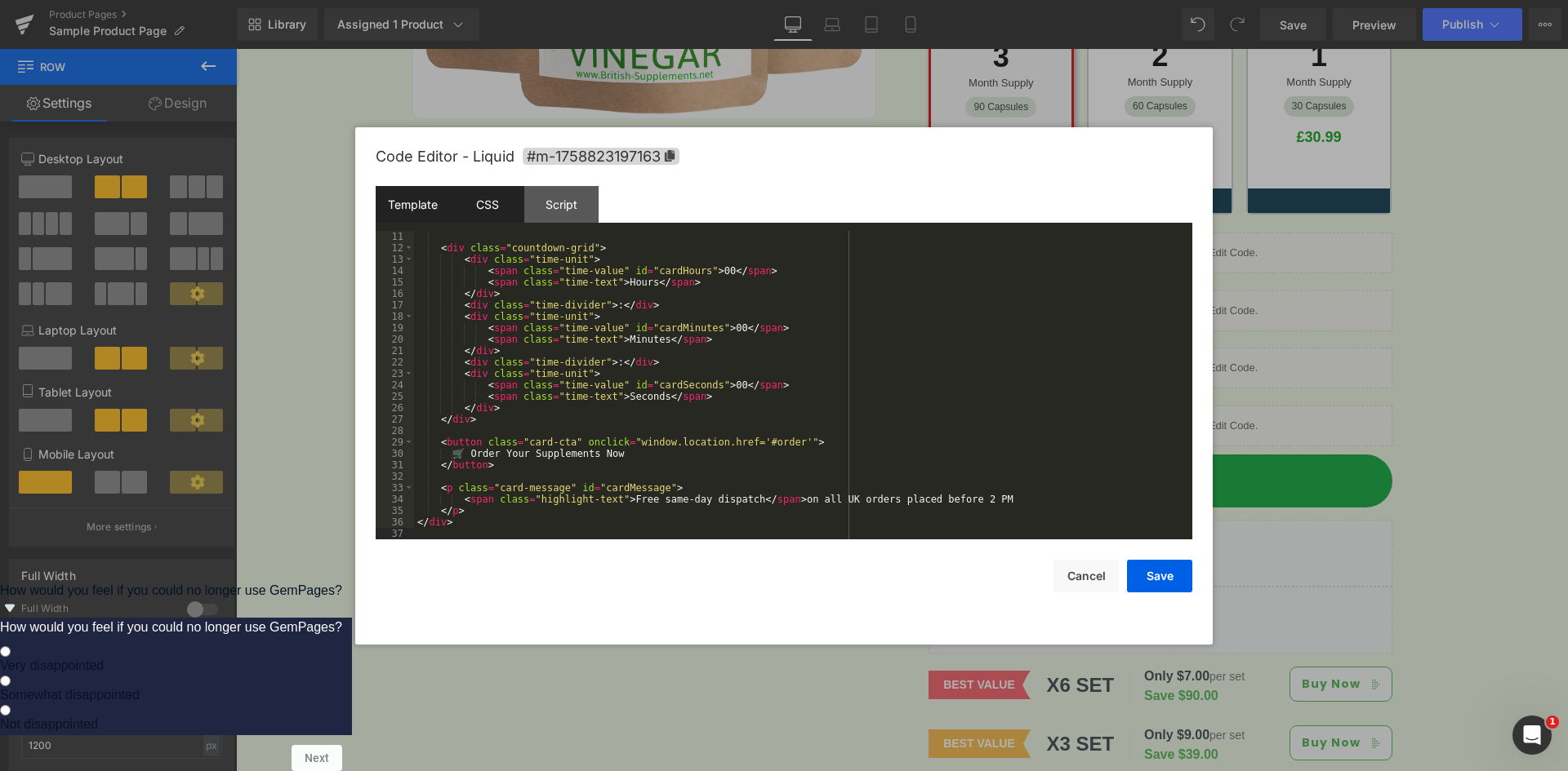
click at [488, 208] on div "CSS" at bounding box center [487, 204] width 74 height 36
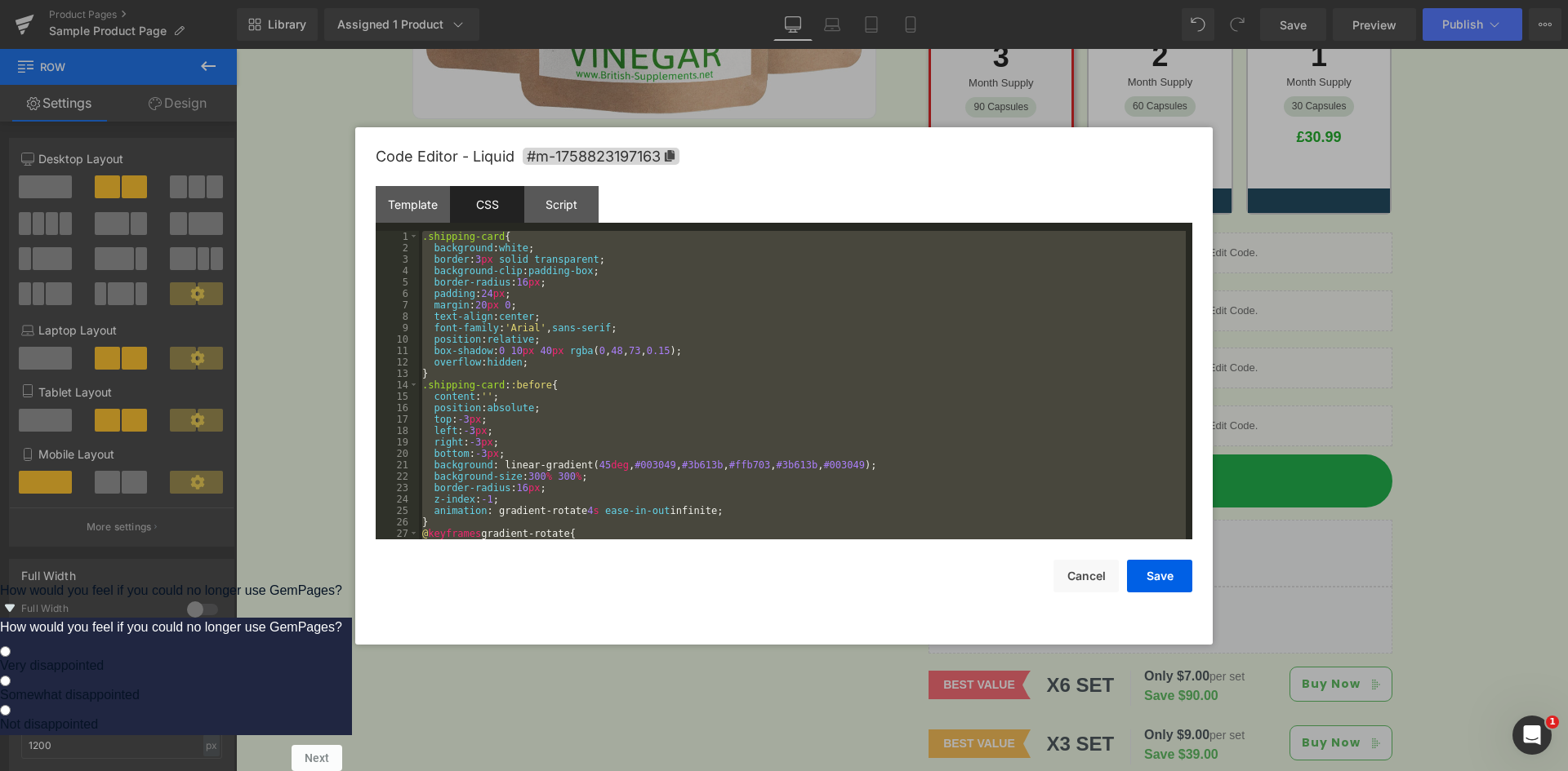
click at [571, 283] on div ".shipping-card { background : white ; border : 3 px solid transparent ; backgro…" at bounding box center [802, 385] width 767 height 309
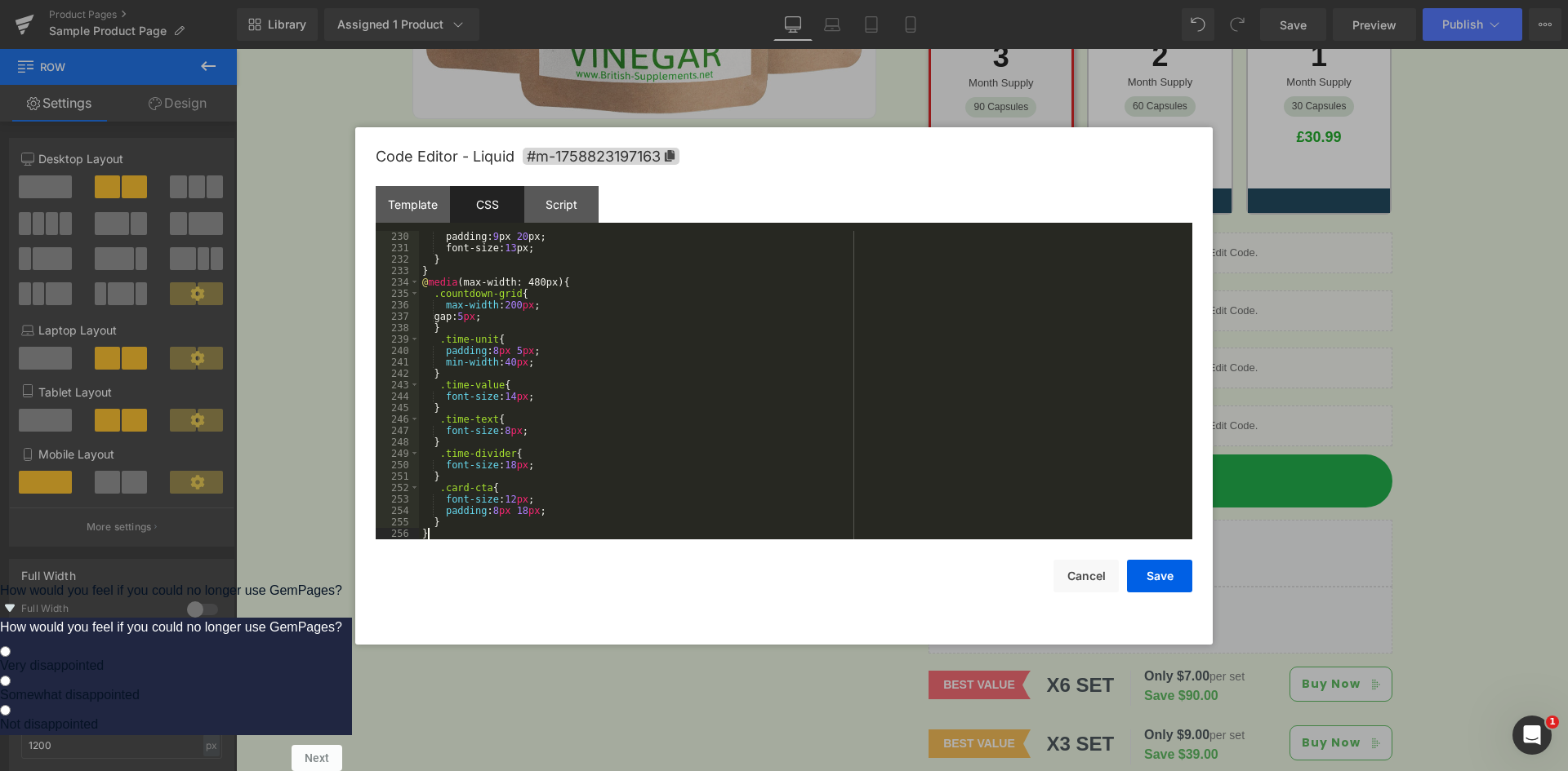
scroll to position [2617, 0]
click at [570, 217] on div "Script" at bounding box center [561, 204] width 74 height 36
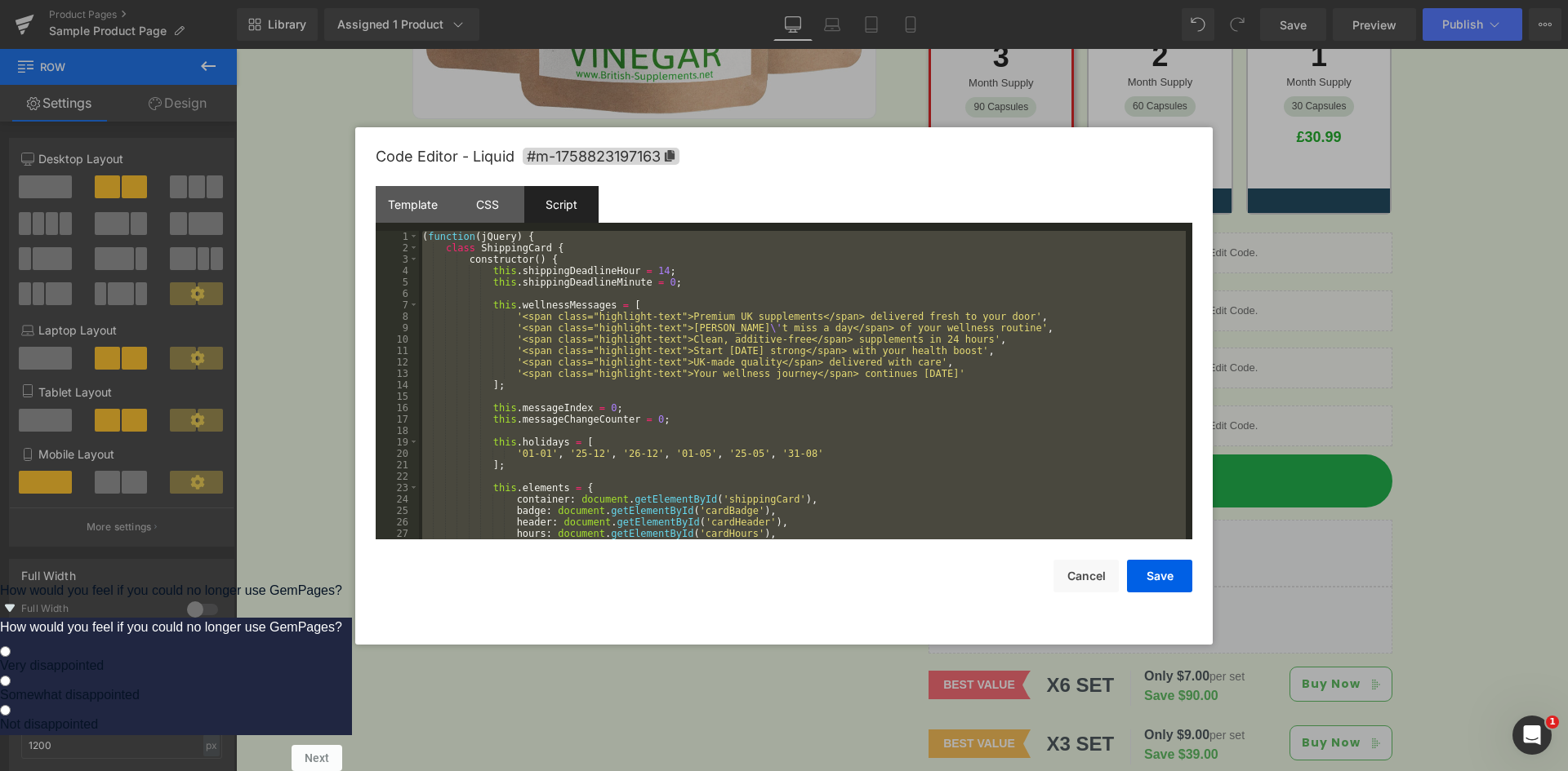
click at [610, 275] on div "( function ( jQuery ) { class ShippingCard { constructor ( ) { this . shippingD…" at bounding box center [802, 385] width 767 height 309
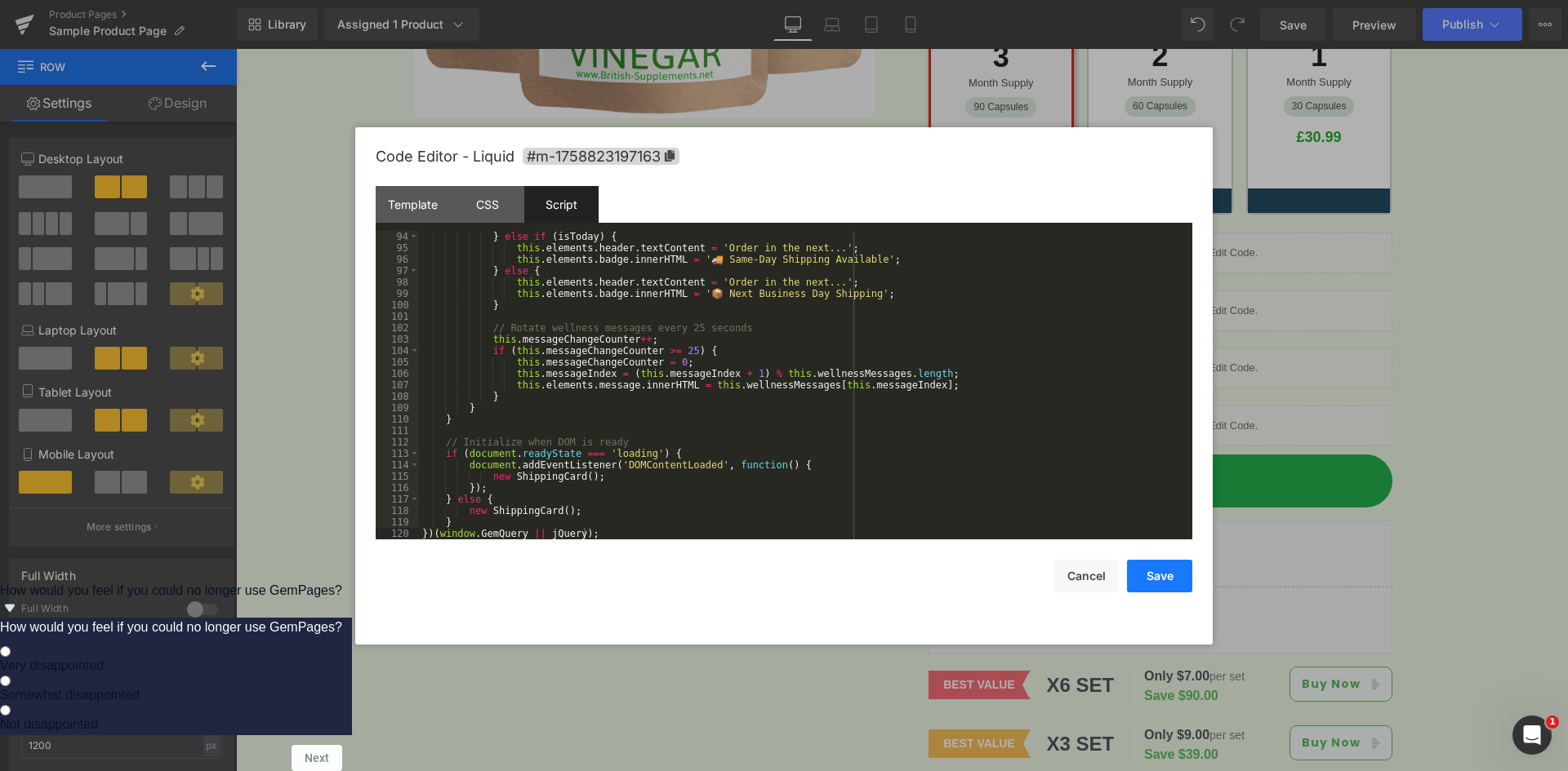
click at [1182, 578] on button "Save" at bounding box center [1159, 577] width 65 height 33
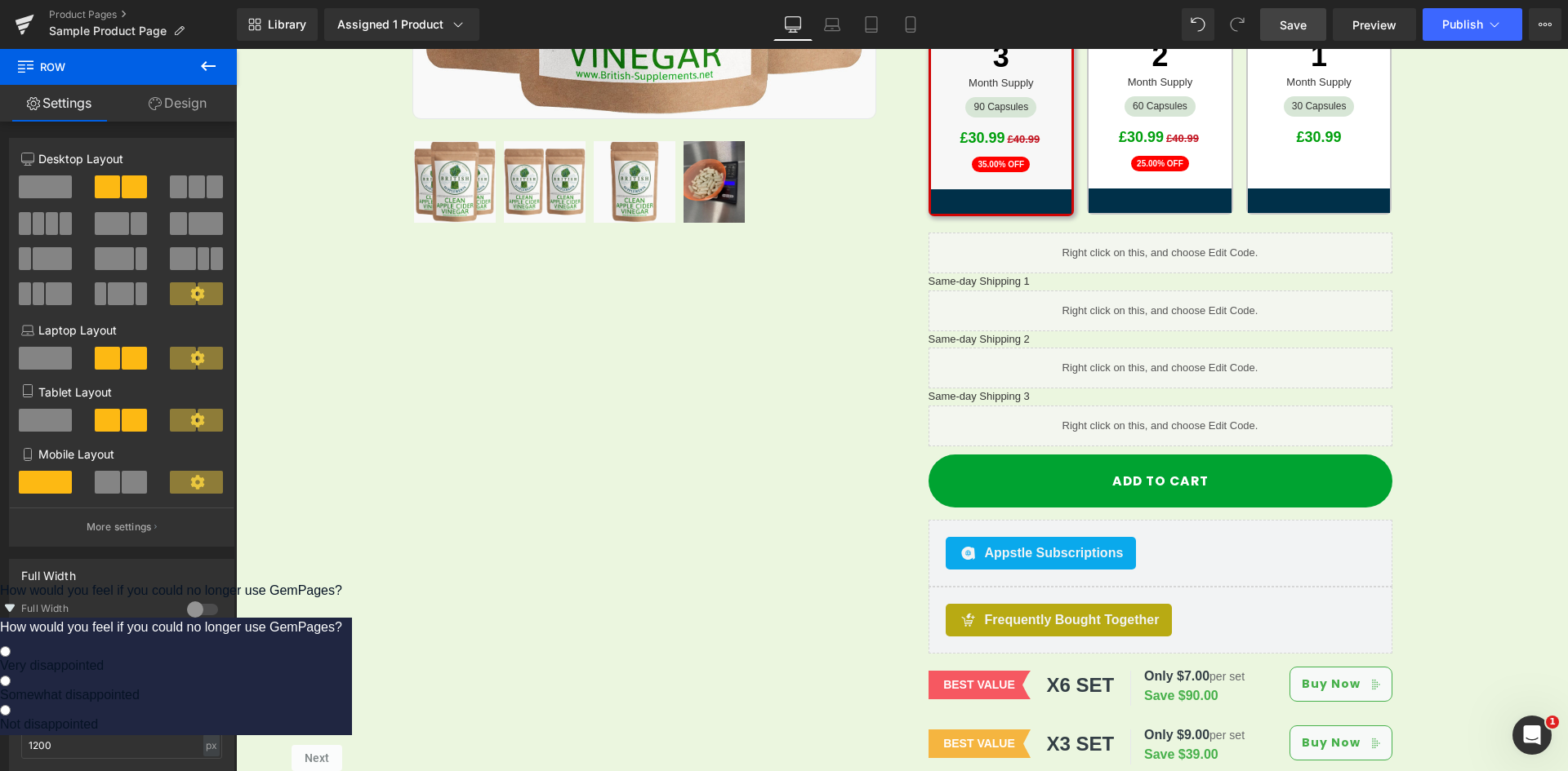
click at [1309, 34] on link "Save" at bounding box center [1293, 25] width 66 height 33
drag, startPoint x: 1295, startPoint y: 25, endPoint x: 1288, endPoint y: 34, distance: 11.4
click at [1295, 25] on span "Save" at bounding box center [1293, 25] width 27 height 17
click at [1355, 26] on span "Preview" at bounding box center [1374, 25] width 45 height 17
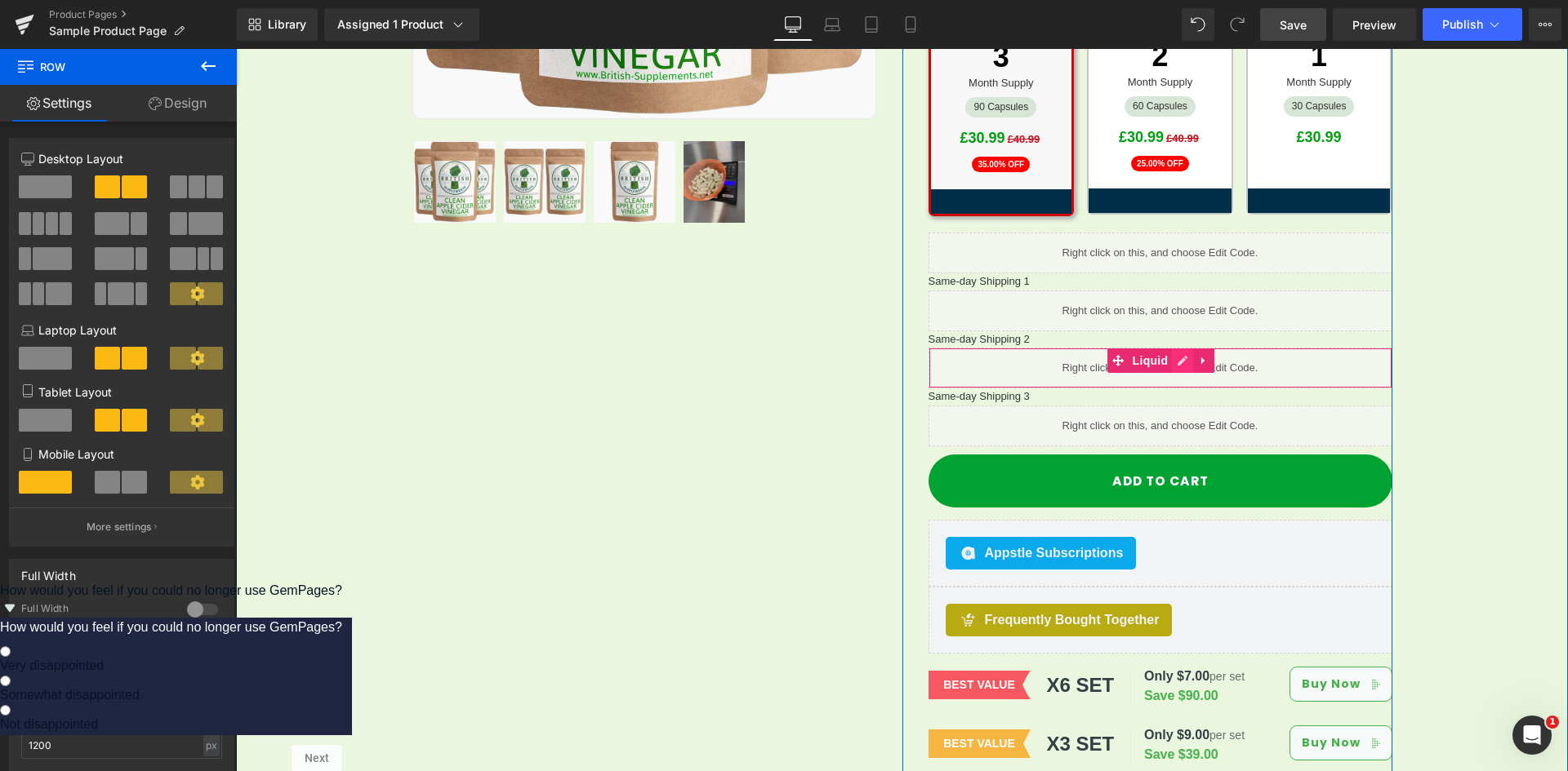
click at [1178, 349] on link at bounding box center [1182, 361] width 21 height 25
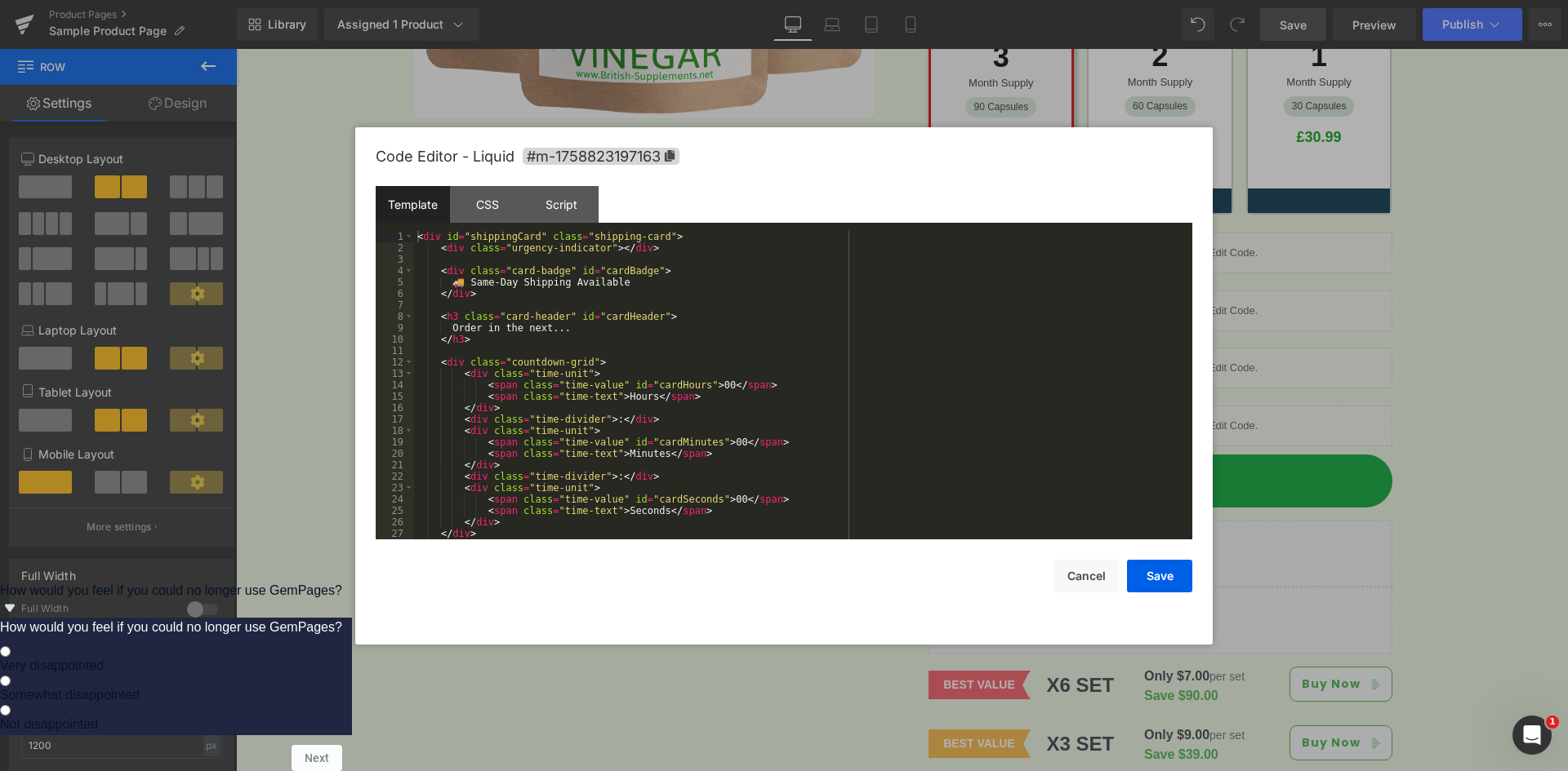
click at [484, 274] on div "< div id = "shippingCard" class = "shipping-card" > < div class = "urgency-indi…" at bounding box center [799, 396] width 771 height 331
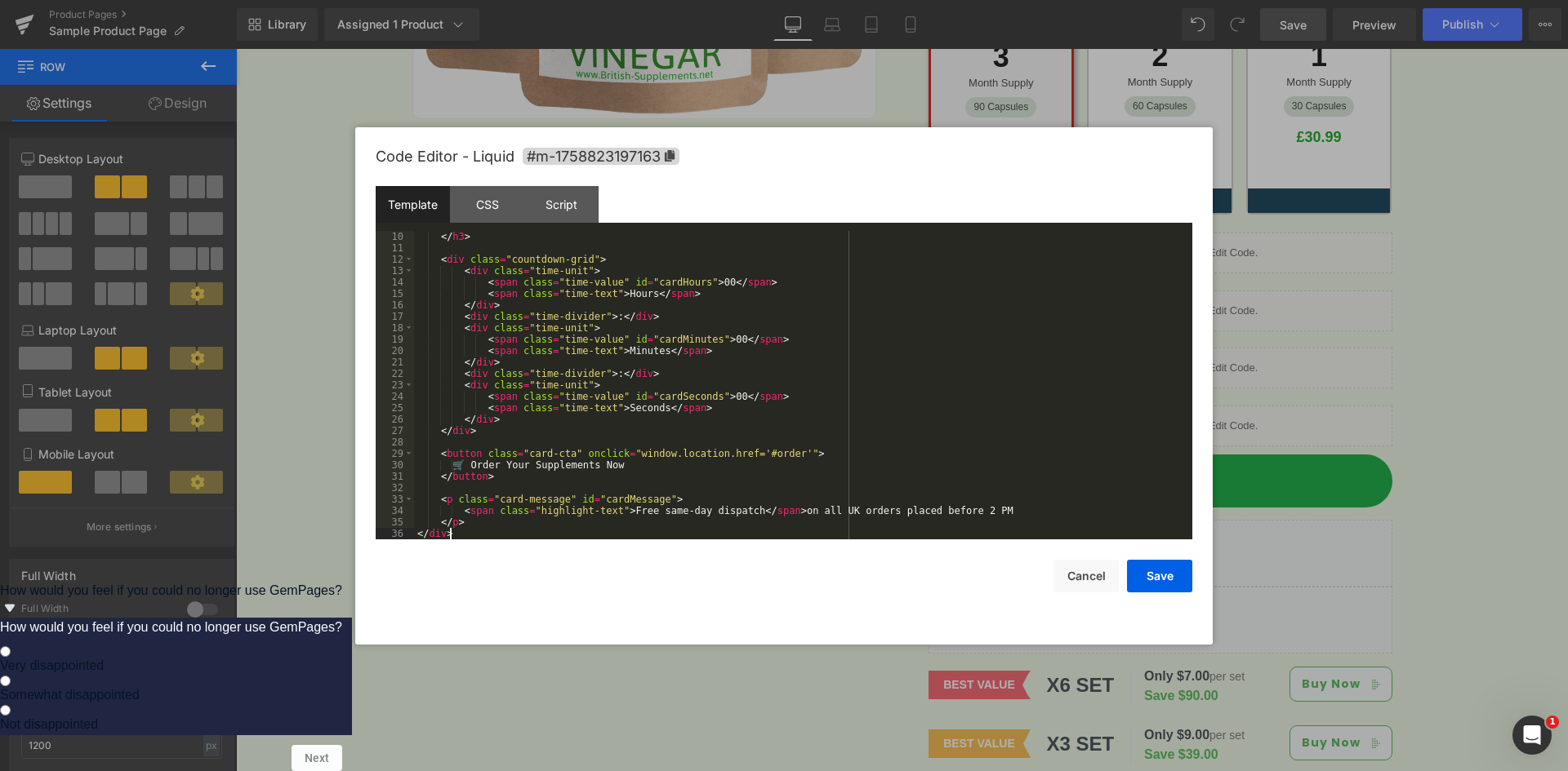
scroll to position [103, 0]
click at [483, 195] on div "CSS" at bounding box center [487, 204] width 74 height 36
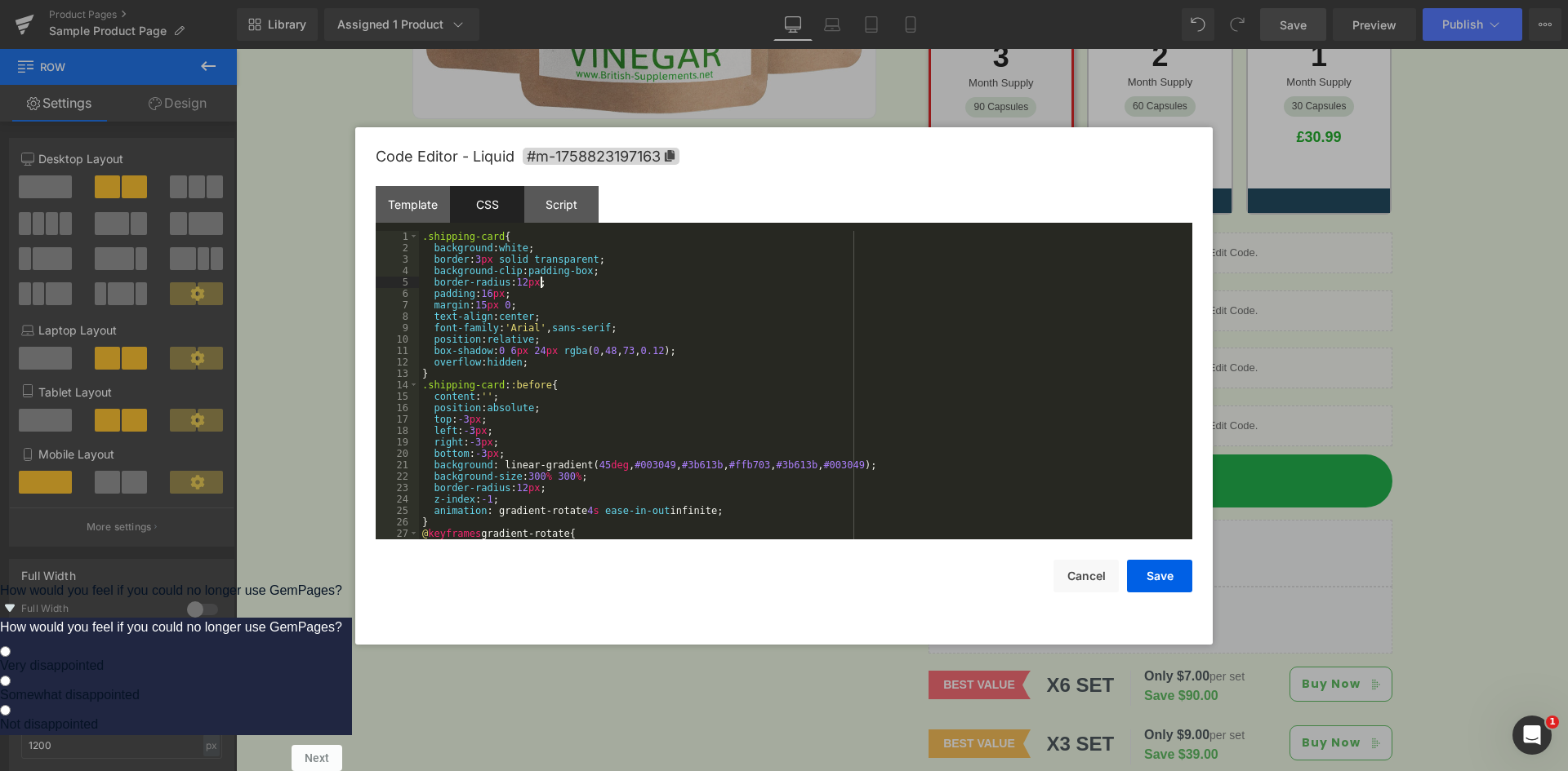
click at [679, 277] on div ".shipping-card { background : white ; border : 3 px solid transparent ; backgro…" at bounding box center [802, 396] width 767 height 331
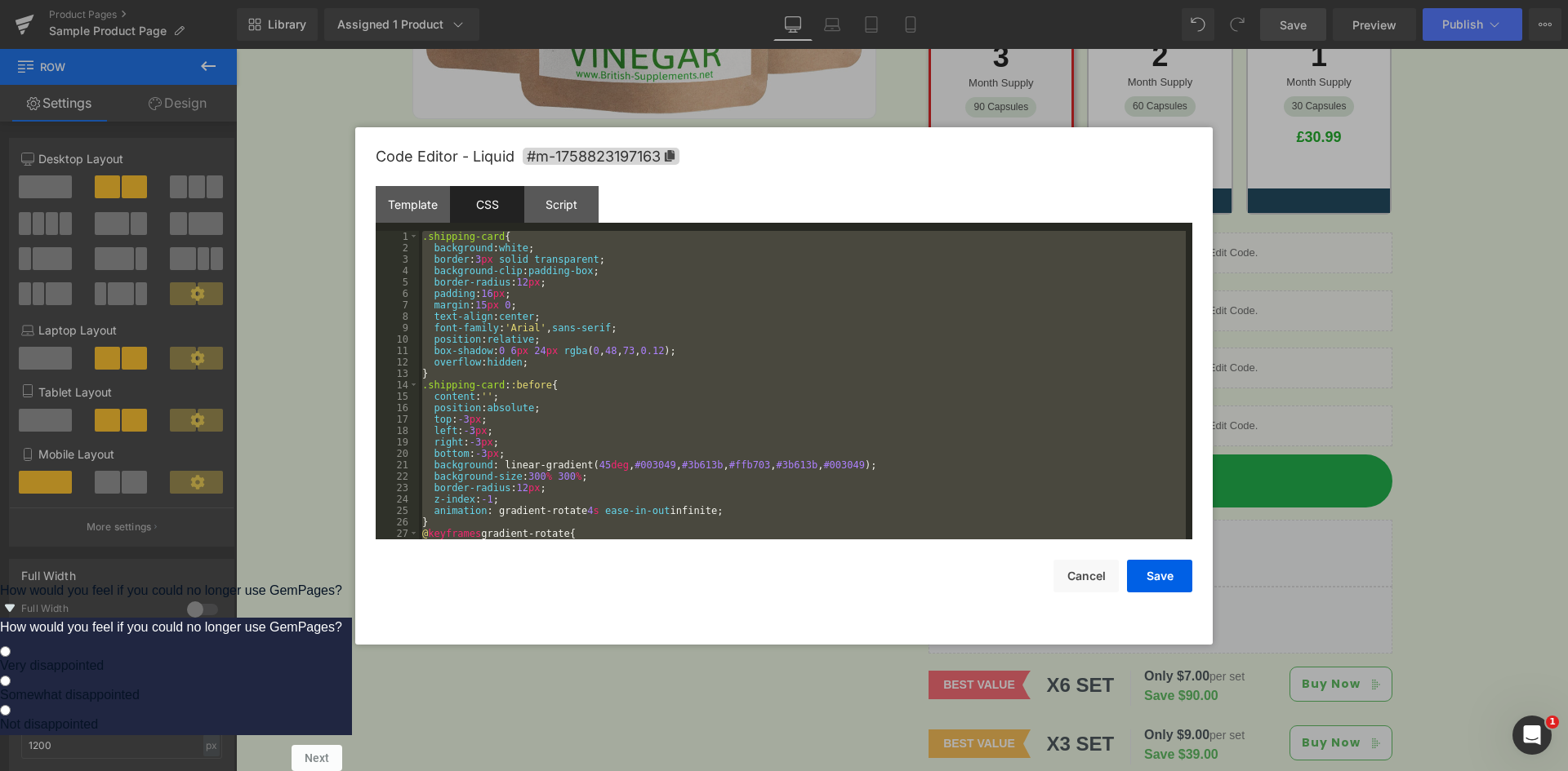
scroll to position [2617, 0]
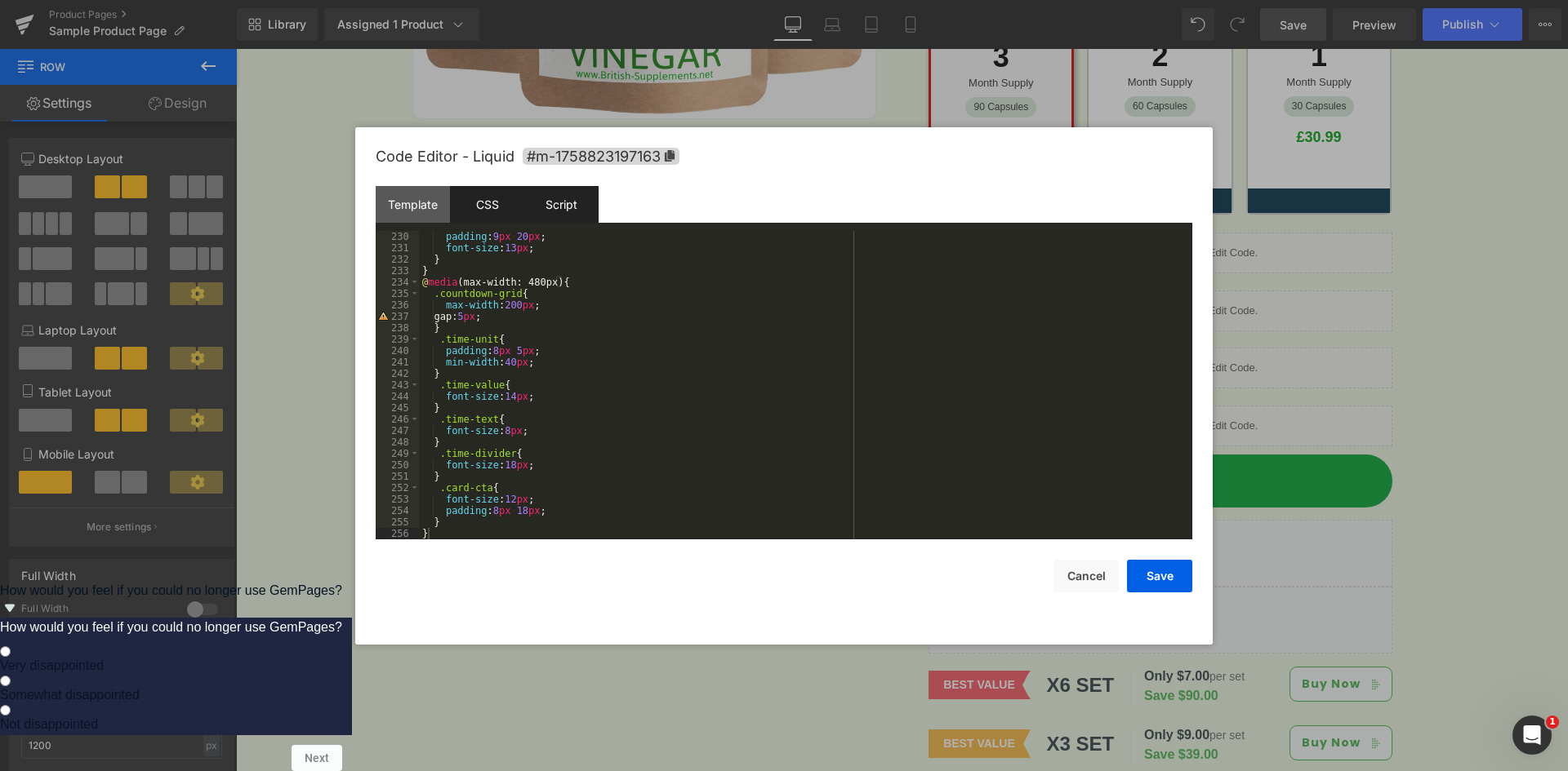
click at [585, 203] on div "Script" at bounding box center [561, 204] width 74 height 36
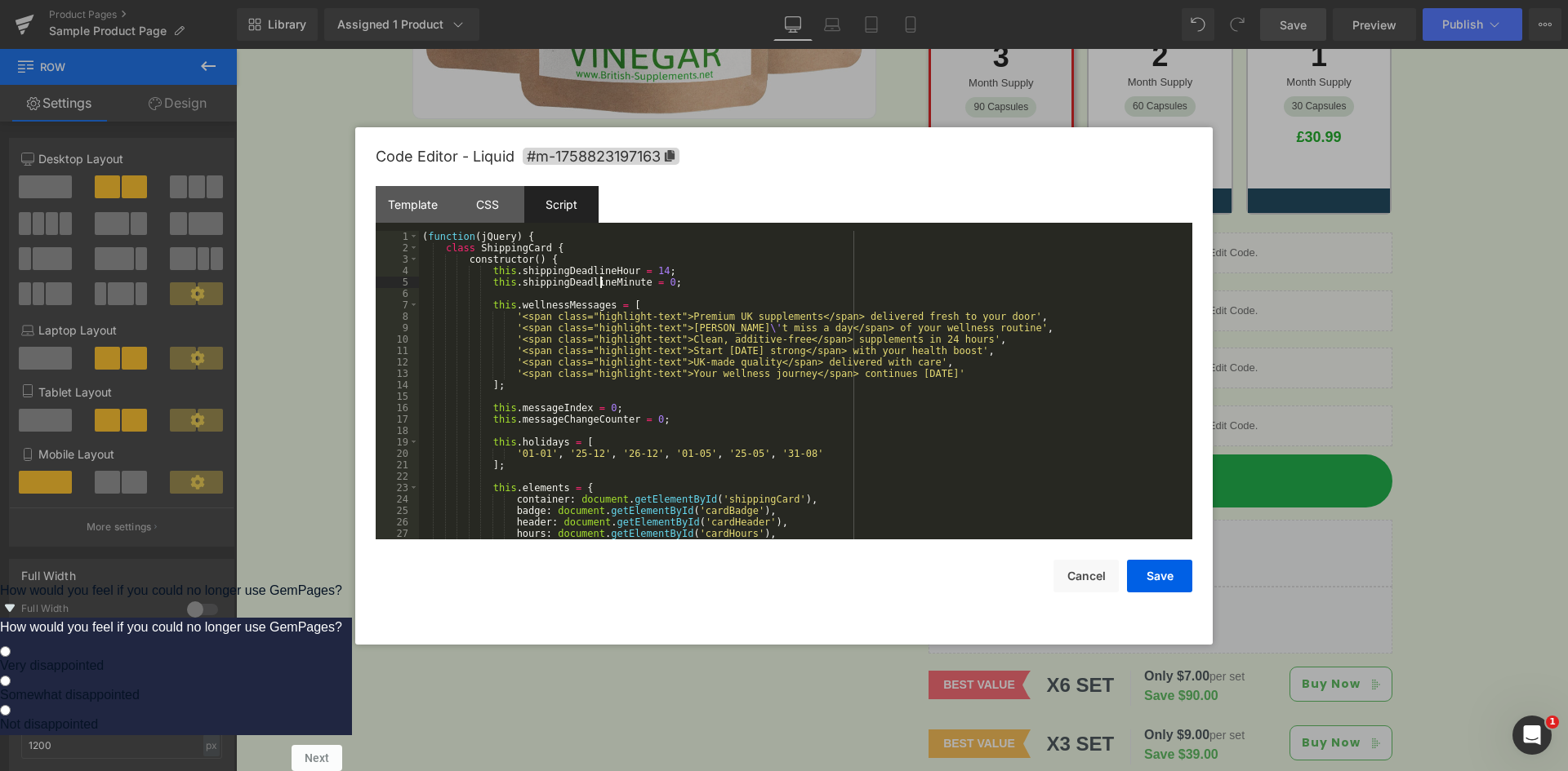
click at [599, 286] on div "( function ( jQuery ) { class ShippingCard { constructor ( ) { this . shippingD…" at bounding box center [802, 396] width 767 height 331
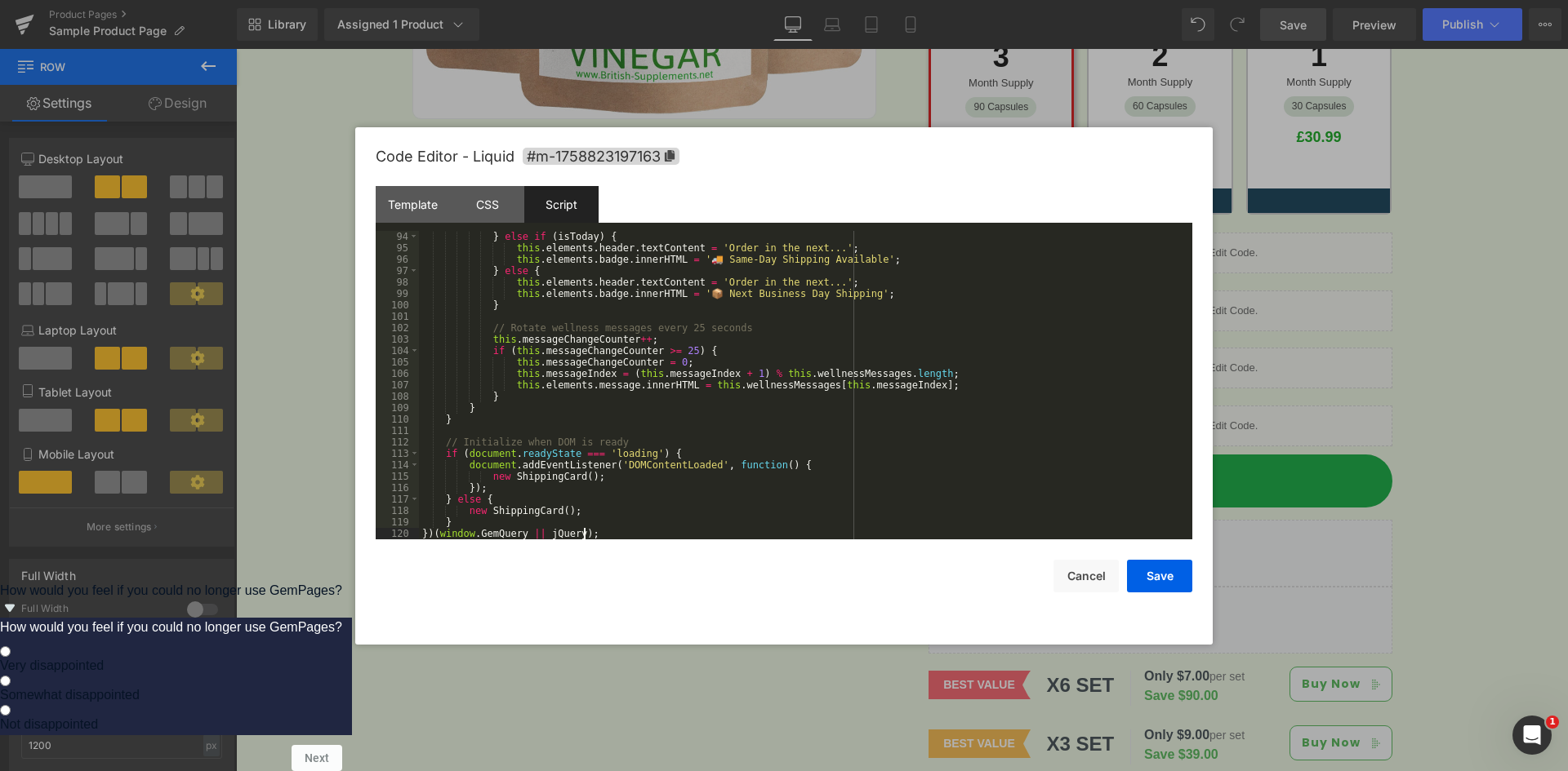
scroll to position [1063, 0]
click at [1172, 578] on button "Save" at bounding box center [1159, 577] width 65 height 33
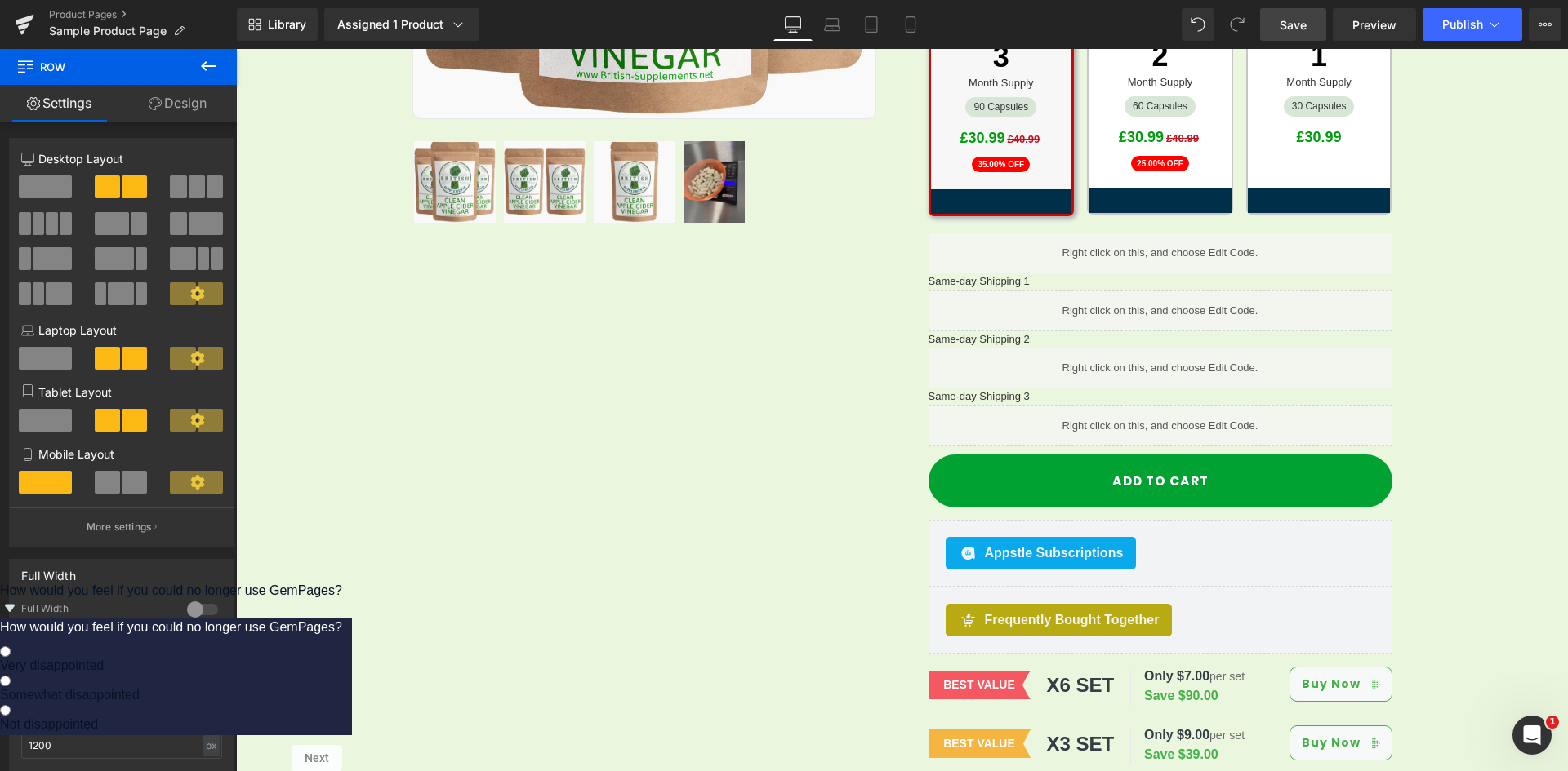
click at [1301, 28] on span "Save" at bounding box center [1293, 25] width 27 height 17
click at [1293, 29] on span "Save" at bounding box center [1293, 25] width 27 height 17
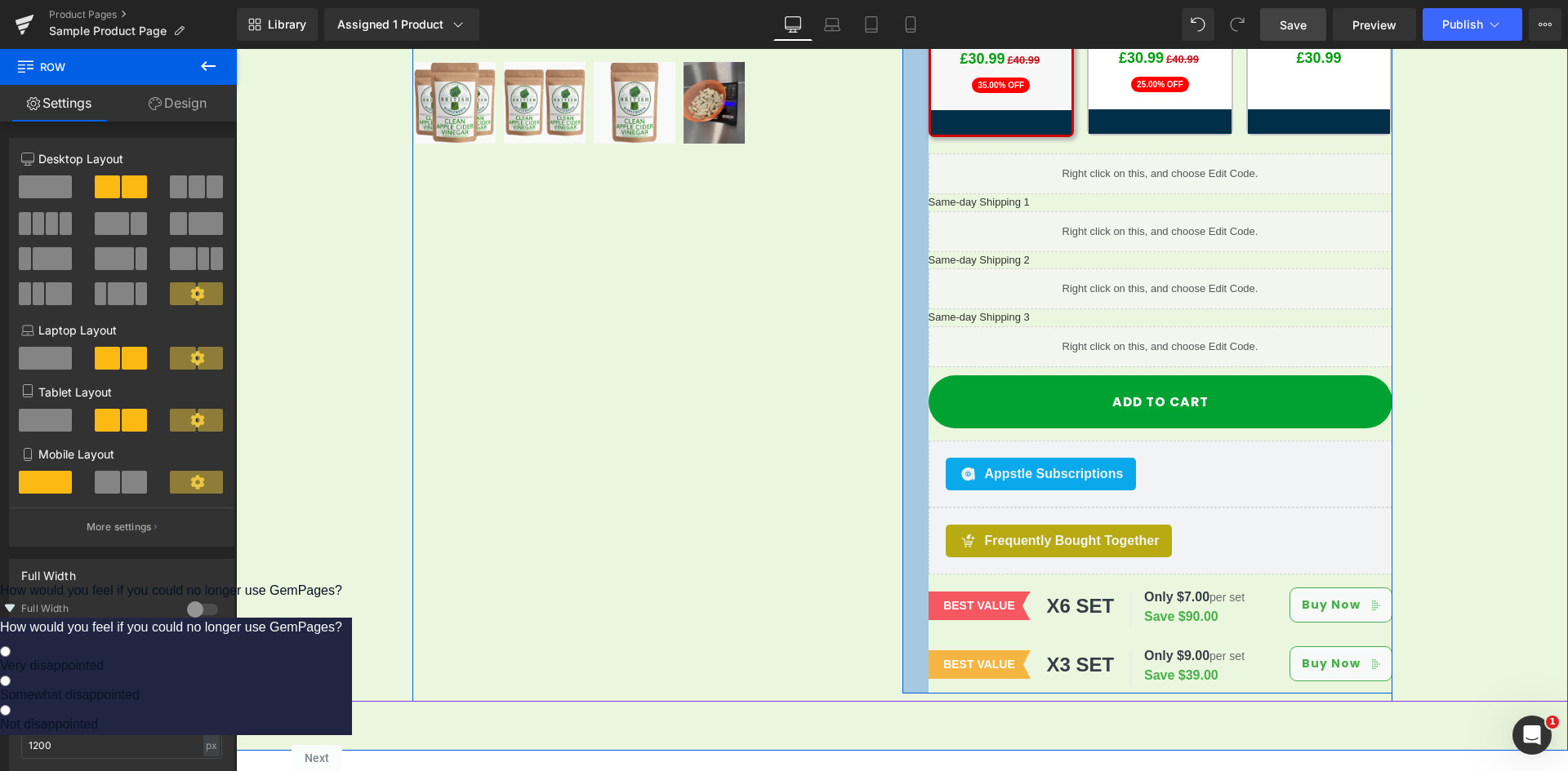
scroll to position [735, 0]
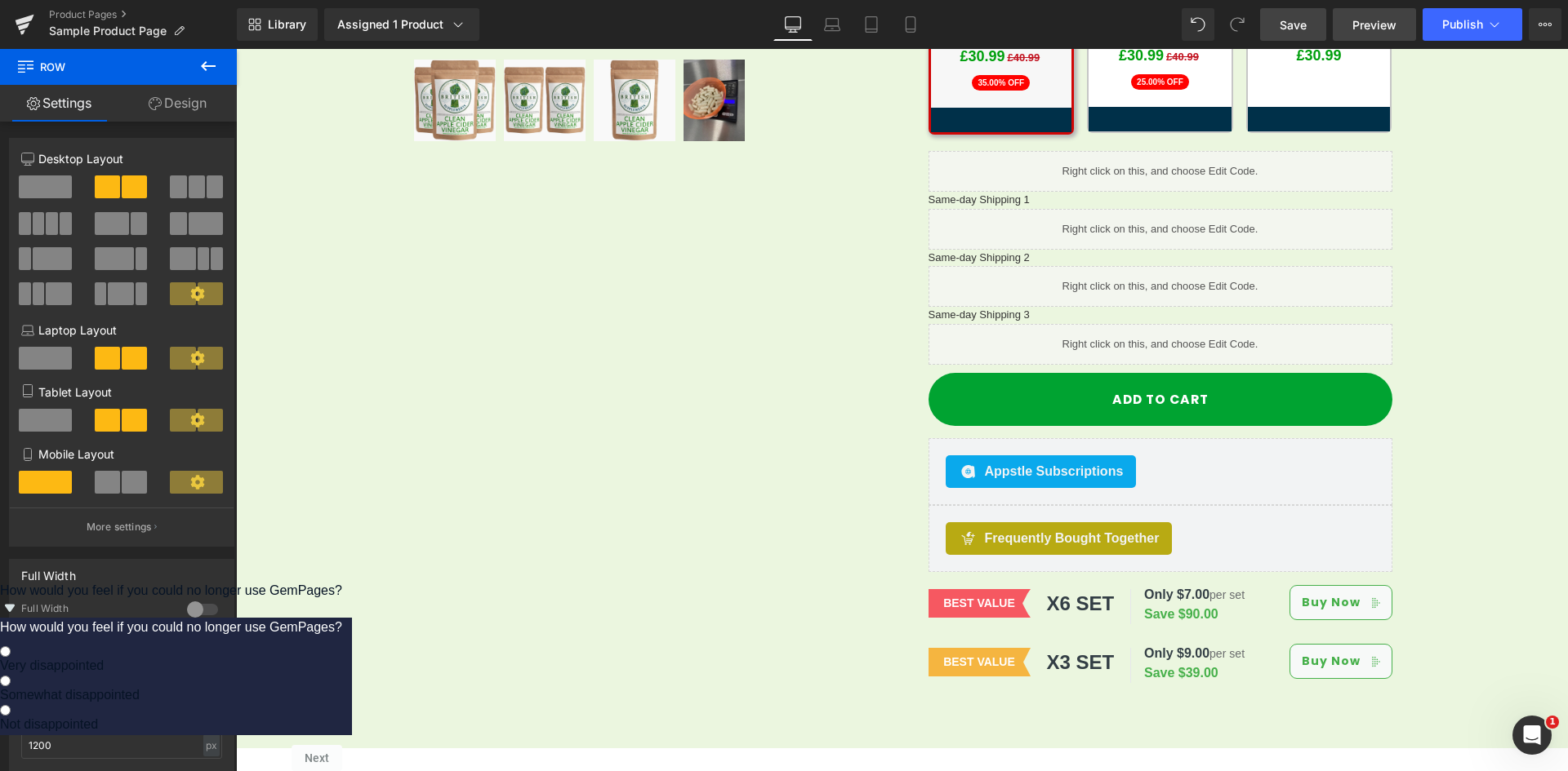
click at [1376, 22] on span "Preview" at bounding box center [1374, 25] width 45 height 17
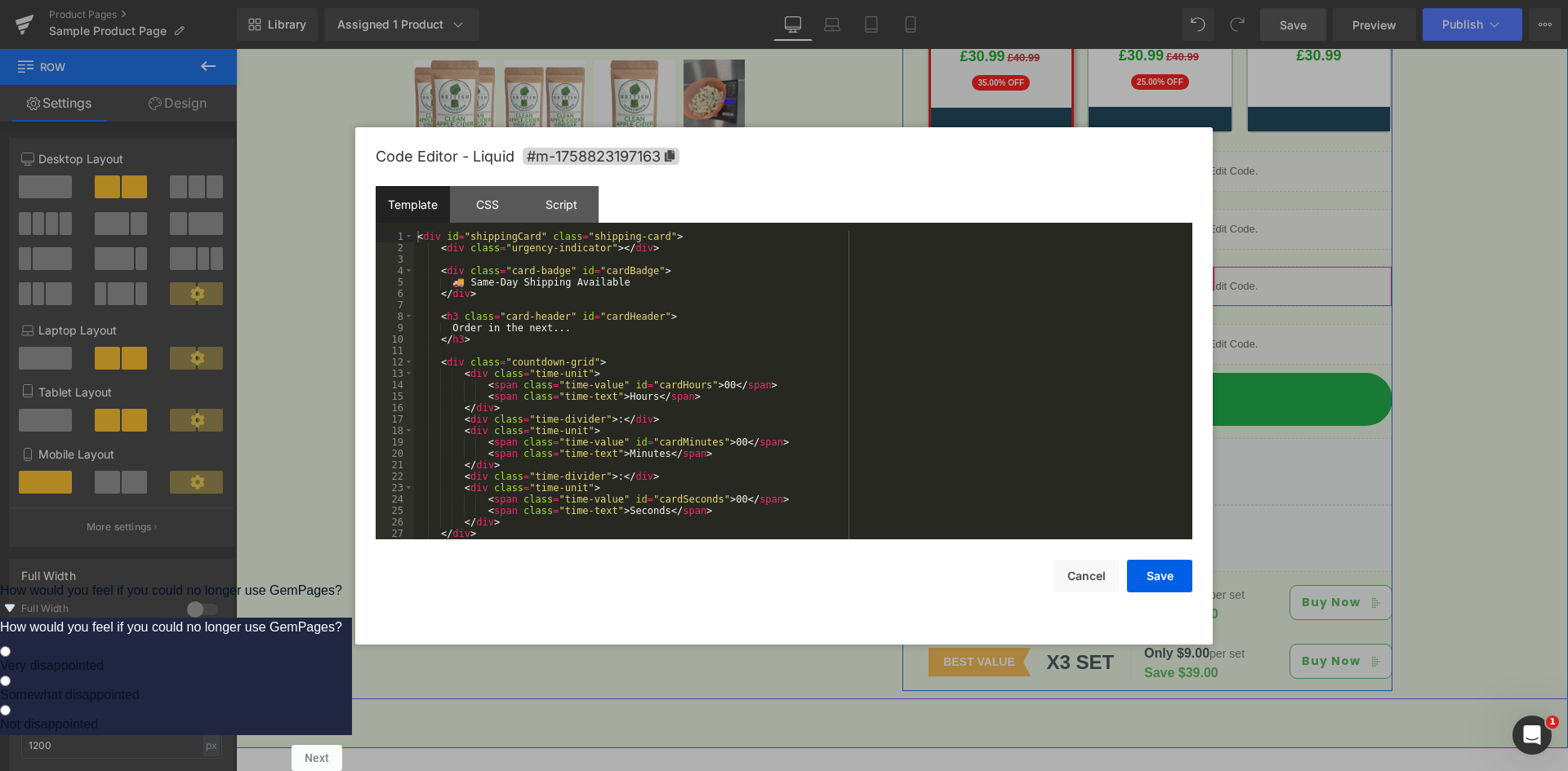
click at [1176, 273] on icon at bounding box center [1182, 279] width 12 height 12
click at [573, 299] on div "< div id = "shippingCard" class = "shipping-card" > < div class = "urgency-indi…" at bounding box center [799, 396] width 771 height 331
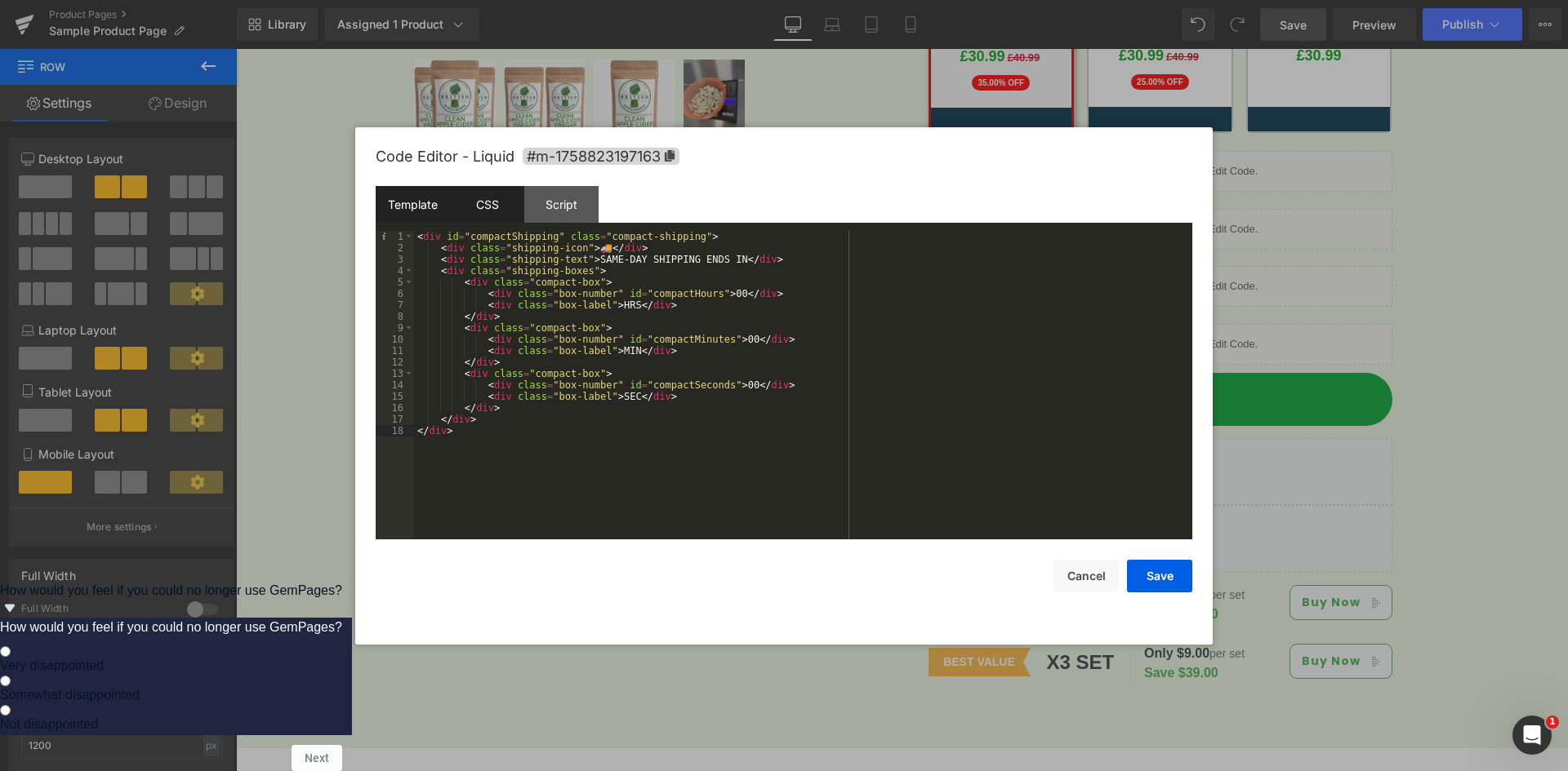
click at [472, 204] on div "CSS" at bounding box center [487, 204] width 74 height 36
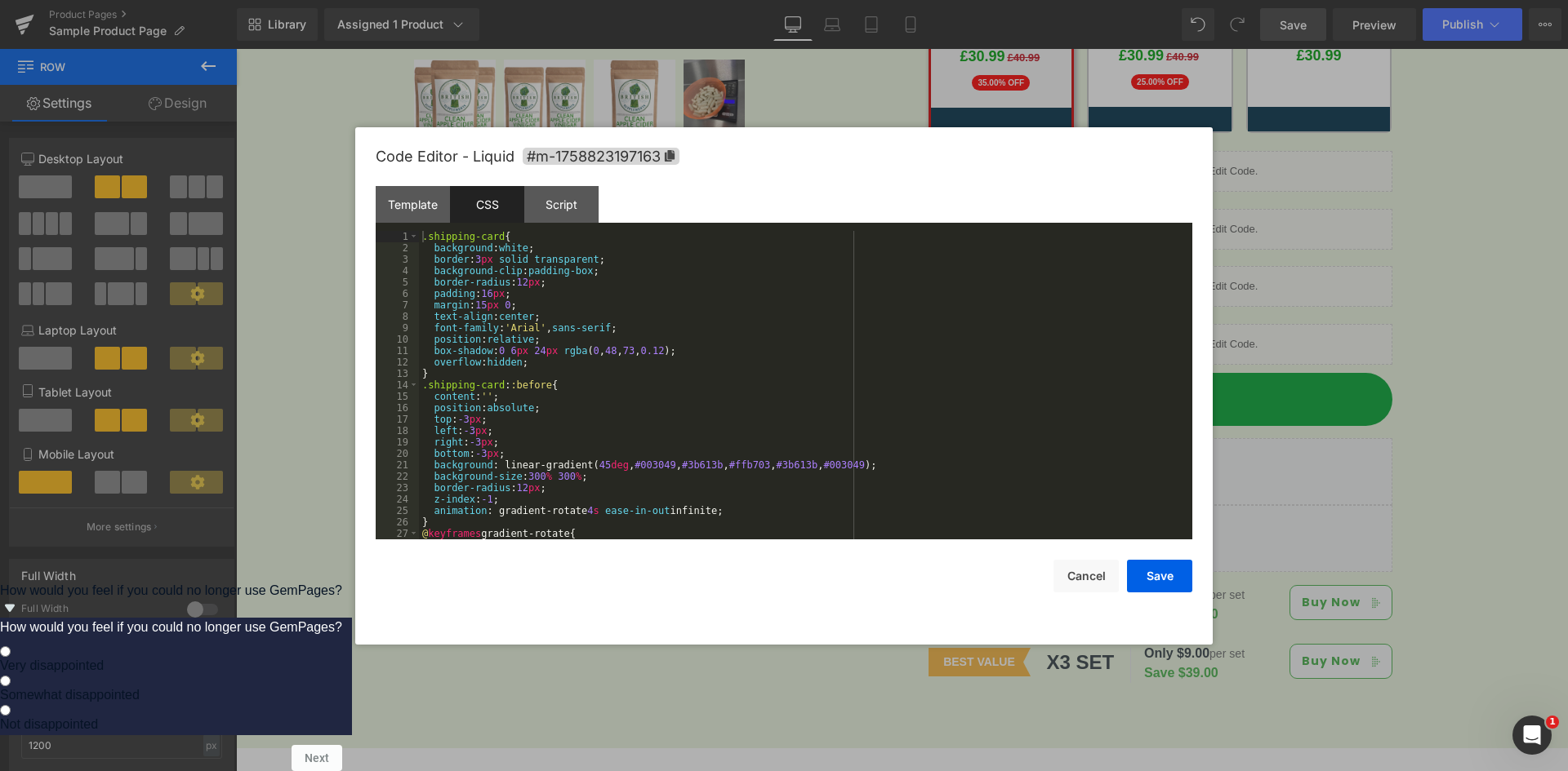
click at [683, 279] on div ".shipping-card { background : white ; border : 3 px solid transparent ; backgro…" at bounding box center [802, 396] width 767 height 331
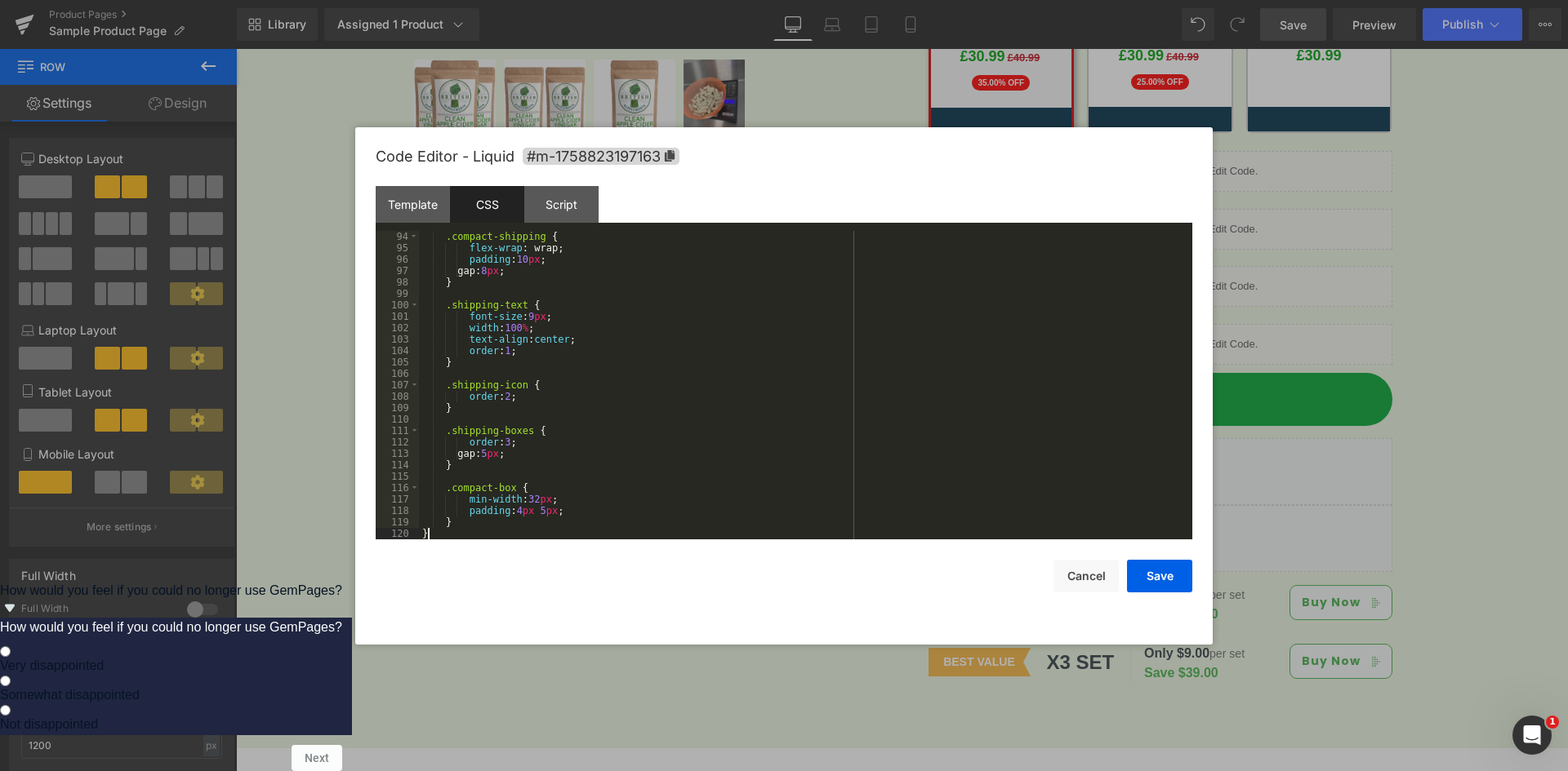
scroll to position [1063, 0]
click at [549, 219] on div "Script" at bounding box center [561, 204] width 74 height 36
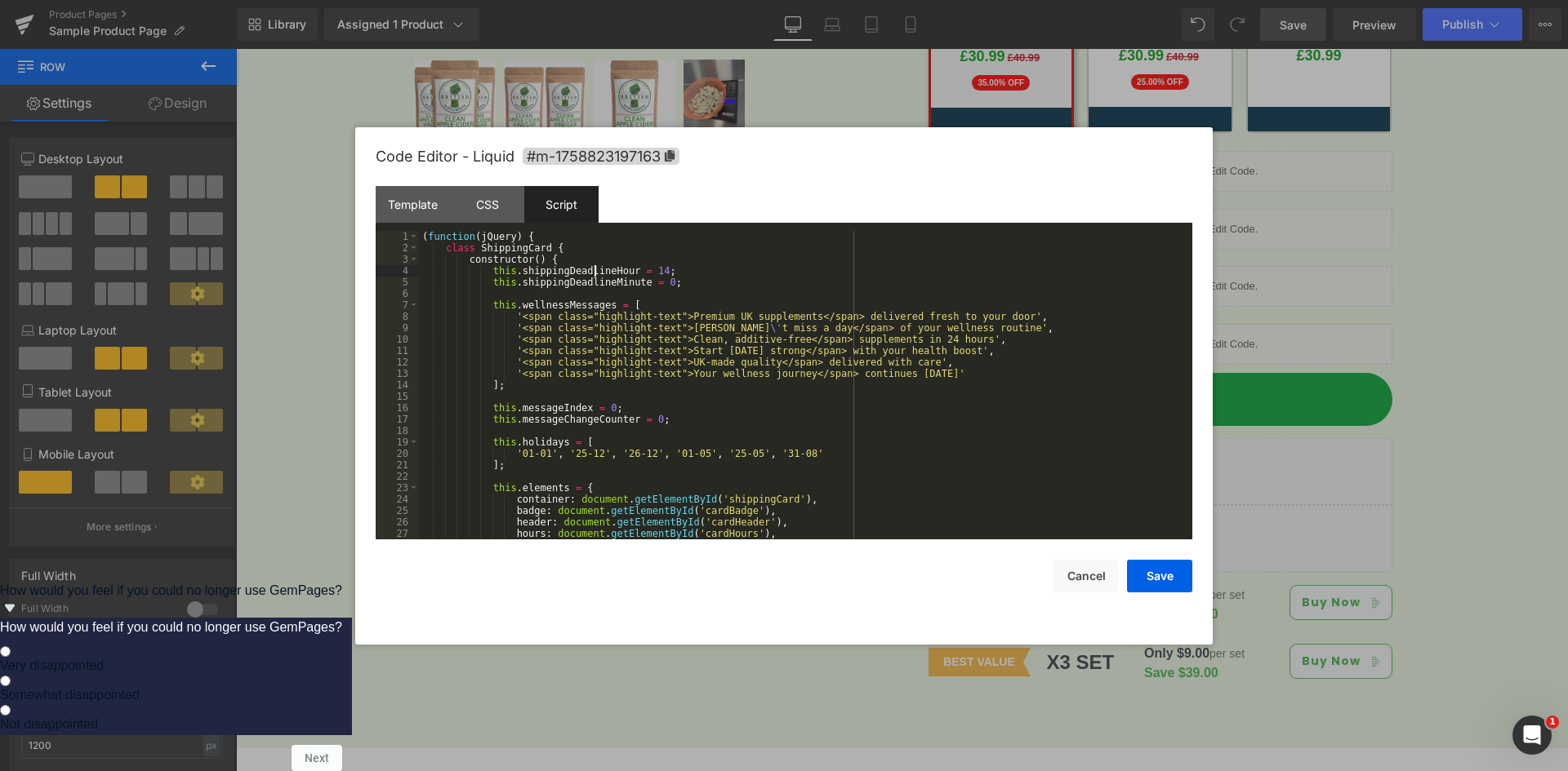
click at [594, 273] on div "( function ( jQuery ) { class ShippingCard { constructor ( ) { this . shippingD…" at bounding box center [802, 396] width 767 height 331
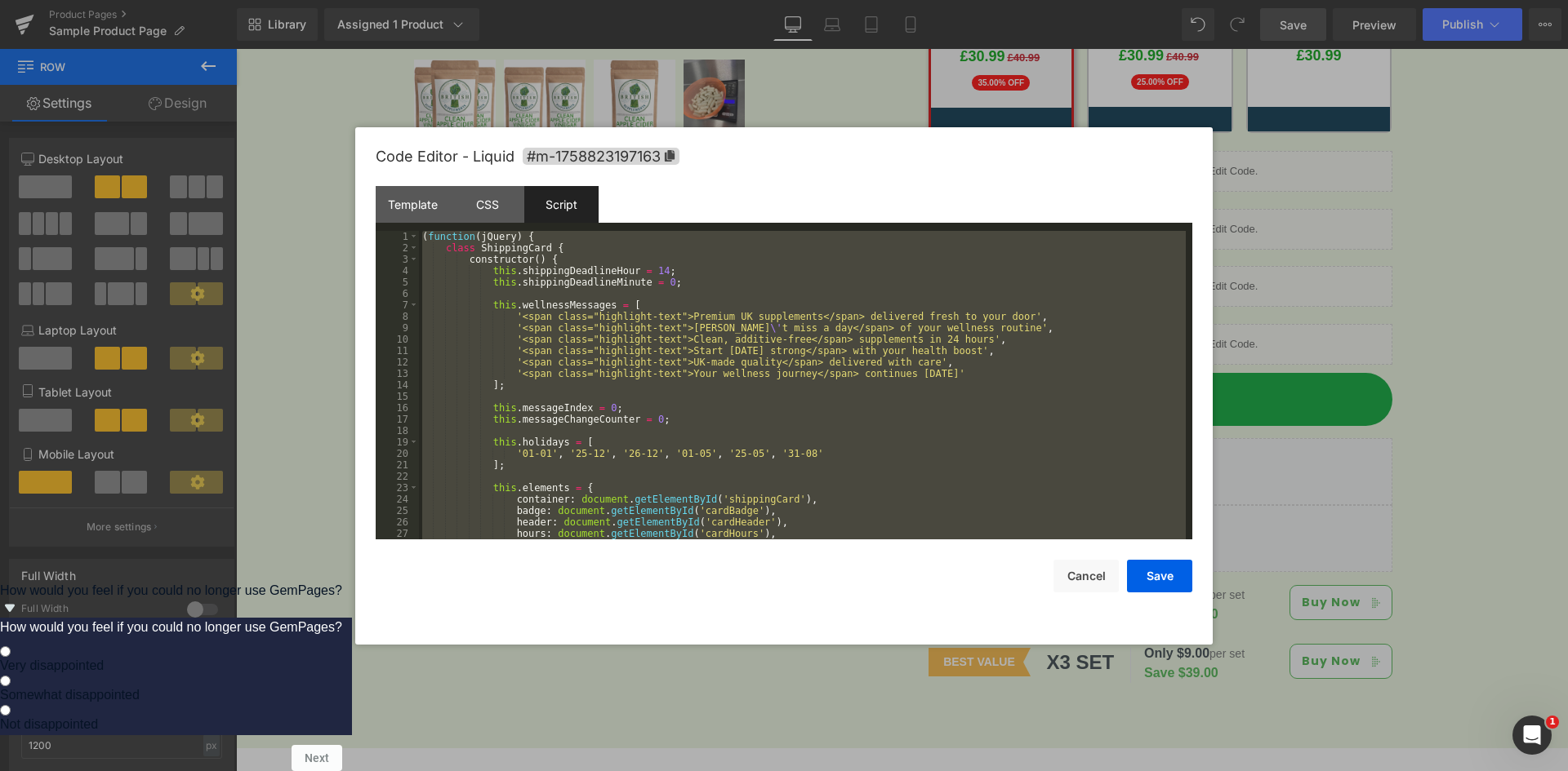
scroll to position [560, 0]
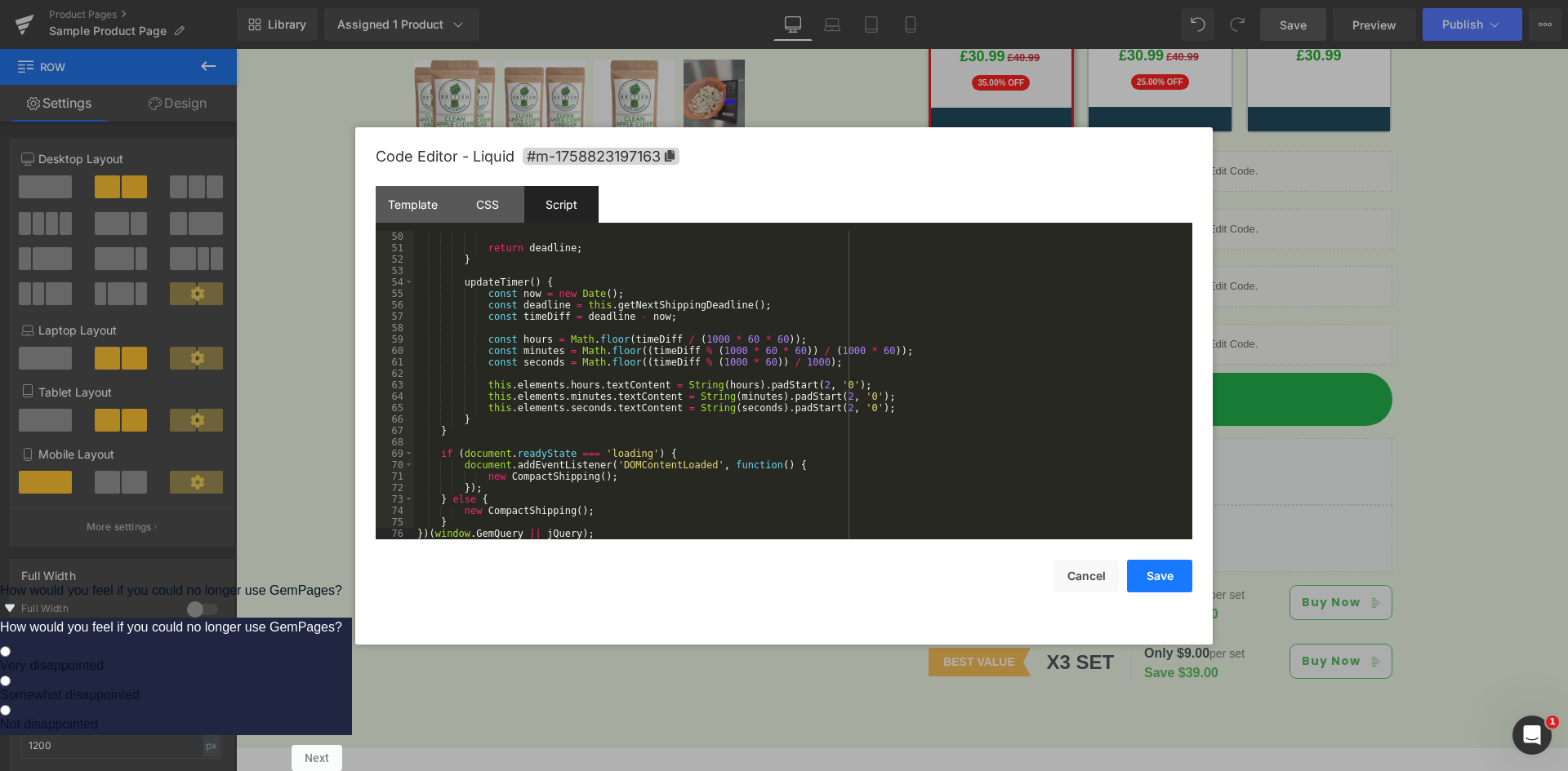
click at [1168, 573] on button "Save" at bounding box center [1159, 577] width 65 height 33
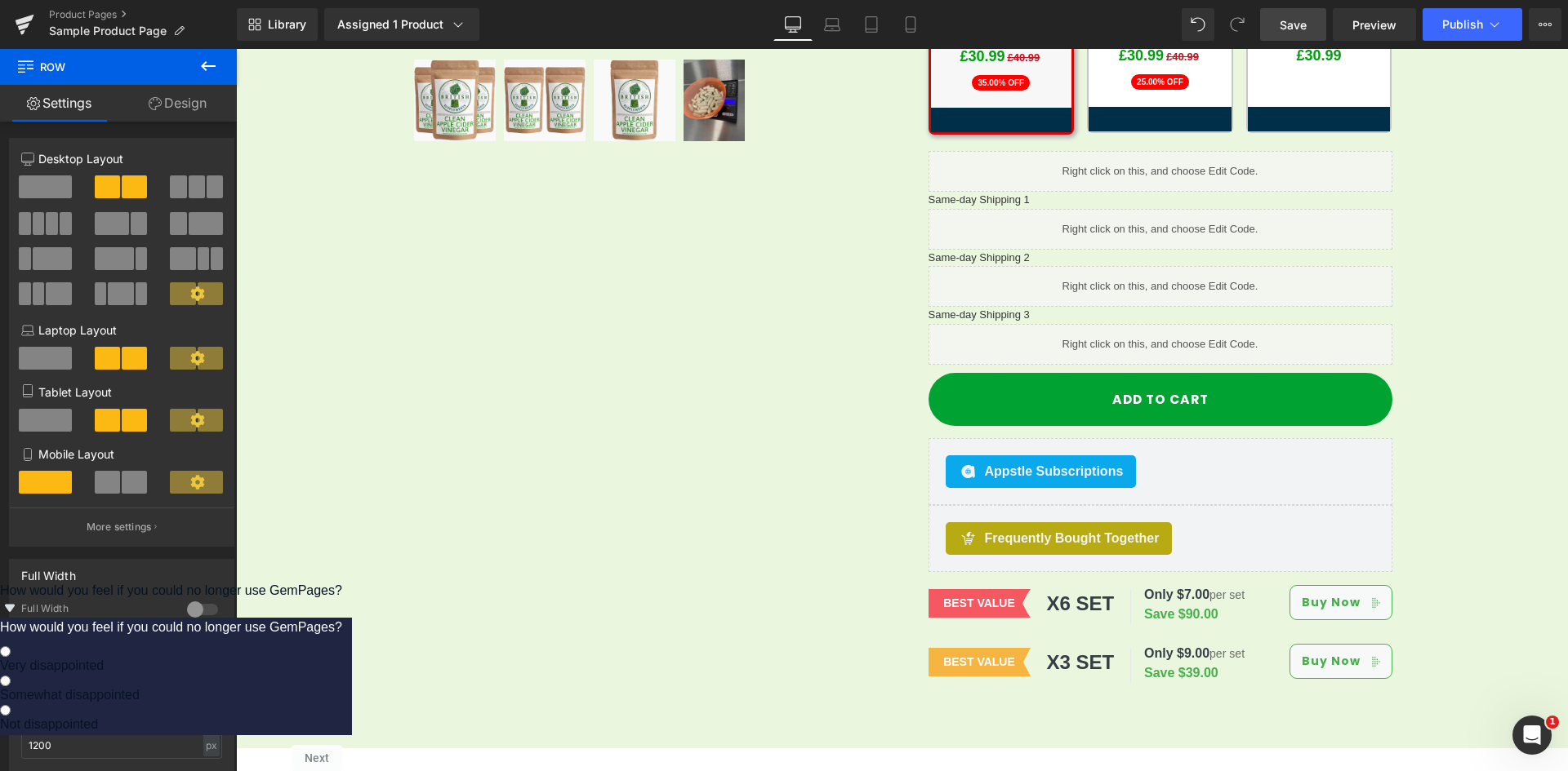
click at [1305, 30] on span "Save" at bounding box center [1293, 25] width 27 height 17
click at [1303, 32] on span "Save" at bounding box center [1293, 25] width 27 height 17
click at [1038, 24] on div "Library Assigned 1 Product Product Preview Clean Apple Cider Vinegar (58mg [MED…" at bounding box center [902, 25] width 1331 height 33
click at [1301, 29] on span "Save" at bounding box center [1293, 25] width 27 height 17
click at [1009, 29] on div "Library Assigned 1 Product Product Preview Clean Apple Cider Vinegar (58mg [MED…" at bounding box center [902, 25] width 1331 height 33
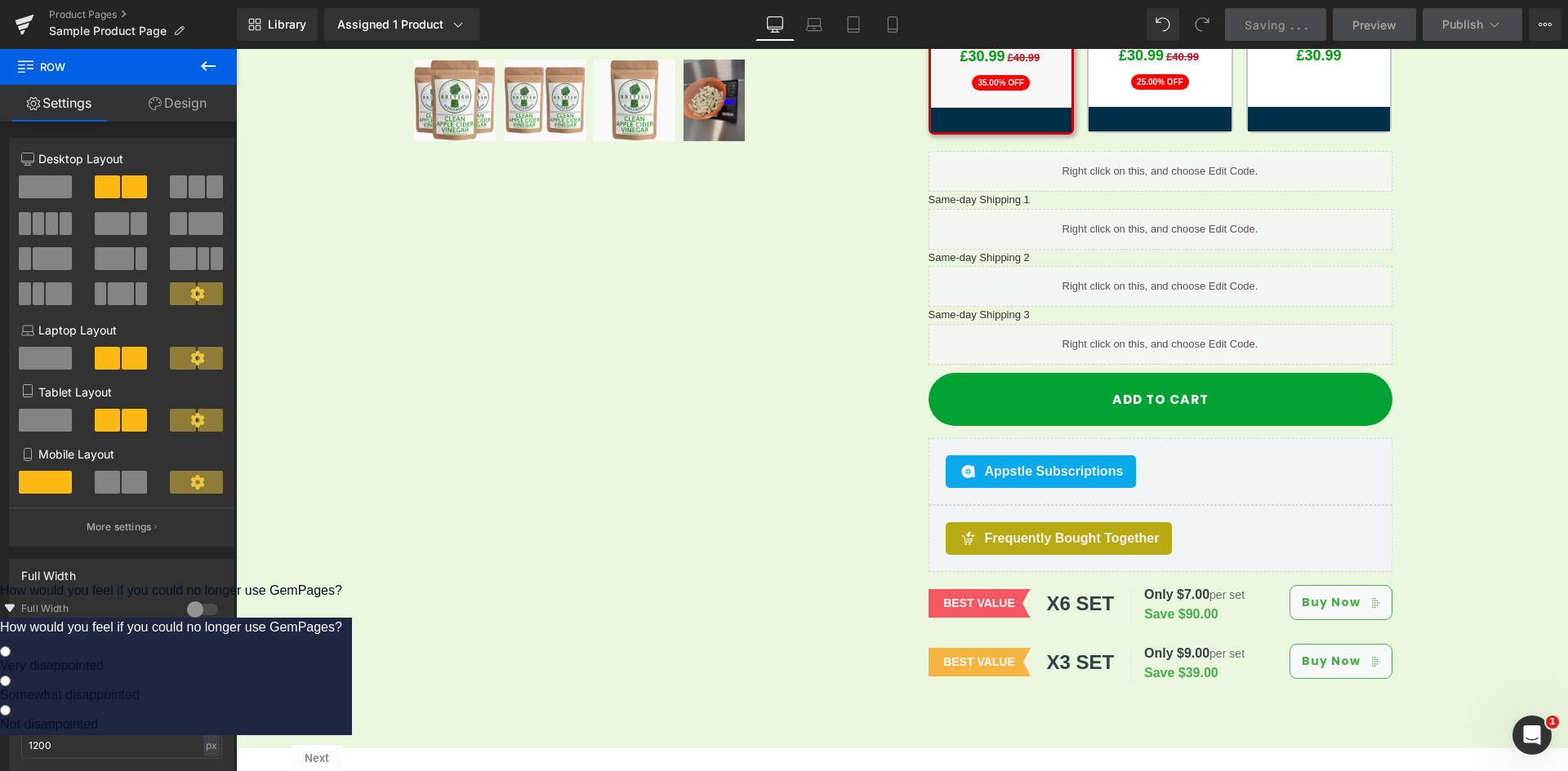
click at [1026, 26] on div "Library Assigned 1 Product Product Preview Clean Apple Cider Vinegar (58mg [MED…" at bounding box center [902, 25] width 1331 height 33
drag, startPoint x: 1278, startPoint y: 36, endPoint x: 1130, endPoint y: 20, distance: 148.9
click at [1277, 36] on link "Save" at bounding box center [1293, 25] width 66 height 33
click at [1017, 23] on div "Library Assigned 1 Product Product Preview Clean Apple Cider Vinegar (58mg [MED…" at bounding box center [902, 25] width 1331 height 33
click at [1353, 18] on span "Preview" at bounding box center [1374, 25] width 45 height 17
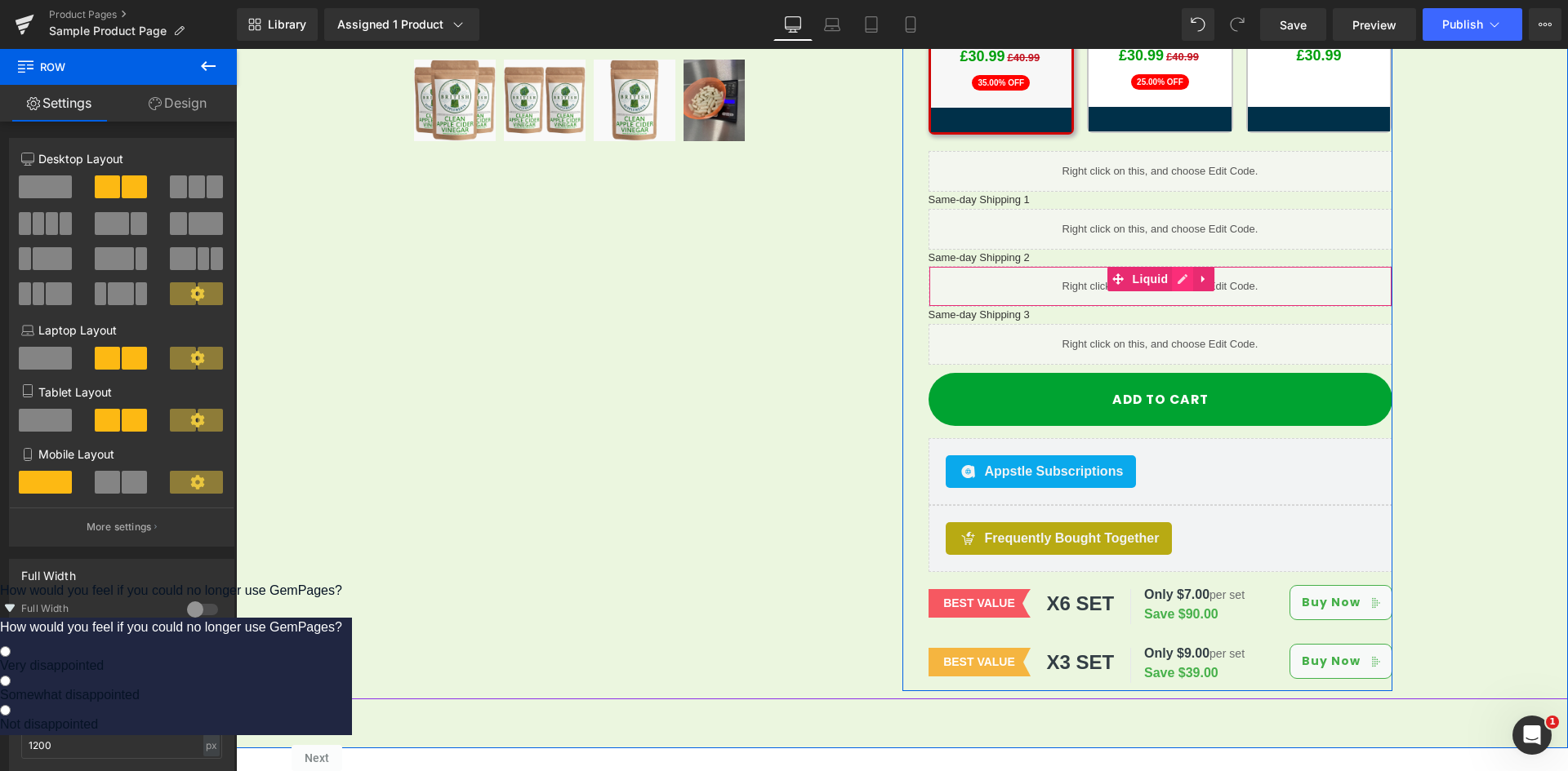
click at [1172, 269] on link at bounding box center [1182, 279] width 21 height 25
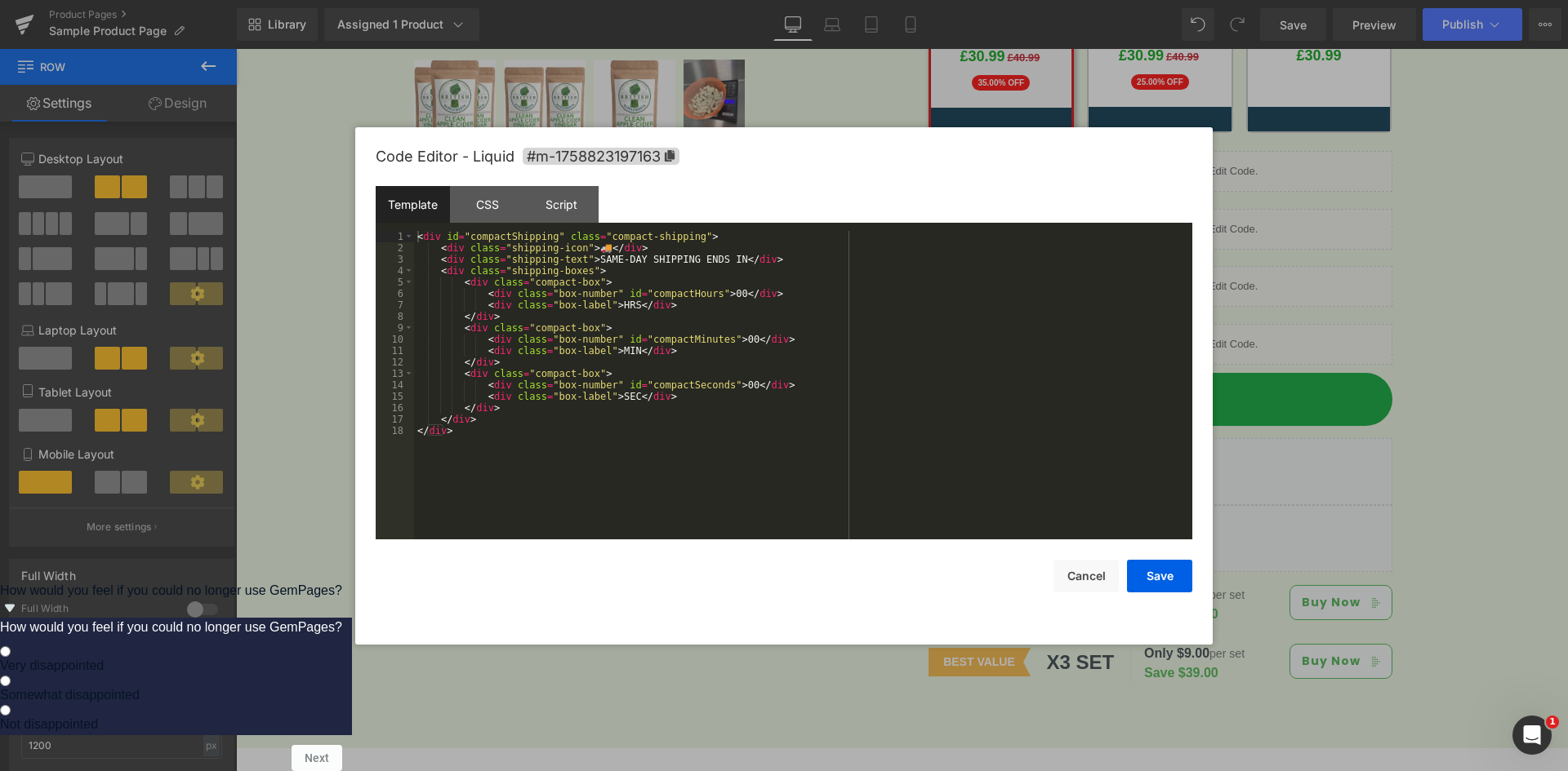
click at [677, 286] on div "< div id = "compactShipping" class = "compact-shipping" > < div class = "shippi…" at bounding box center [803, 396] width 779 height 331
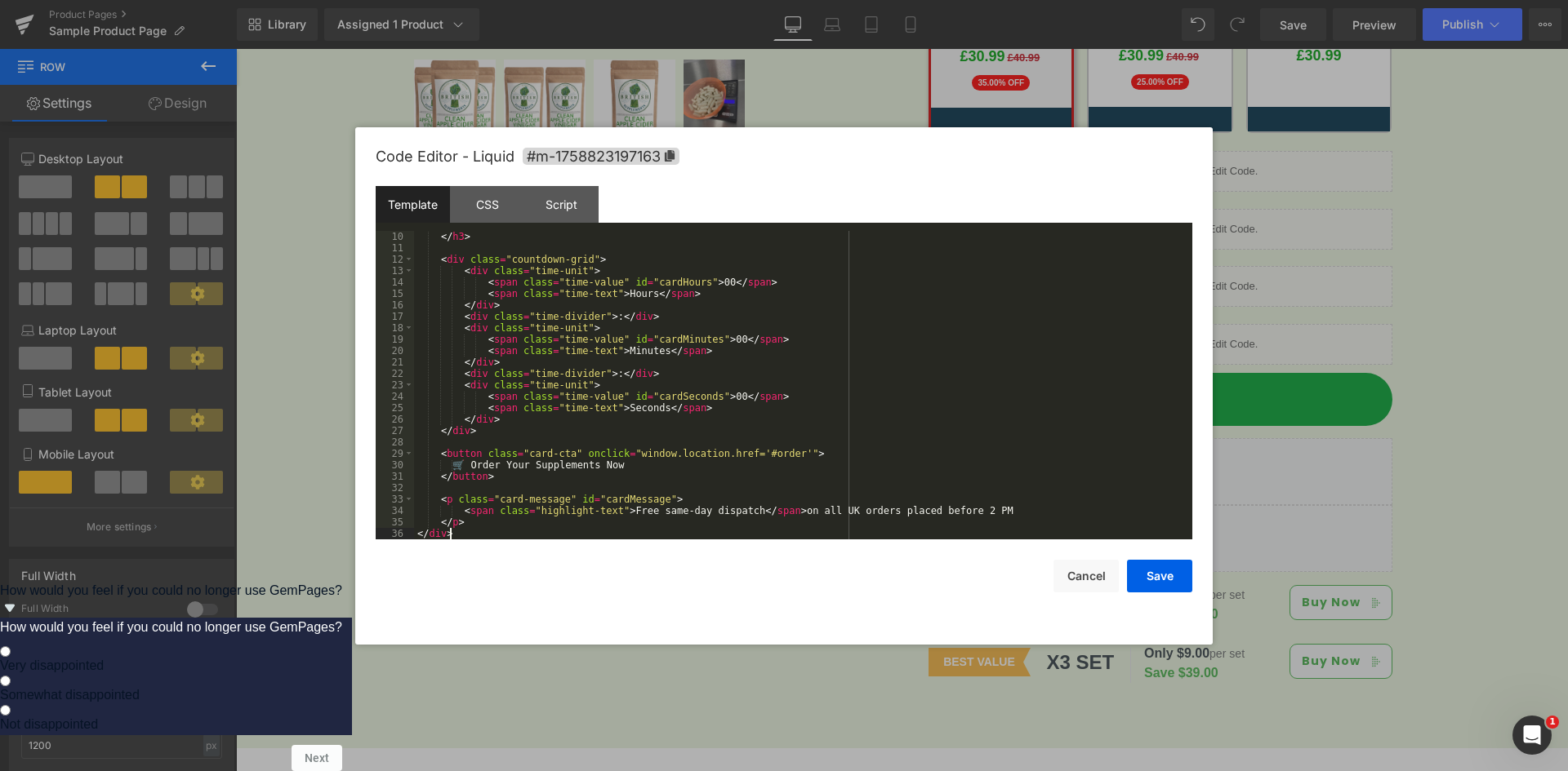
scroll to position [103, 0]
click at [508, 205] on div "CSS" at bounding box center [487, 204] width 74 height 36
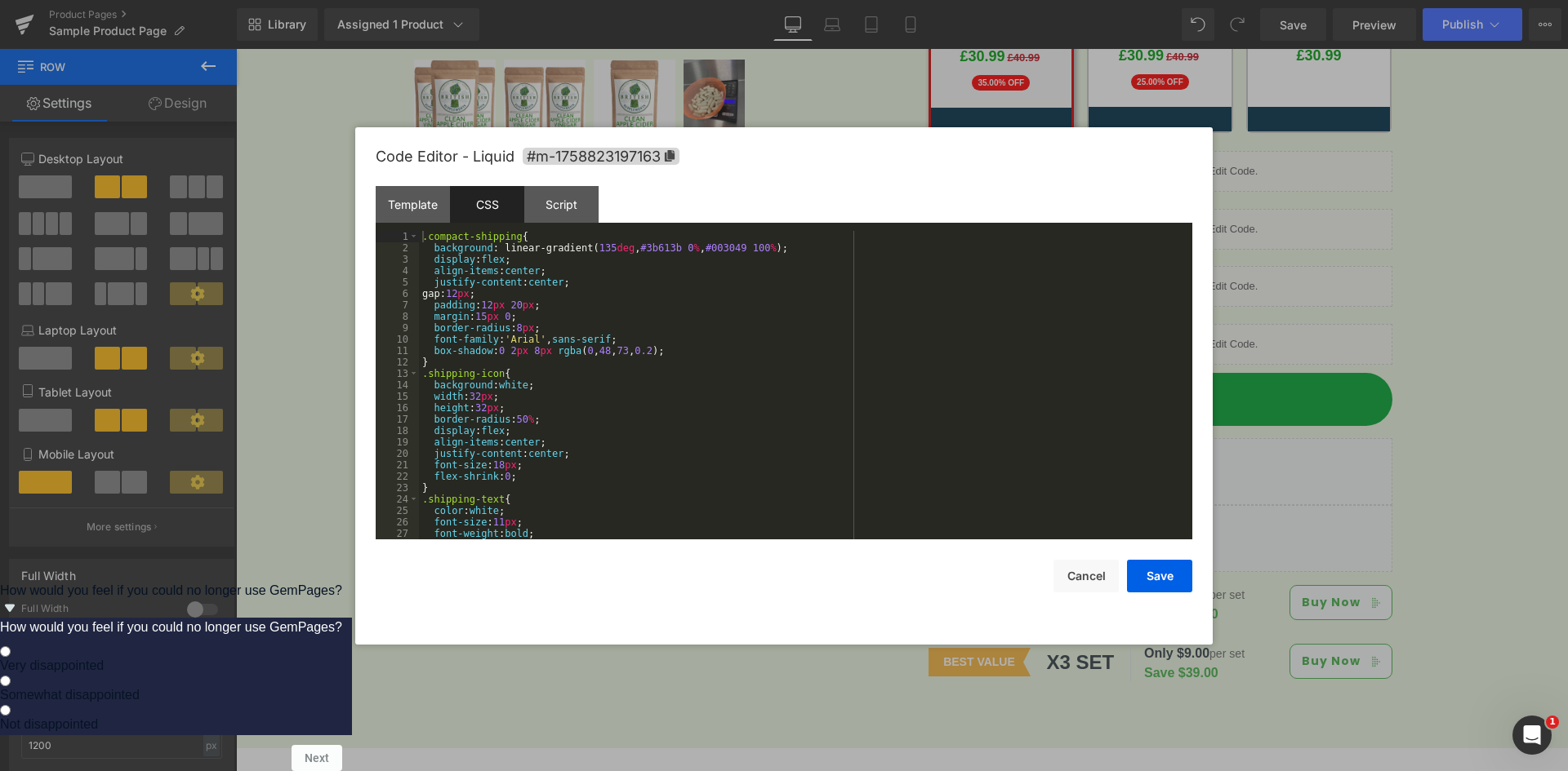
click at [628, 295] on div ".compact-shipping { background : linear-gradient( 135 deg , #3b613b 0 % , #0030…" at bounding box center [802, 396] width 767 height 331
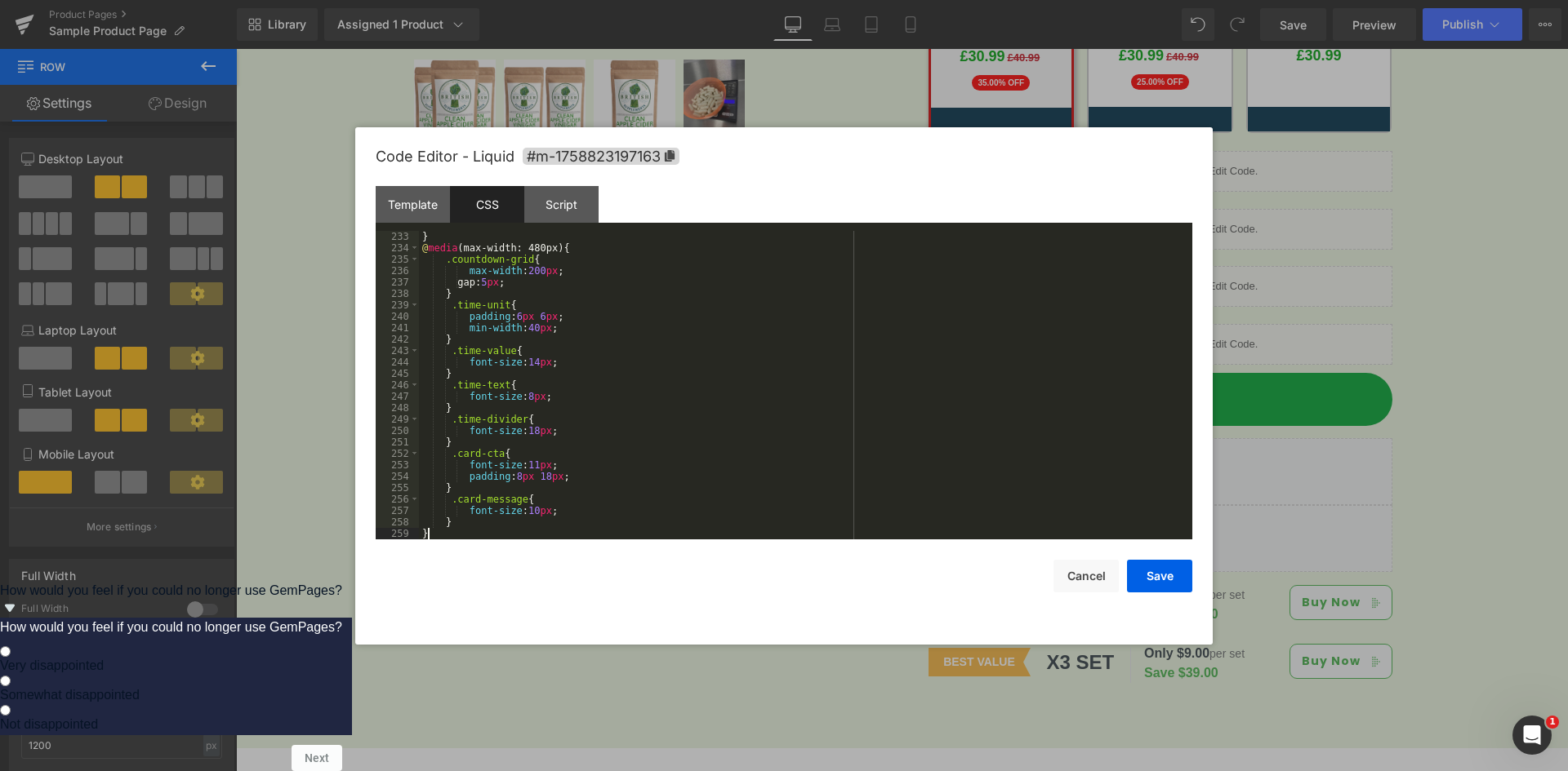
scroll to position [2651, 0]
click at [554, 213] on div "Script" at bounding box center [561, 204] width 74 height 36
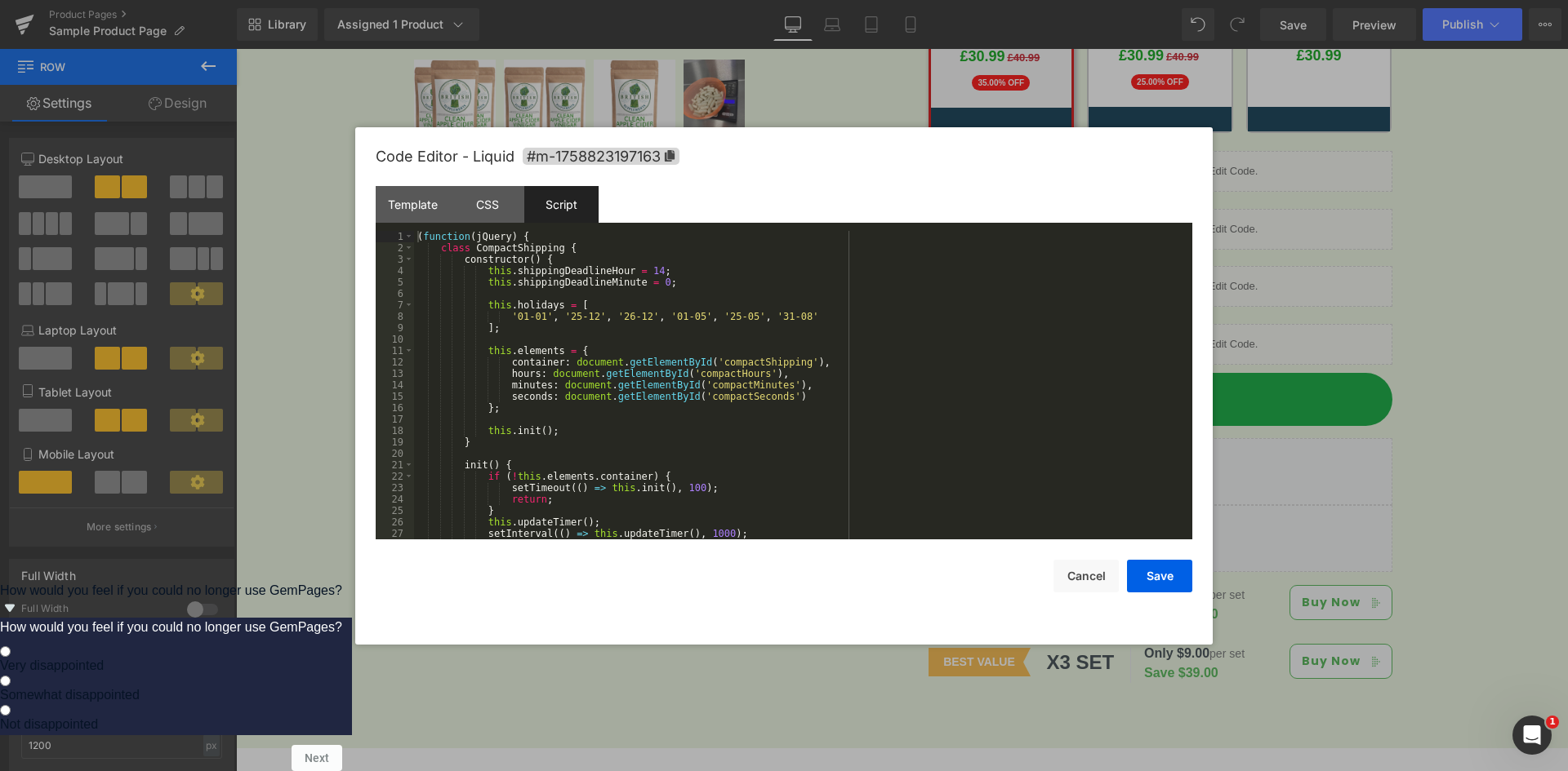
click at [583, 301] on div "( function ( jQuery ) { class CompactShipping { constructor ( ) { this . shippi…" at bounding box center [799, 396] width 771 height 331
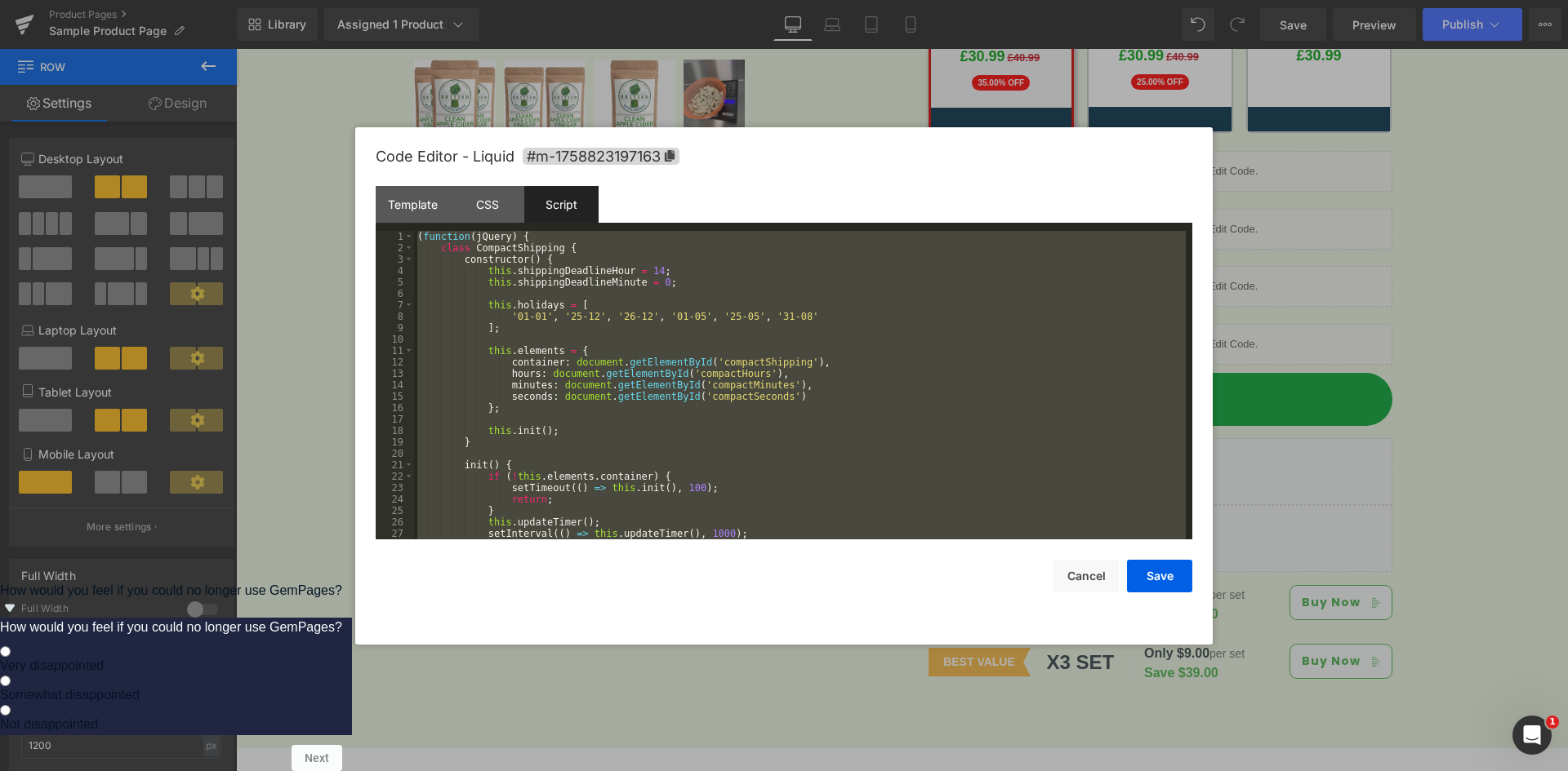
scroll to position [960, 0]
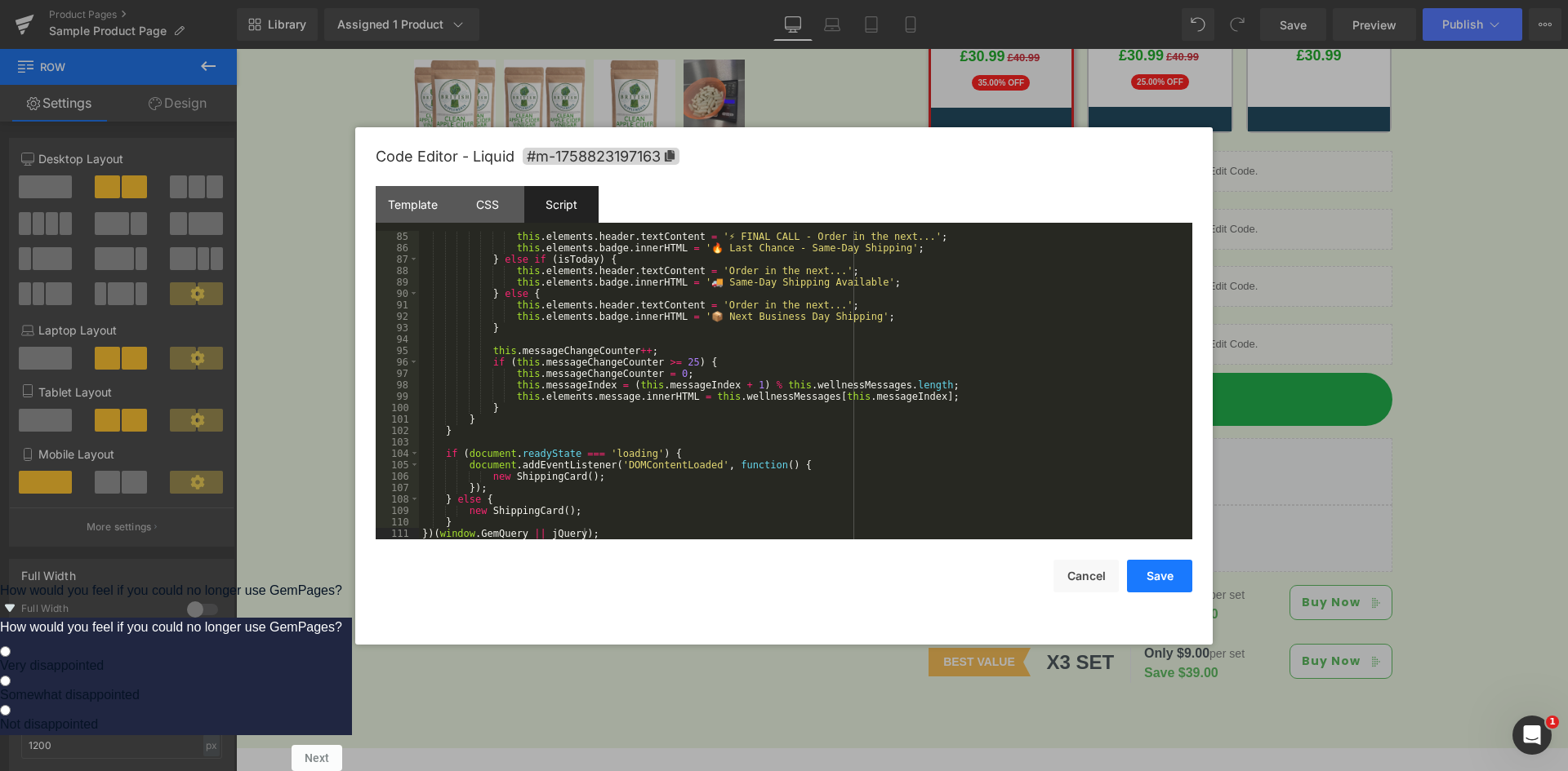
click at [1153, 576] on button "Save" at bounding box center [1159, 577] width 65 height 33
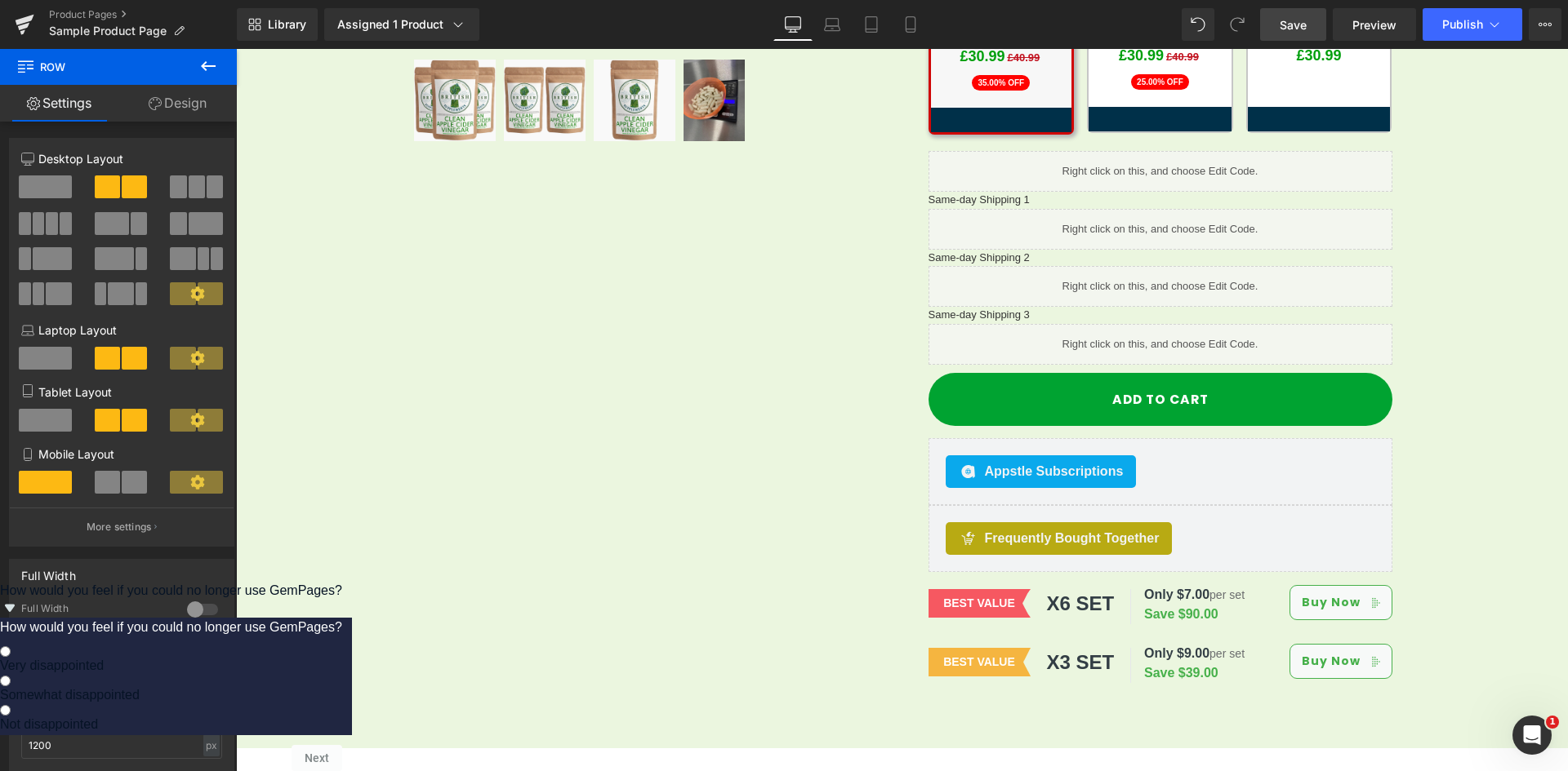
click at [1304, 25] on span "Save" at bounding box center [1293, 25] width 27 height 17
click at [1355, 25] on span "Preview" at bounding box center [1374, 25] width 45 height 17
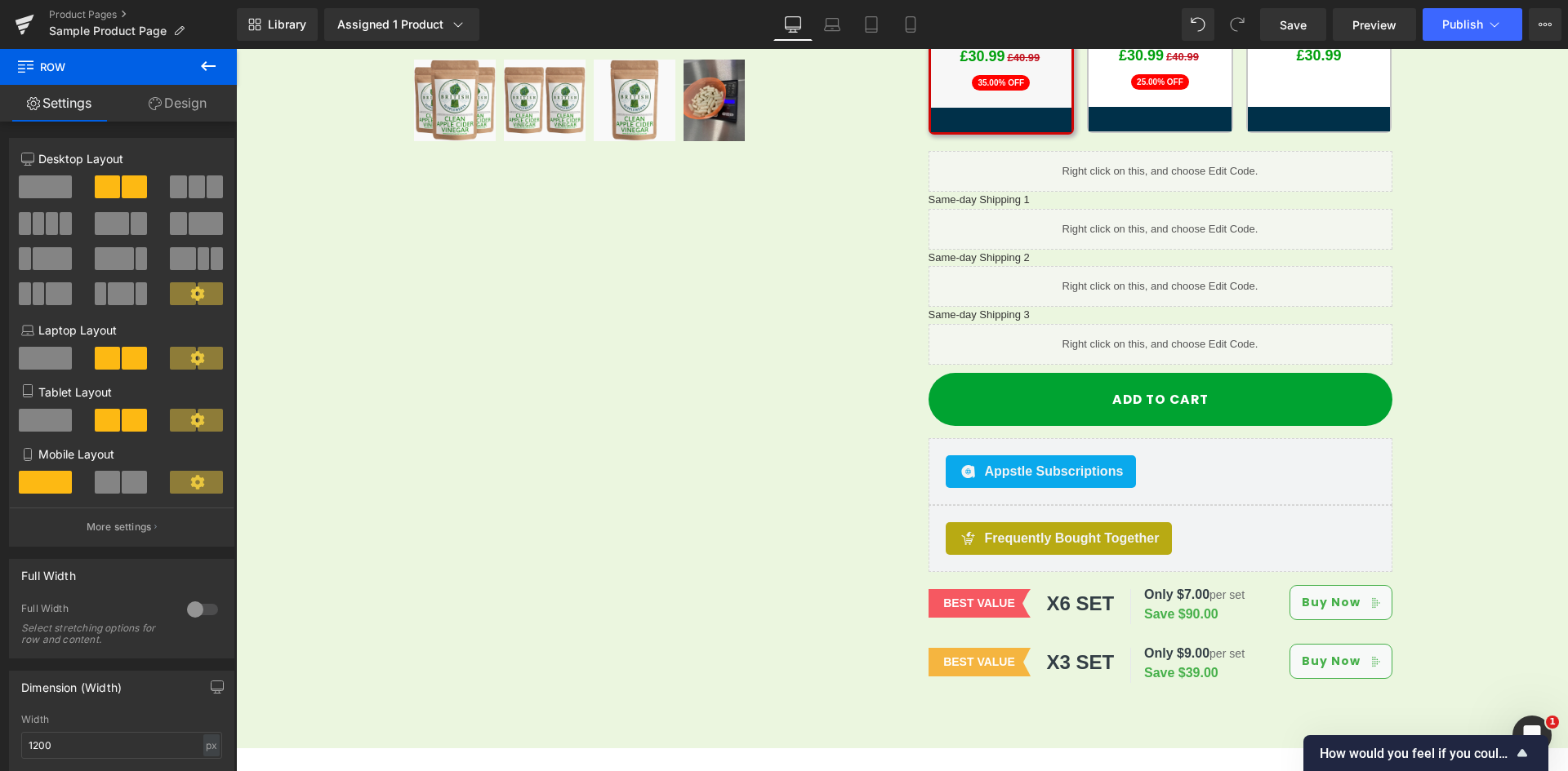
scroll to position [960, 0]
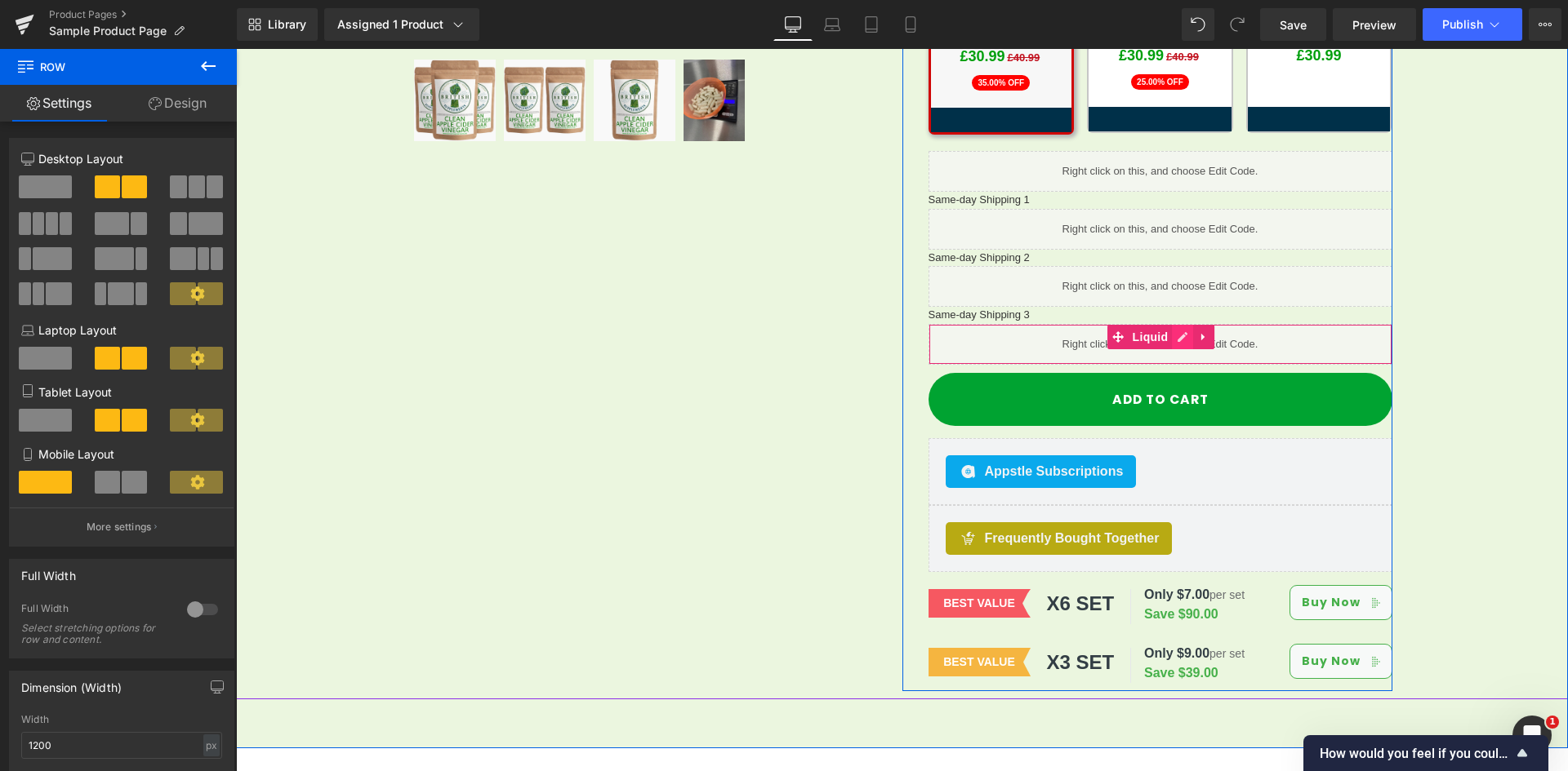
click at [1176, 331] on icon at bounding box center [1182, 337] width 12 height 12
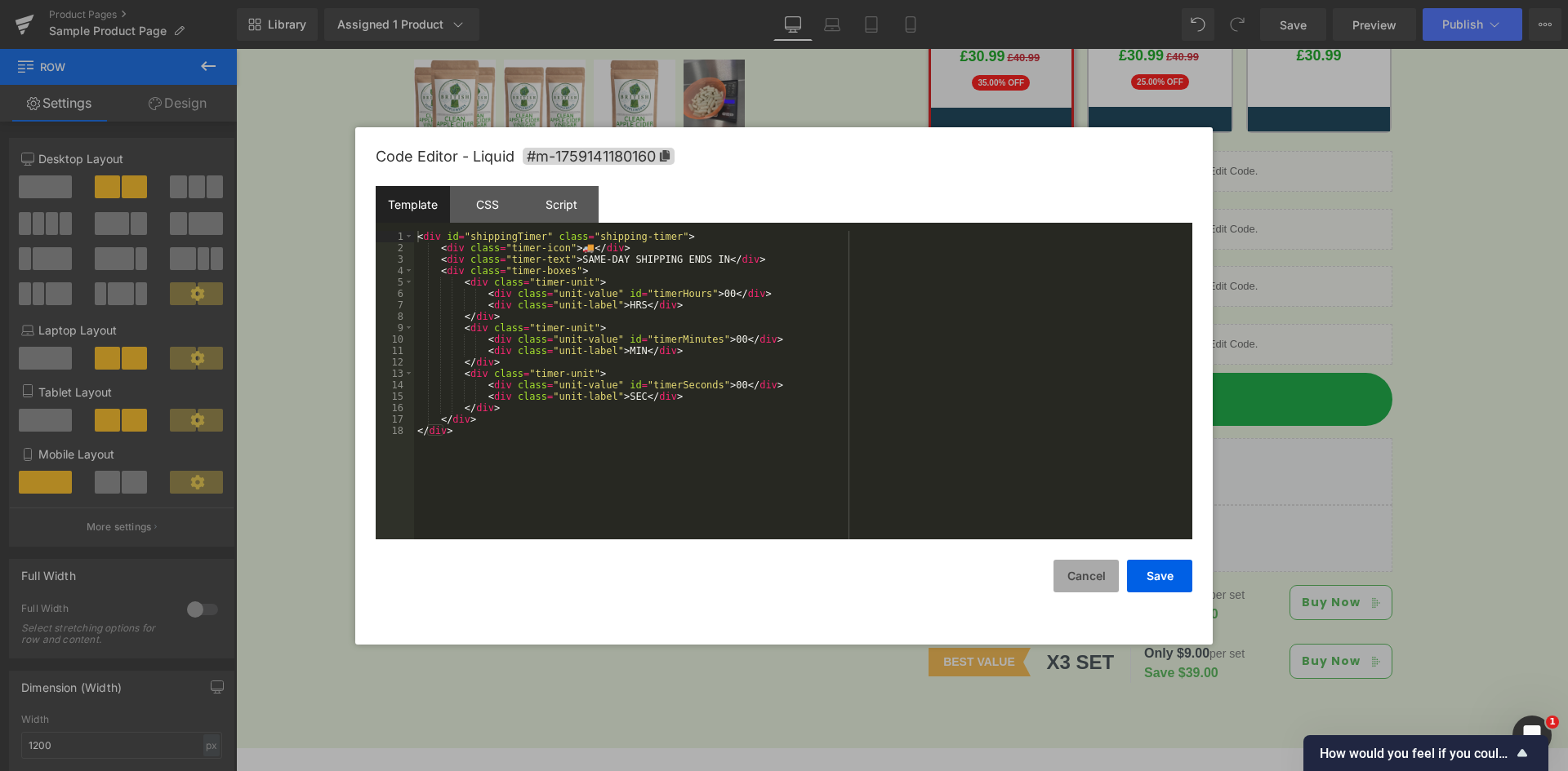
click at [1073, 577] on button "Cancel" at bounding box center [1086, 577] width 65 height 33
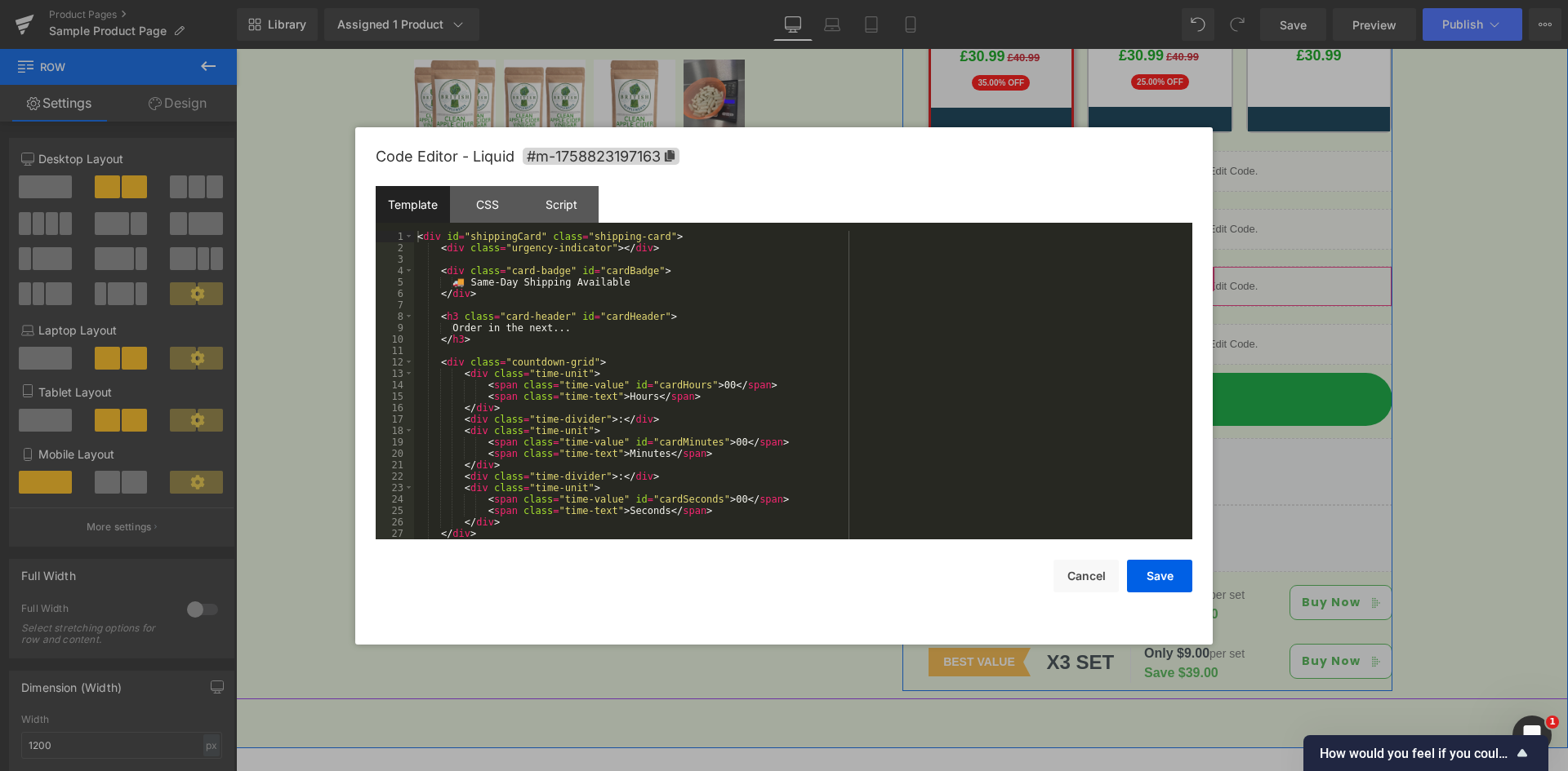
click at [1176, 273] on icon at bounding box center [1182, 279] width 12 height 12
click at [519, 322] on div "< div id = "shippingCard" class = "shipping-card" > < div class = "urgency-indi…" at bounding box center [799, 396] width 771 height 331
click at [549, 301] on div "< div id = "shippingCard" class = "shipping-card" > < div class = "urgency-indi…" at bounding box center [799, 396] width 771 height 331
click at [582, 277] on div "< div id = "shippingCard" class = "shipping-card" > < div class = "urgency-indi…" at bounding box center [799, 396] width 771 height 331
click at [657, 274] on div "< div id = "shippingCard" class = "shipping-card" > < div class = "urgency-indi…" at bounding box center [799, 396] width 771 height 331
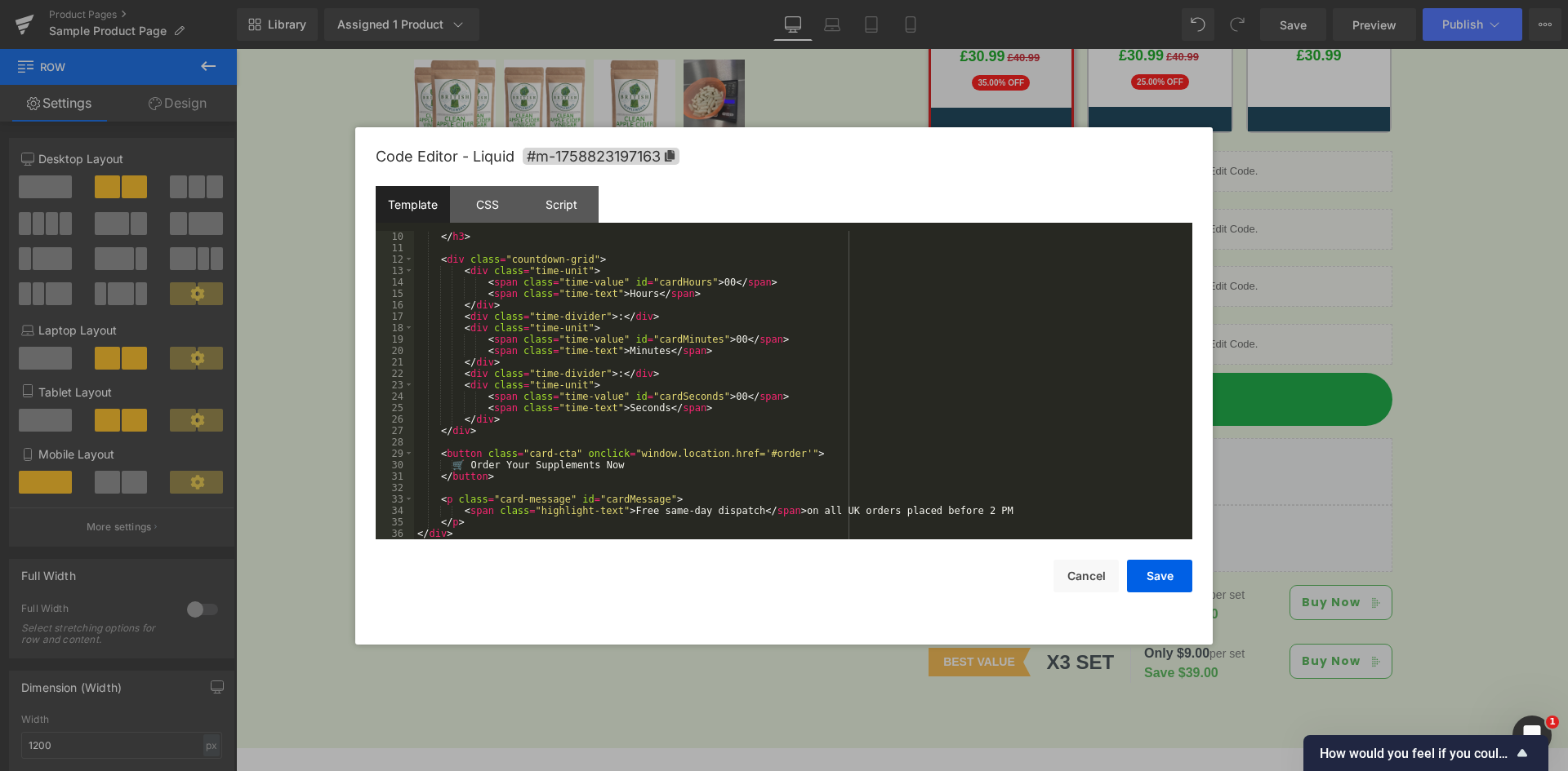
scroll to position [0, 0]
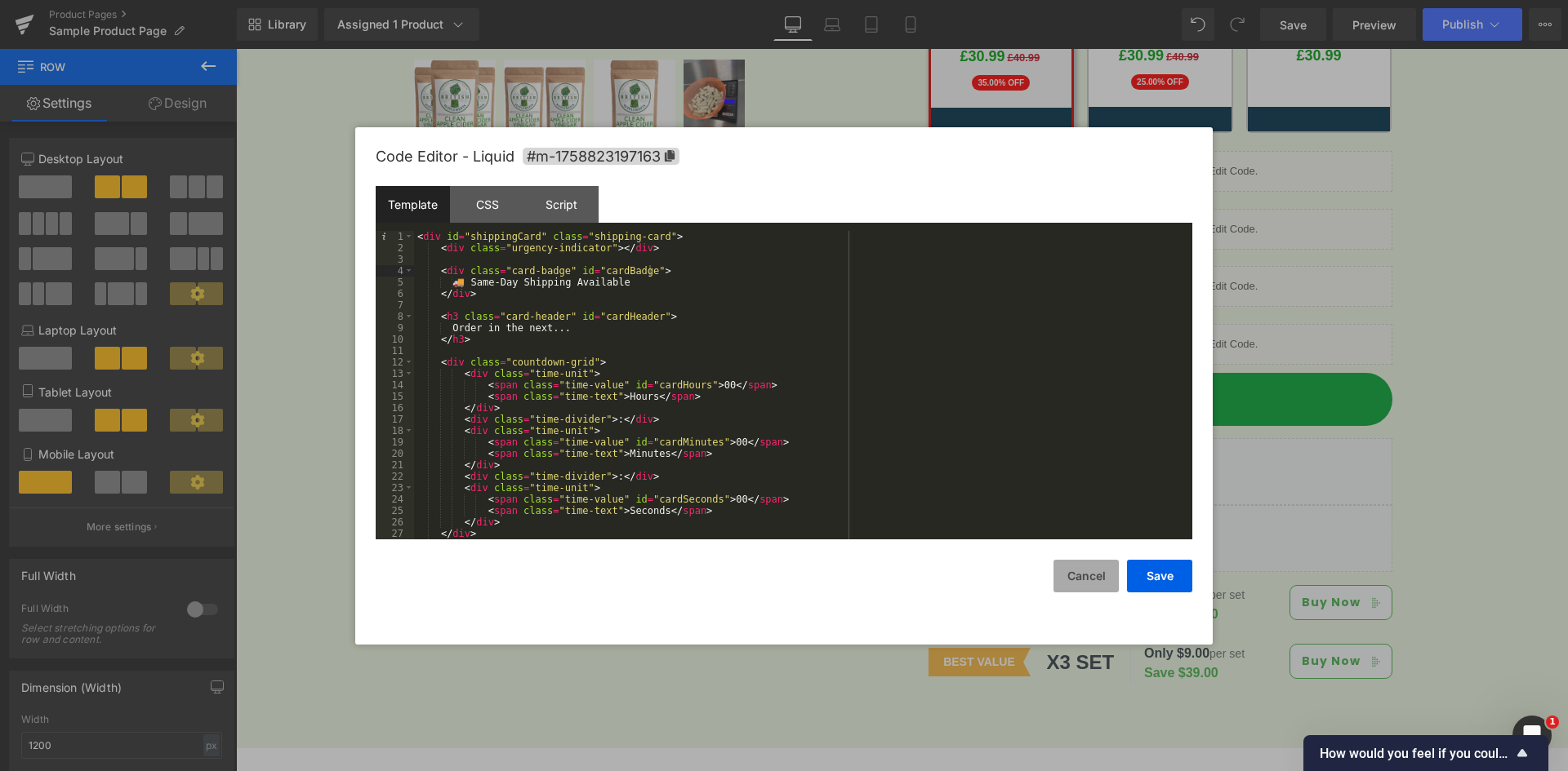
drag, startPoint x: 1079, startPoint y: 568, endPoint x: 1087, endPoint y: 552, distance: 17.9
click at [1079, 567] on button "Cancel" at bounding box center [1086, 577] width 65 height 33
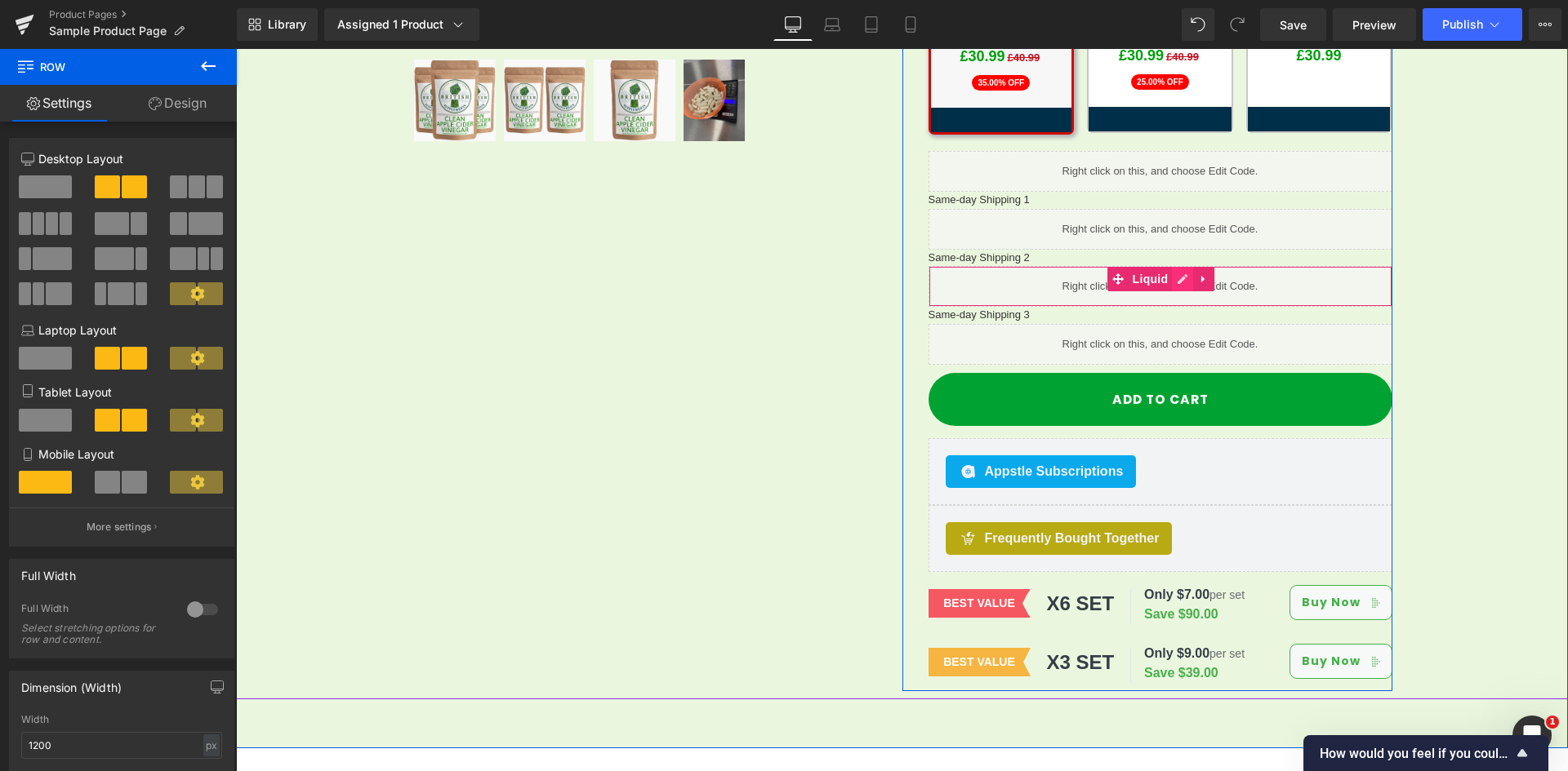
click at [1176, 273] on icon at bounding box center [1182, 279] width 12 height 12
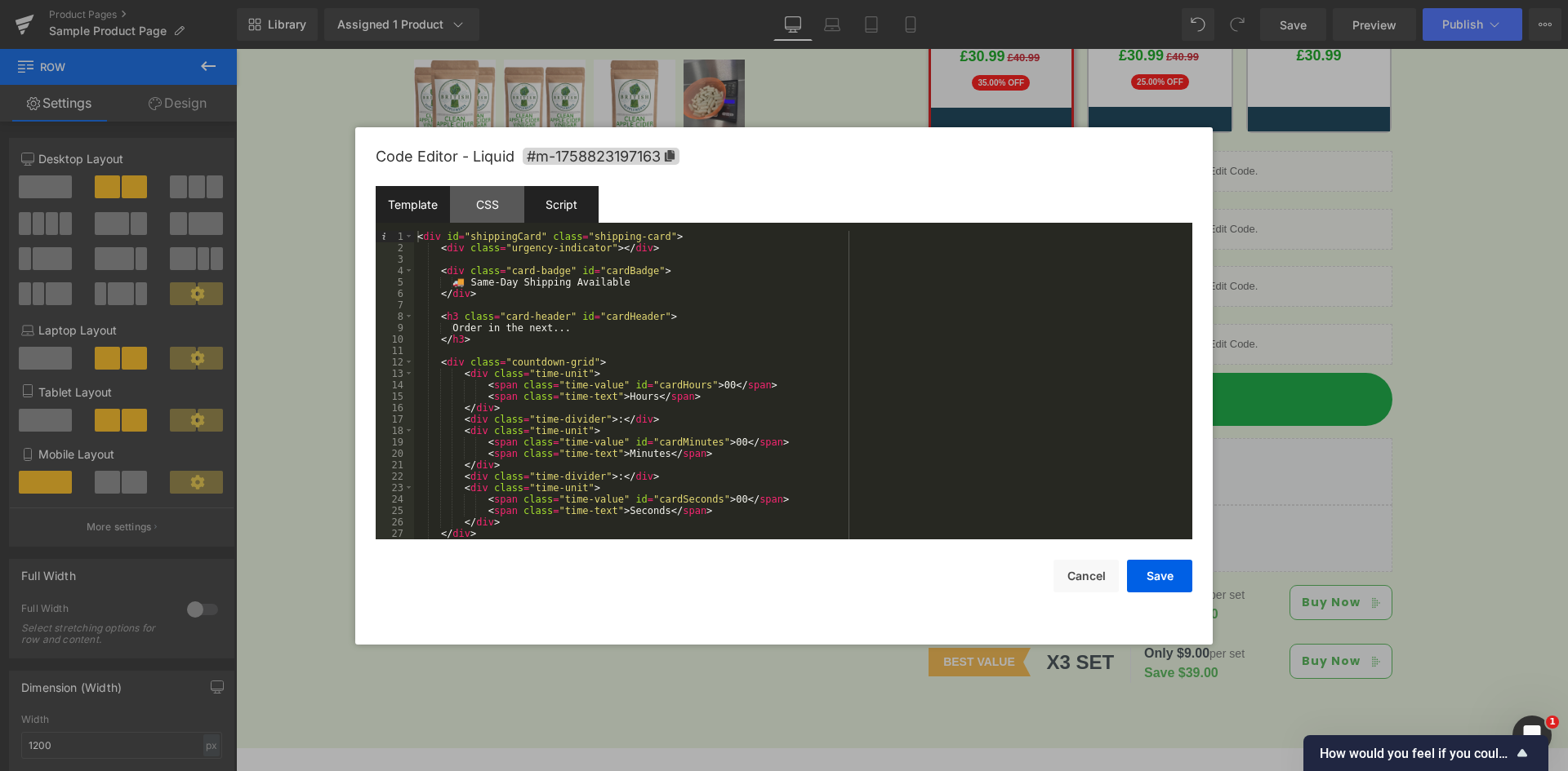
click at [549, 211] on div "Script" at bounding box center [561, 204] width 74 height 36
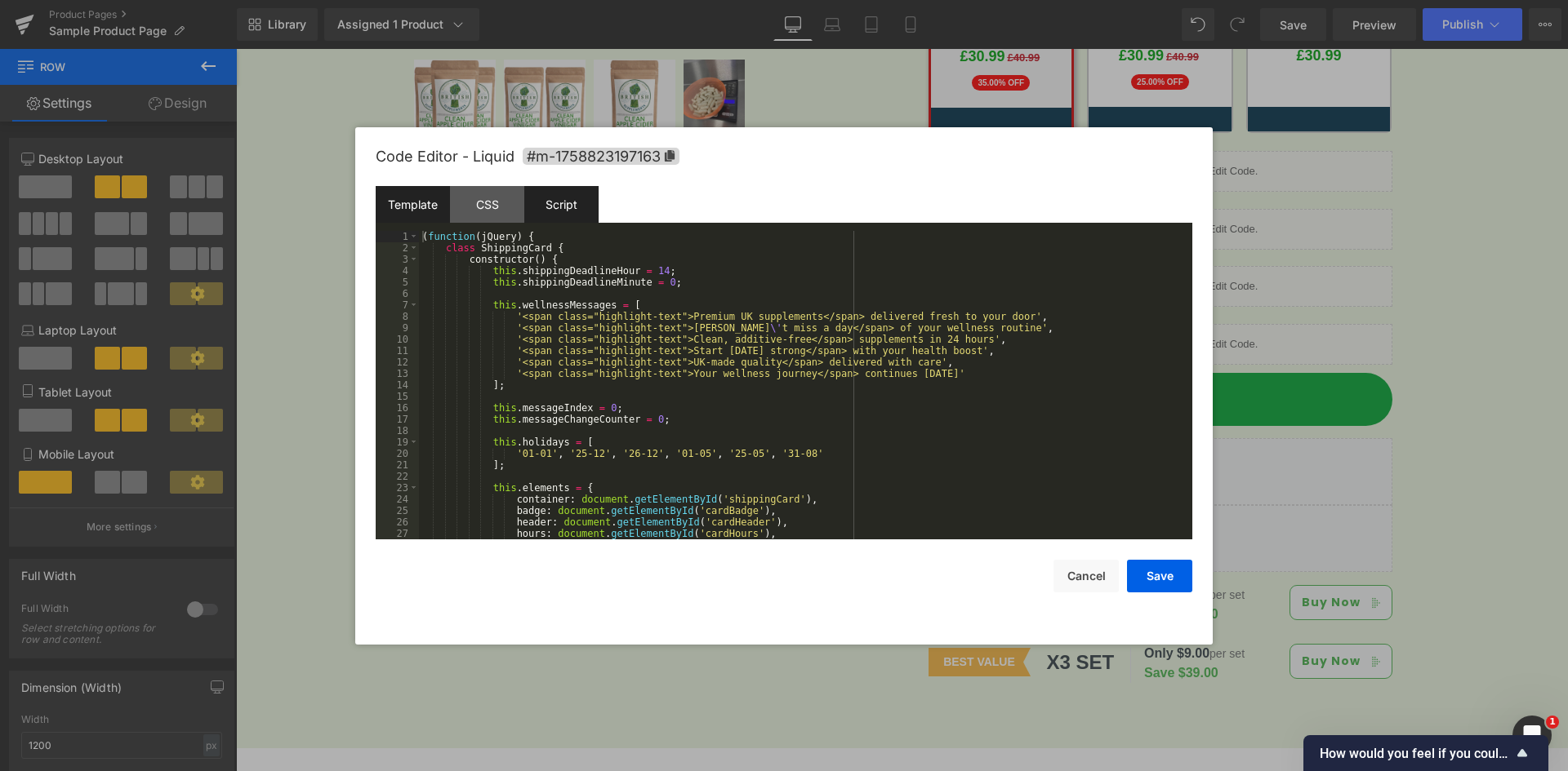
click at [421, 209] on div "Template" at bounding box center [412, 204] width 74 height 36
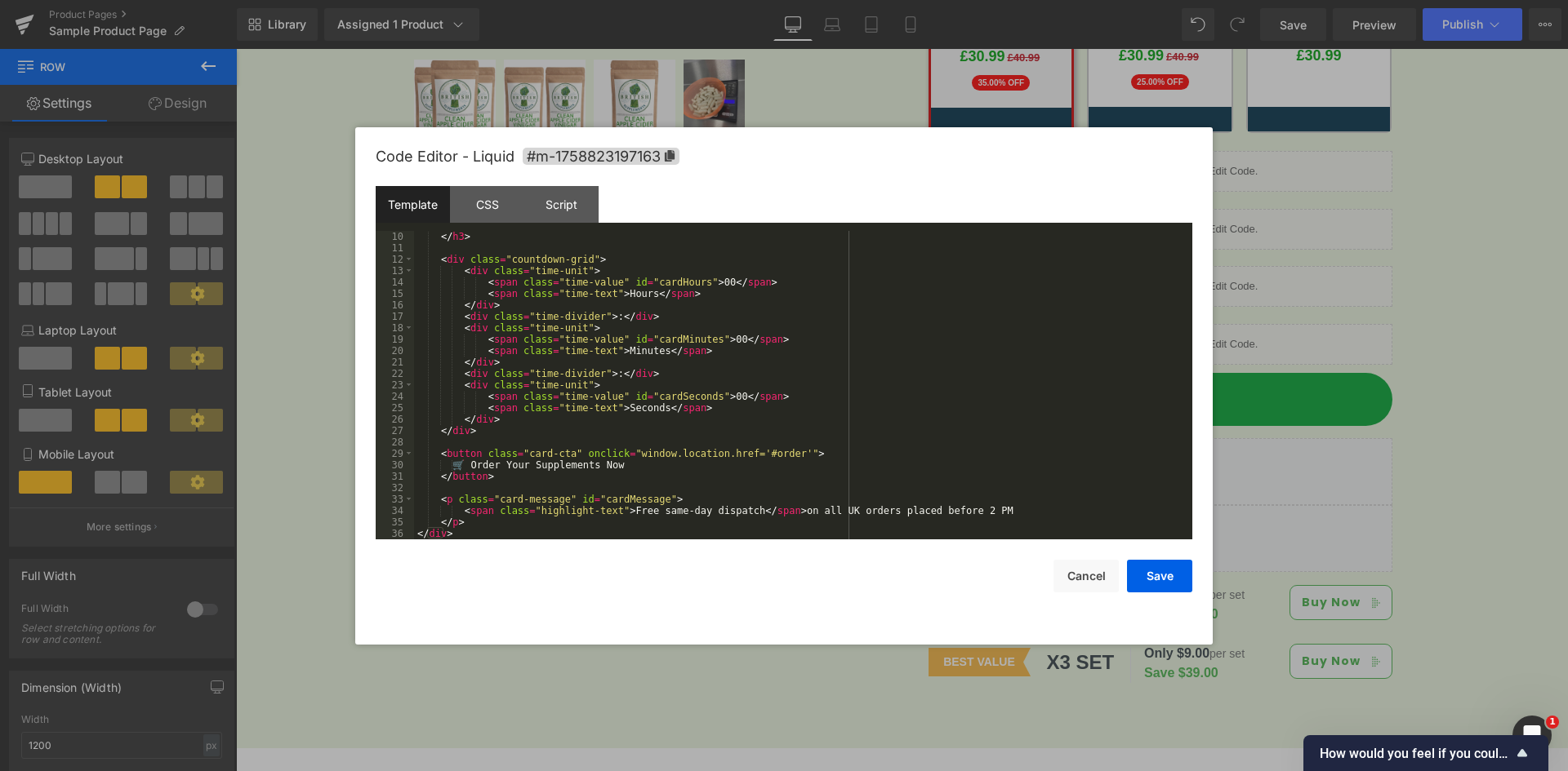
scroll to position [103, 0]
click at [552, 204] on div "Script" at bounding box center [561, 204] width 74 height 36
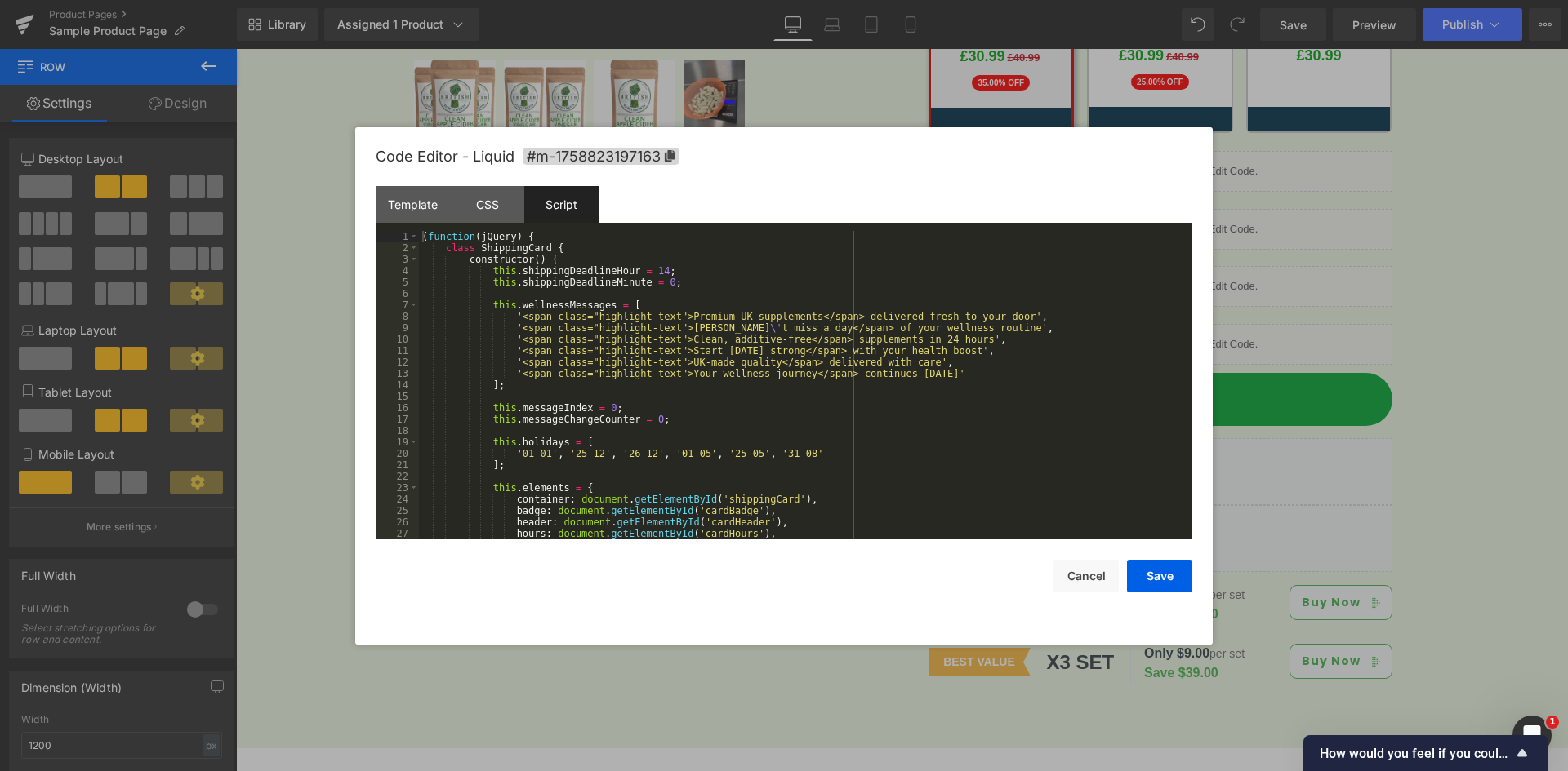
click at [728, 356] on div "( function ( jQuery ) { class ShippingCard { constructor ( ) { this . shippingD…" at bounding box center [802, 396] width 767 height 331
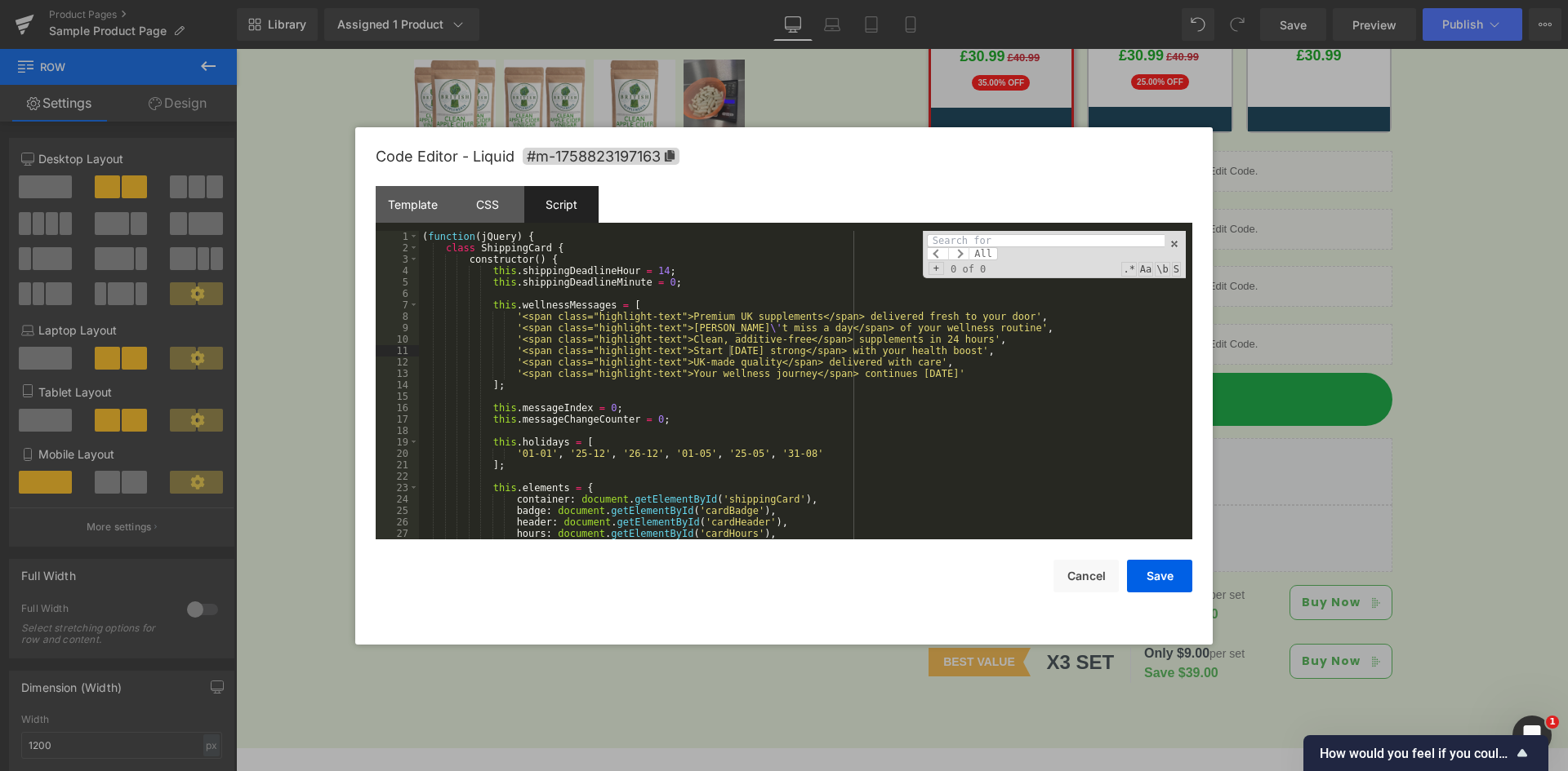
type input "/"
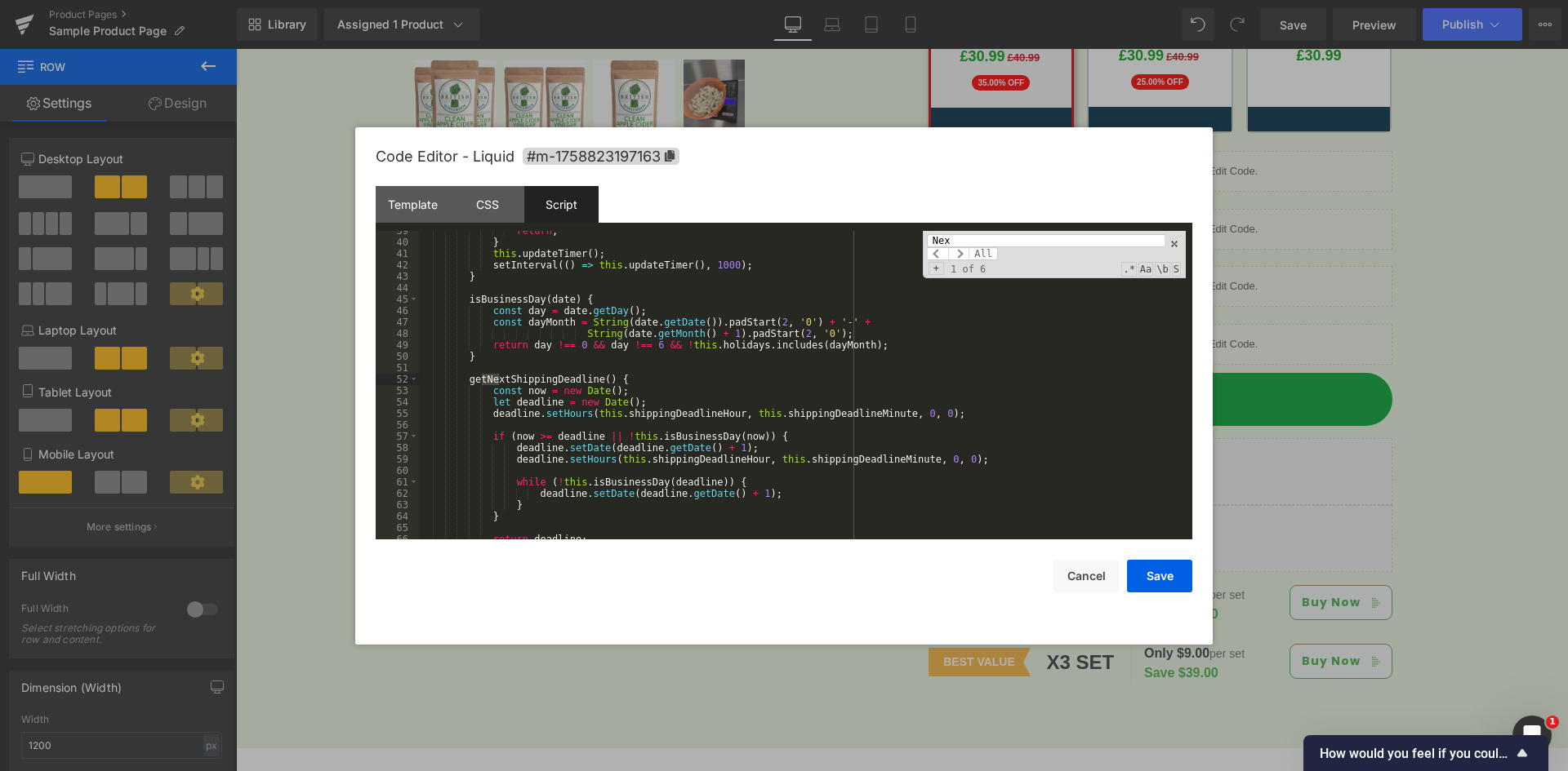
scroll to position [440, 0]
type input "Next"
click at [960, 254] on span at bounding box center [958, 253] width 21 height 13
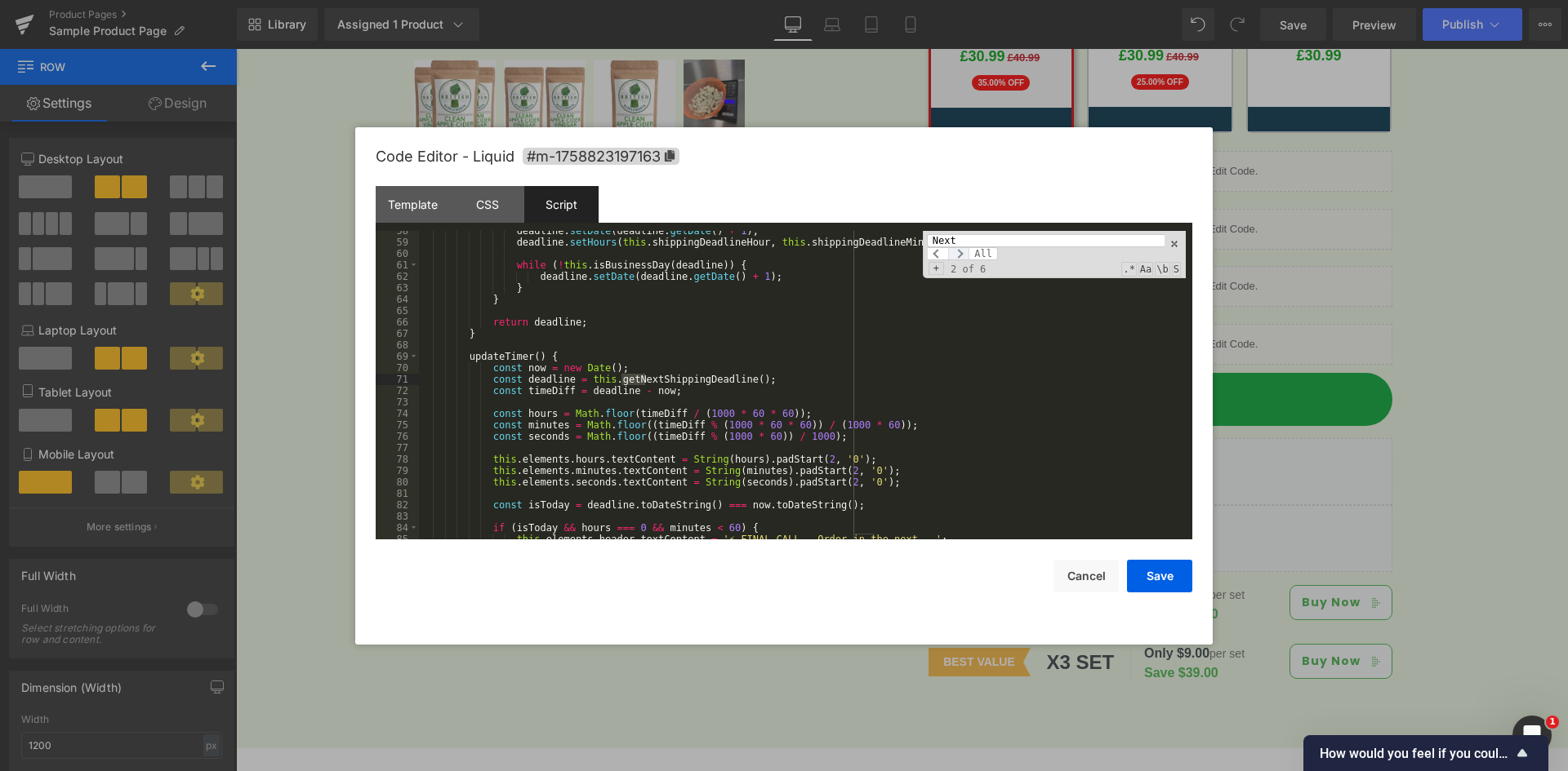
click at [960, 254] on span at bounding box center [958, 253] width 21 height 13
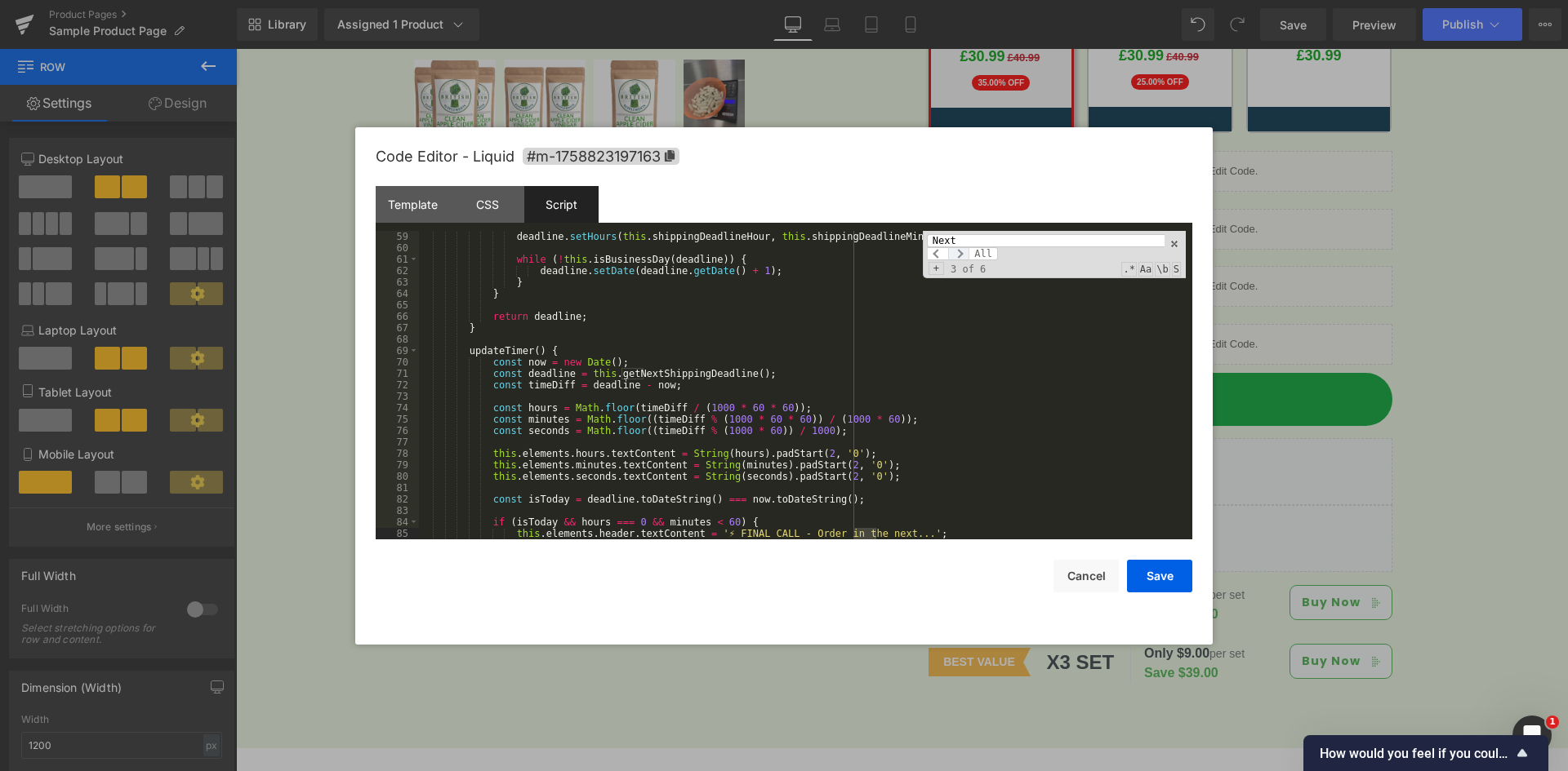
click at [960, 254] on span at bounding box center [958, 253] width 21 height 13
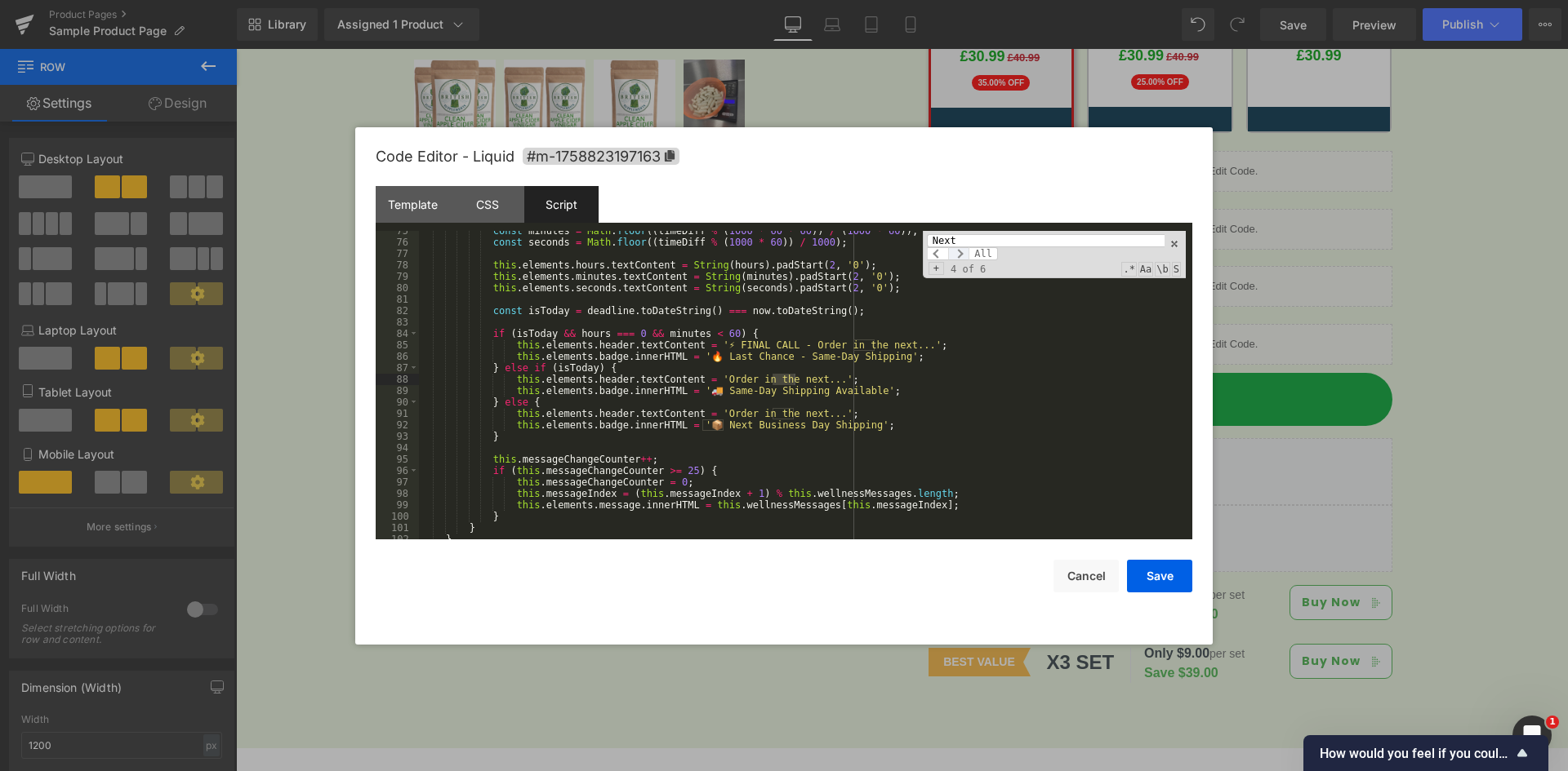
click at [960, 254] on span at bounding box center [958, 253] width 21 height 13
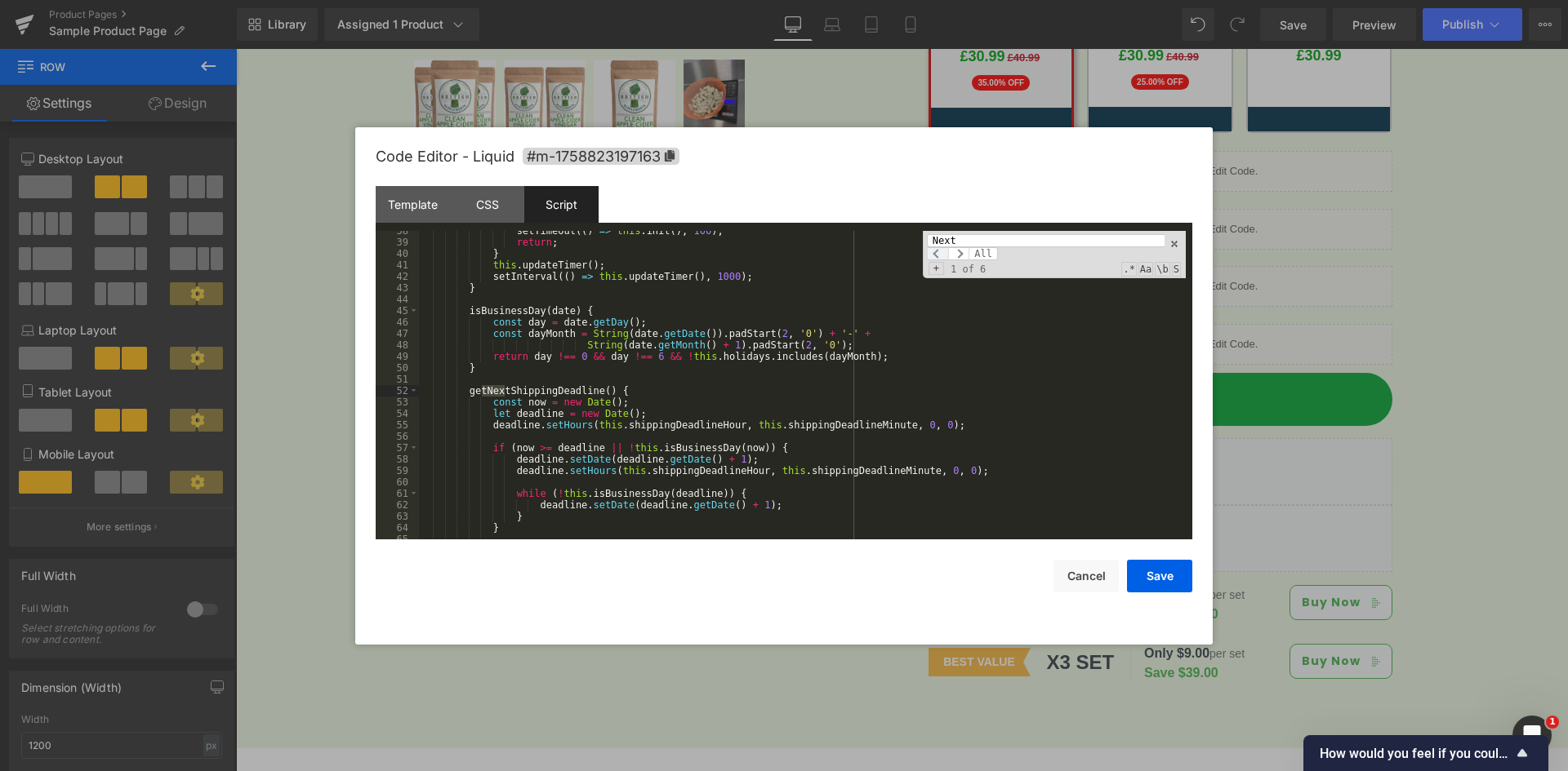
click at [938, 252] on span at bounding box center [937, 253] width 21 height 13
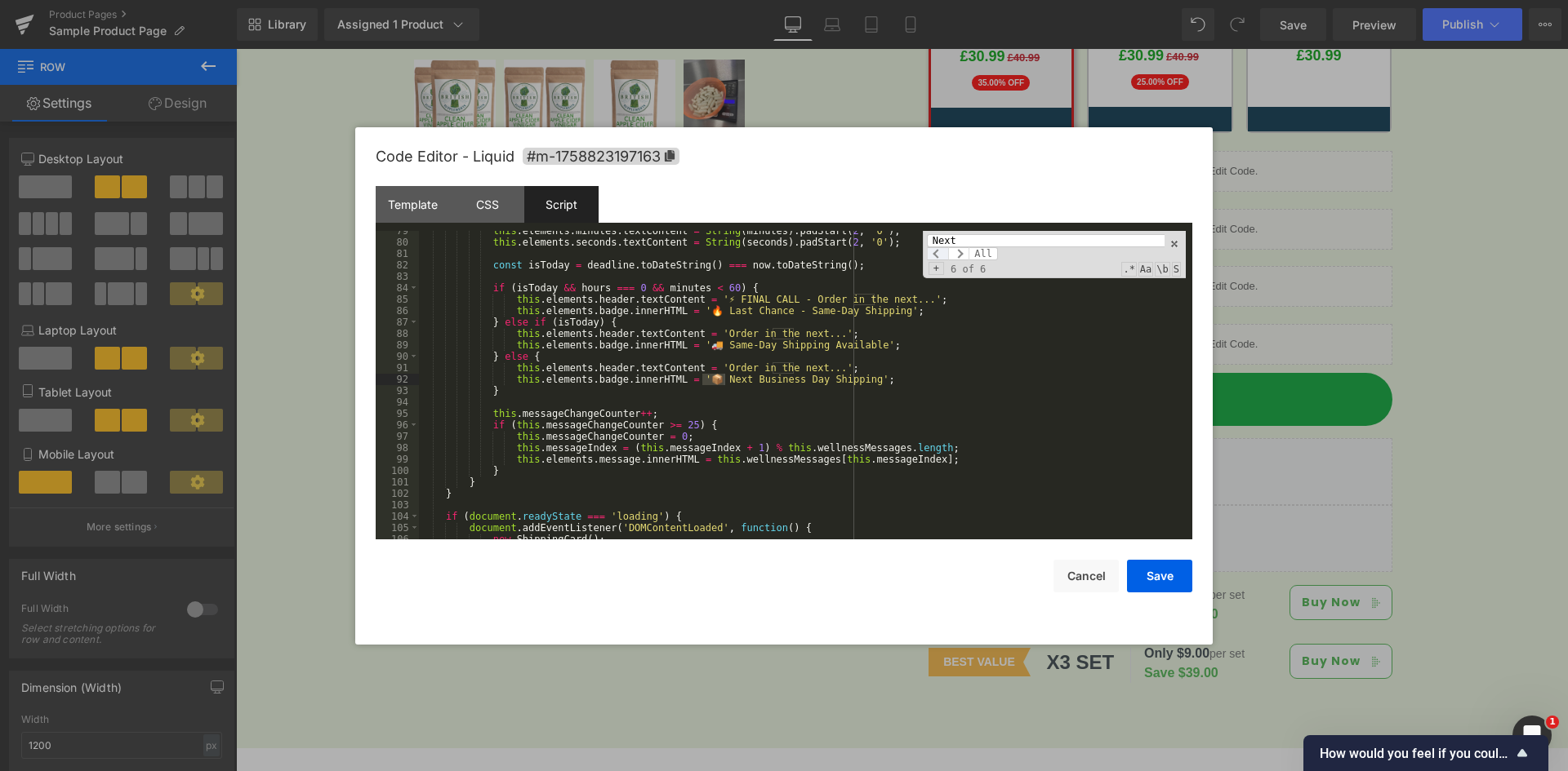
scroll to position [897, 0]
click at [769, 410] on div "this . elements . minutes . textContent = String ( minutes ) . padStart ( 2 , '…" at bounding box center [802, 390] width 767 height 331
drag, startPoint x: 702, startPoint y: 384, endPoint x: 843, endPoint y: 383, distance: 141.0
click at [843, 383] on div "this . elements . minutes . textContent = String ( minutes ) . padStart ( 2 , '…" at bounding box center [802, 390] width 767 height 331
click at [764, 364] on div "this . elements . minutes . textContent = String ( minutes ) . padStart ( 2 , '…" at bounding box center [802, 390] width 767 height 331
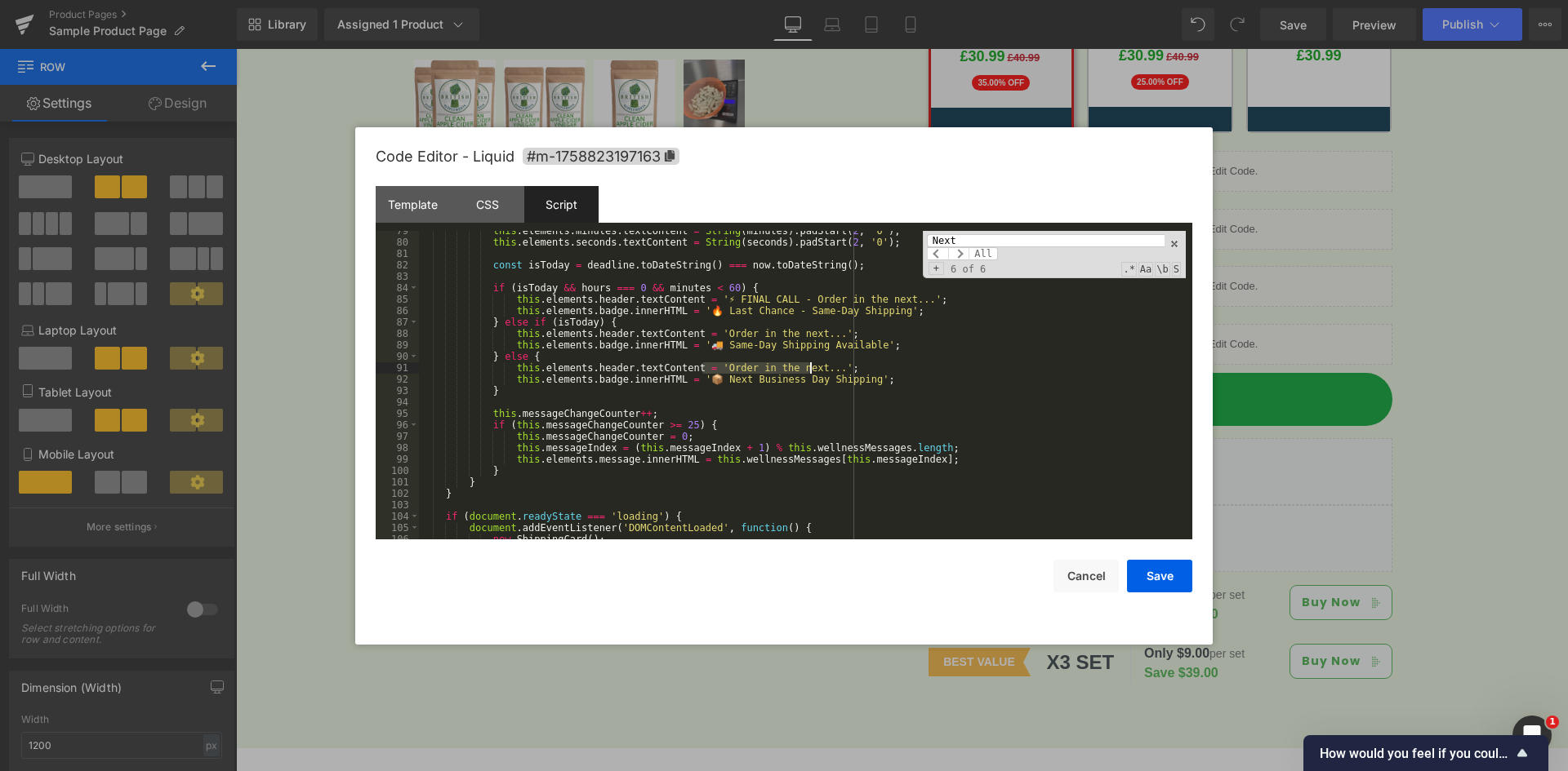
drag, startPoint x: 701, startPoint y: 369, endPoint x: 809, endPoint y: 370, distance: 108.0
click at [809, 370] on div "this . elements . minutes . textContent = String ( minutes ) . padStart ( 2 , '…" at bounding box center [802, 390] width 767 height 331
click at [408, 212] on div "Template" at bounding box center [412, 204] width 74 height 36
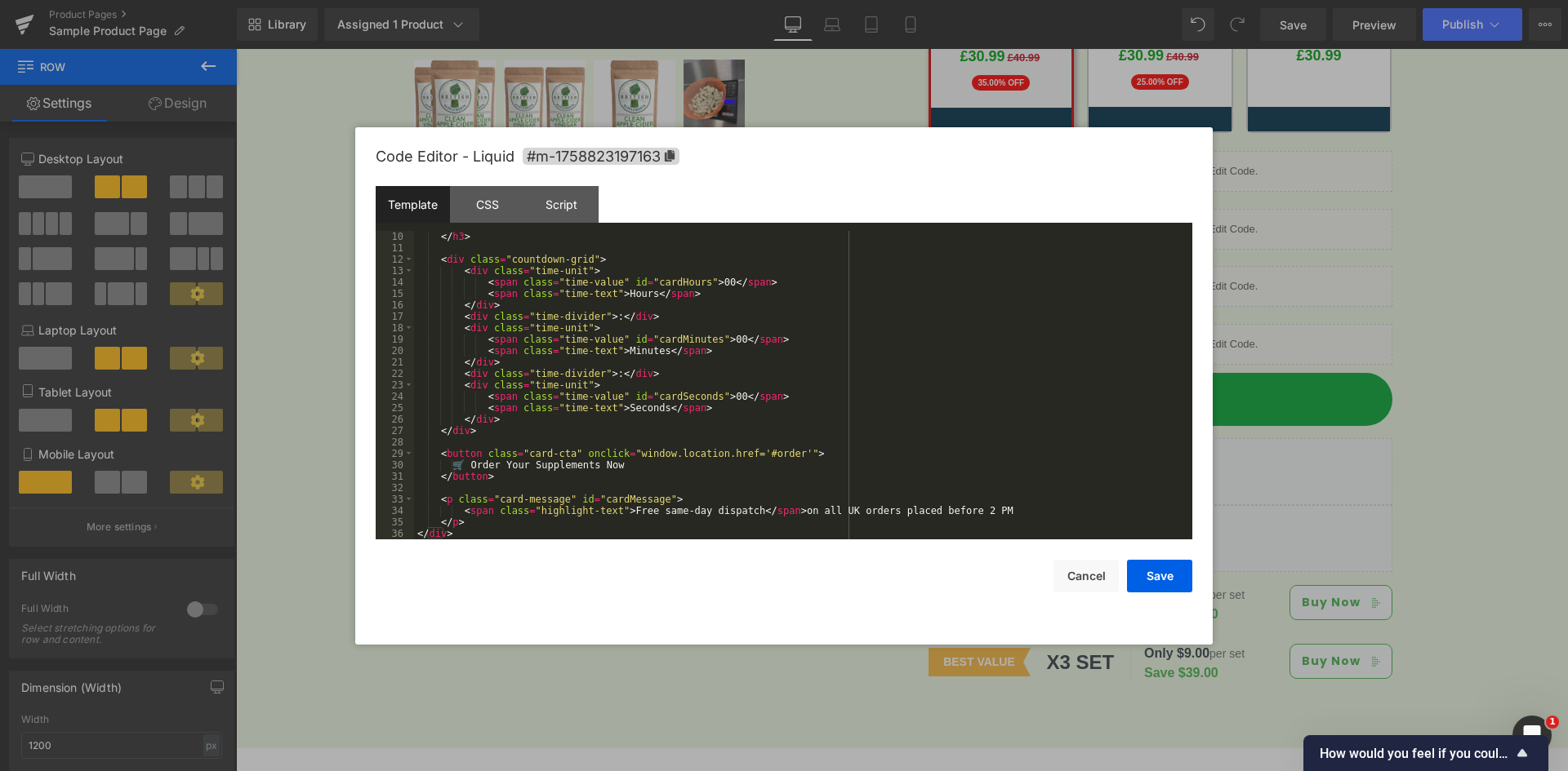
click at [629, 283] on div "</ h3 > < div class = "countdown-grid" > < div class = "time-unit" > < span cla…" at bounding box center [799, 396] width 771 height 331
click at [1080, 583] on button "Cancel" at bounding box center [1086, 577] width 65 height 33
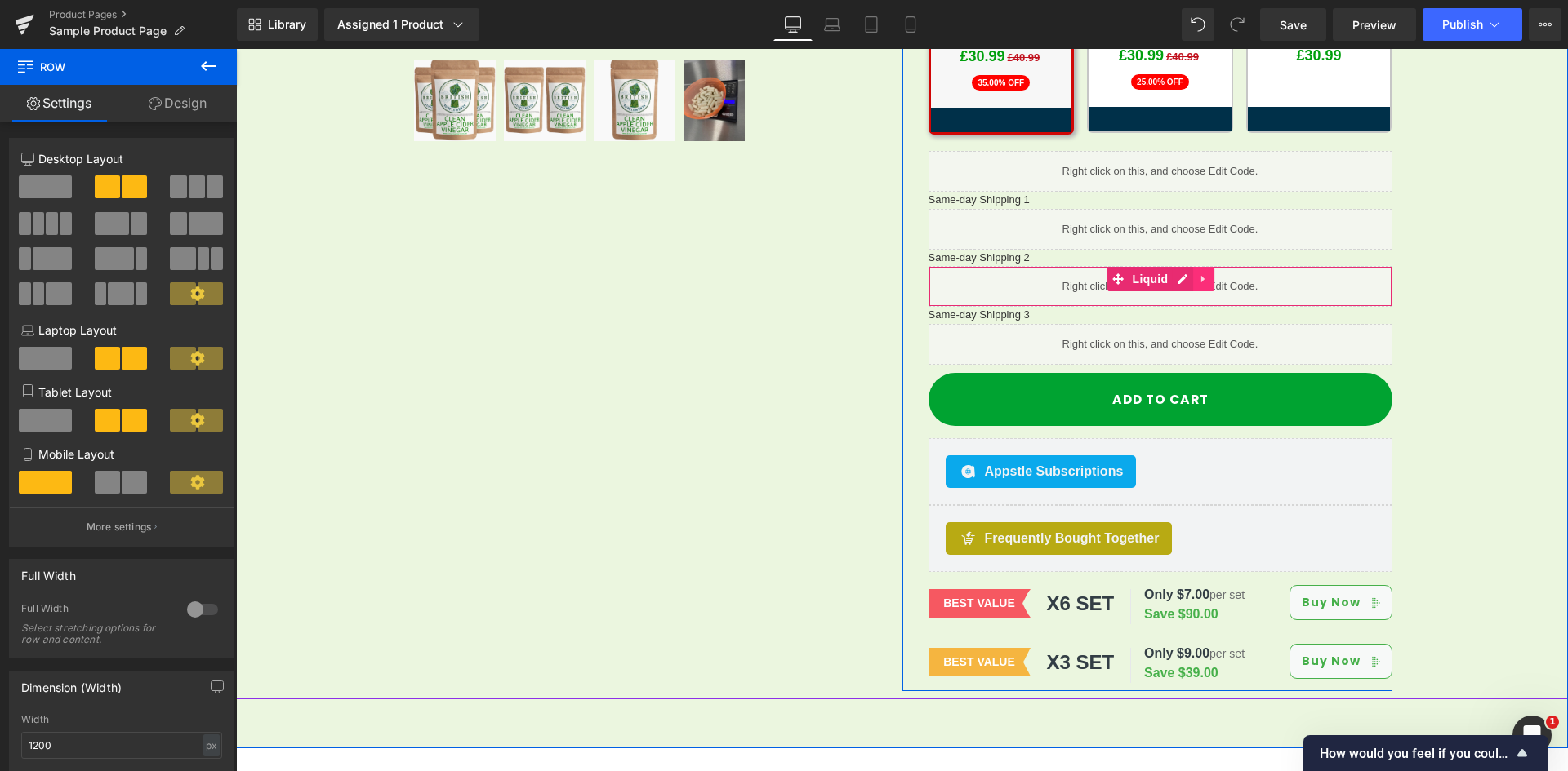
click at [1181, 267] on ul "Liquid" at bounding box center [1161, 279] width 108 height 25
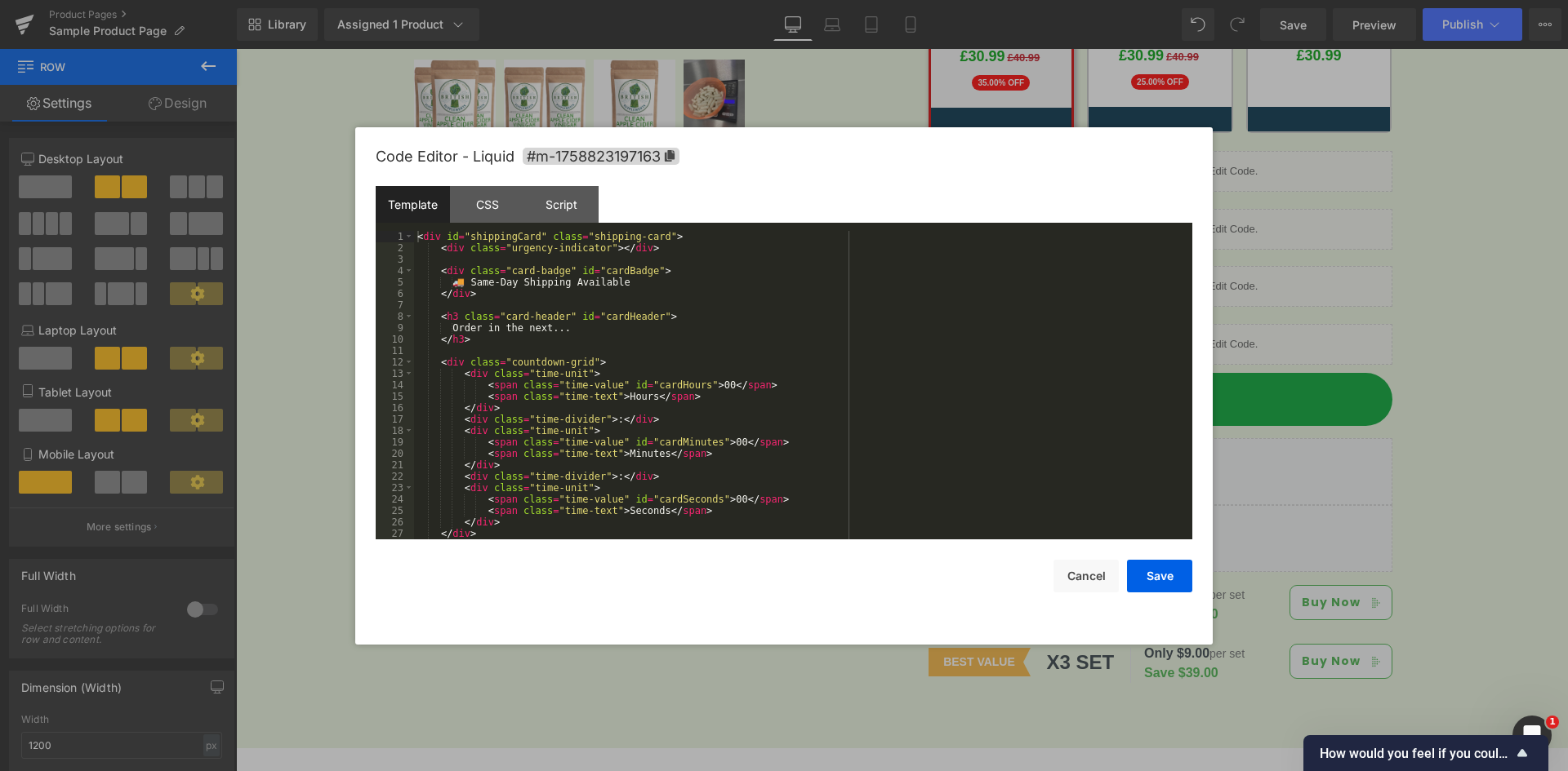
click at [625, 296] on div "< div id = "shippingCard" class = "shipping-card" > < div class = "urgency-indi…" at bounding box center [799, 396] width 771 height 331
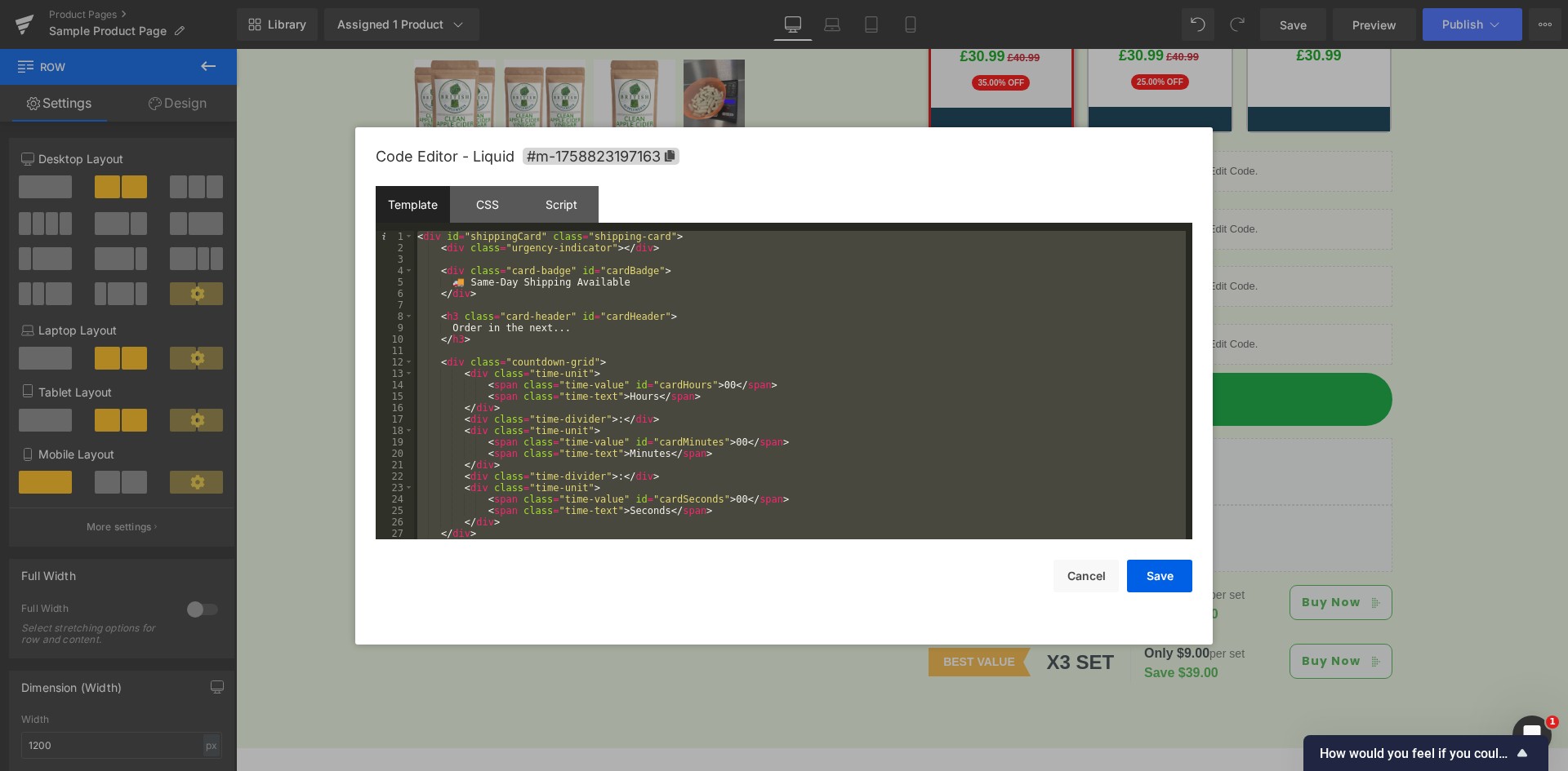
scroll to position [23, 0]
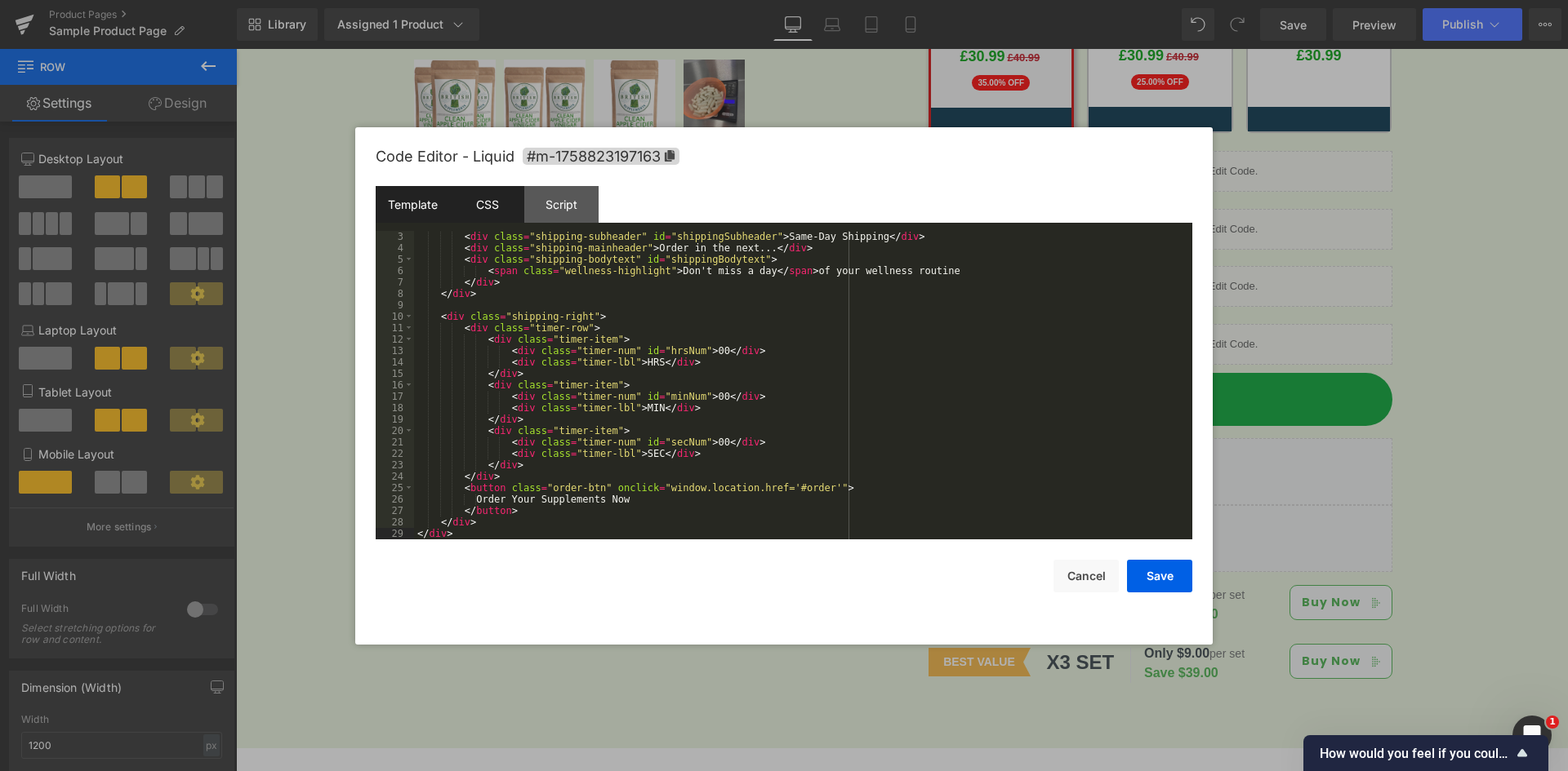
click at [488, 213] on div "CSS" at bounding box center [487, 204] width 74 height 36
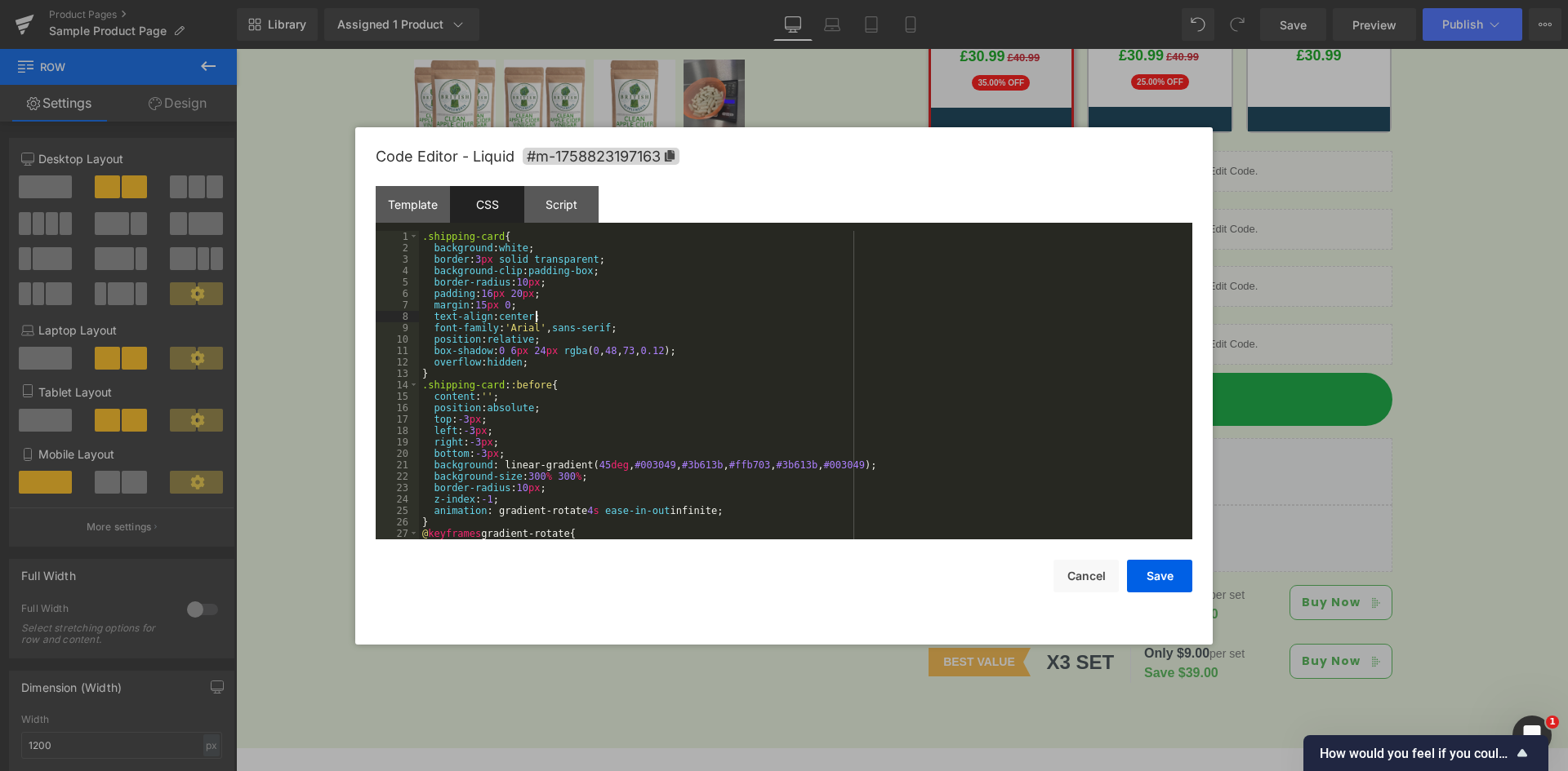
click at [551, 319] on div ".shipping-card { background : white ; border : 3 px solid transparent ; backgro…" at bounding box center [802, 396] width 767 height 331
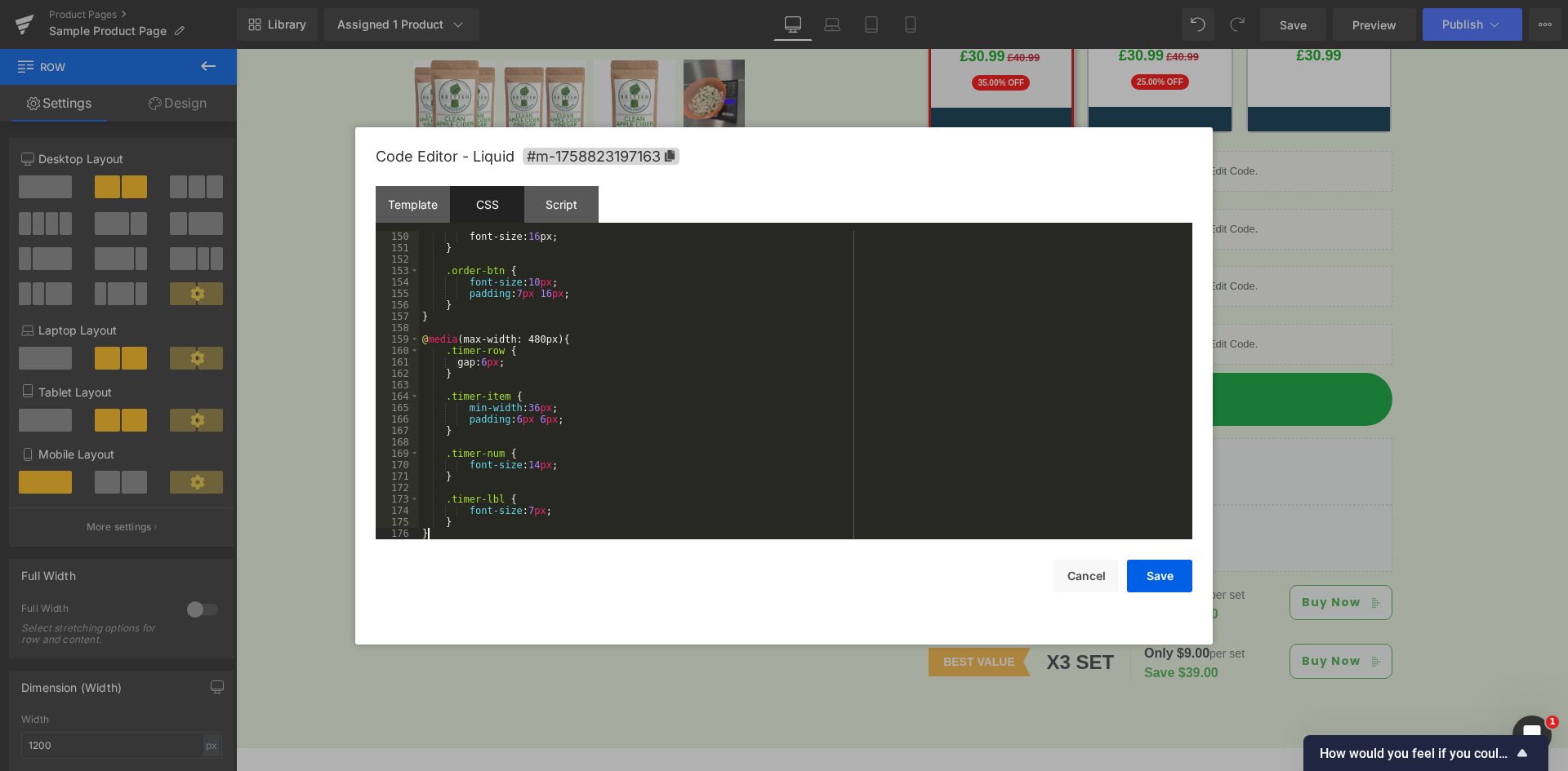
scroll to position [1703, 0]
click at [562, 217] on div "Script" at bounding box center [561, 204] width 74 height 36
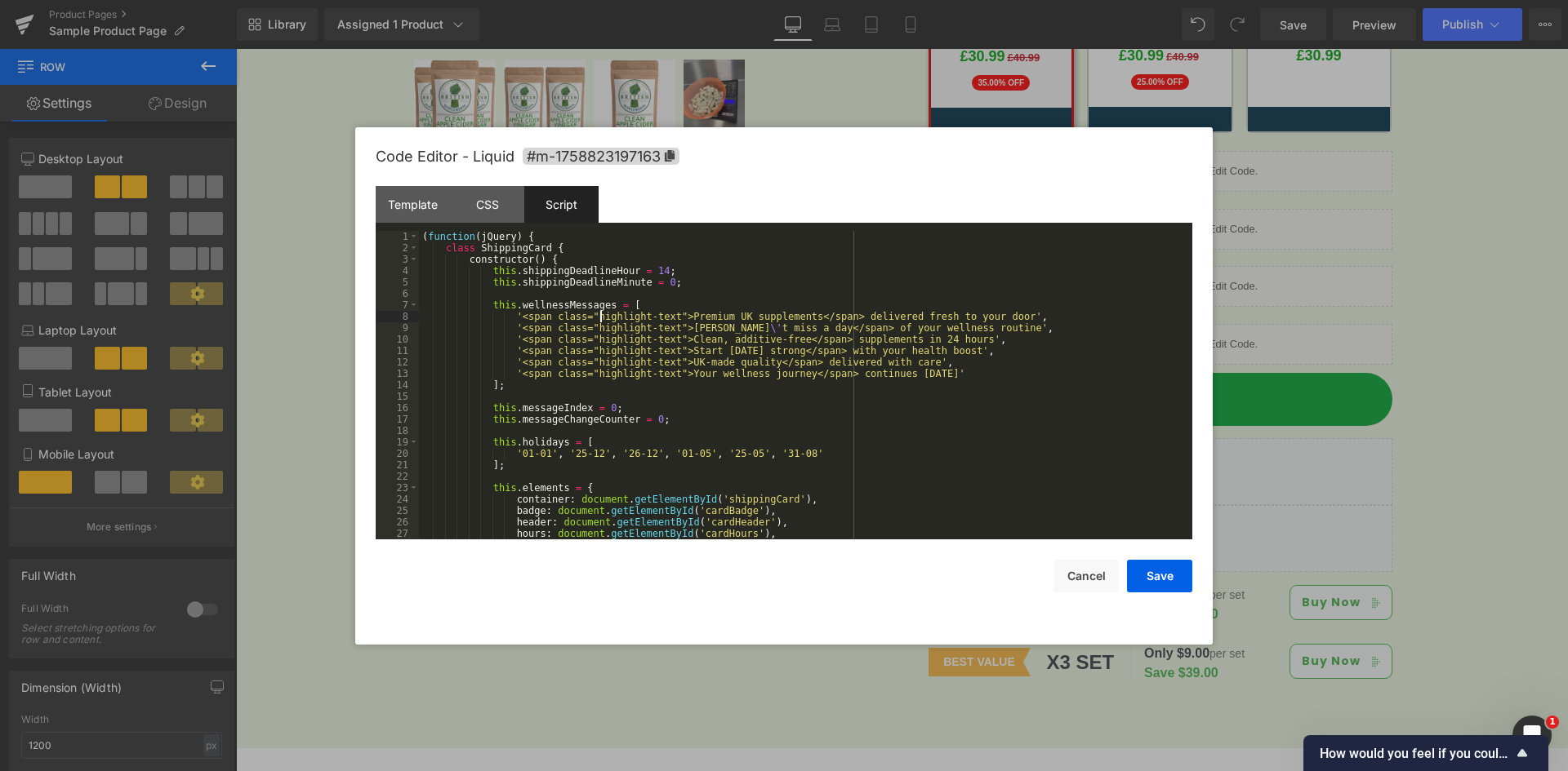
click at [601, 311] on div "( function ( jQuery ) { class ShippingCard { constructor ( ) { this . shippingD…" at bounding box center [802, 396] width 767 height 331
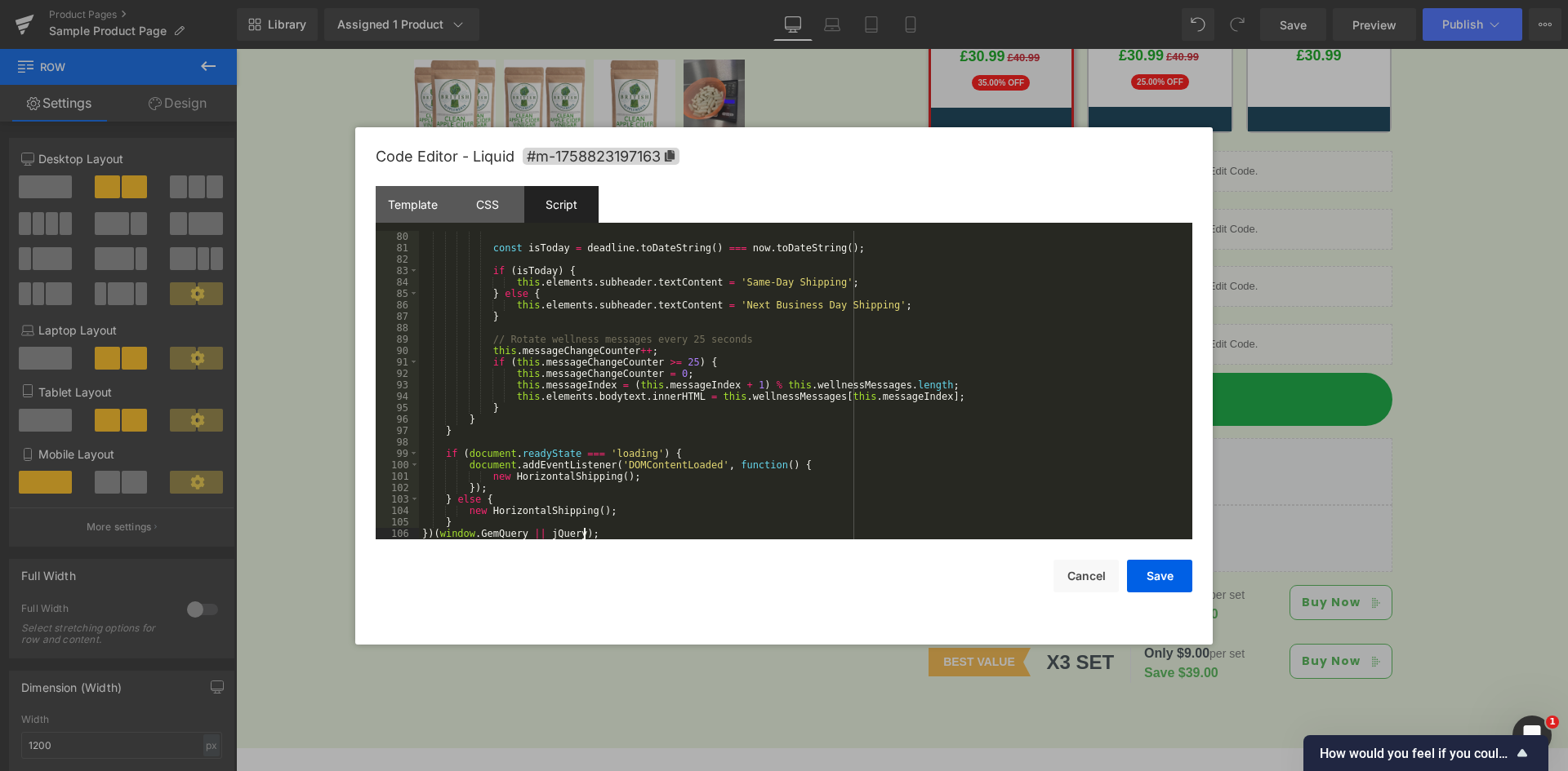
scroll to position [903, 0]
drag, startPoint x: 1166, startPoint y: 570, endPoint x: 1174, endPoint y: 555, distance: 17.0
click at [1165, 570] on button "Save" at bounding box center [1159, 577] width 65 height 33
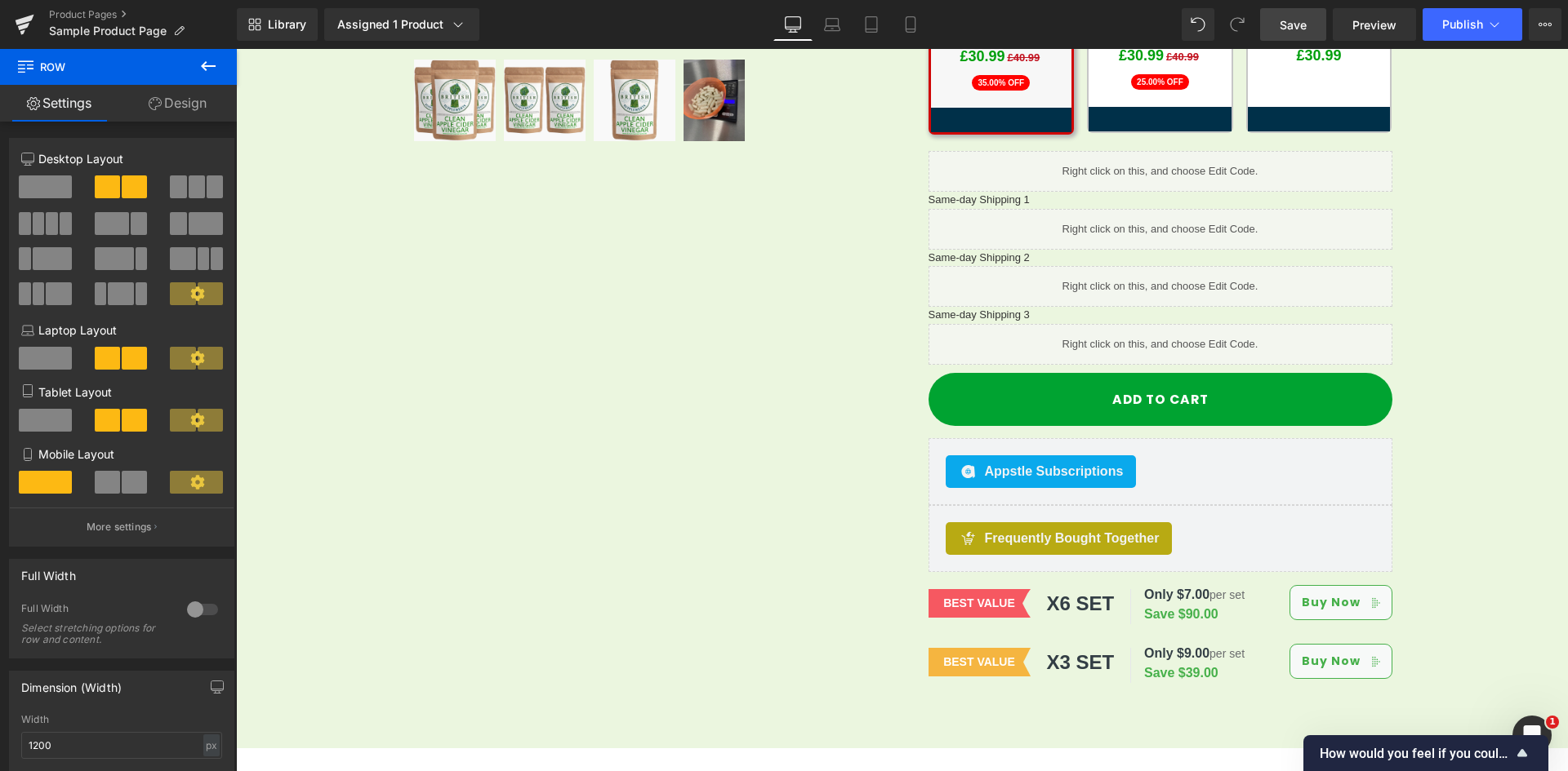
click at [1299, 31] on span "Save" at bounding box center [1293, 25] width 27 height 17
click at [1039, 44] on div "Library Assigned 1 Product Product Preview Clean Apple Cider Vinegar (58mg [MED…" at bounding box center [902, 25] width 1331 height 49
click at [1381, 35] on link "Preview" at bounding box center [1374, 25] width 84 height 33
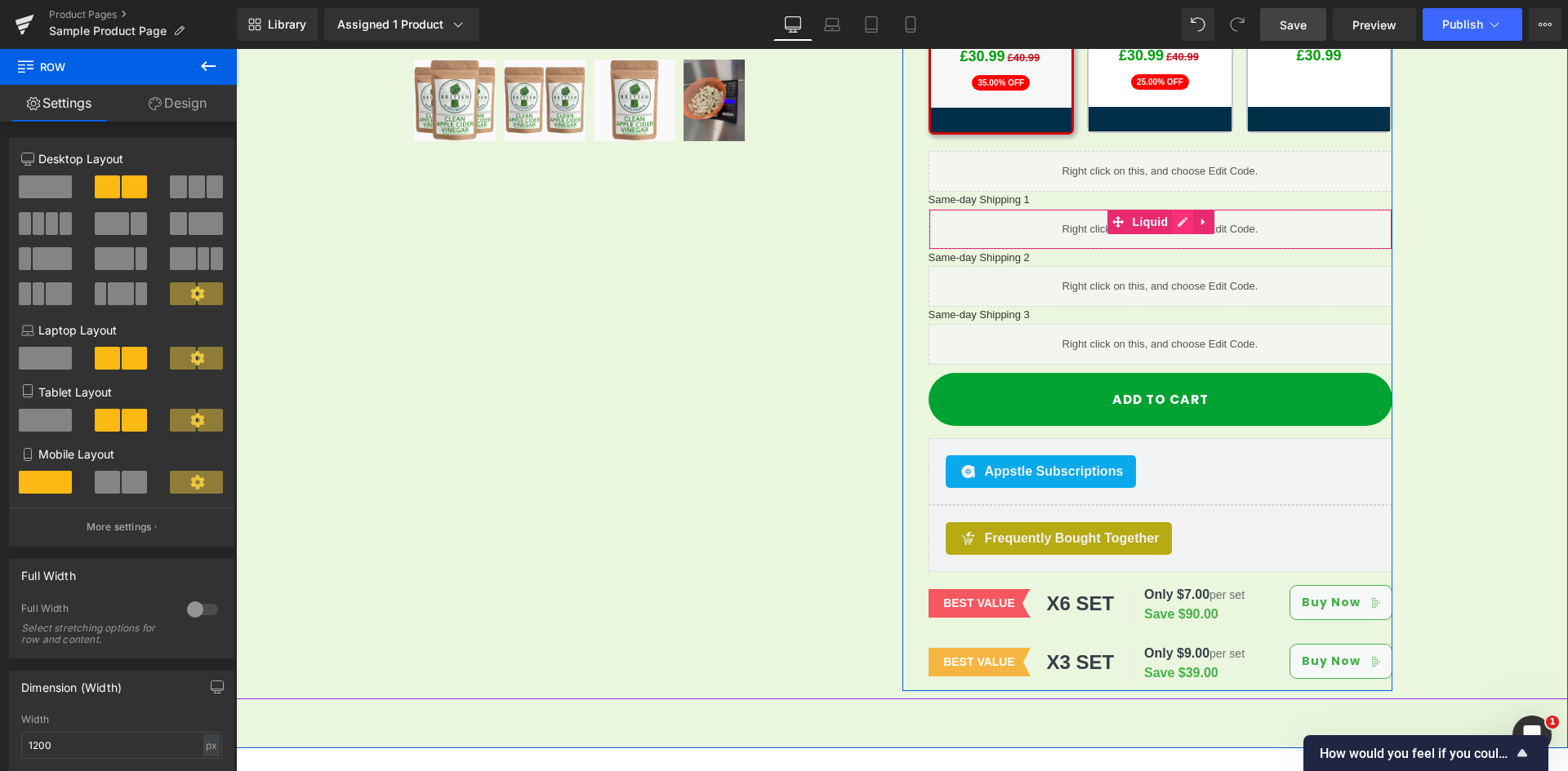
click at [1172, 210] on link at bounding box center [1182, 222] width 21 height 25
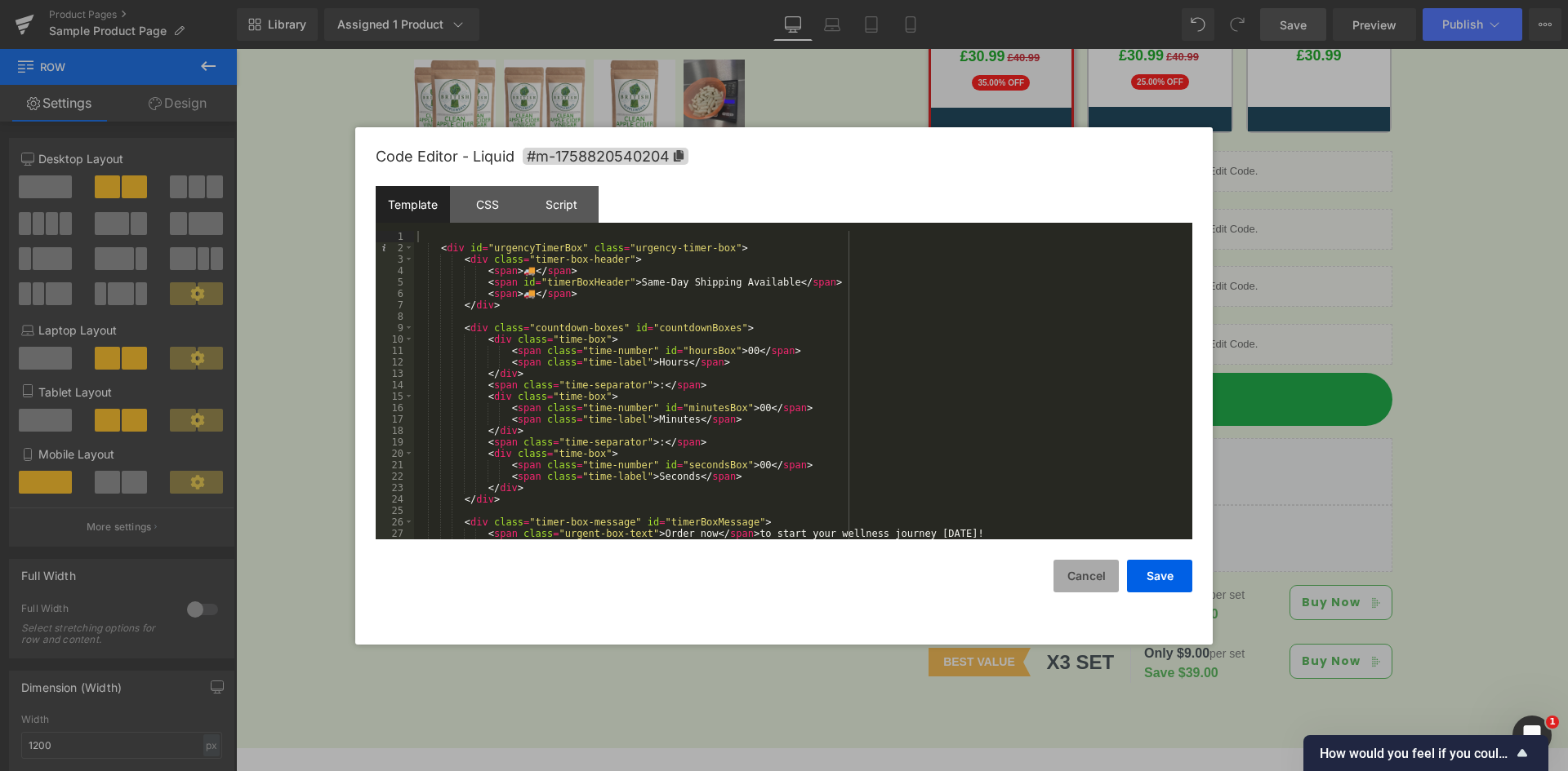
click at [1089, 575] on button "Cancel" at bounding box center [1086, 577] width 65 height 33
click at [1180, 213] on ul "Liquid" at bounding box center [1160, 222] width 85 height 20
click at [416, 208] on div "Template" at bounding box center [412, 204] width 74 height 36
click at [529, 262] on div "< div id = "urgencyTimerBox" class = "urgency-timer-box" > < div class = "timer…" at bounding box center [799, 396] width 771 height 331
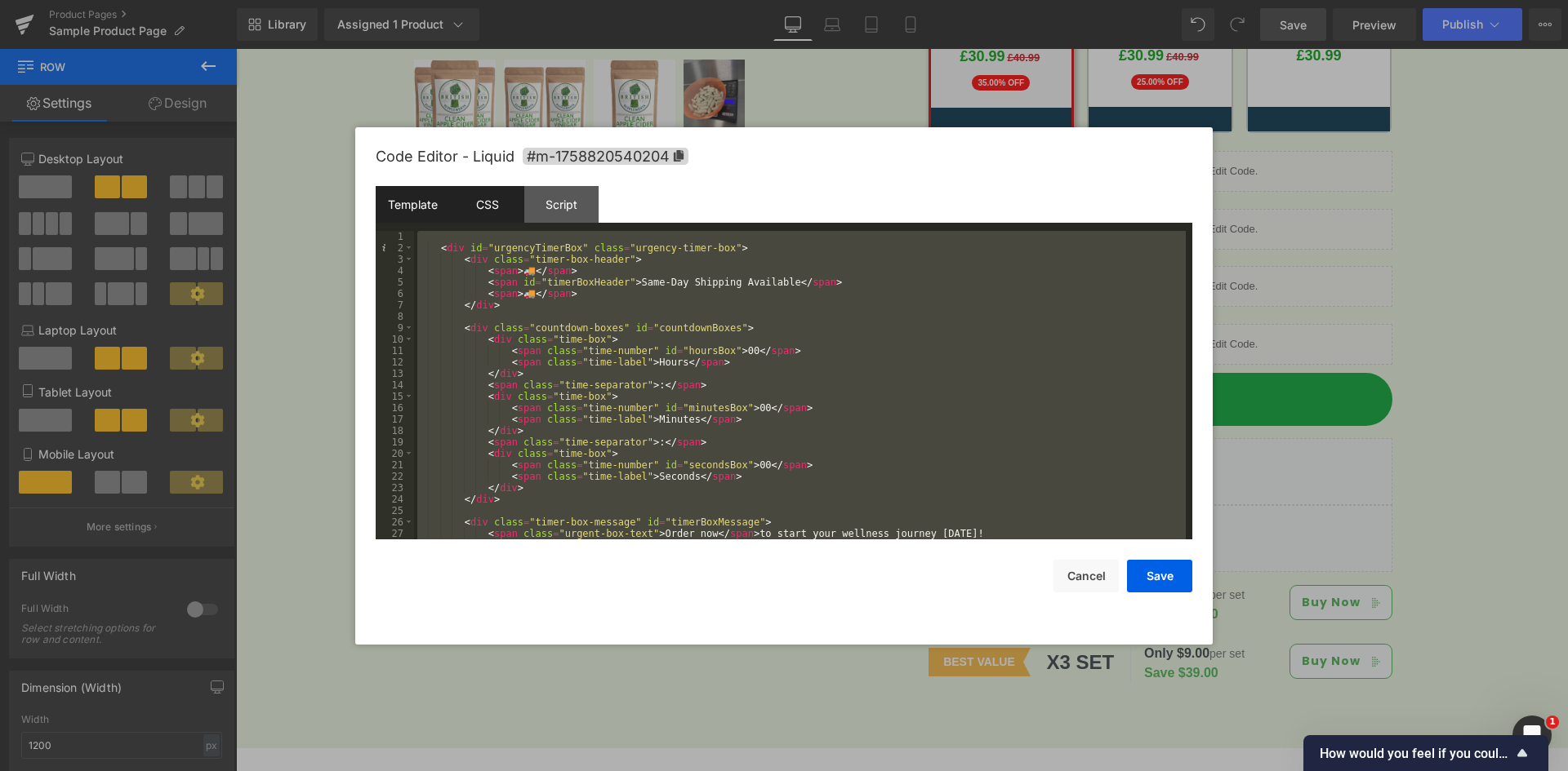
click at [491, 213] on div "CSS" at bounding box center [487, 204] width 74 height 36
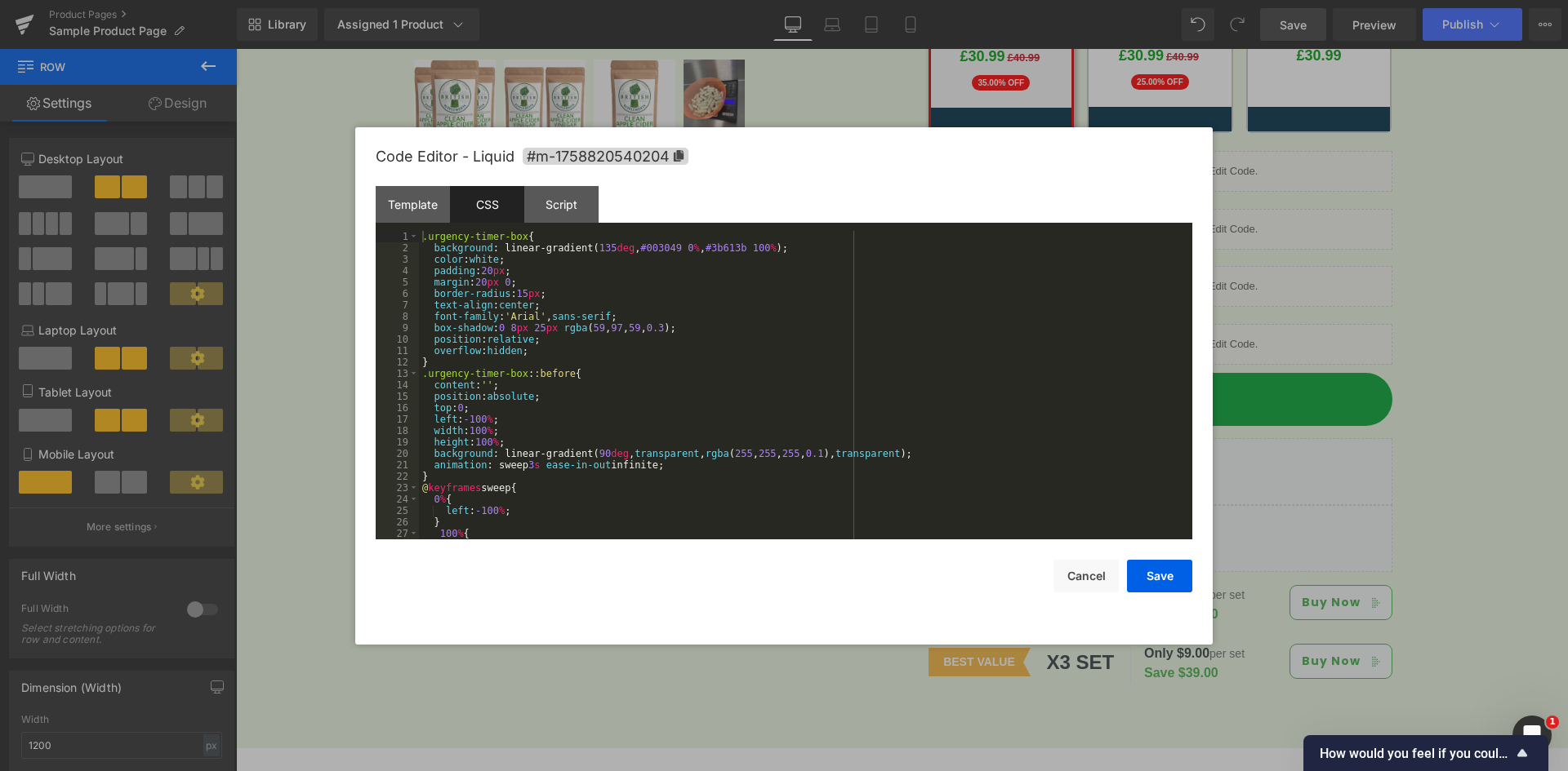
click at [612, 283] on div ".urgency-timer-box { background : linear-gradient( 135 deg , #003049 0 % , #3b6…" at bounding box center [802, 396] width 767 height 331
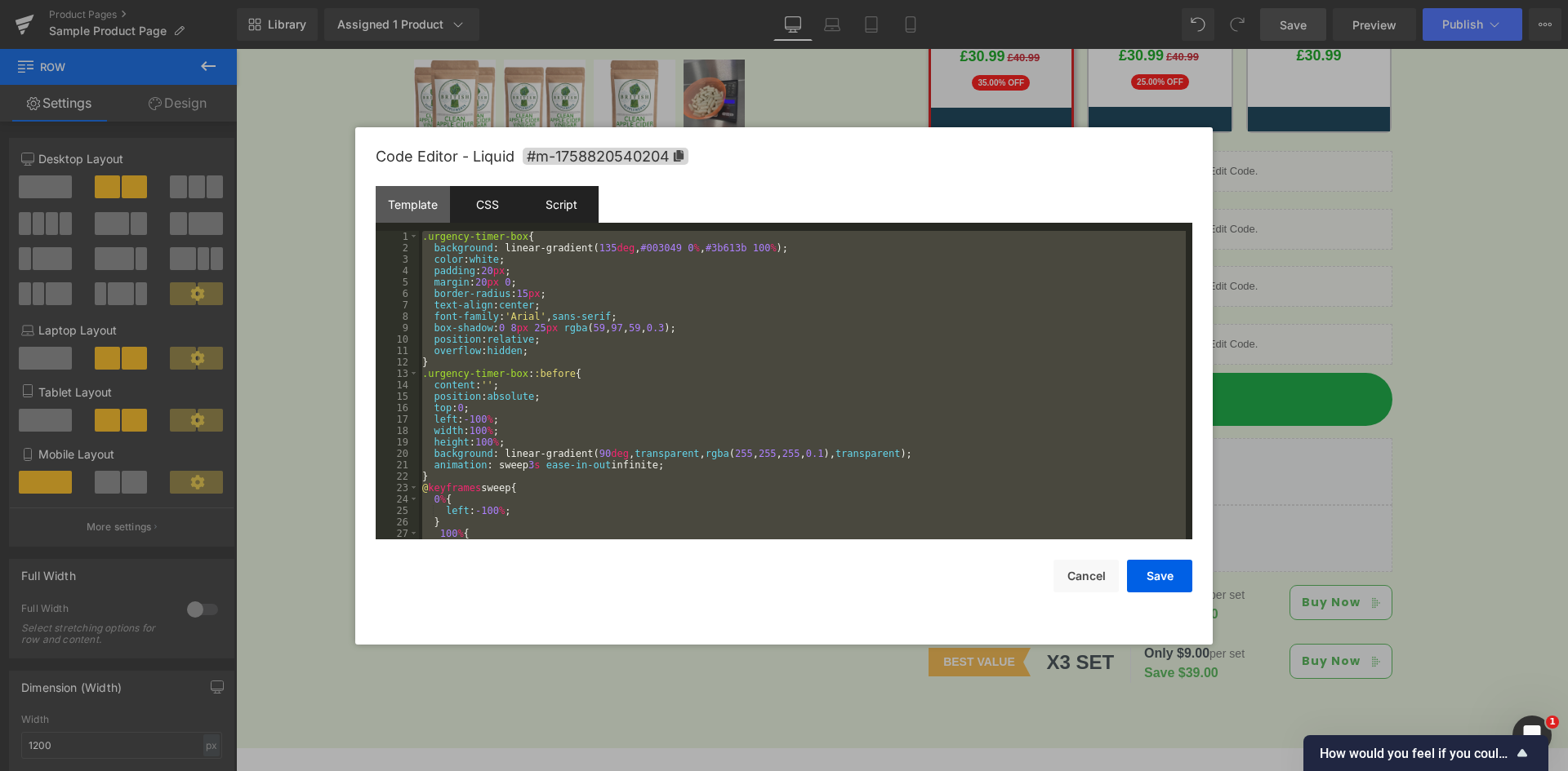
click at [584, 209] on div "Script" at bounding box center [561, 204] width 74 height 36
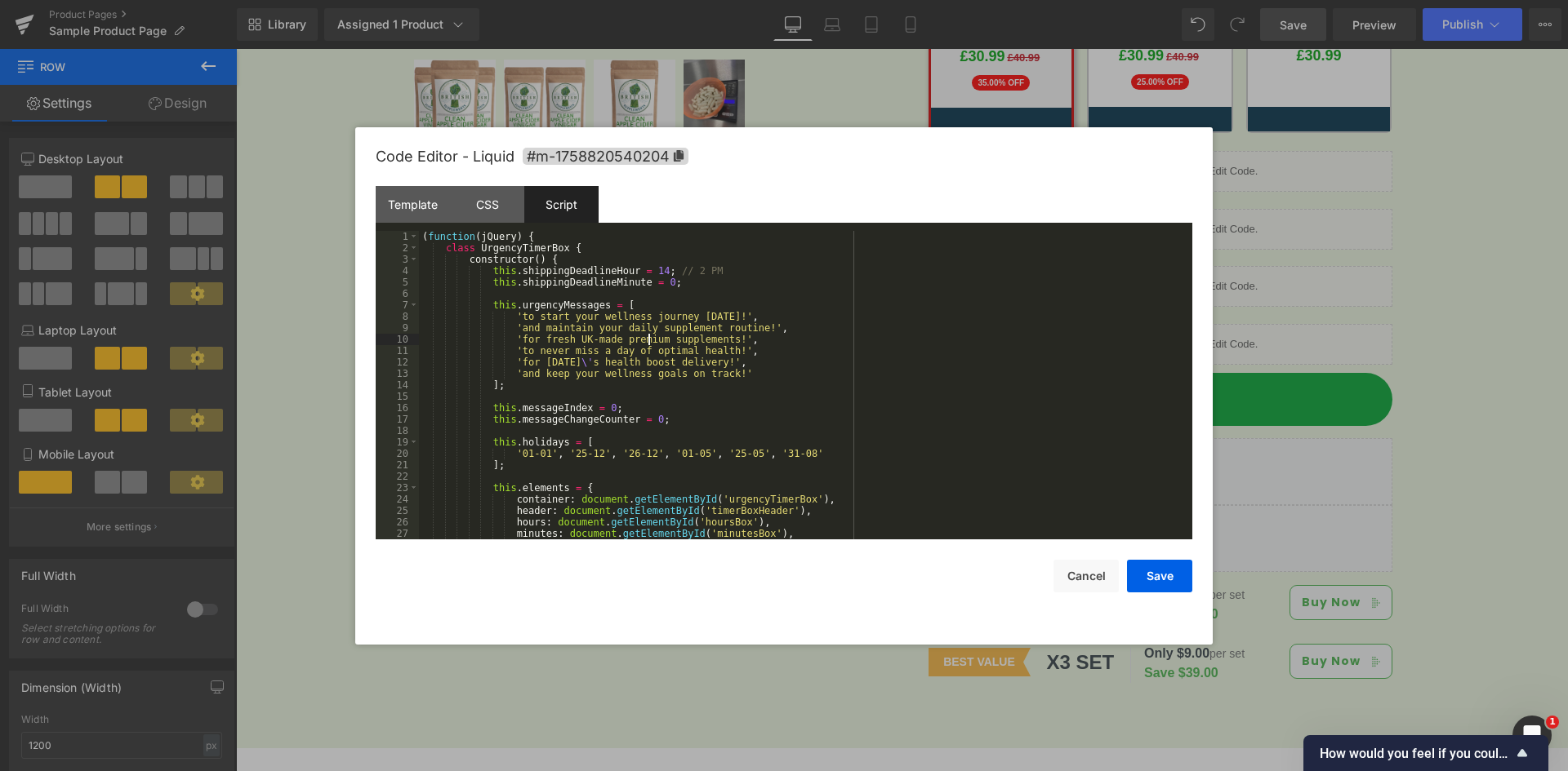
click at [650, 335] on div "( function ( jQuery ) { class UrgencyTimerBox { constructor ( ) { this . shippi…" at bounding box center [802, 396] width 767 height 331
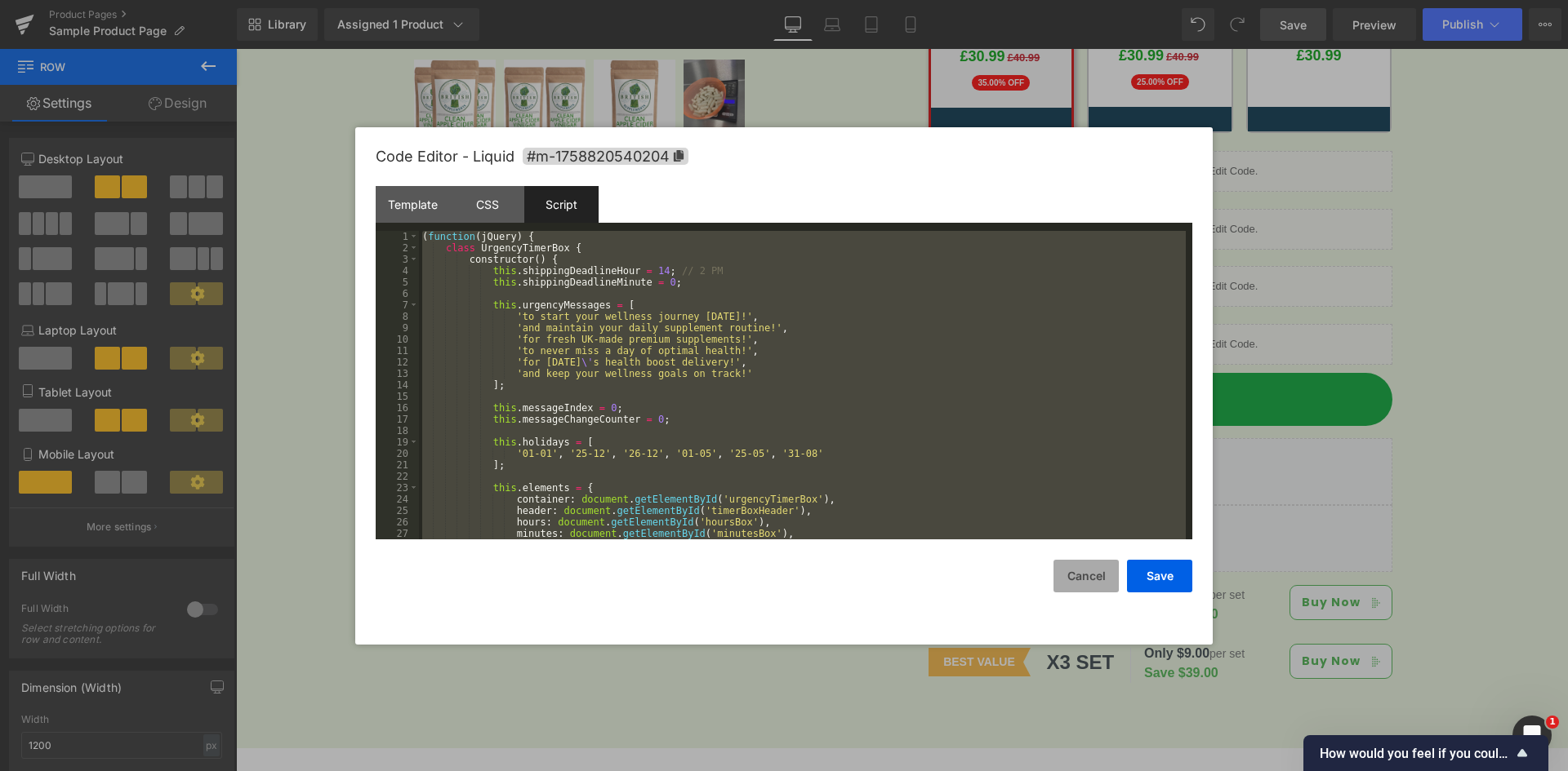
click at [1077, 586] on button "Cancel" at bounding box center [1086, 577] width 65 height 33
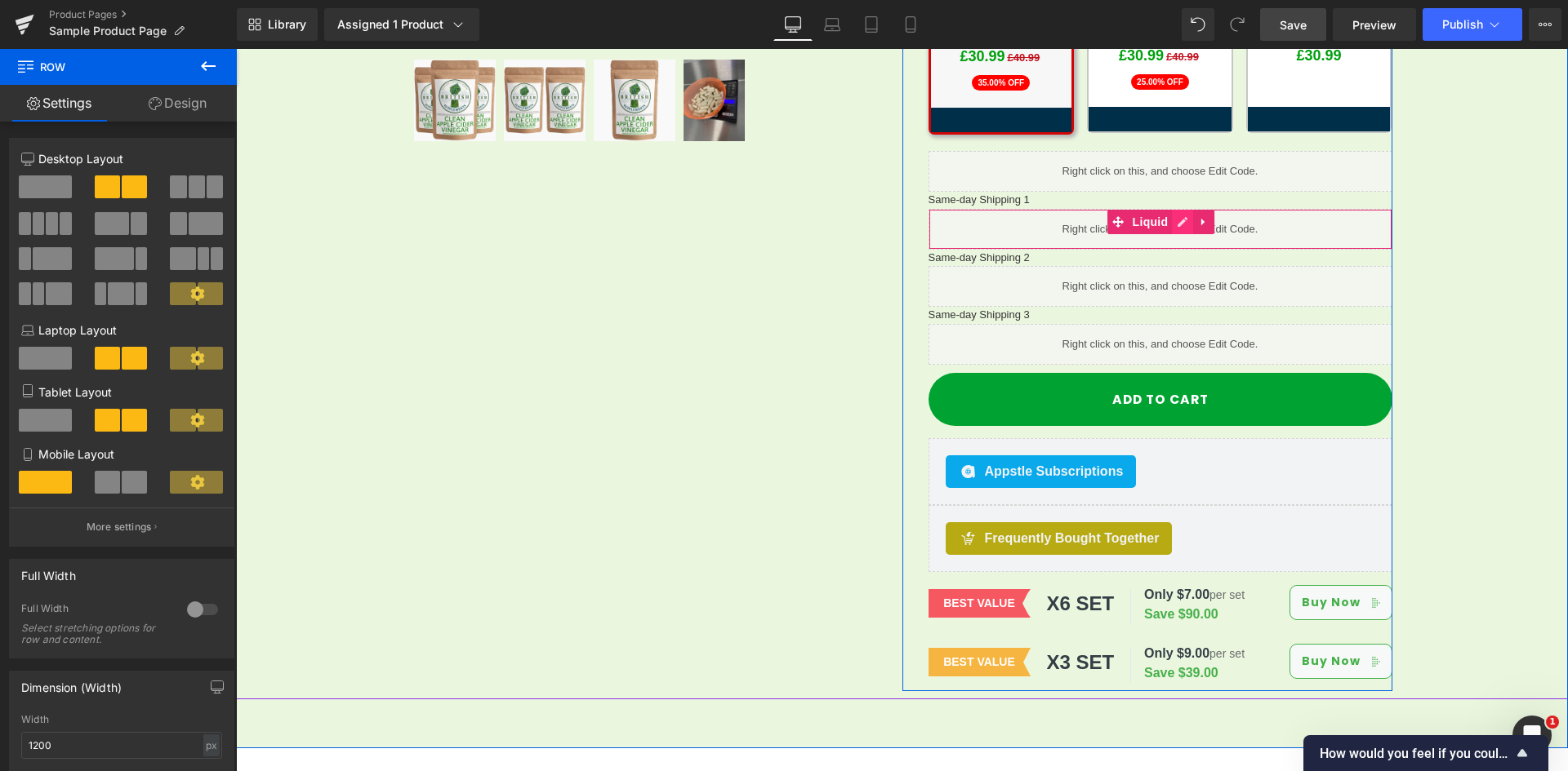
click at [1172, 210] on link at bounding box center [1182, 222] width 21 height 25
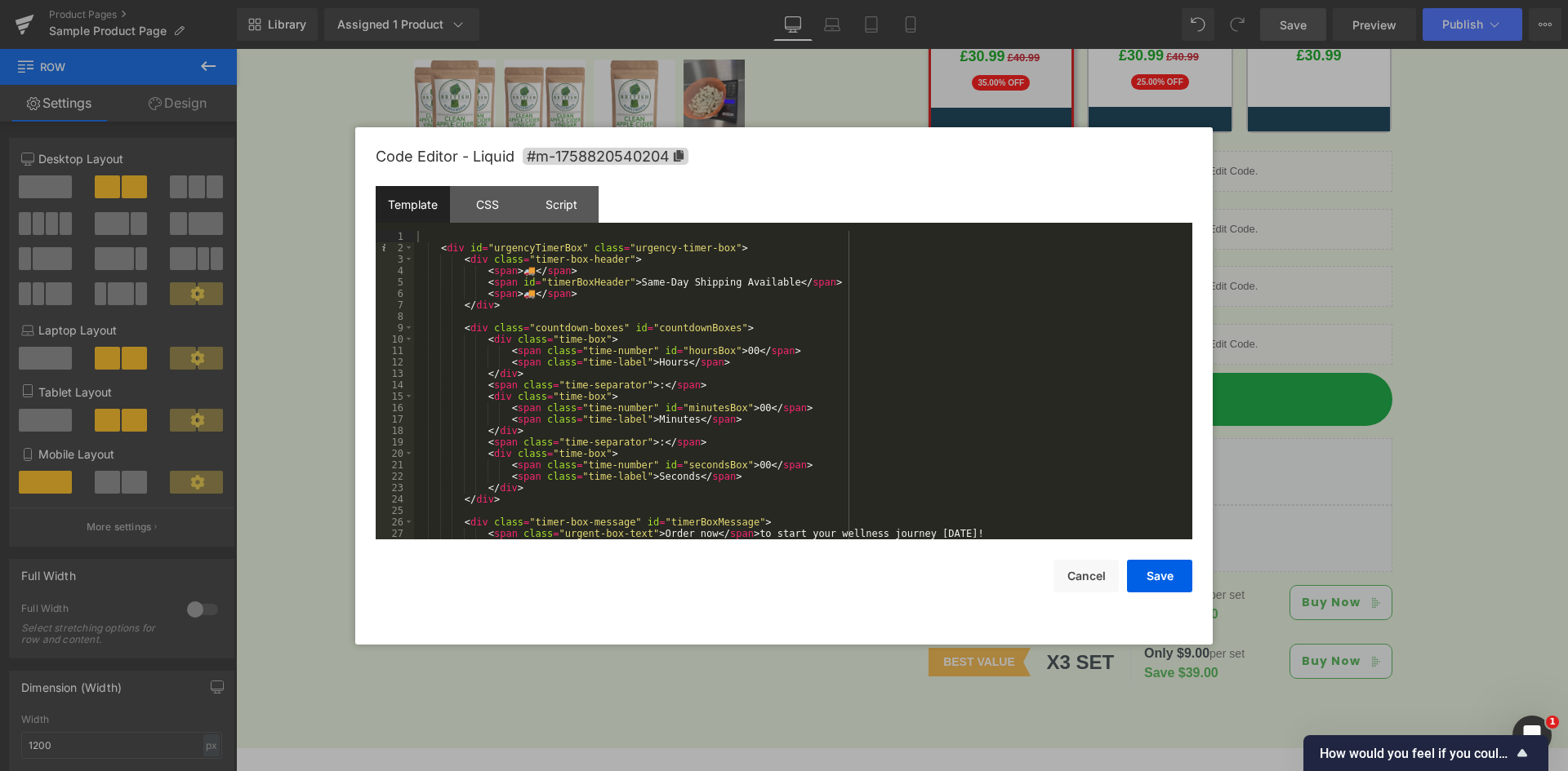
click at [431, 200] on div "Template" at bounding box center [412, 204] width 74 height 36
click at [561, 299] on div "< div id = "urgencyTimerBox" class = "urgency-timer-box" > < div class = "timer…" at bounding box center [799, 396] width 771 height 331
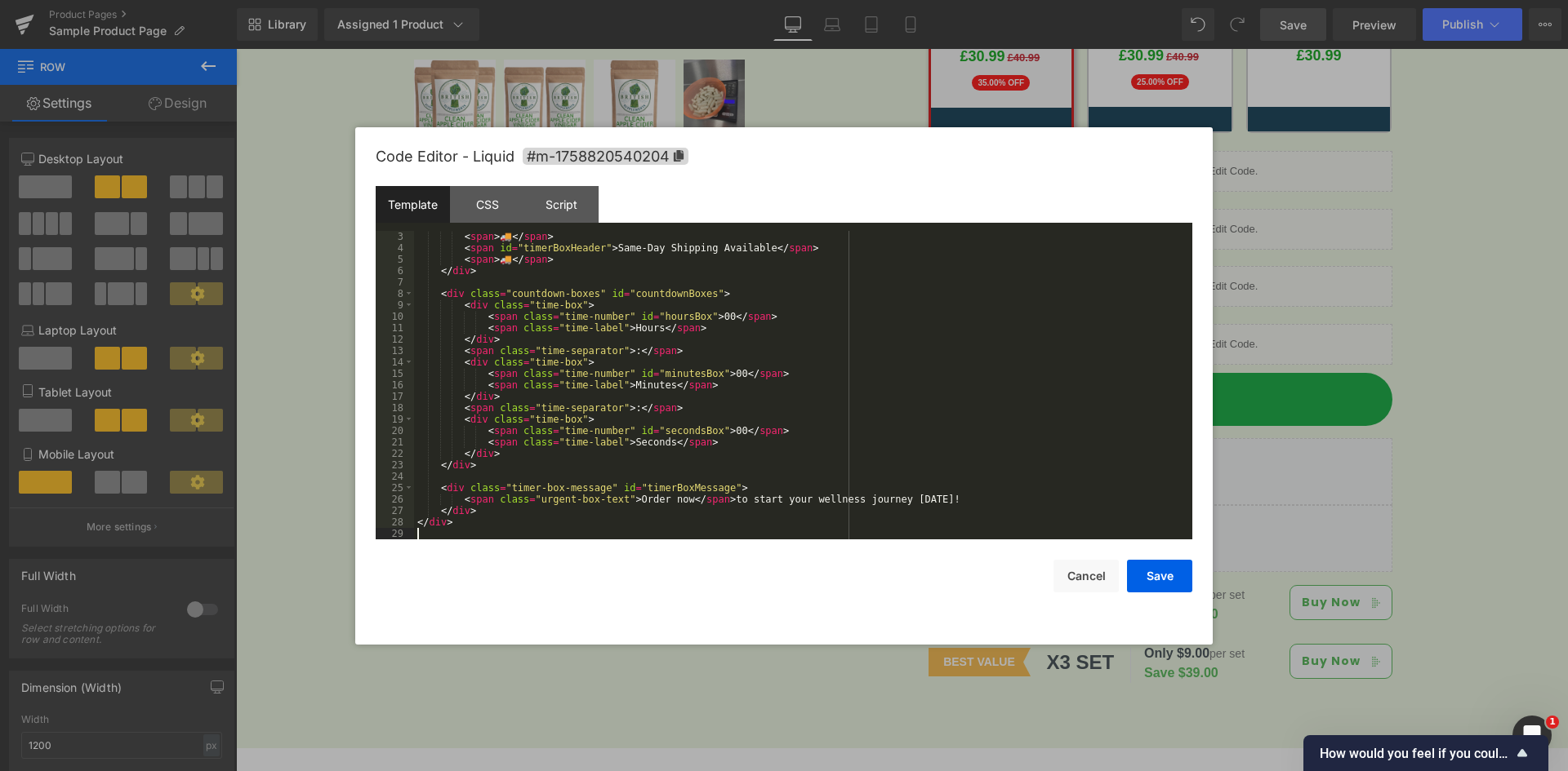
scroll to position [23, 0]
click at [491, 203] on div "CSS" at bounding box center [487, 204] width 74 height 36
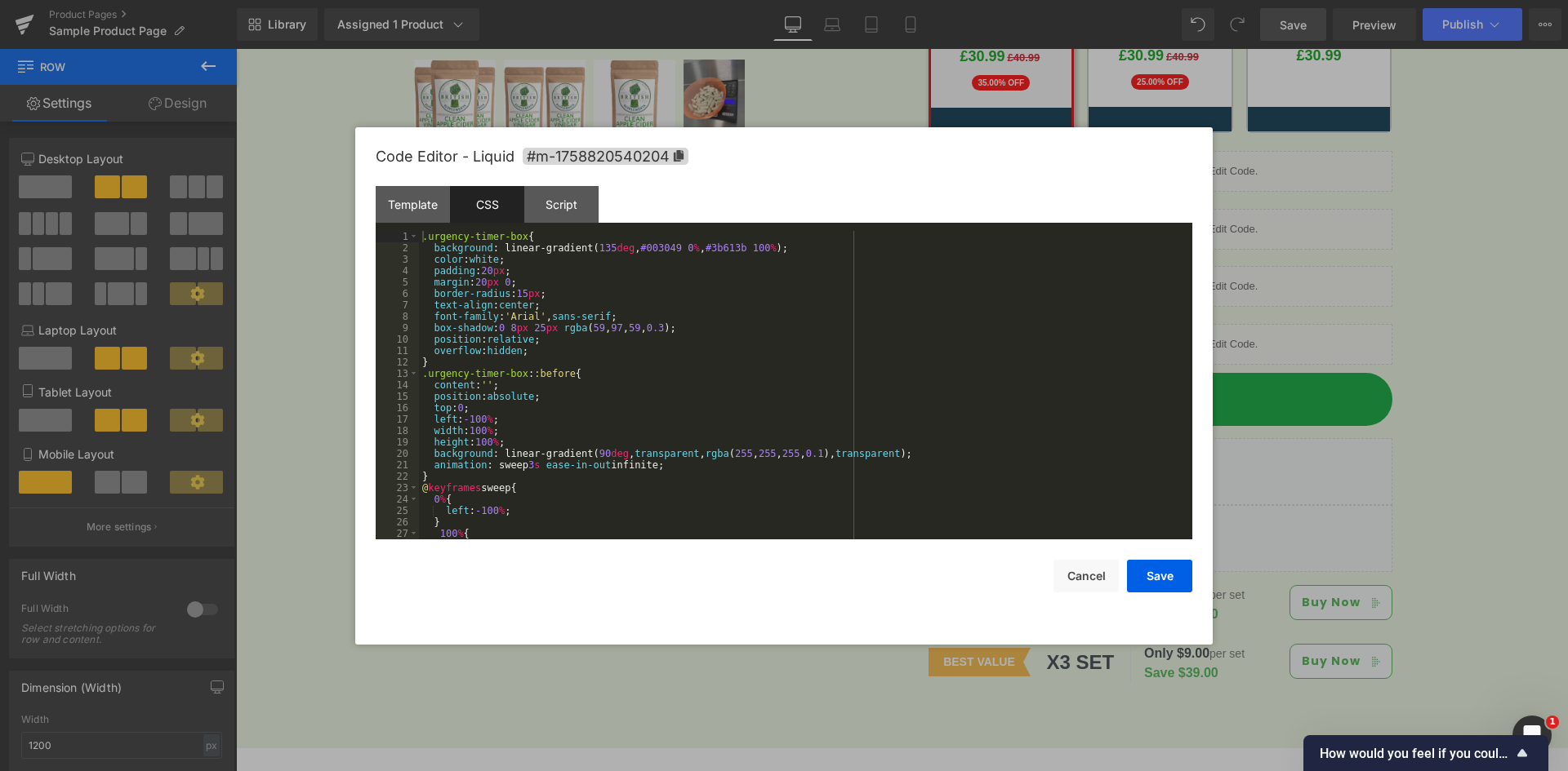
click at [537, 301] on div ".urgency-timer-box { background : linear-gradient( 135 deg , #003049 0 % , #3b6…" at bounding box center [802, 396] width 767 height 331
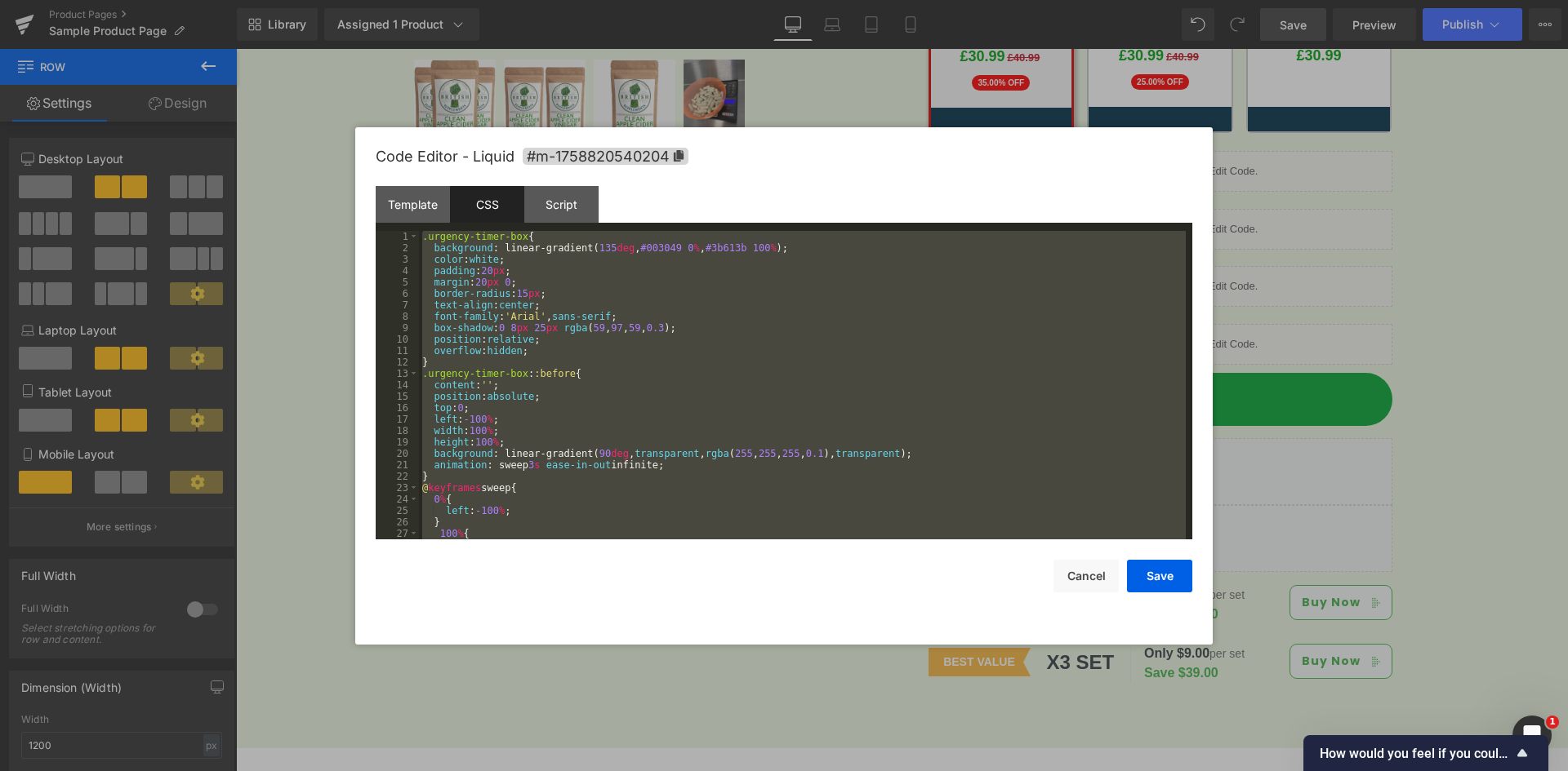
scroll to position [1359, 0]
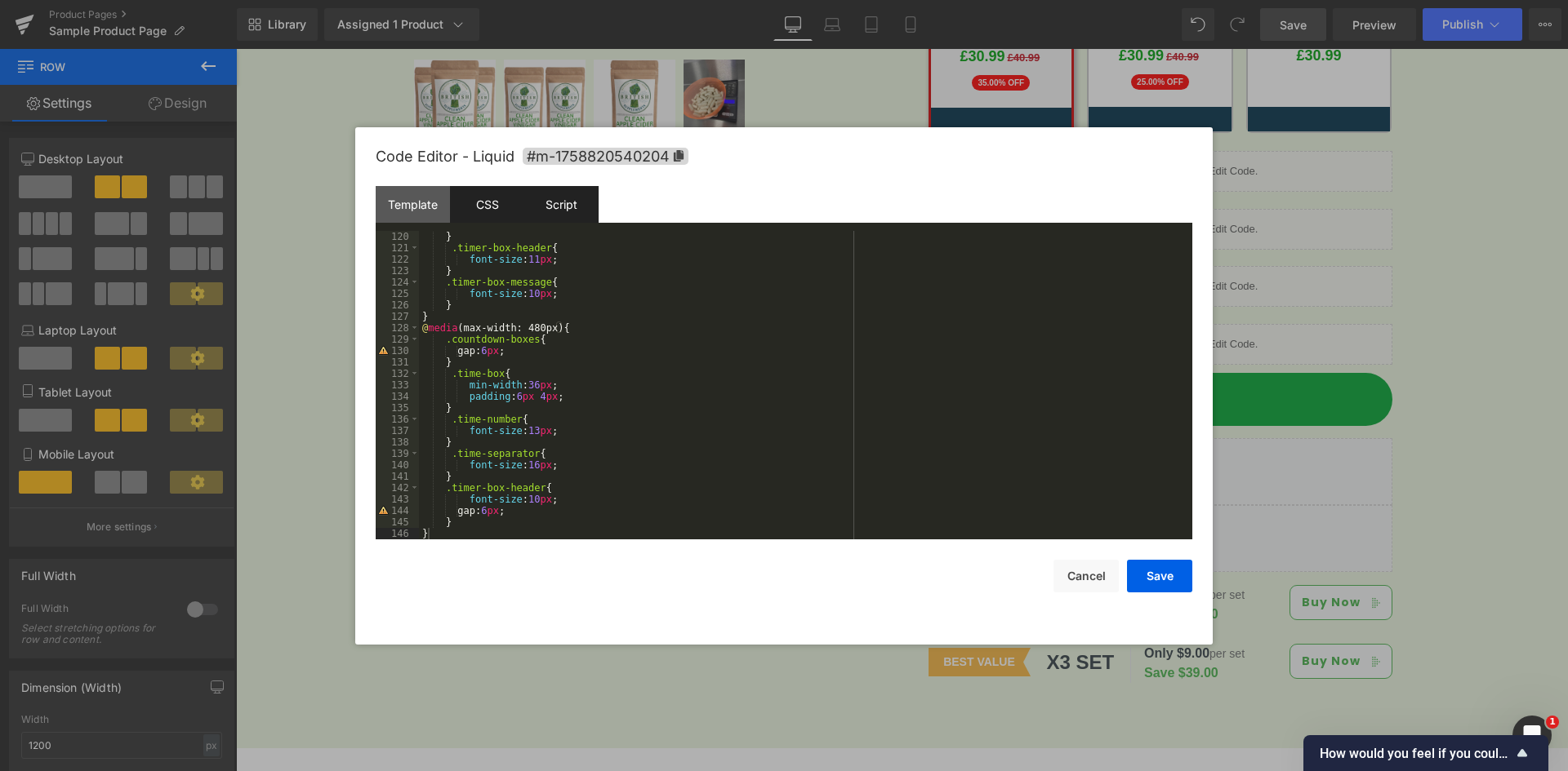
click at [561, 215] on div "Script" at bounding box center [561, 204] width 74 height 36
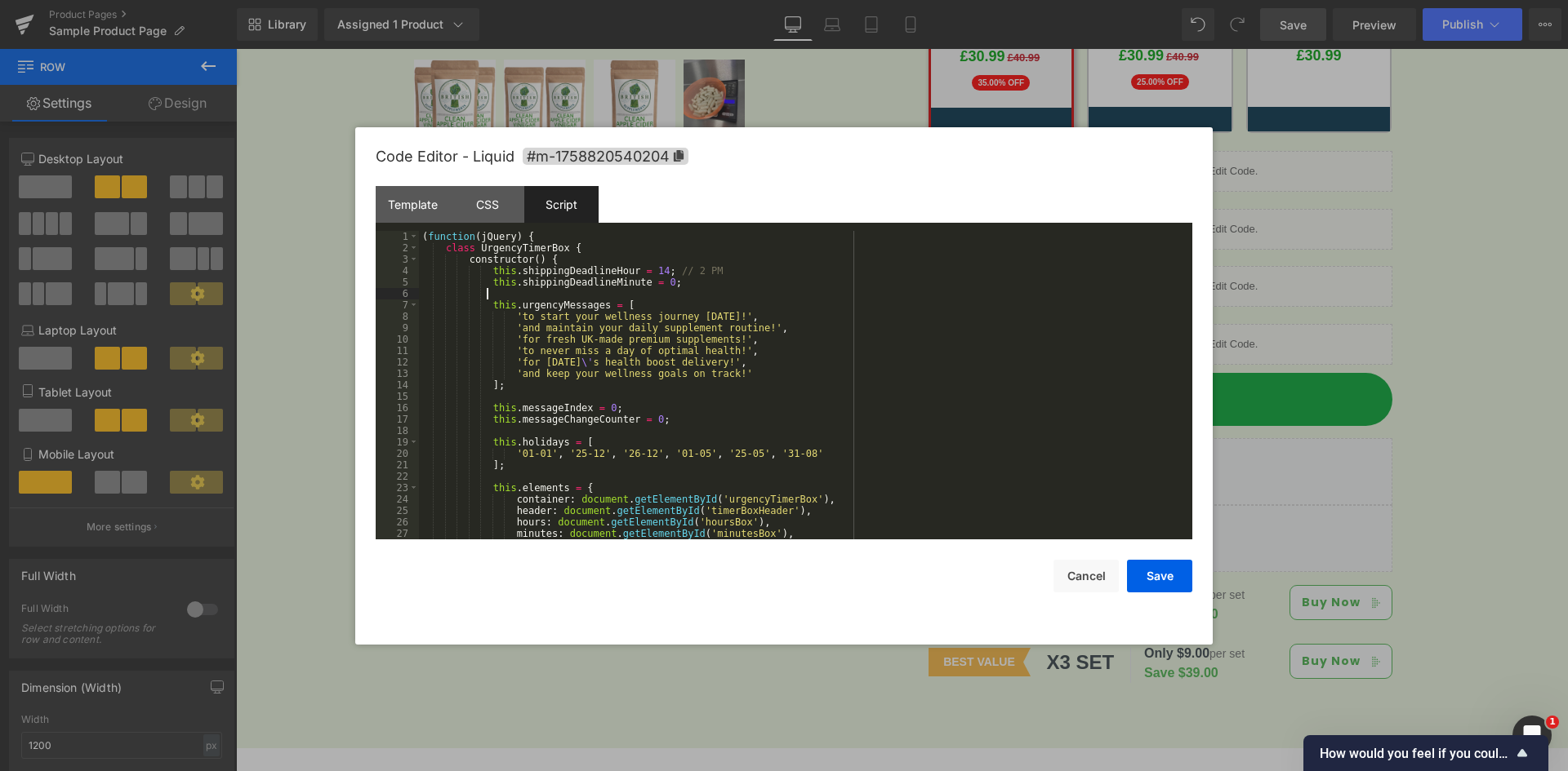
click at [640, 293] on div "( function ( jQuery ) { class UrgencyTimerBox { constructor ( ) { this . shippi…" at bounding box center [802, 396] width 767 height 331
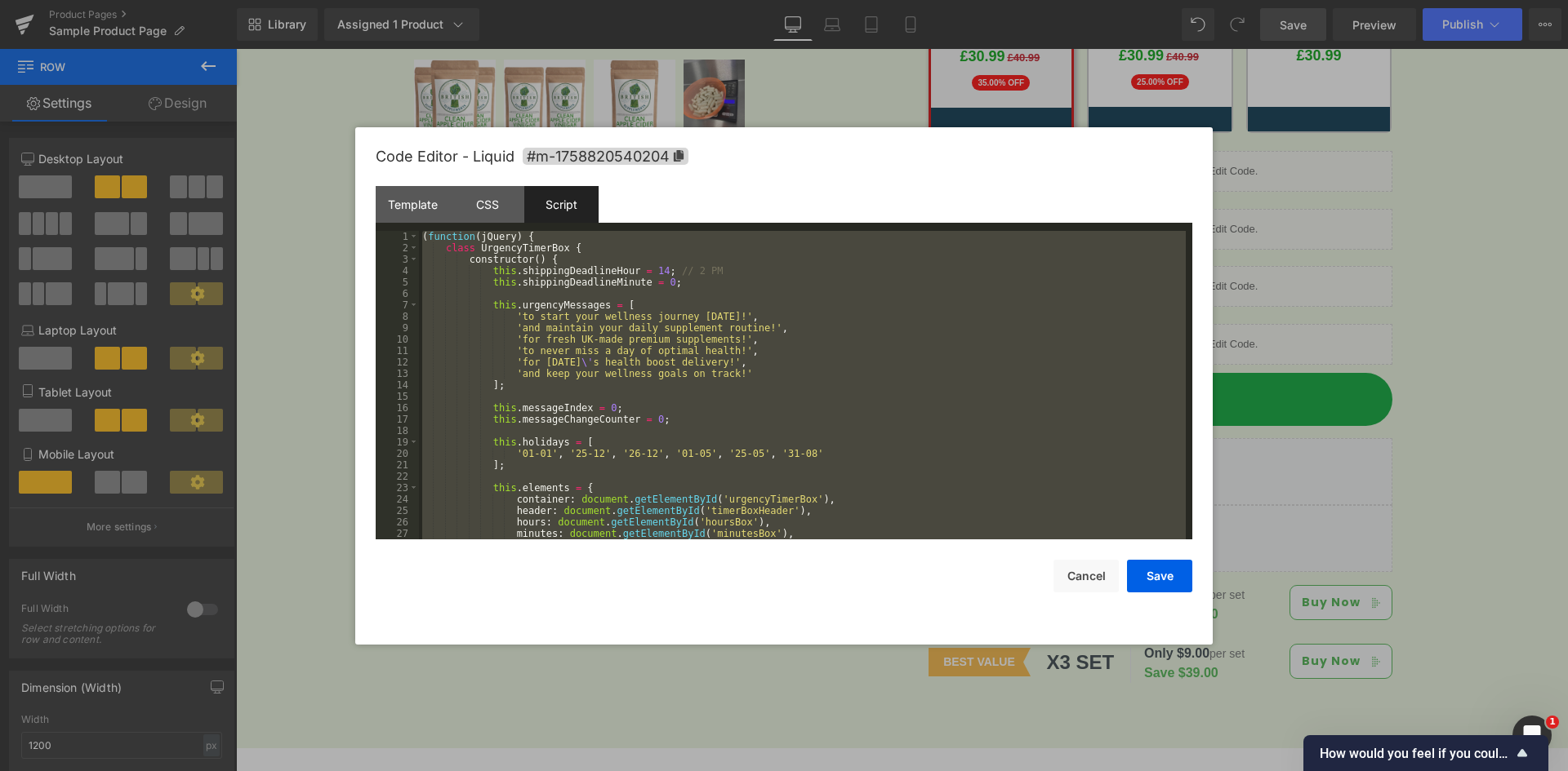
scroll to position [983, 0]
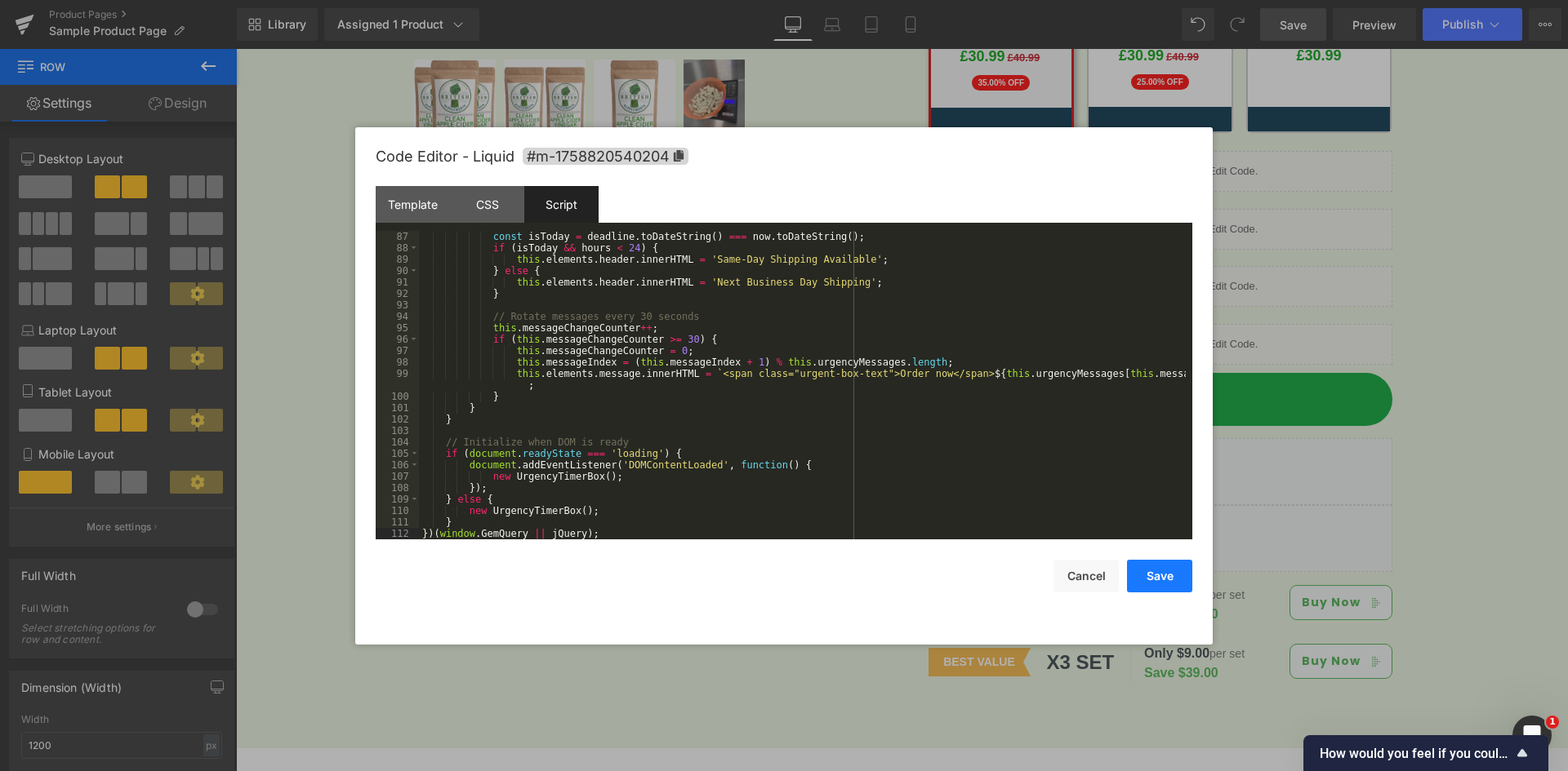
click at [1164, 587] on button "Save" at bounding box center [1159, 577] width 65 height 33
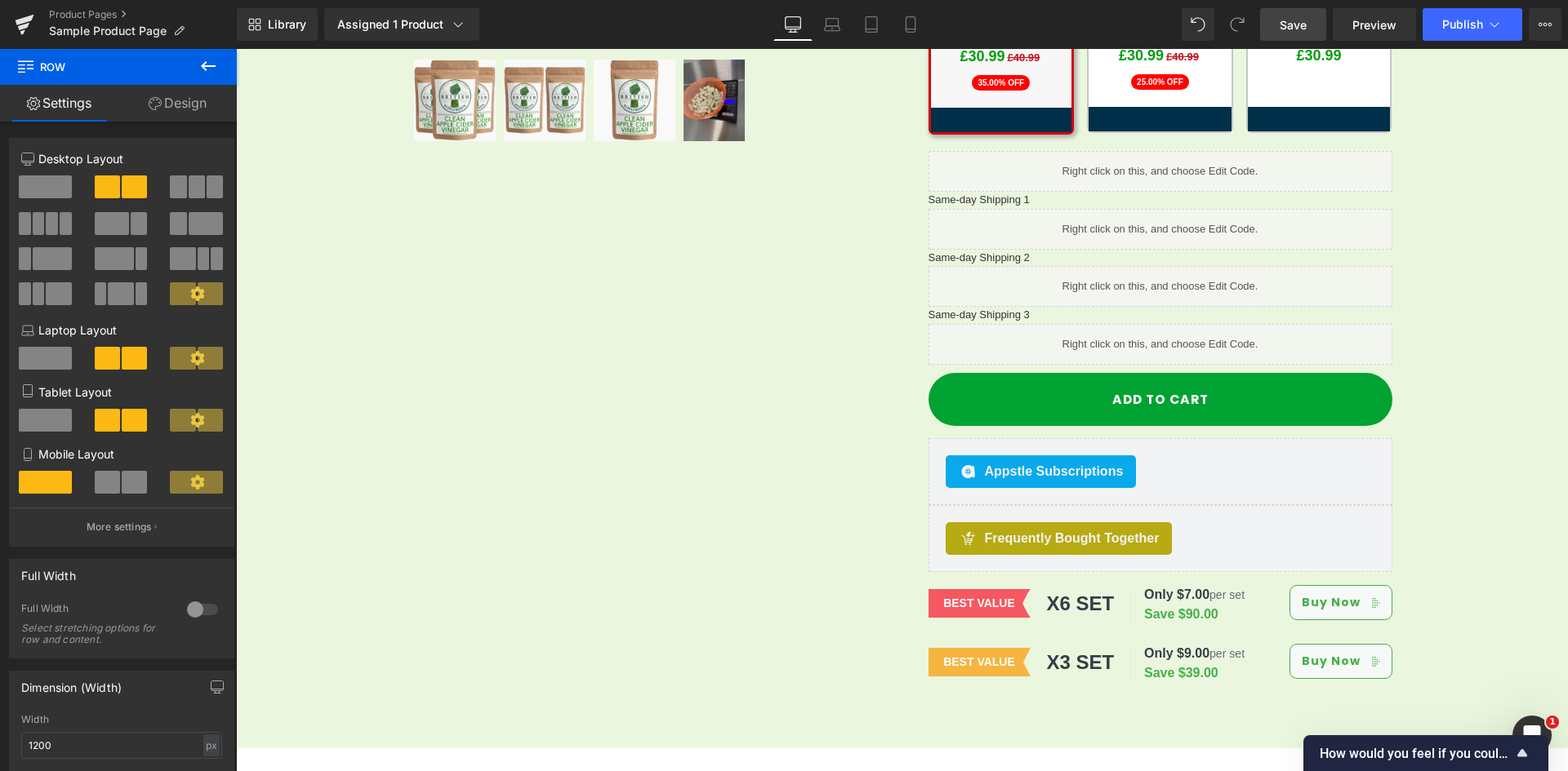
click at [1290, 25] on span "Save" at bounding box center [1293, 25] width 27 height 17
click at [971, 12] on div "Library Assigned 1 Product Product Preview Clean Apple Cider Vinegar (58mg [MED…" at bounding box center [902, 25] width 1331 height 33
click at [1351, 28] on link "Preview" at bounding box center [1374, 25] width 84 height 33
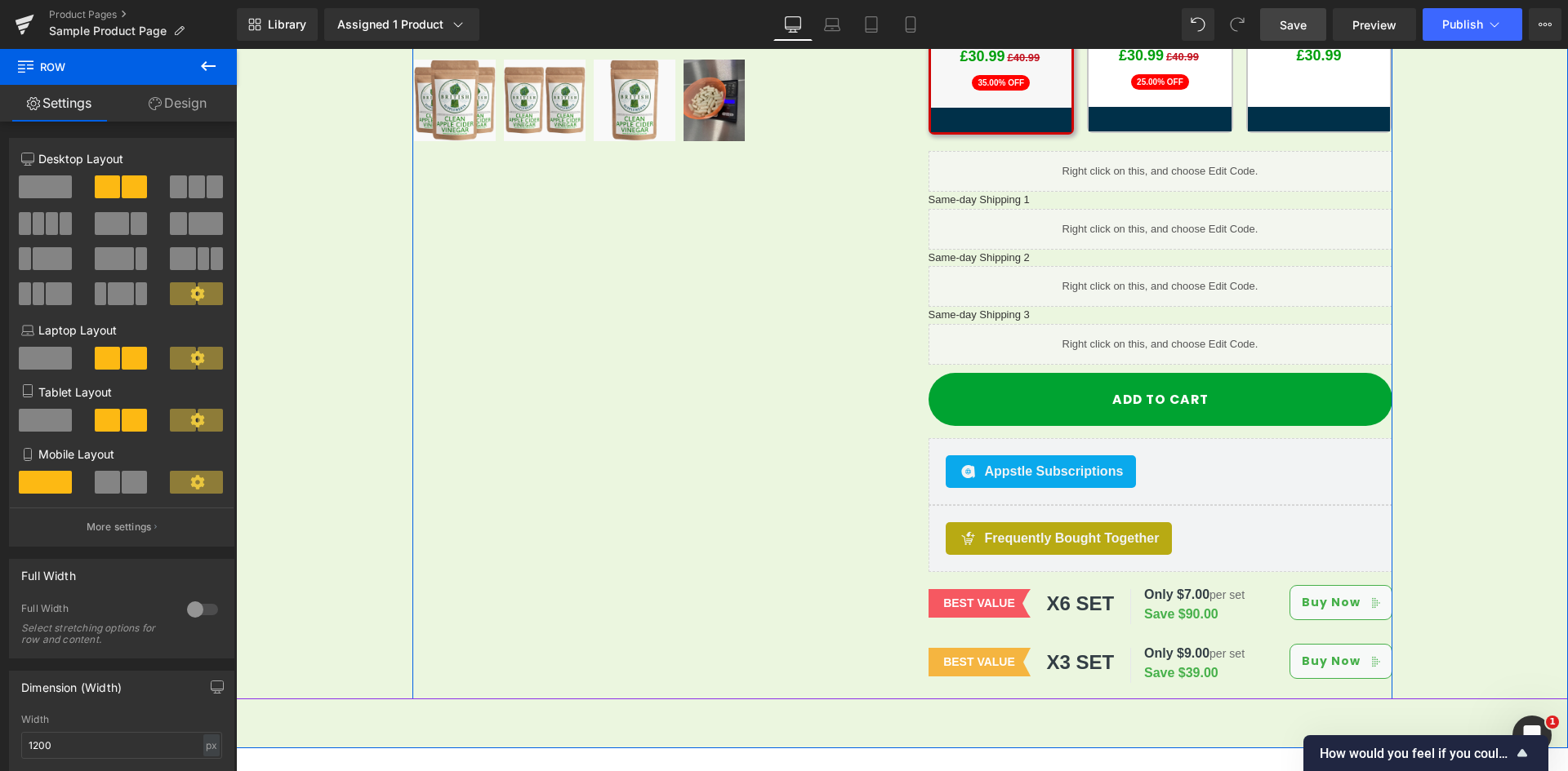
click at [723, 405] on div "Sale Off (P) Image Row" at bounding box center [902, 117] width 980 height 1165
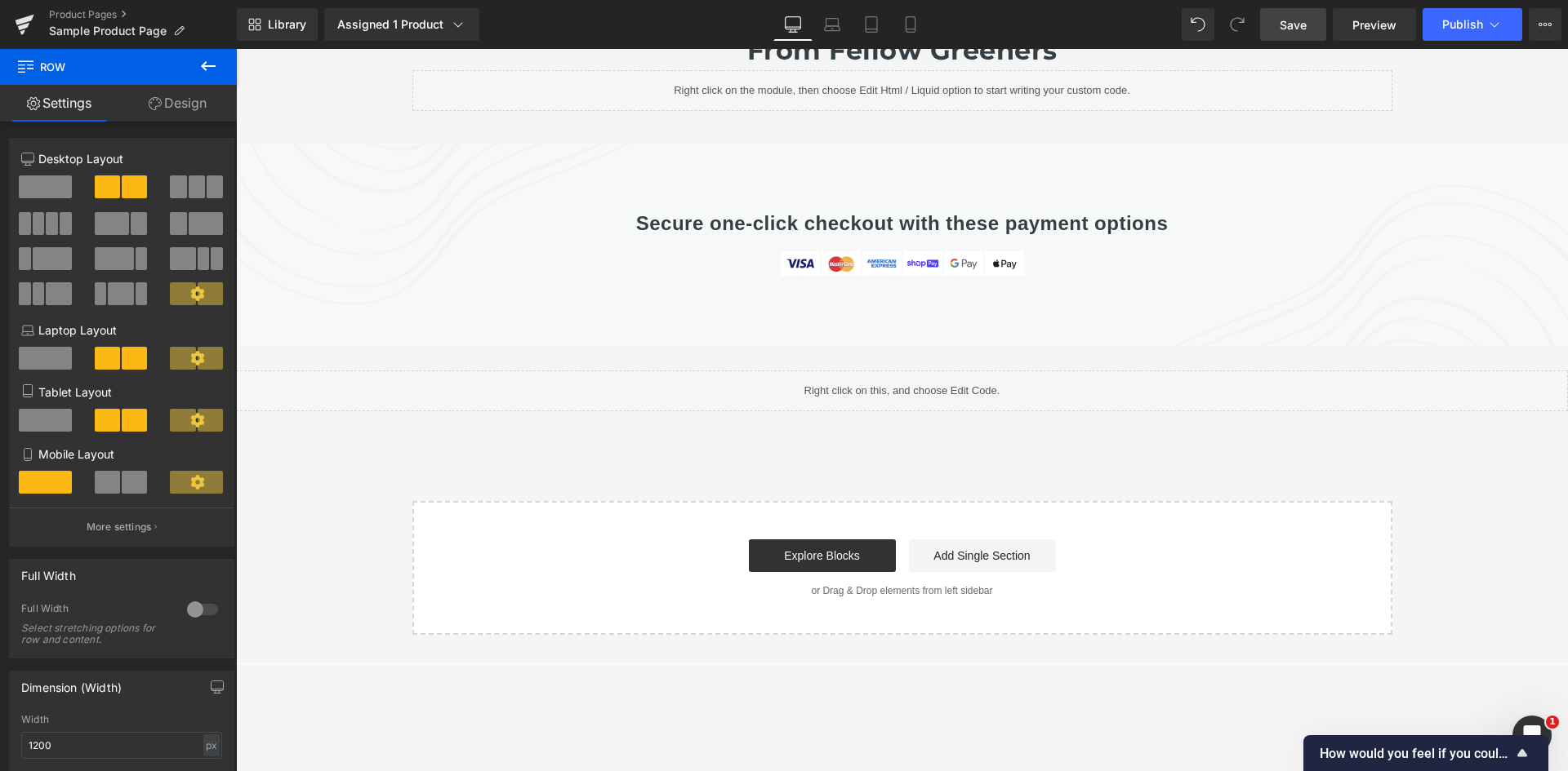
scroll to position [5681, 0]
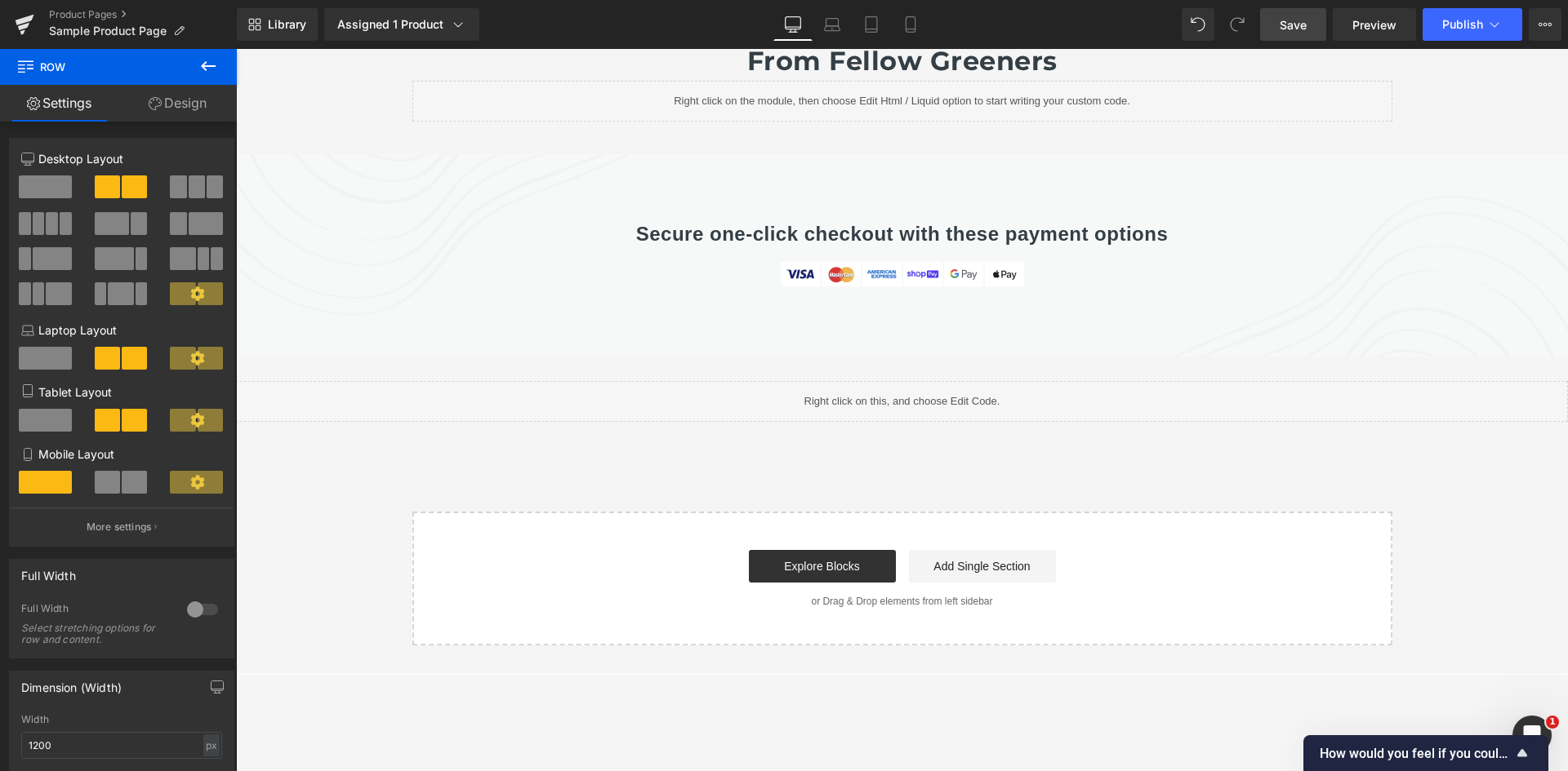
click at [223, 78] on button at bounding box center [208, 67] width 57 height 36
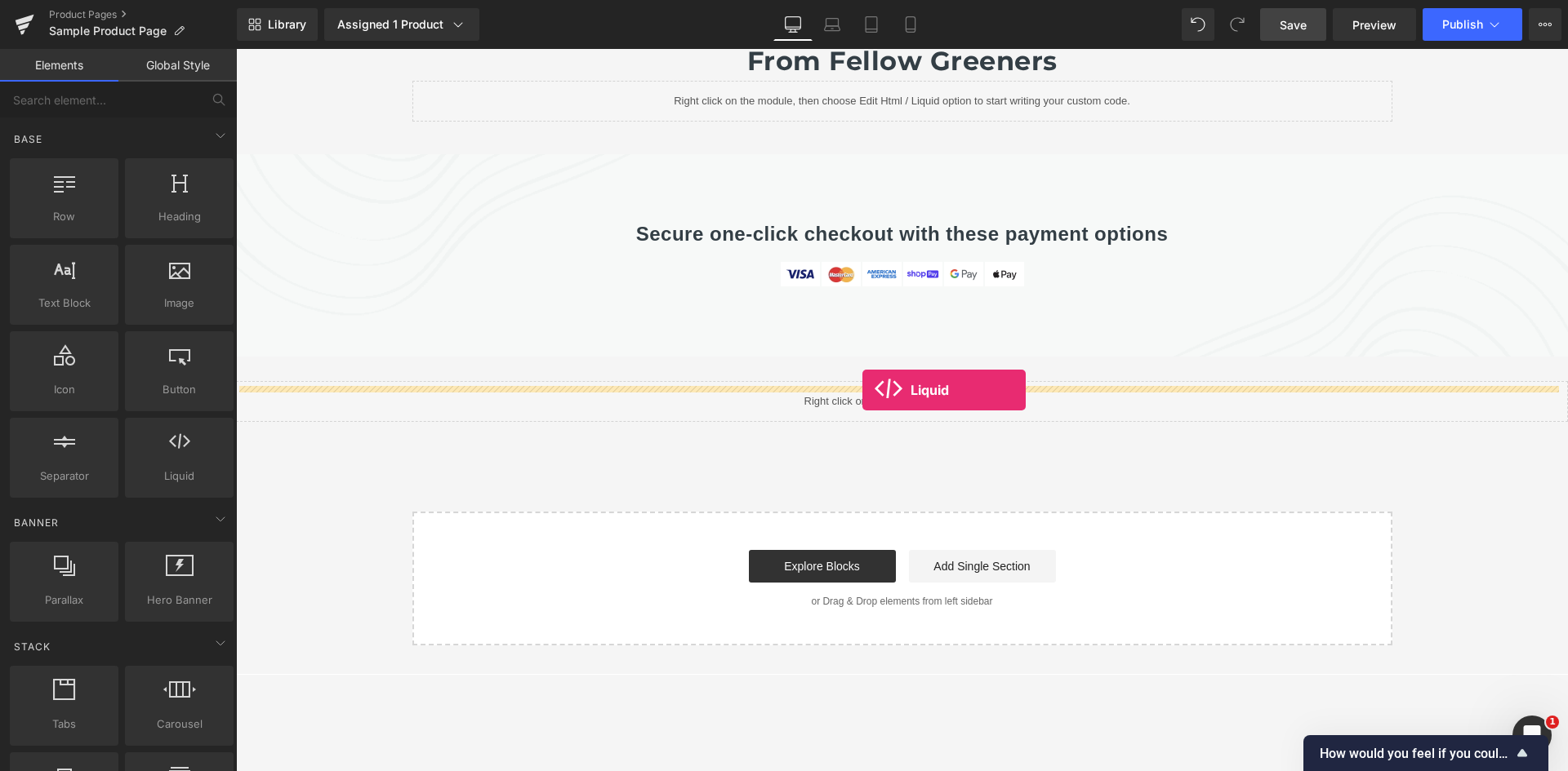
drag, startPoint x: 420, startPoint y: 518, endPoint x: 862, endPoint y: 390, distance: 460.2
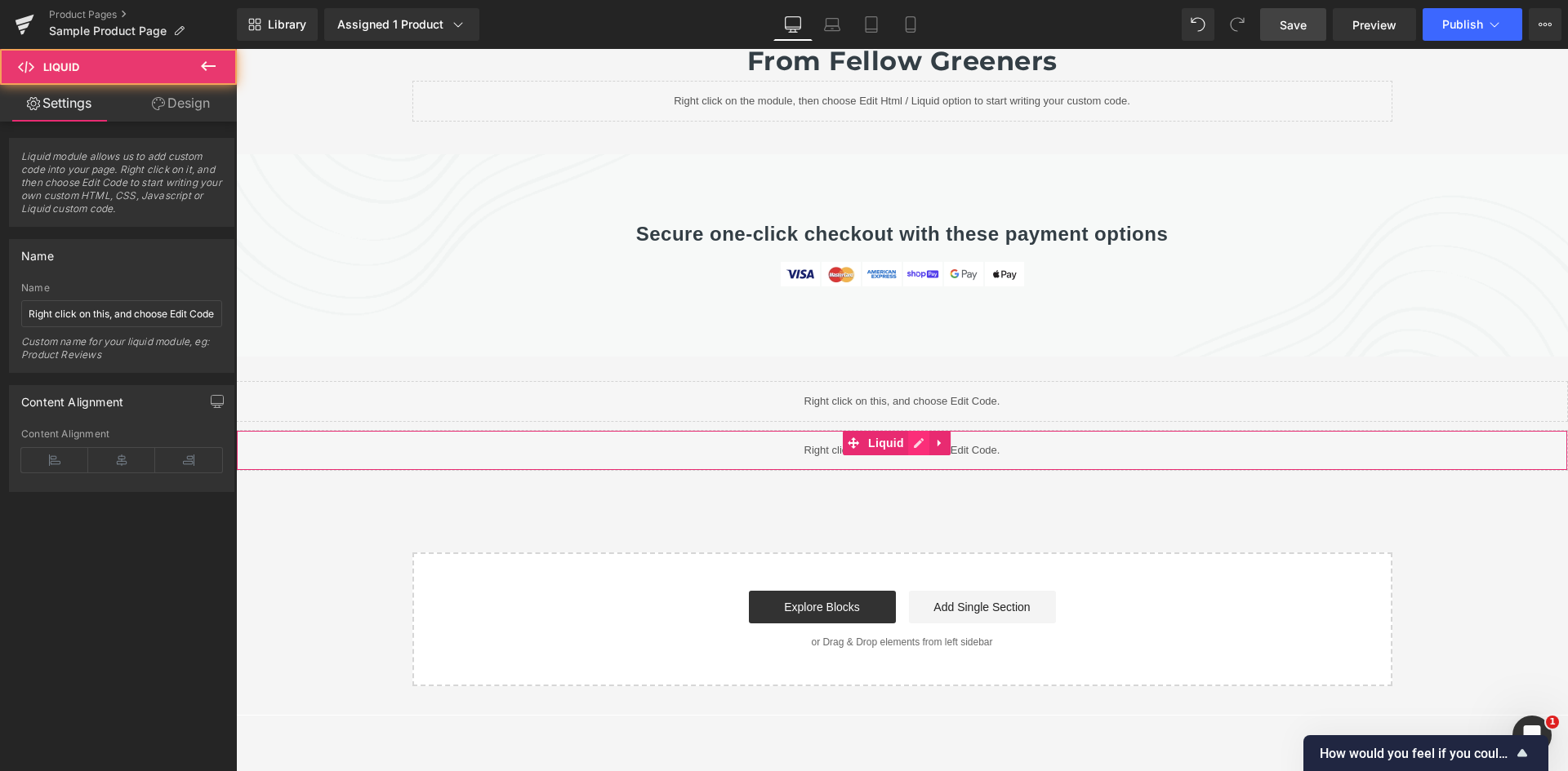
click at [916, 438] on icon at bounding box center [918, 443] width 12 height 12
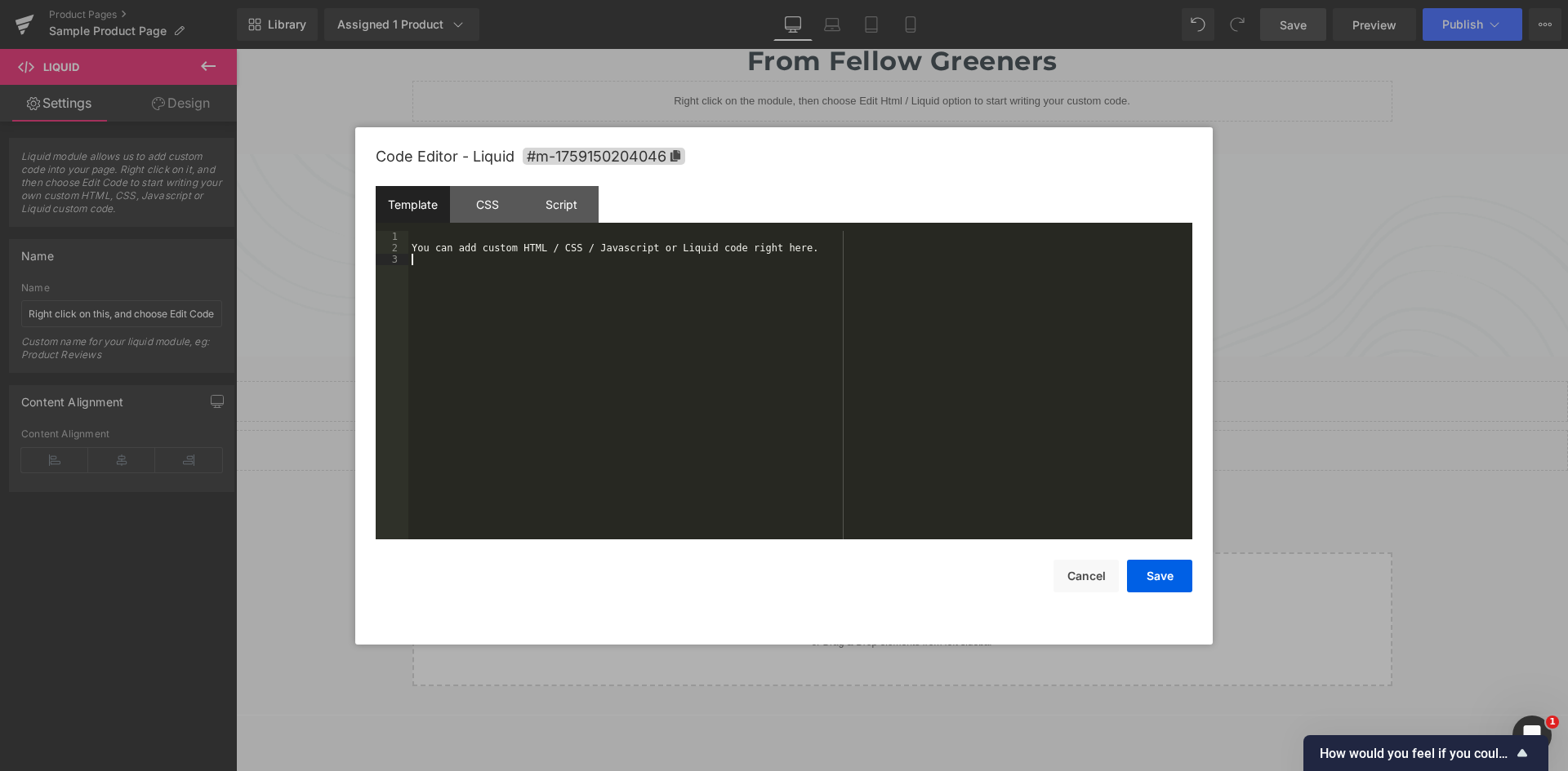
click at [530, 272] on div "You can add custom HTML / CSS / Javascript or Liquid code right here." at bounding box center [799, 396] width 784 height 331
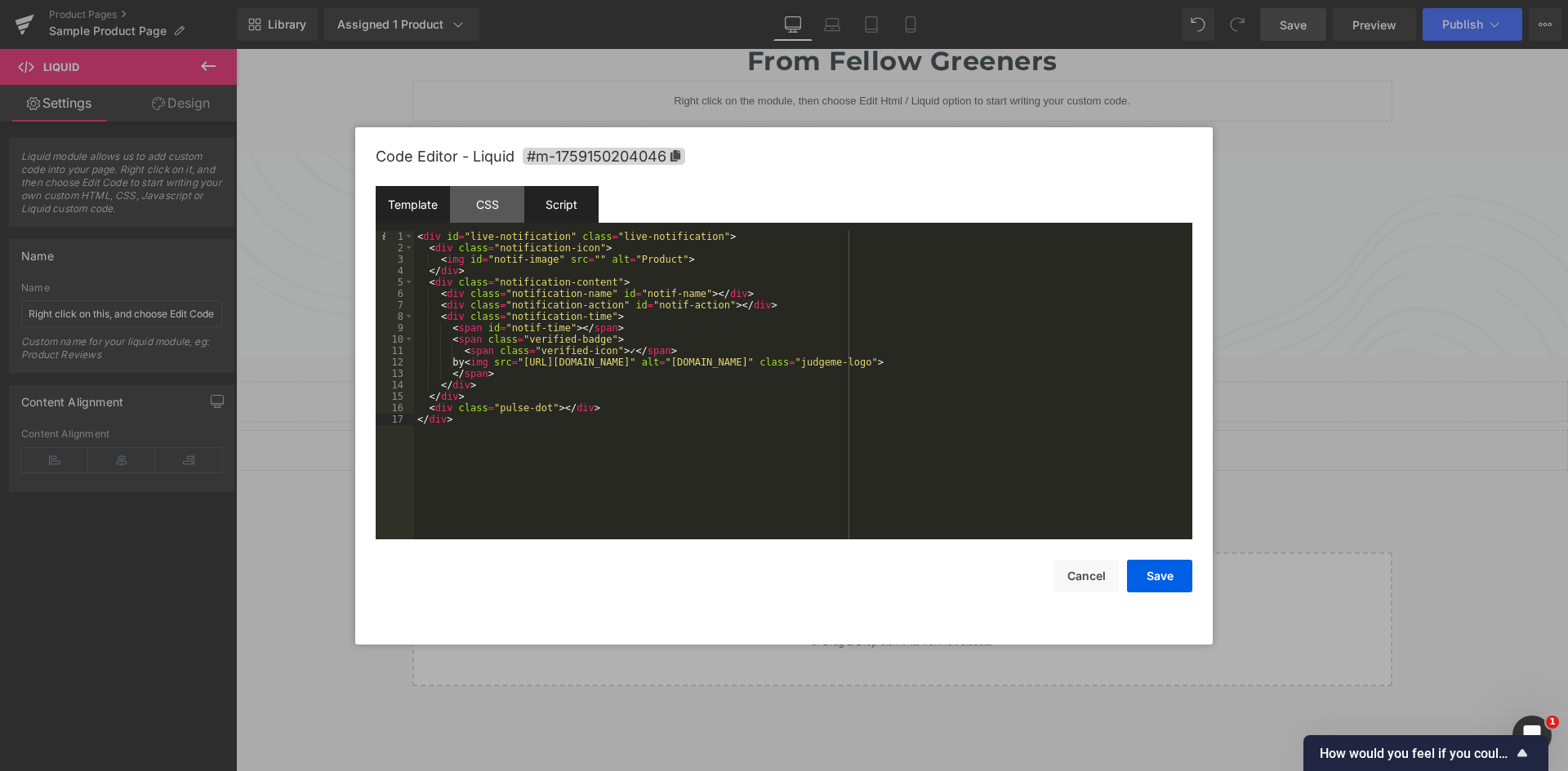
click at [575, 203] on div "Script" at bounding box center [561, 204] width 74 height 36
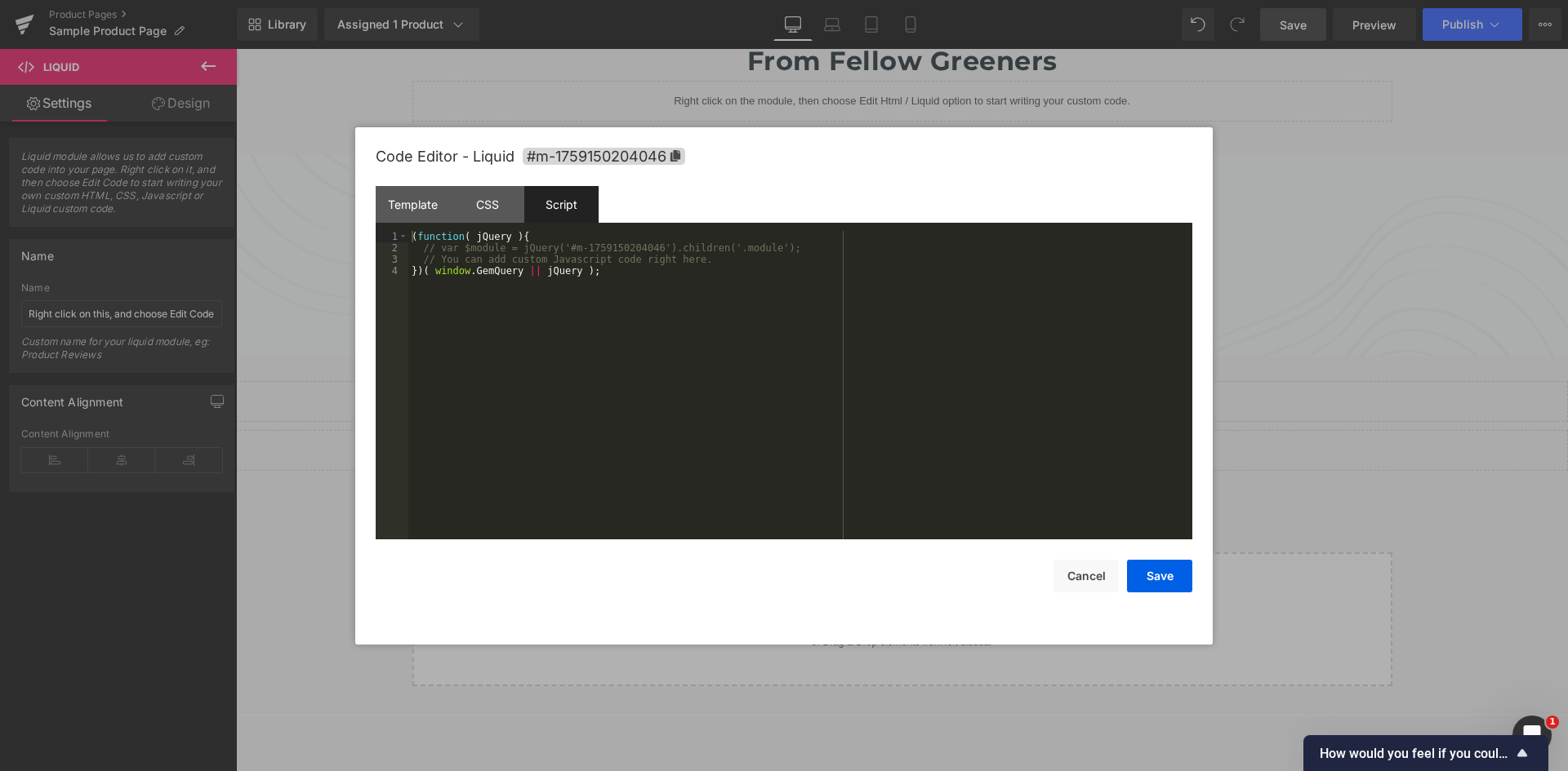
click at [424, 249] on div "( function ( jQuery ) { // var $module = jQuery('#m-1759150204046').children('.…" at bounding box center [799, 396] width 784 height 331
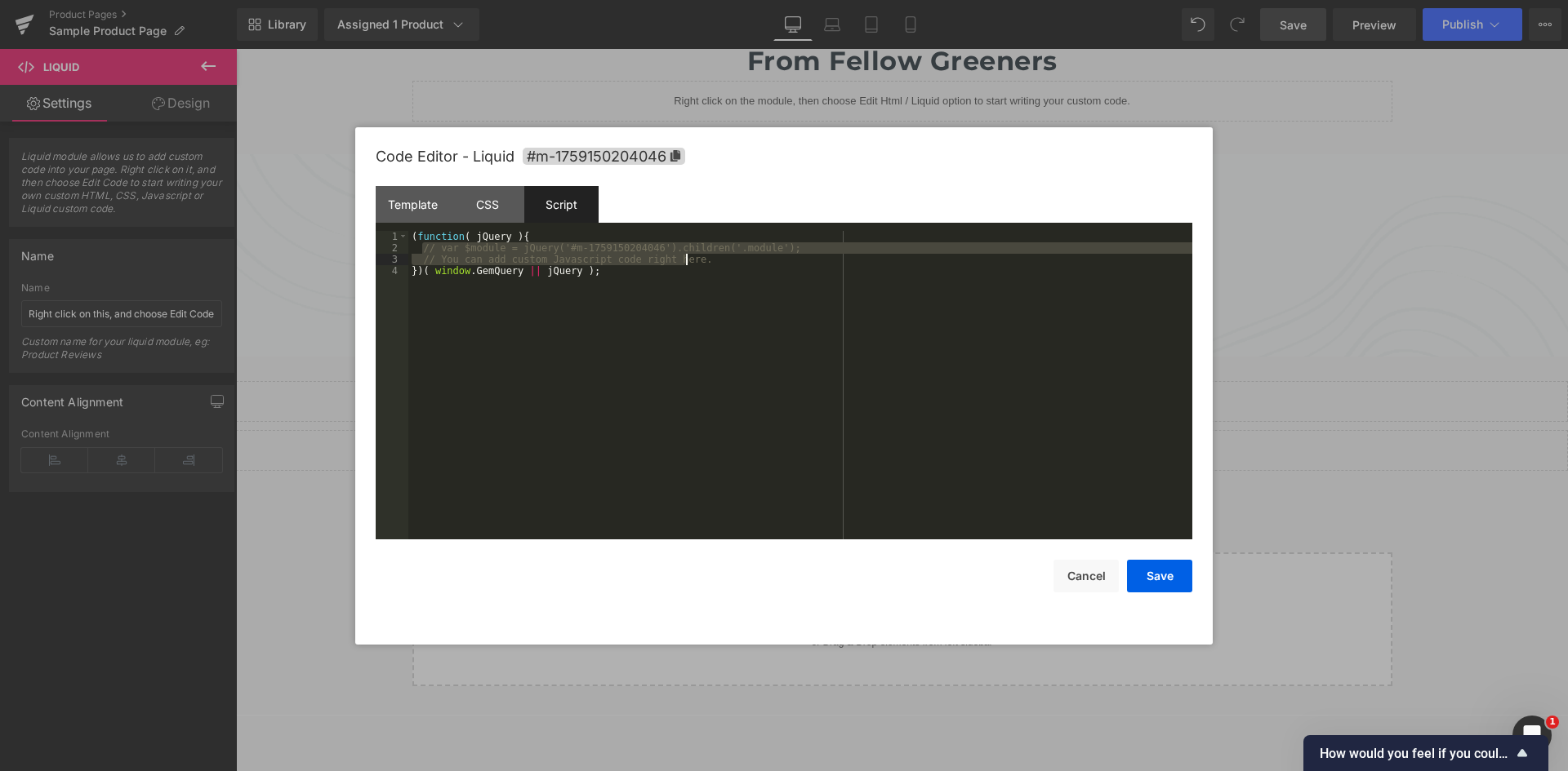
click at [701, 259] on div "( function ( jQuery ) { // var $module = jQuery('#m-1759150204046').children('.…" at bounding box center [799, 396] width 784 height 331
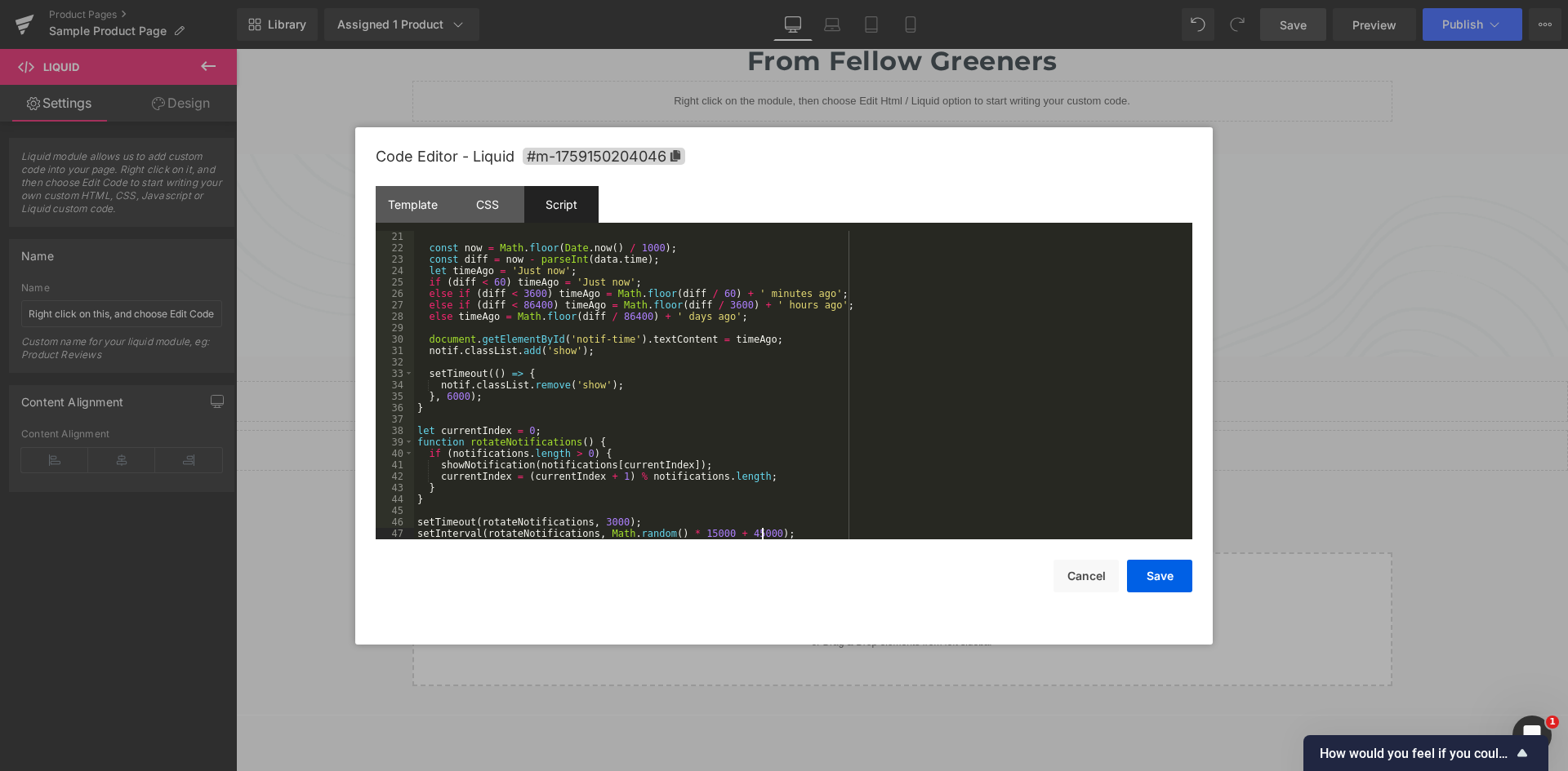
scroll to position [0, 0]
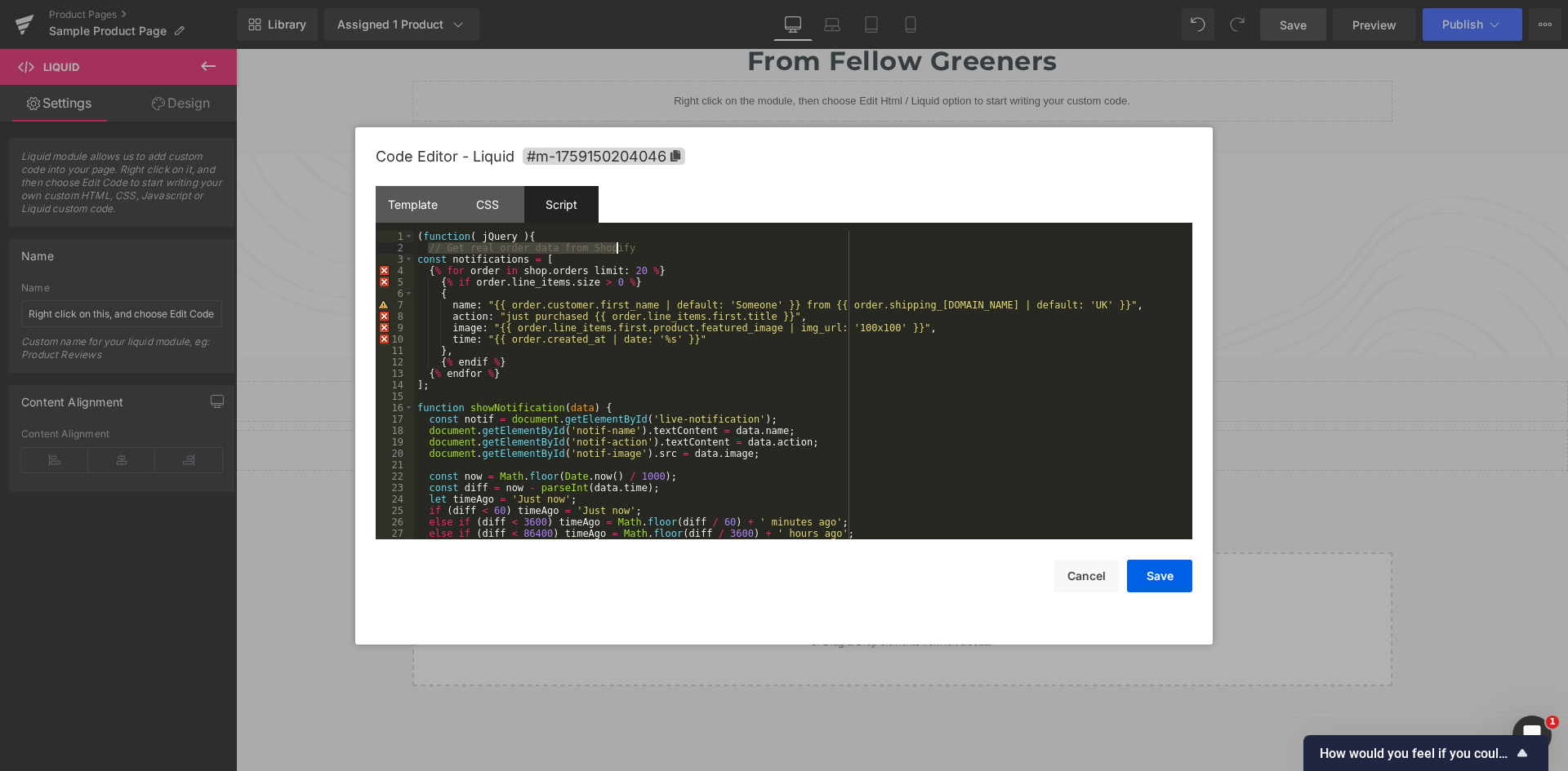
drag, startPoint x: 427, startPoint y: 247, endPoint x: 640, endPoint y: 247, distance: 213.0
click at [640, 247] on div "( function ( jQuery ) { // Get real order data from Shopify const notifications…" at bounding box center [799, 396] width 771 height 331
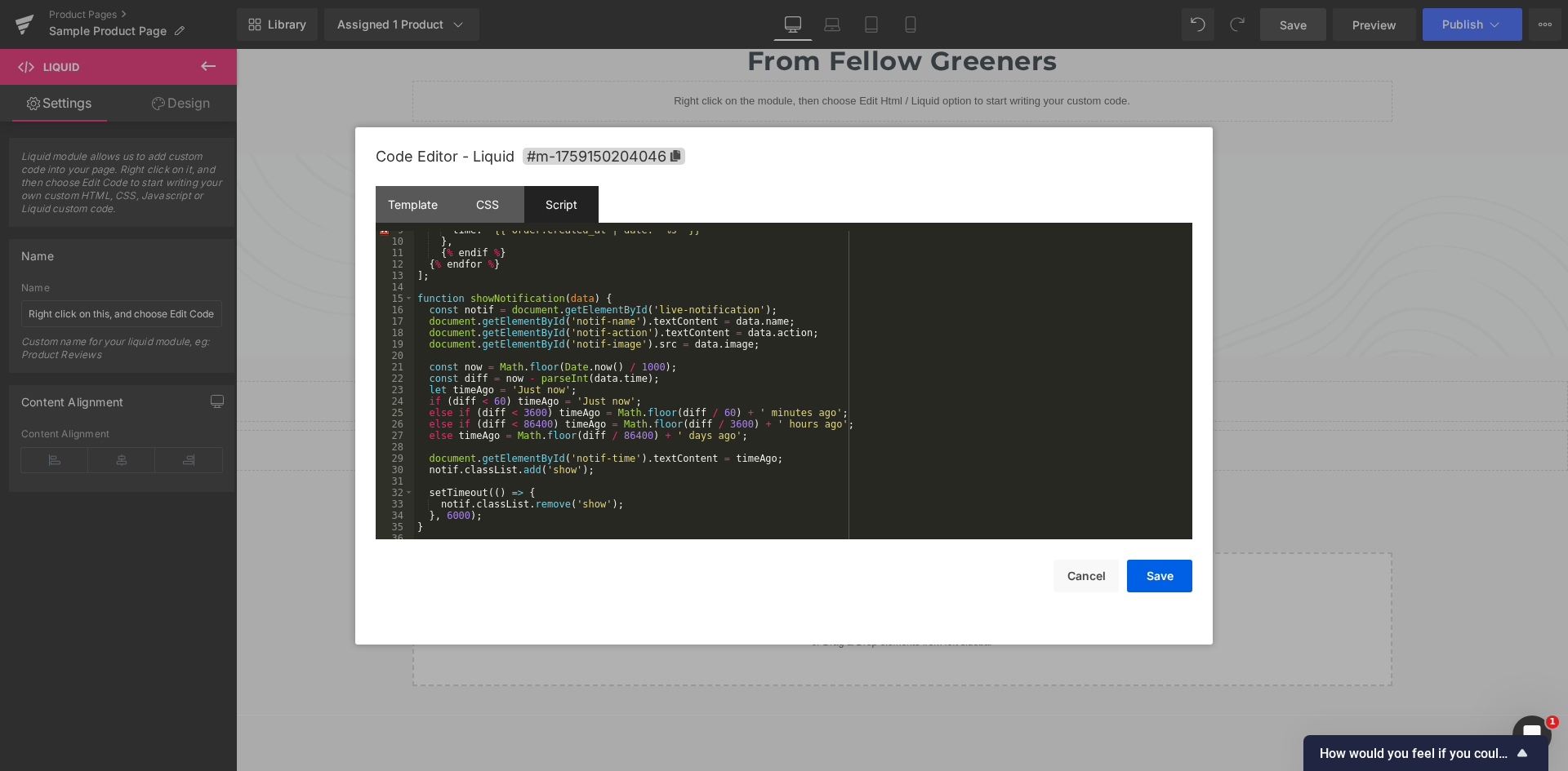
scroll to position [229, 0]
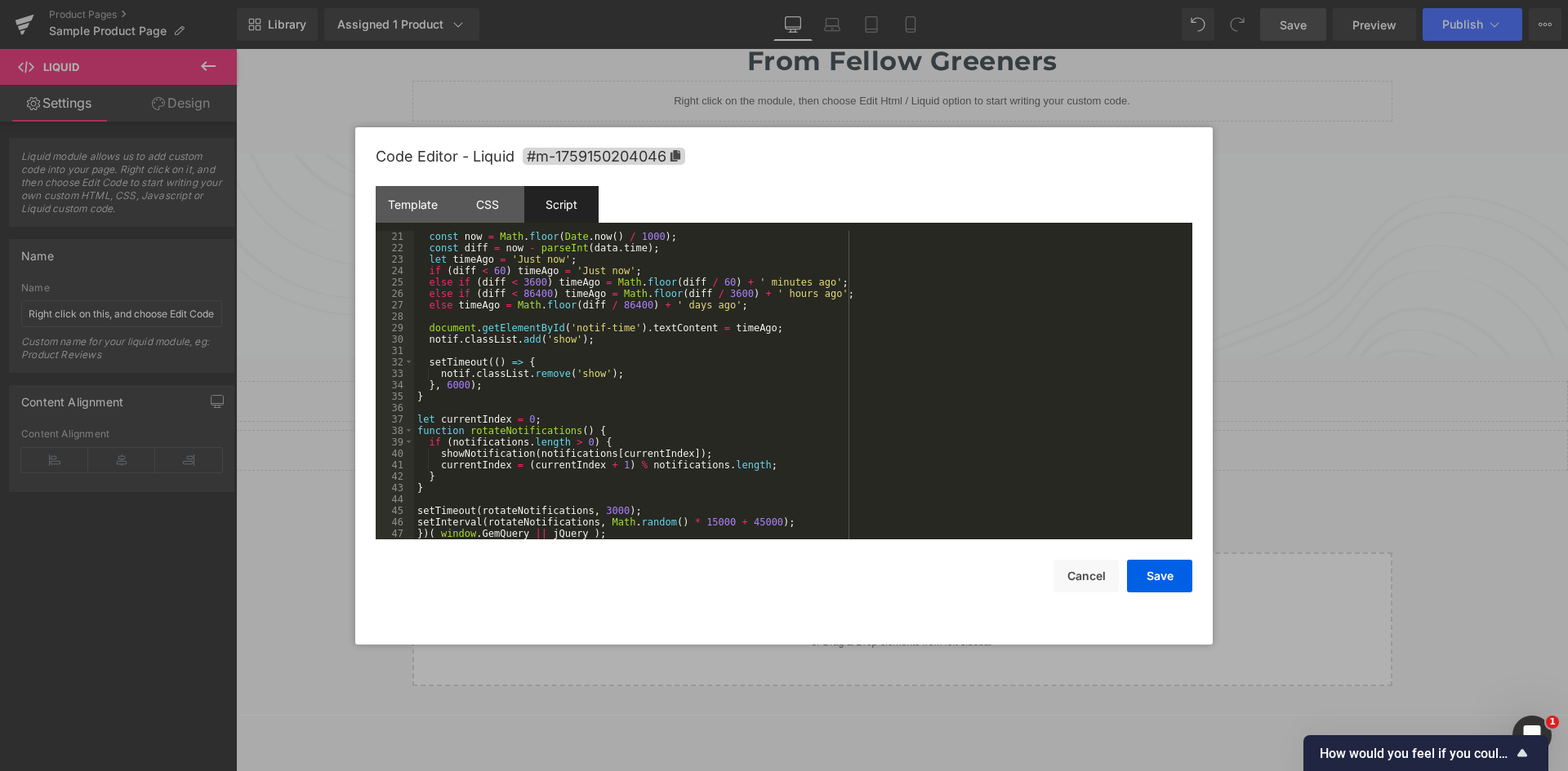
click at [644, 374] on div "const now = Math . floor ( Date . now ( ) / 1000 ) ; const diff = now - parseIn…" at bounding box center [799, 396] width 771 height 331
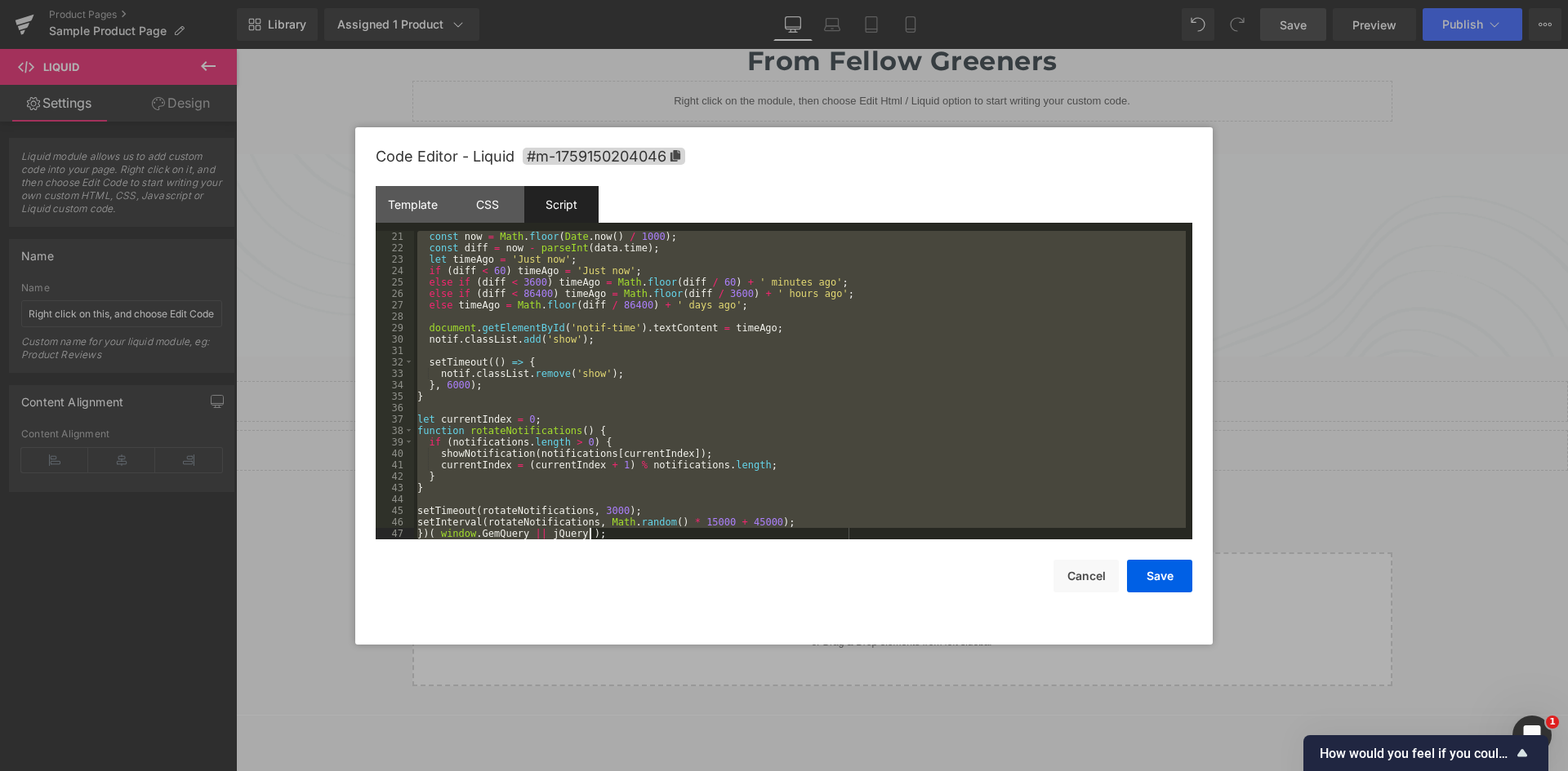
click at [582, 286] on div "const now = Math . floor ( Date . now ( ) / 1000 ) ; const diff = now - parseIn…" at bounding box center [799, 385] width 771 height 309
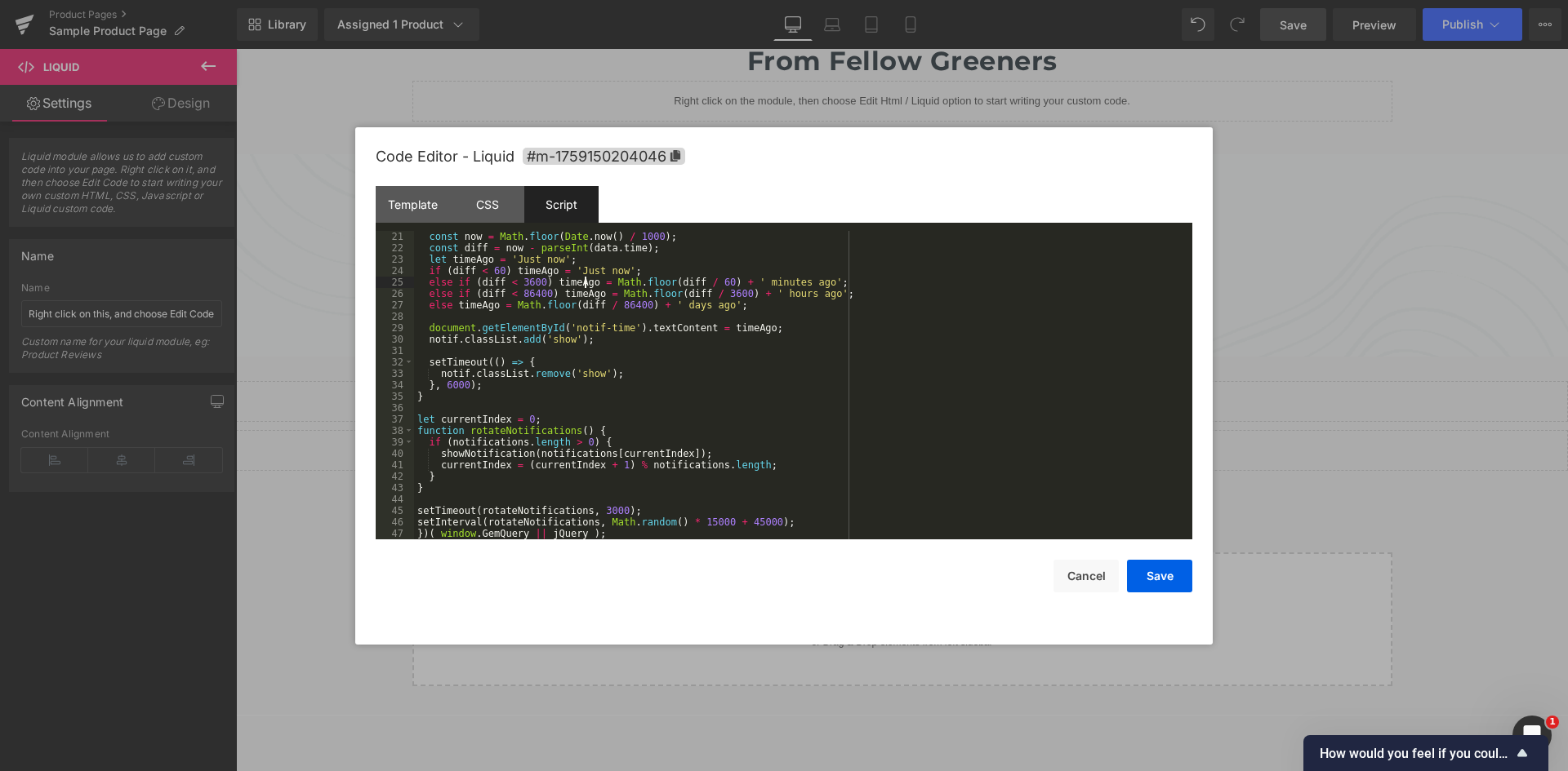
click at [609, 271] on div "const now = Math . floor ( Date . now ( ) / 1000 ) ; const diff = now - parseIn…" at bounding box center [799, 396] width 771 height 331
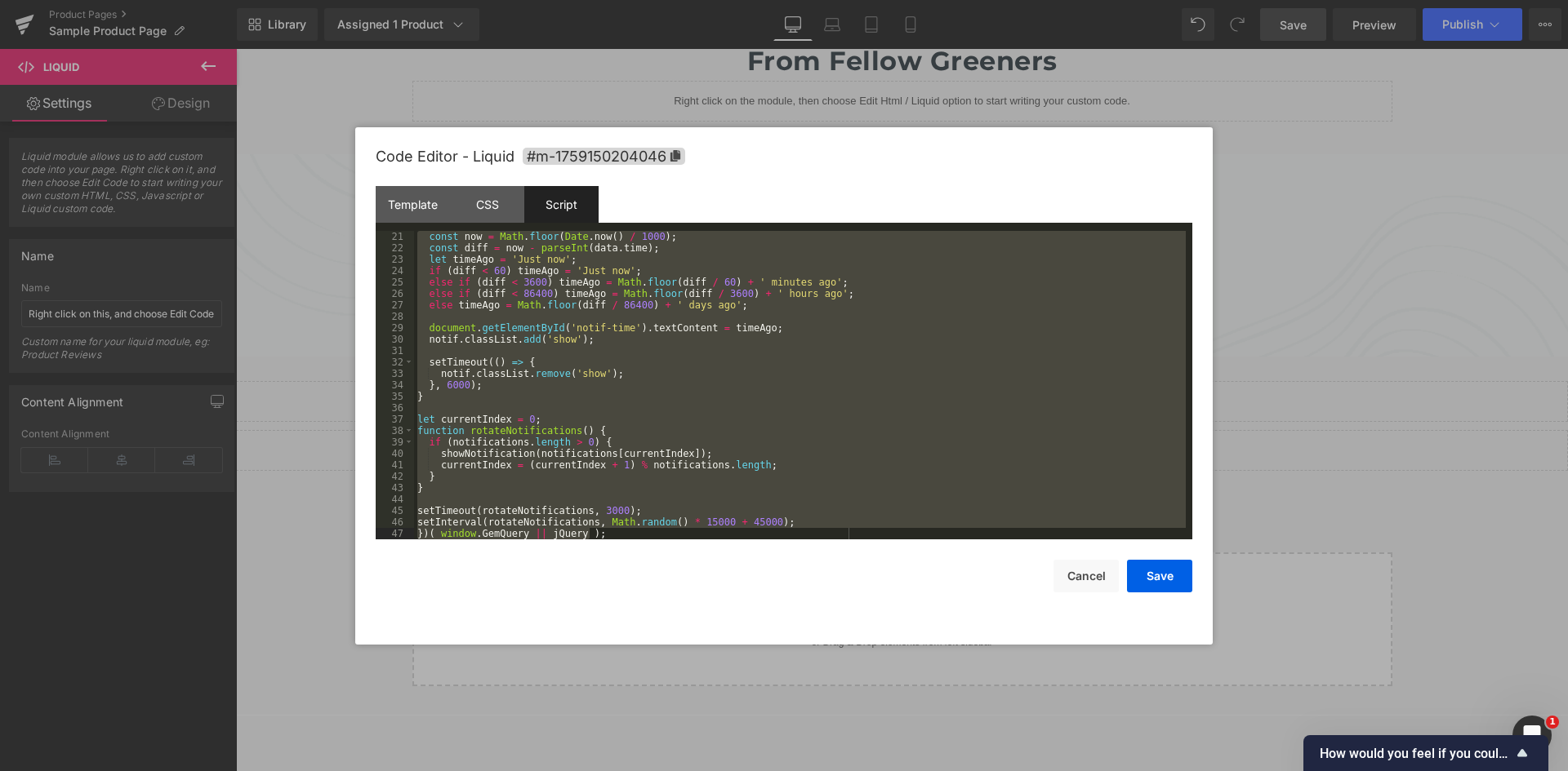
scroll to position [800, 0]
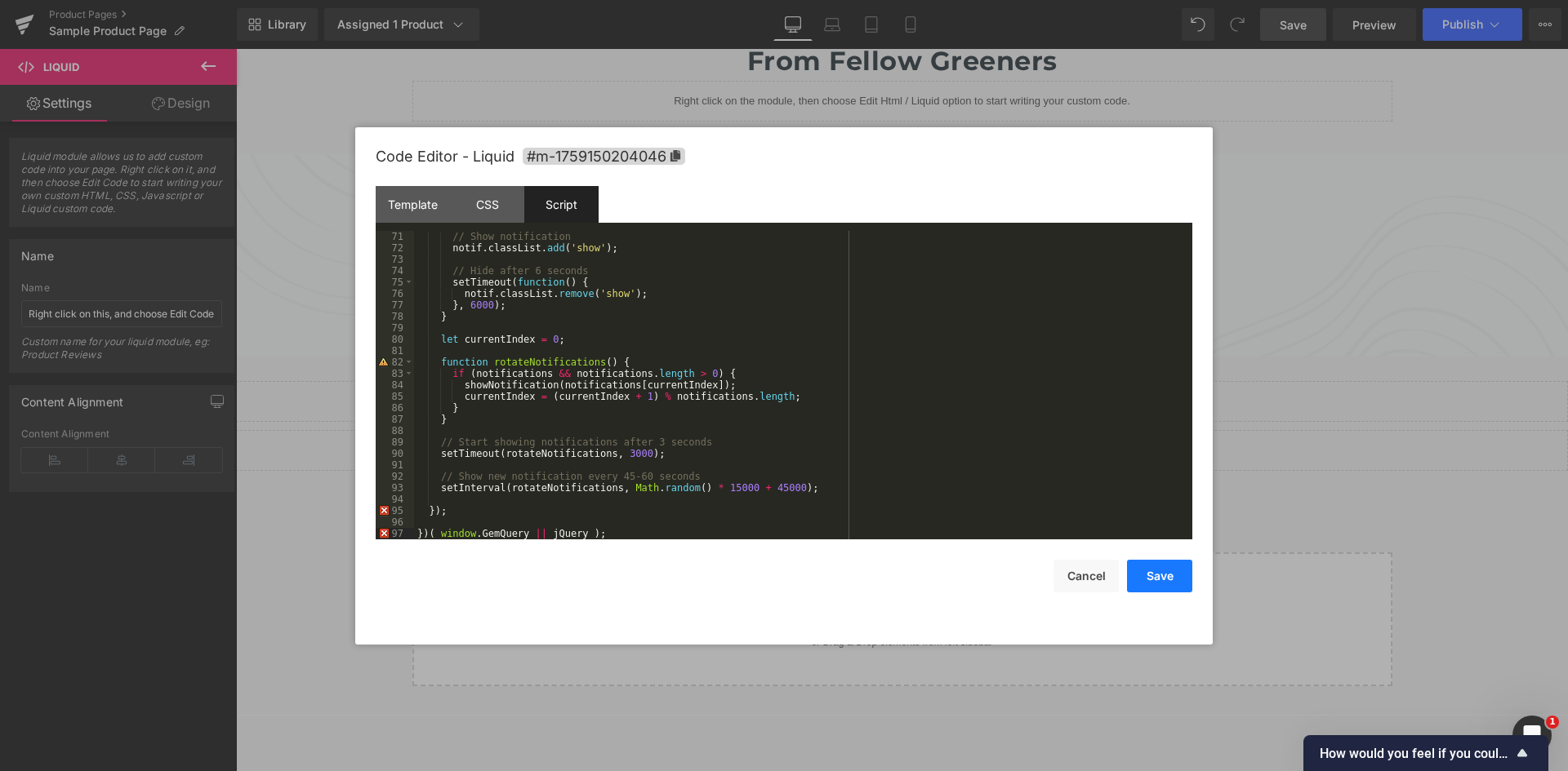
click at [1152, 565] on button "Save" at bounding box center [1159, 577] width 65 height 33
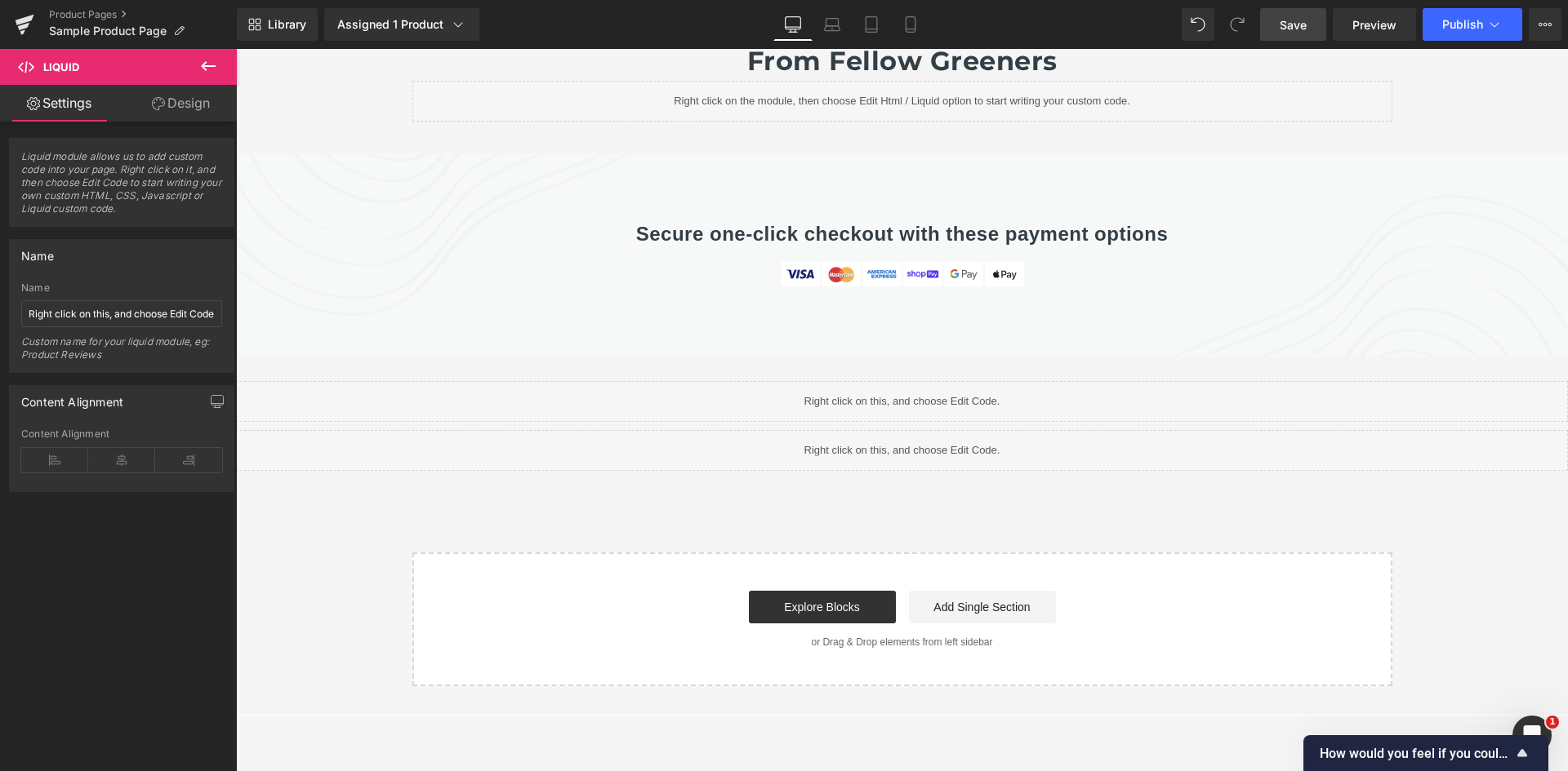
click at [912, 439] on icon at bounding box center [914, 443] width 9 height 10
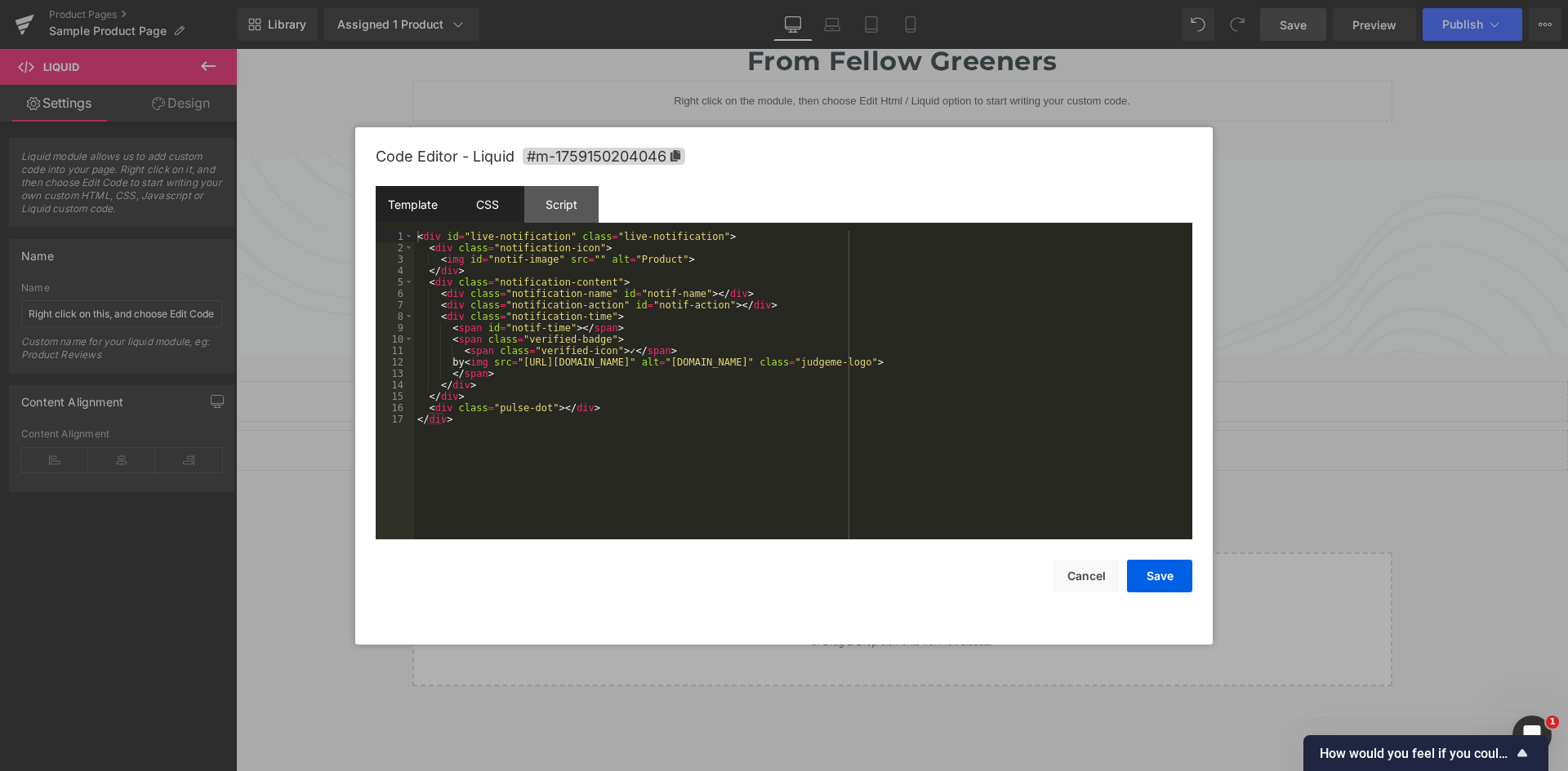
click at [495, 194] on div "CSS" at bounding box center [487, 204] width 74 height 36
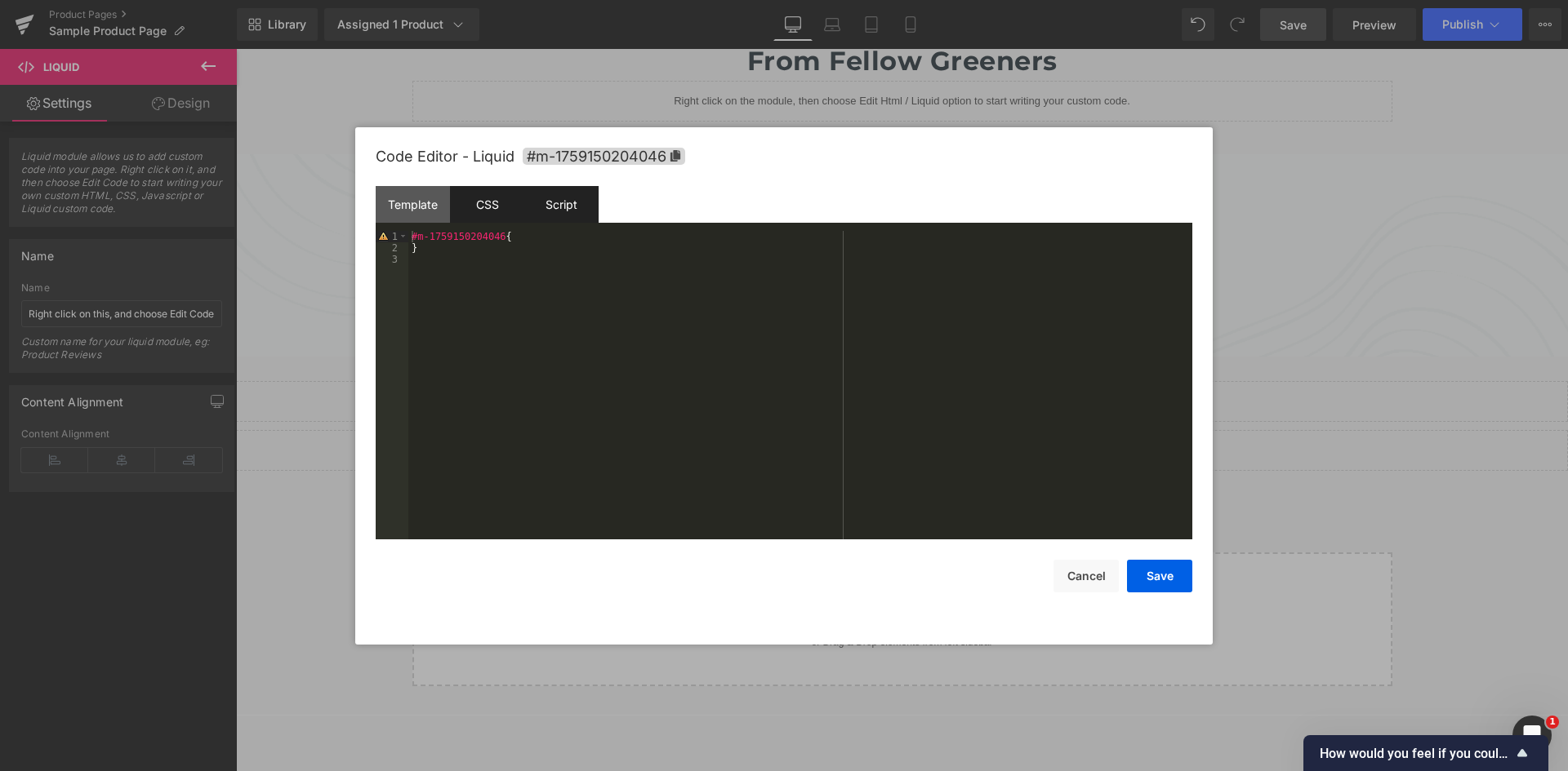
click at [551, 201] on div "Script" at bounding box center [561, 204] width 74 height 36
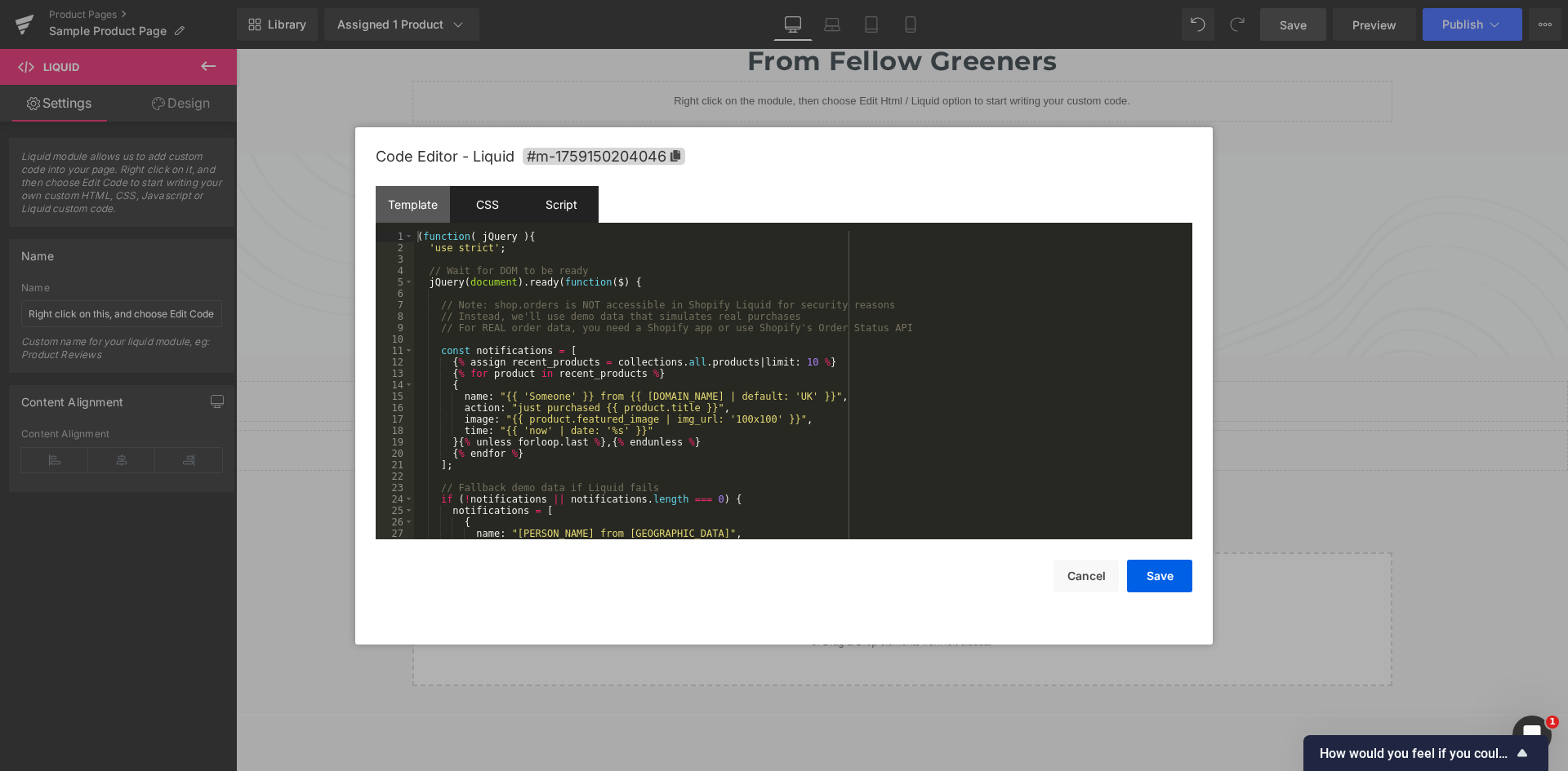
click at [483, 201] on div "CSS" at bounding box center [487, 204] width 74 height 36
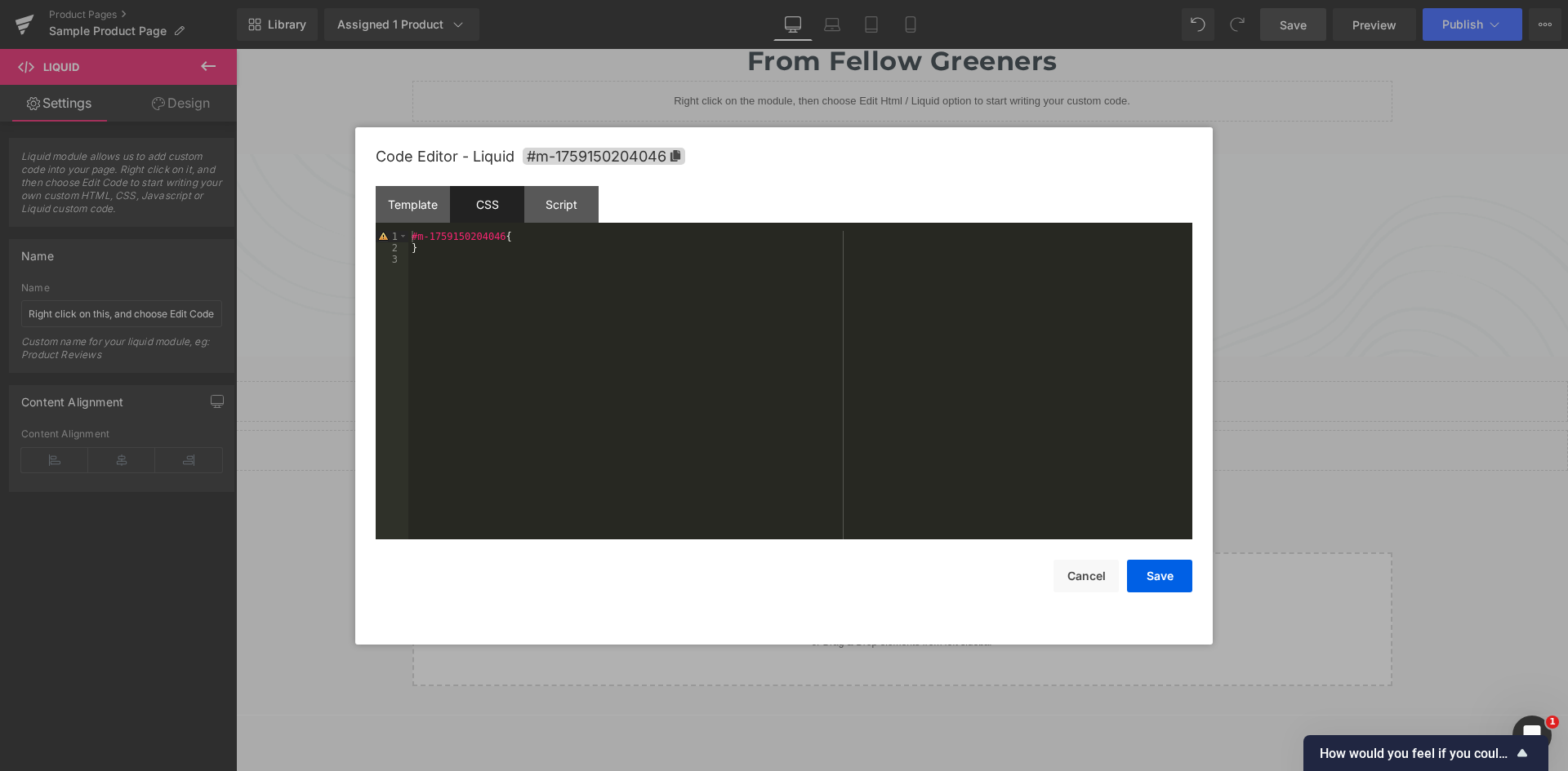
click at [517, 244] on div "#m-1759150204046 { }" at bounding box center [799, 396] width 784 height 331
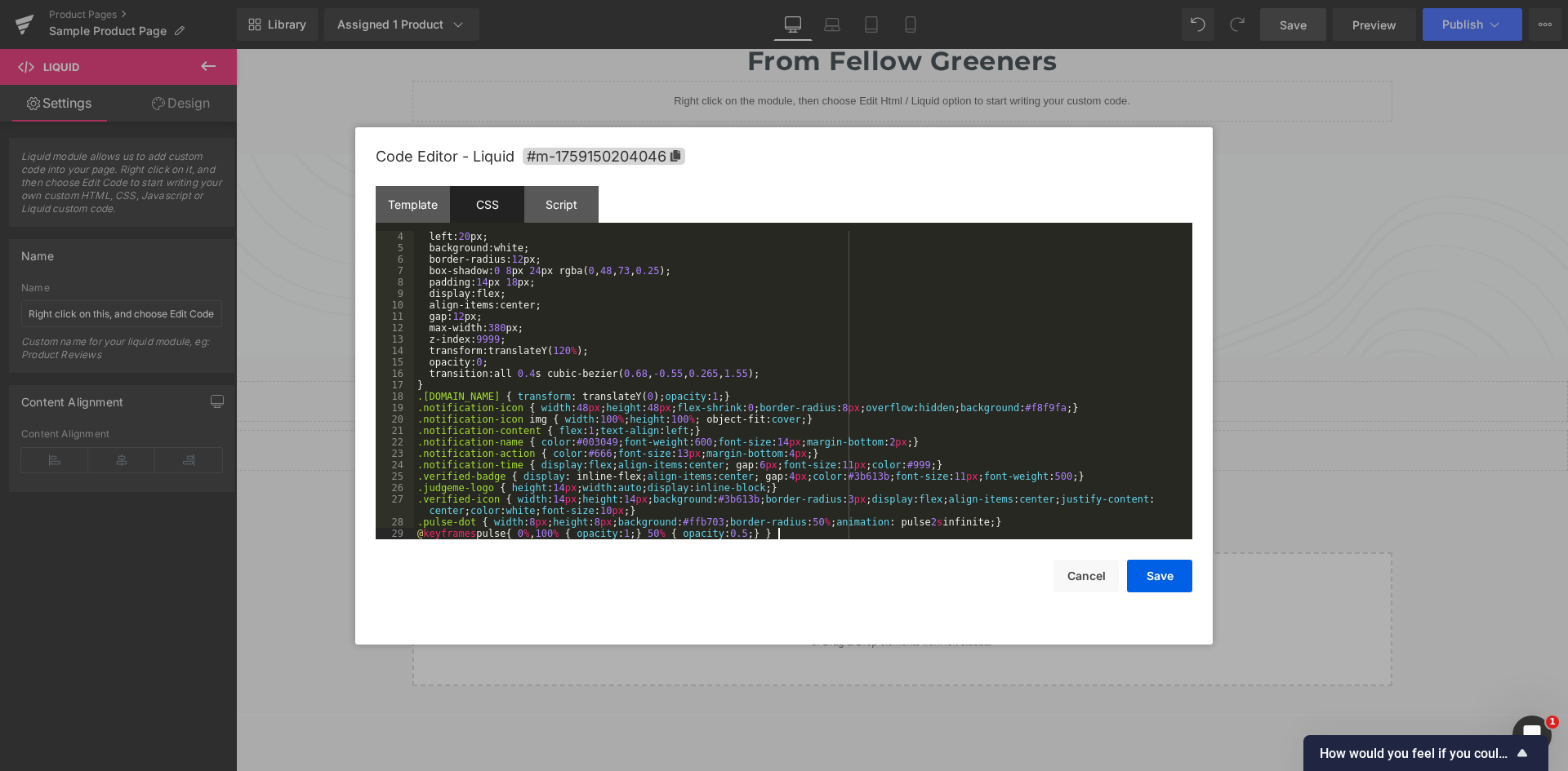
scroll to position [35, 0]
click at [1166, 584] on button "Save" at bounding box center [1159, 577] width 65 height 33
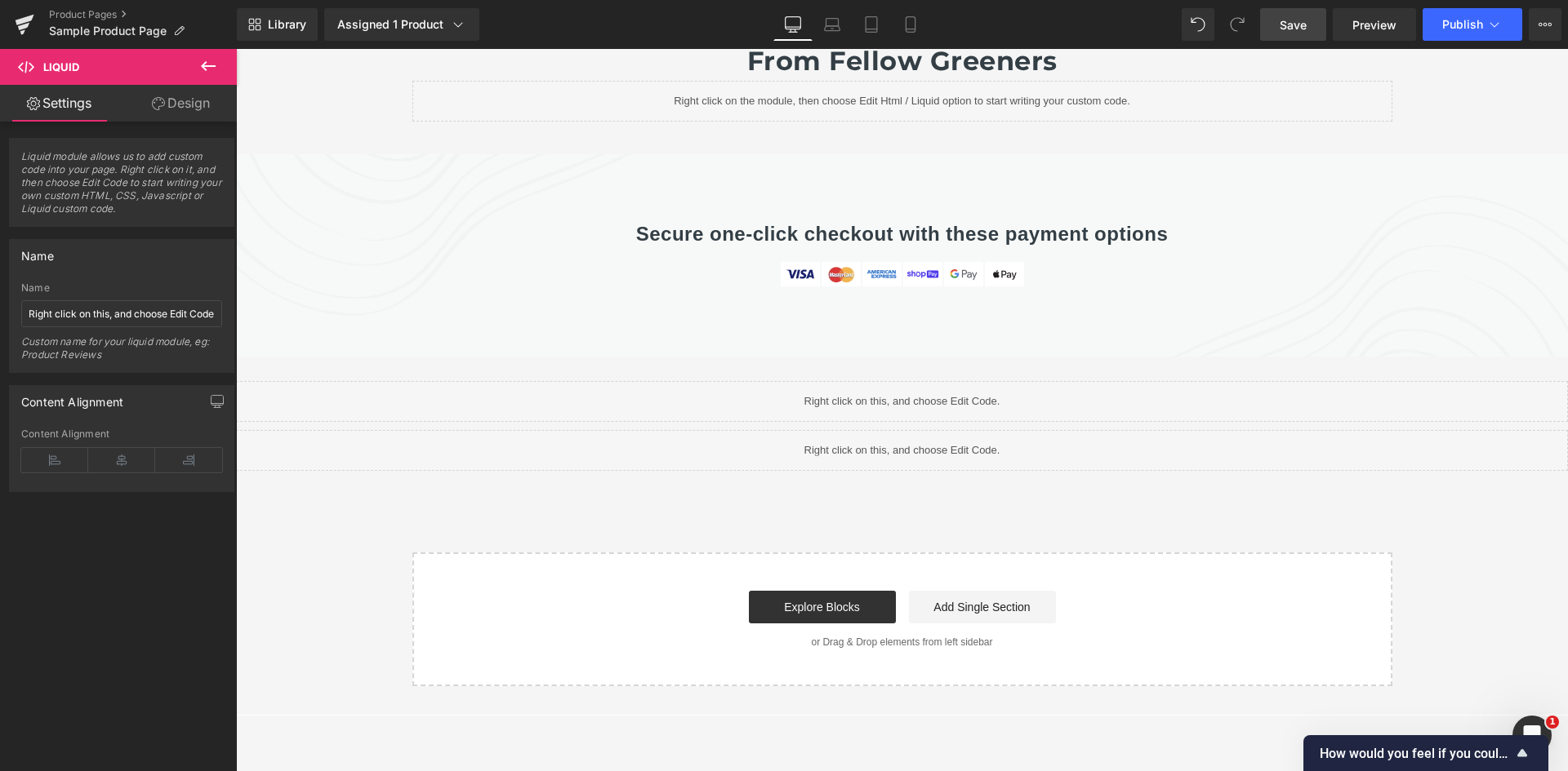
click at [1283, 29] on span "Save" at bounding box center [1293, 25] width 27 height 17
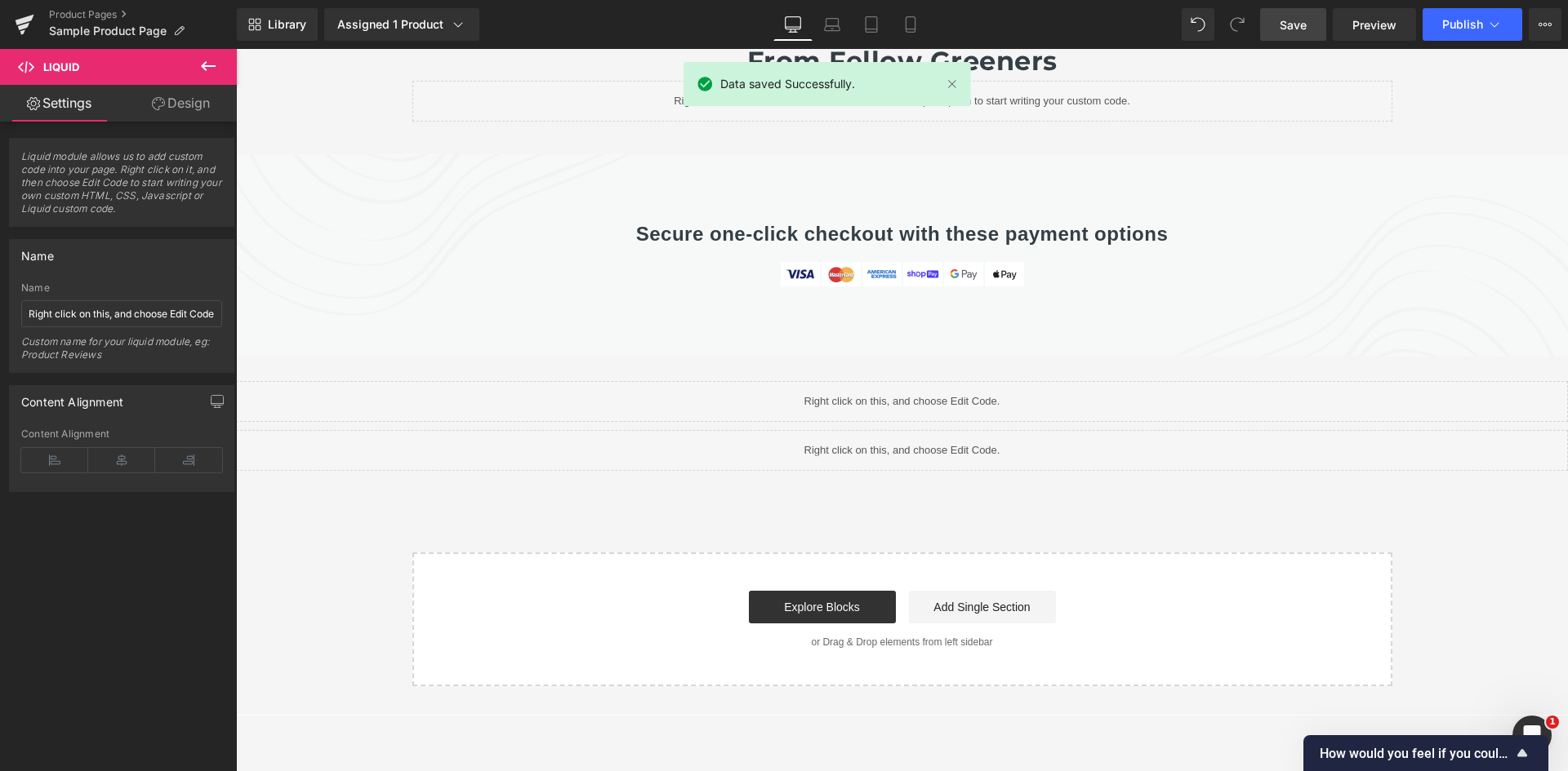
click at [1056, 24] on div "Library Assigned 1 Product Product Preview Clean Apple Cider Vinegar (58mg [MED…" at bounding box center [902, 25] width 1331 height 33
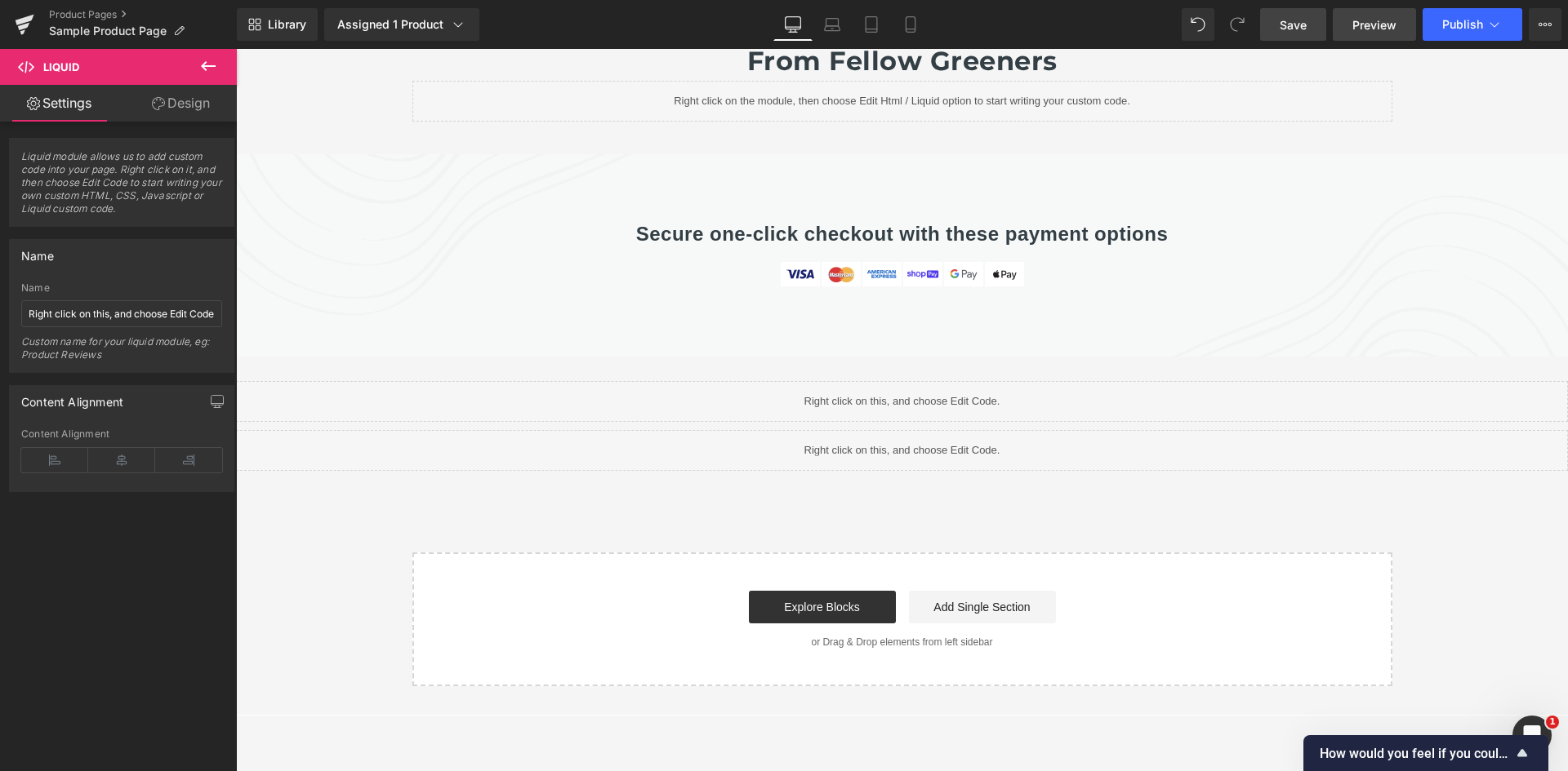
click at [1365, 24] on span "Preview" at bounding box center [1374, 25] width 45 height 17
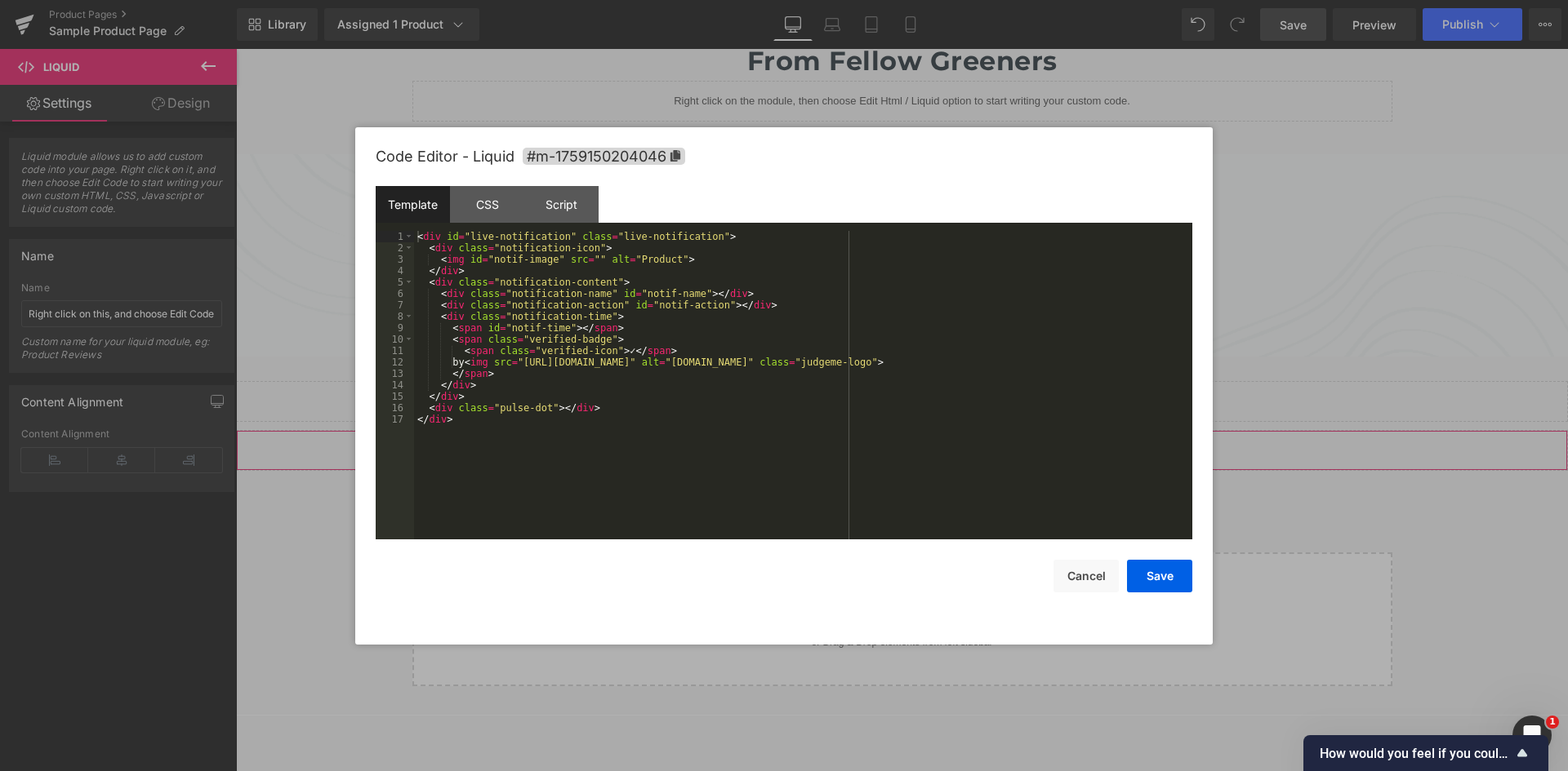
click at [910, 431] on link at bounding box center [918, 443] width 21 height 25
click at [468, 203] on div "CSS" at bounding box center [487, 204] width 74 height 36
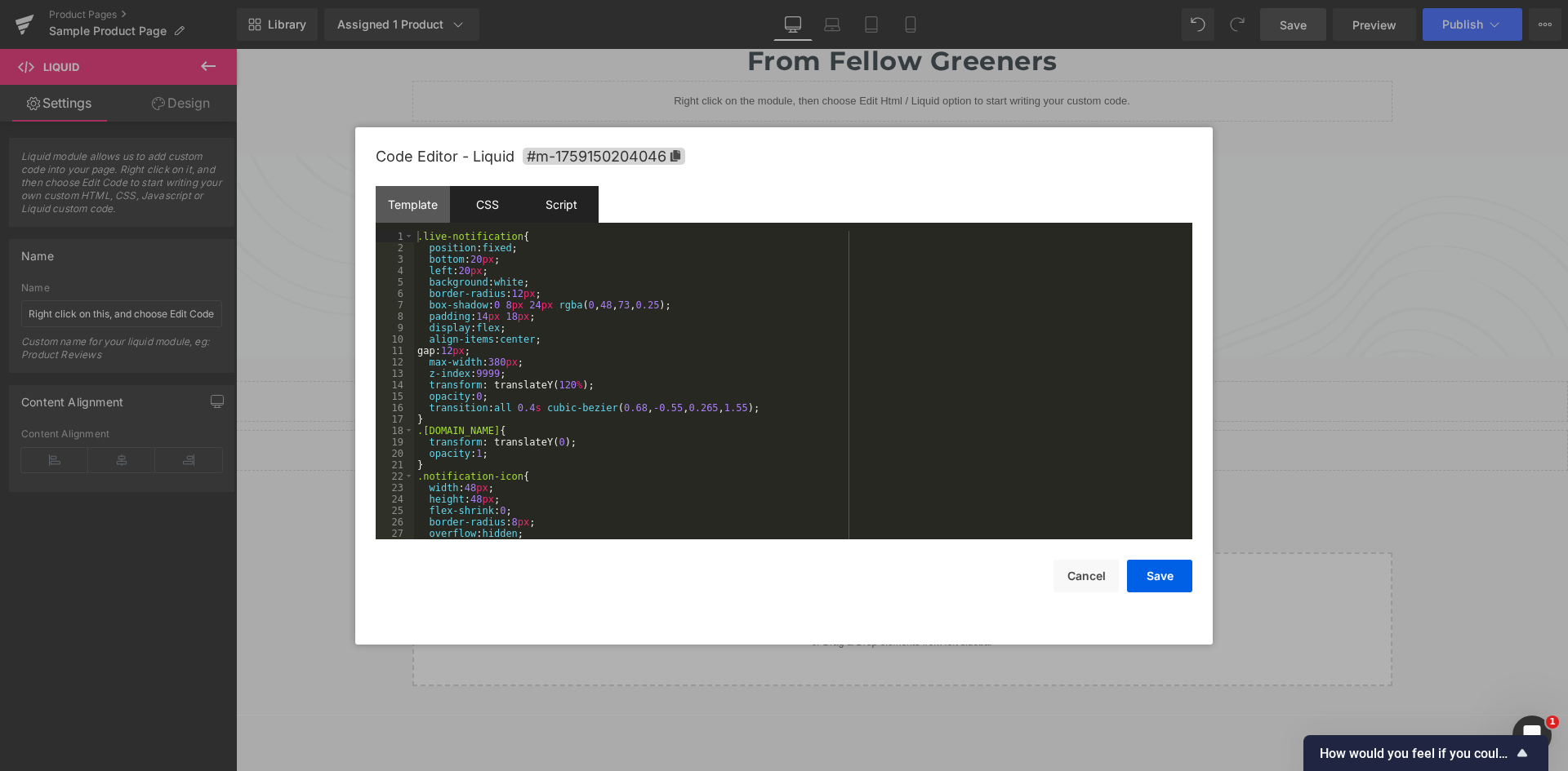
click at [568, 201] on div "Script" at bounding box center [561, 204] width 74 height 36
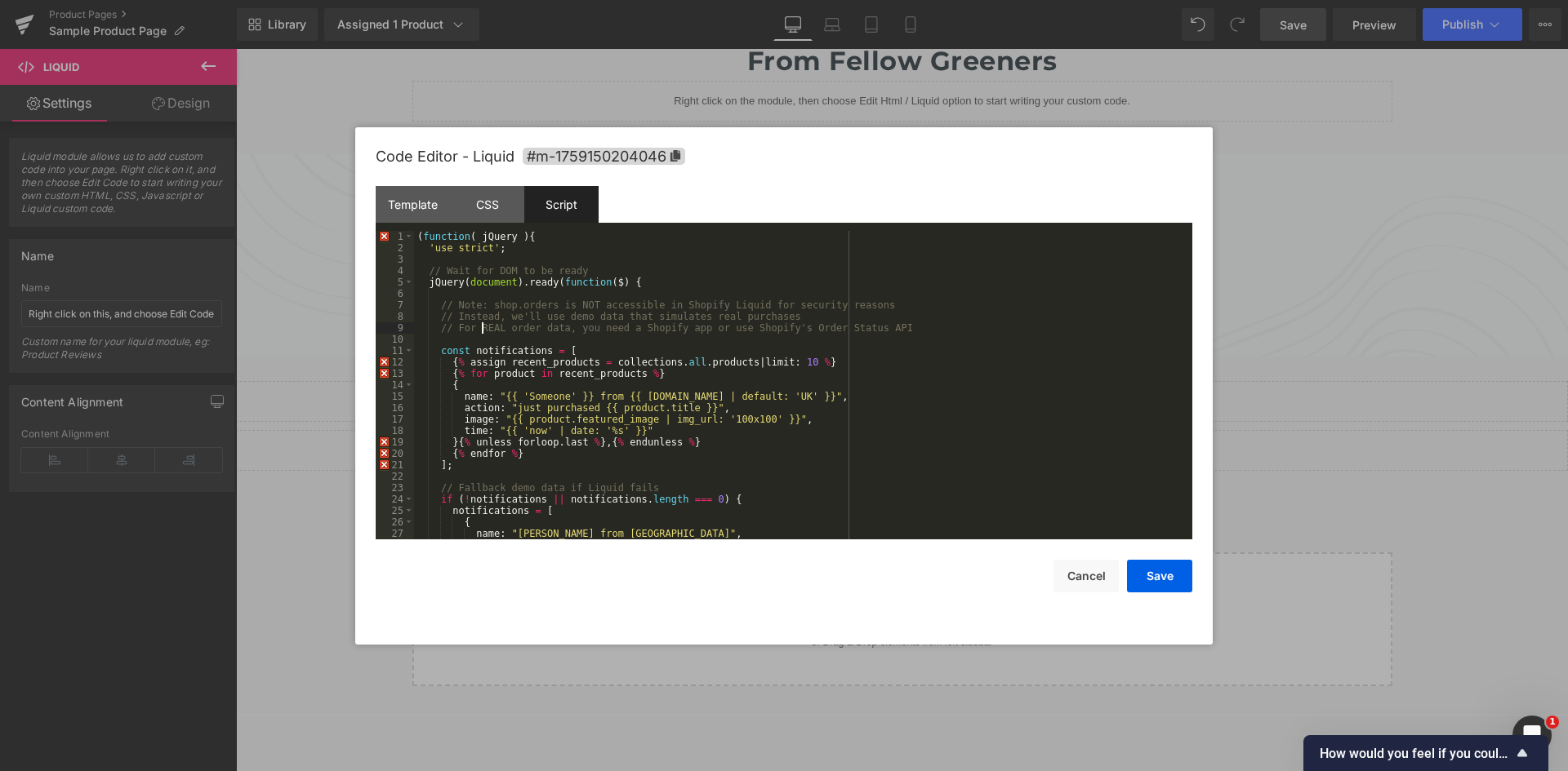
click at [481, 322] on div "( function ( jQuery ) { 'use strict' ; // Wait for DOM to be ready jQuery ( doc…" at bounding box center [799, 396] width 771 height 331
click at [587, 323] on div "( function ( jQuery ) { 'use strict' ; // Wait for DOM to be ready jQuery ( doc…" at bounding box center [799, 396] width 771 height 331
click at [710, 322] on div "( function ( jQuery ) { 'use strict' ; // Wait for DOM to be ready jQuery ( doc…" at bounding box center [799, 396] width 771 height 331
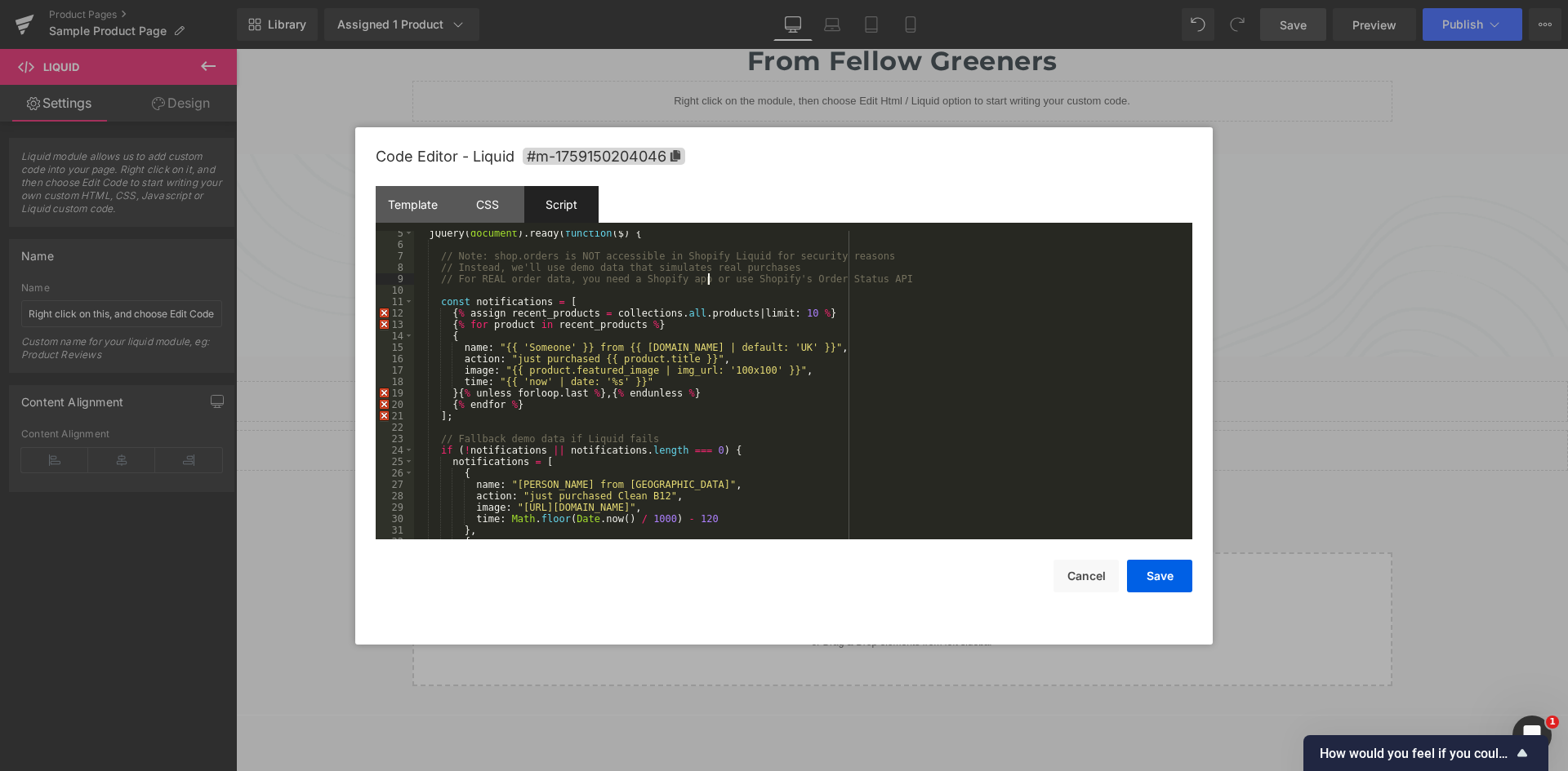
scroll to position [0, 0]
